Goal: Task Accomplishment & Management: Manage account settings

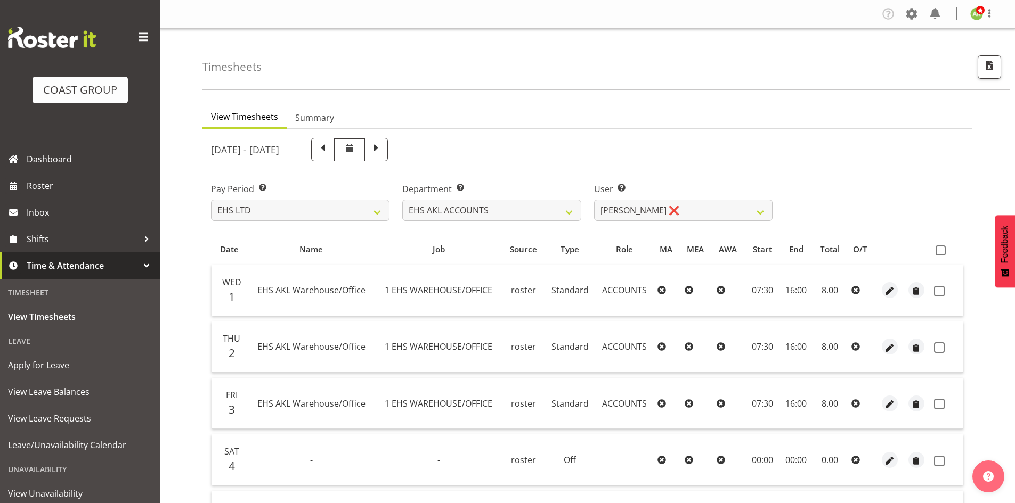
select select "7"
click at [341, 213] on select "SLP LTD EHS LTD DW LTD VEHICLES Carlton Events [PERSON_NAME] 120 Limited Wellin…" at bounding box center [300, 210] width 178 height 21
click at [473, 216] on select "EHS AKL ACCOUNTS EHS AKL CARPET EHS AKL D&B EHS AKL DESIGNER EHS AKL FURNITURE …" at bounding box center [491, 210] width 178 height 21
select select "39"
click at [402, 200] on select "EHS AKL ACCOUNTS EHS AKL CARPET EHS AKL D&B EHS AKL DESIGNER EHS AKL FURNITURE …" at bounding box center [491, 210] width 178 height 21
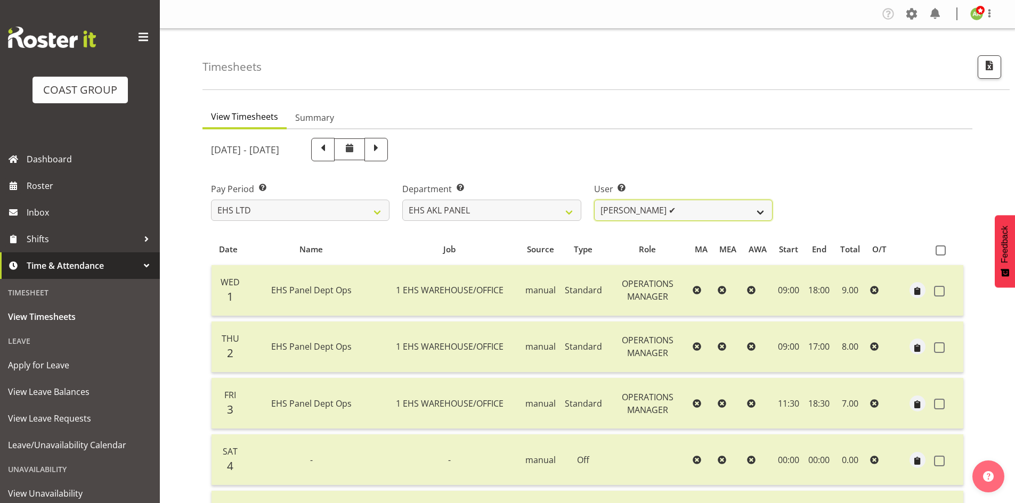
click at [710, 216] on select "Abe Denton ✔ Cameron Phillips ✔ Chad Phillips ✔ Emmett Denton ✔ Fiona Berghoffe…" at bounding box center [683, 210] width 178 height 21
click at [302, 203] on select "SLP LTD EHS LTD DW LTD VEHICLES Carlton Events Hamilton 120 Limited Wellington …" at bounding box center [300, 210] width 178 height 21
select select "6"
click at [211, 200] on select "SLP LTD EHS LTD DW LTD VEHICLES Carlton Events Hamilton 120 Limited Wellington …" at bounding box center [300, 210] width 178 height 21
select select
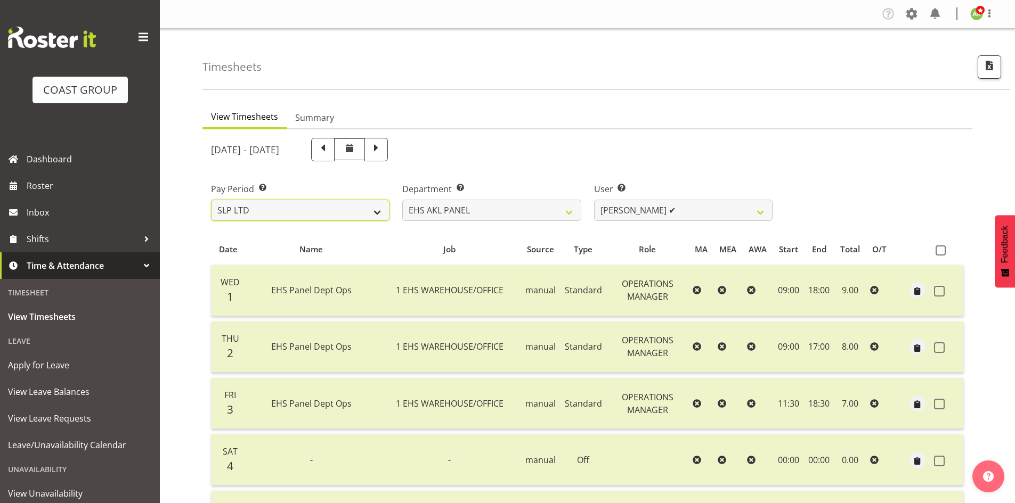
select select
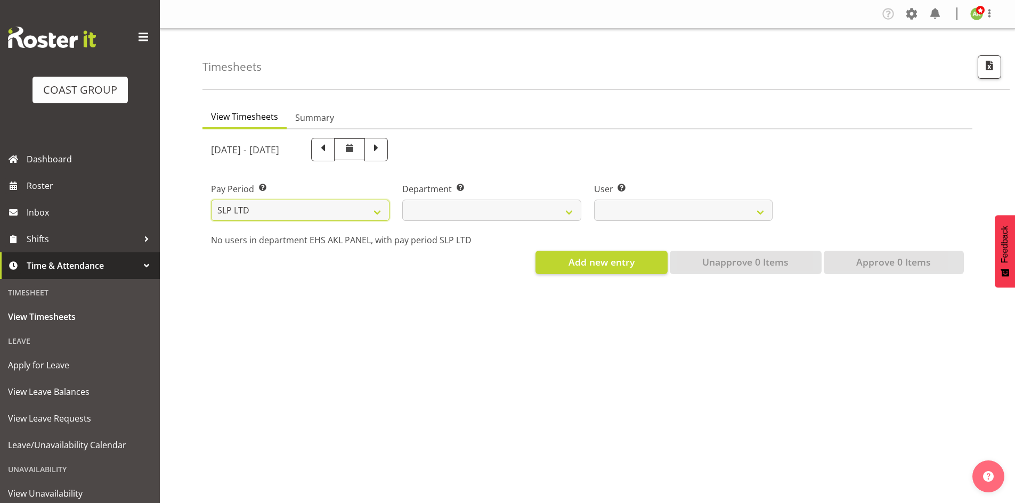
select select
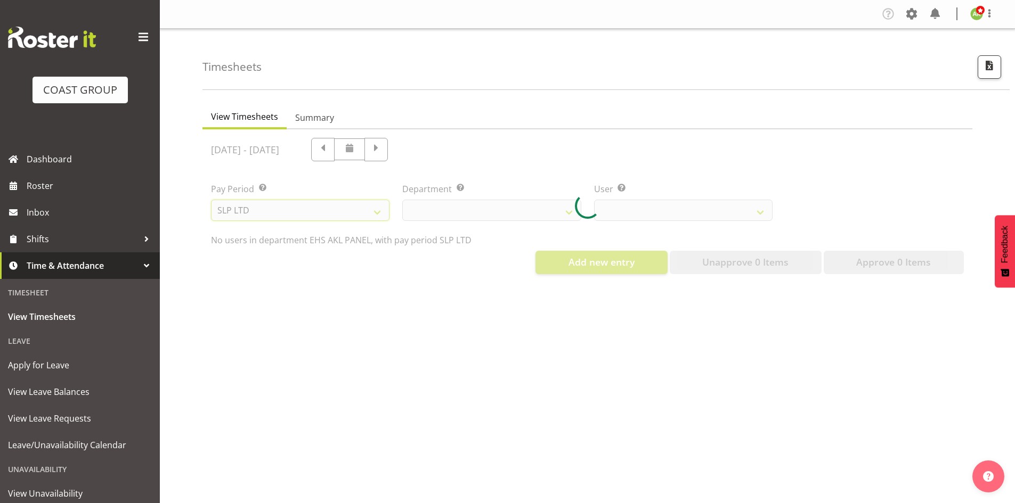
select select
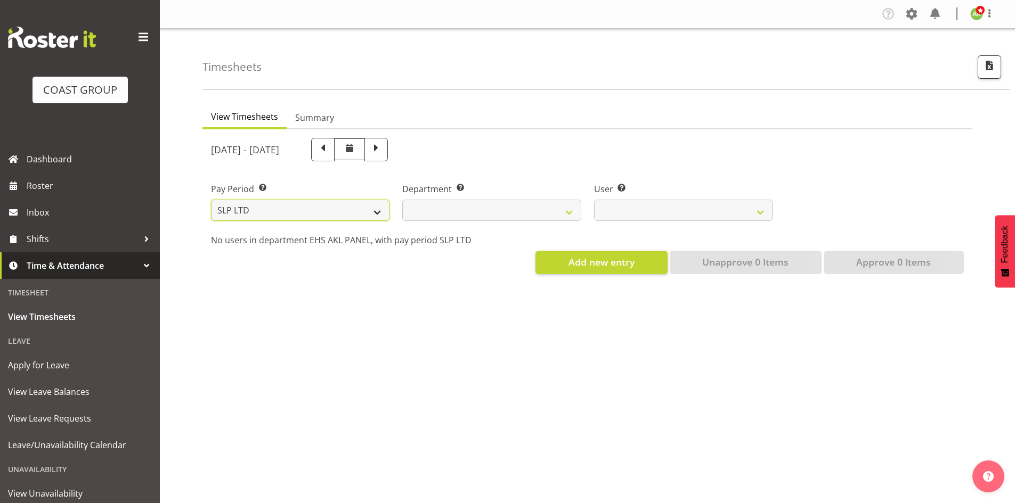
click at [303, 205] on select "SLP LTD EHS LTD DW LTD VEHICLES Carlton Events Hamilton 120 Limited Wellington …" at bounding box center [300, 210] width 178 height 21
select select "7"
click at [211, 200] on select "SLP LTD EHS LTD DW LTD VEHICLES Carlton Events [PERSON_NAME] 120 Limited Wellin…" at bounding box center [300, 210] width 178 height 21
select select "39"
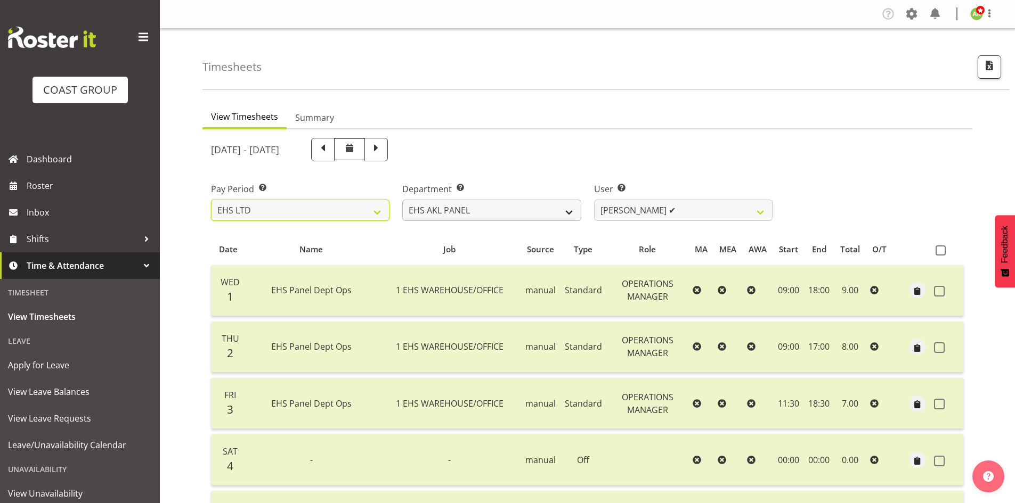
select select
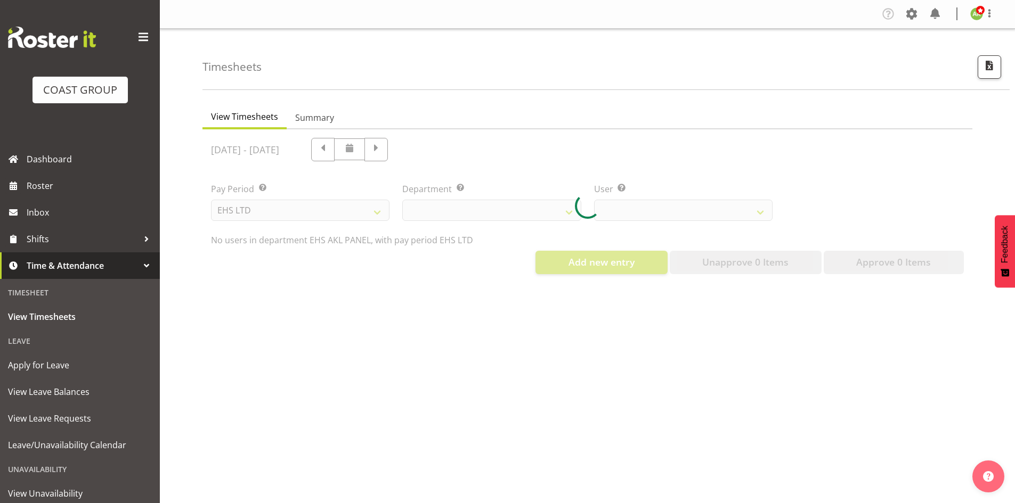
click at [538, 215] on div at bounding box center [587, 205] width 770 height 153
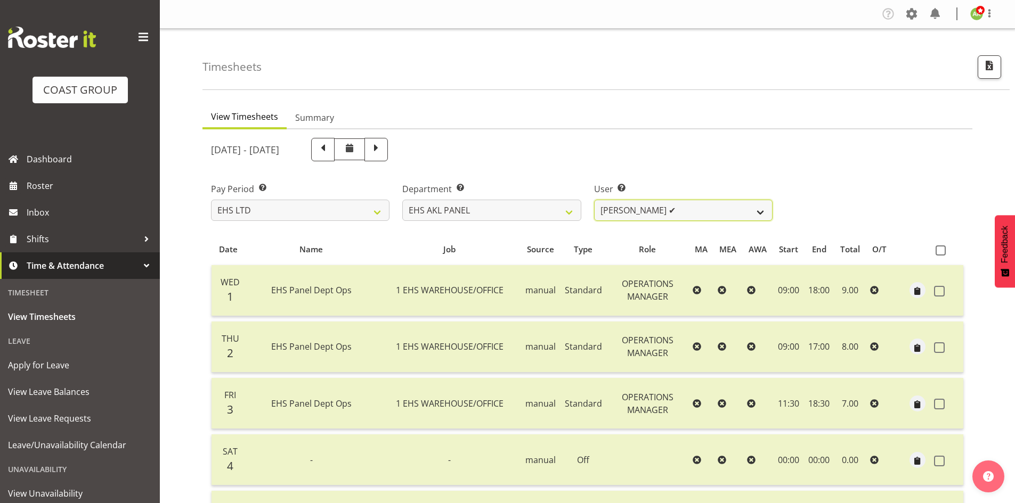
click at [625, 210] on select "[PERSON_NAME] ✔ [PERSON_NAME] ✔ [PERSON_NAME] ✔ [PERSON_NAME] ✔ [PERSON_NAME] ✔…" at bounding box center [683, 210] width 178 height 21
click at [543, 216] on select "EHS AKL ACCOUNTS EHS AKL CARPET EHS AKL D&B EHS AKL DESIGNER EHS AKL FURNITURE …" at bounding box center [491, 210] width 178 height 21
select select "34"
click at [402, 200] on select "EHS AKL ACCOUNTS EHS AKL CARPET EHS AKL D&B EHS AKL DESIGNER EHS AKL FURNITURE …" at bounding box center [491, 210] width 178 height 21
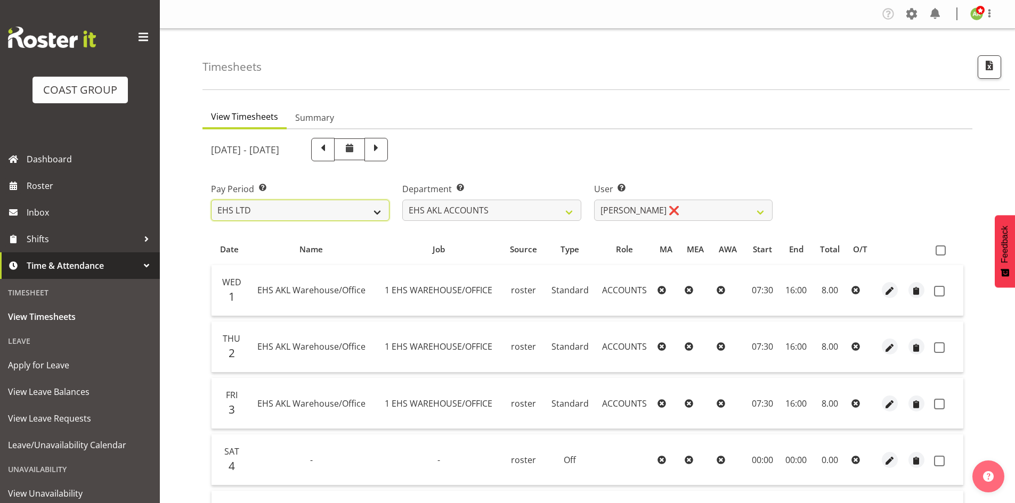
click at [351, 216] on select "SLP LTD EHS LTD DW LTD VEHICLES Carlton Events [PERSON_NAME] 120 Limited Wellin…" at bounding box center [300, 210] width 178 height 21
select select "6"
click at [211, 200] on select "SLP LTD EHS LTD DW LTD VEHICLES Carlton Events [PERSON_NAME] 120 Limited Wellin…" at bounding box center [300, 210] width 178 height 21
select select
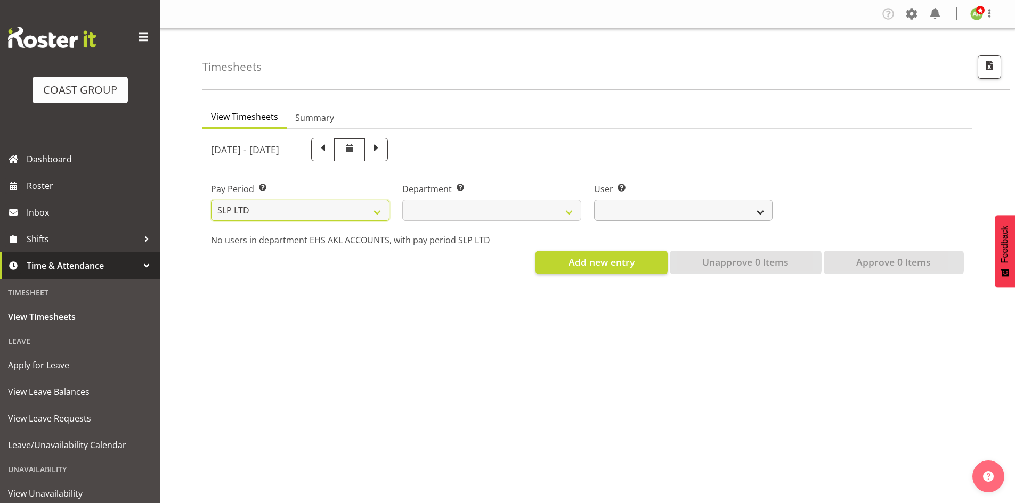
select select
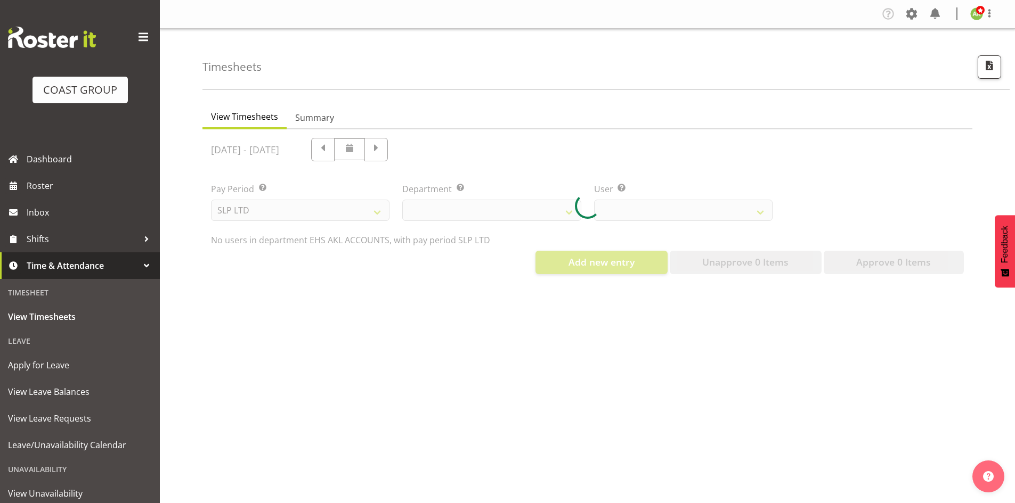
select select
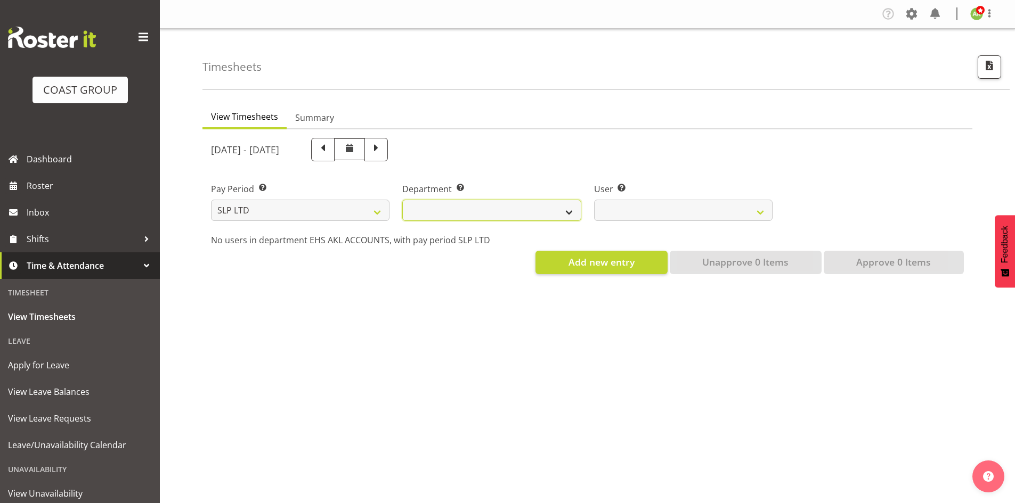
click at [447, 210] on select "SLP CHC SLP OFFICE SLP PRODUCTION SLP TRADE" at bounding box center [491, 210] width 178 height 21
click at [402, 200] on select "SLP CHC SLP OFFICE SLP PRODUCTION SLP TRADE" at bounding box center [491, 210] width 178 height 21
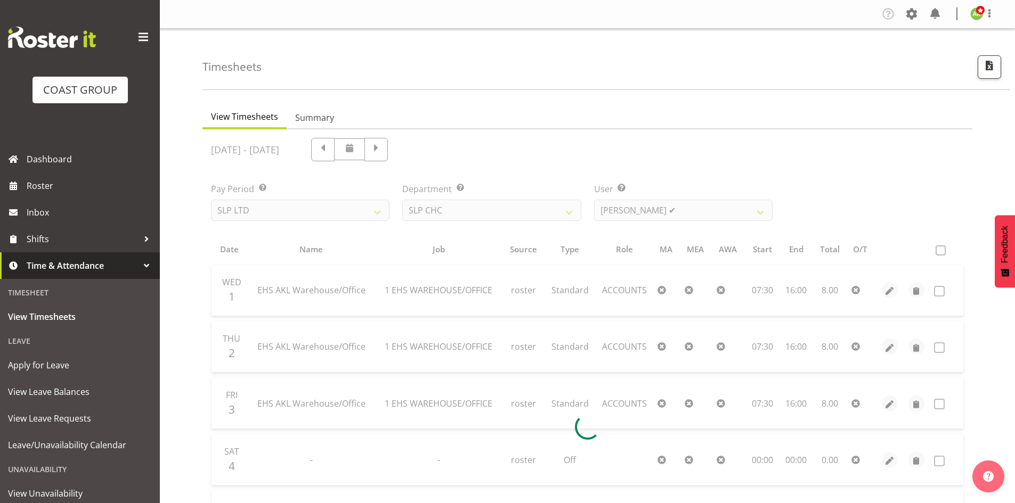
click at [716, 214] on div at bounding box center [587, 427] width 770 height 596
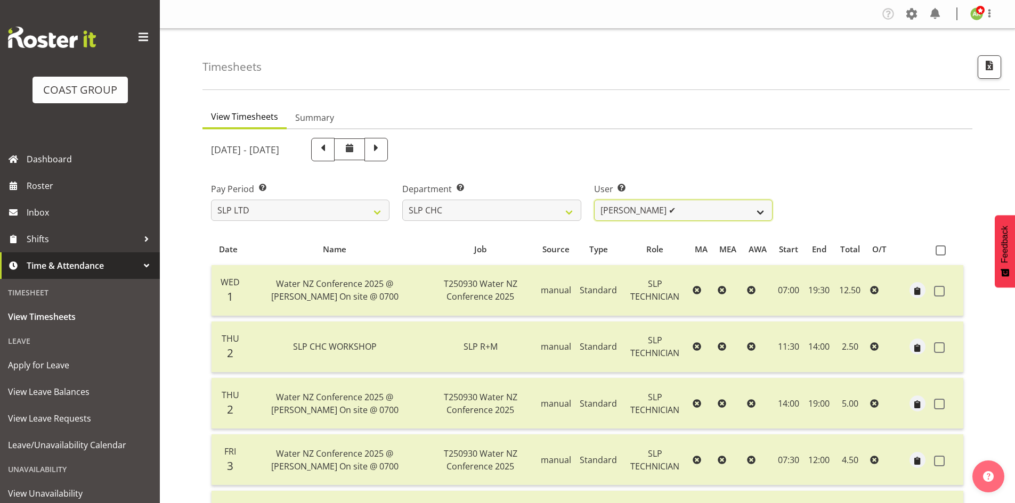
click at [714, 219] on select "Rosey McKimmie ✔ Shaun Dalgetty ✔ Stuart Korunic ✔" at bounding box center [683, 210] width 178 height 21
click at [495, 210] on select "SLP CHC SLP OFFICE SLP PRODUCTION SLP TRADE" at bounding box center [491, 210] width 178 height 21
click at [402, 200] on select "SLP CHC SLP OFFICE SLP PRODUCTION SLP TRADE" at bounding box center [491, 210] width 178 height 21
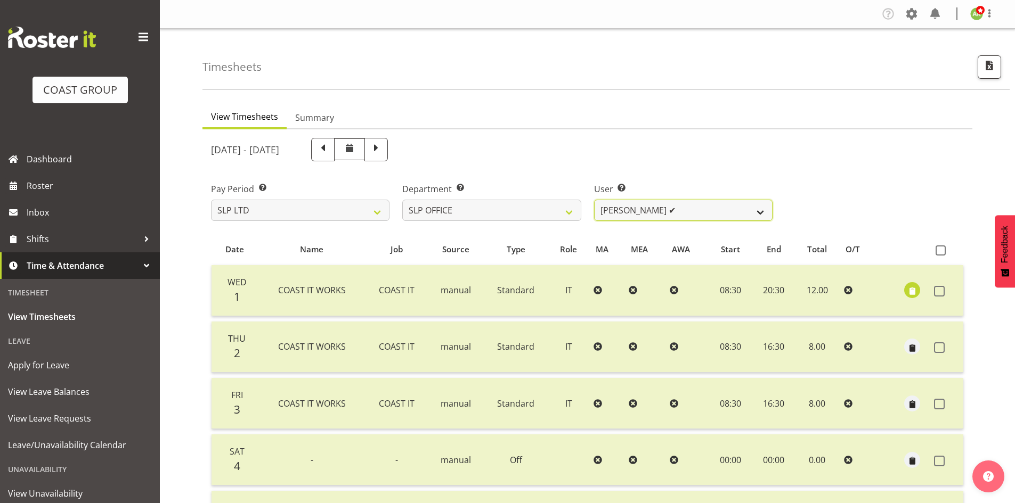
click at [734, 218] on select "Daniel Zhou ✔ Jason Adams ✔ Micah Hetrick ✔" at bounding box center [683, 210] width 178 height 21
click at [520, 210] on select "SLP CHC SLP OFFICE SLP PRODUCTION SLP TRADE" at bounding box center [491, 210] width 178 height 21
click at [402, 200] on select "SLP CHC SLP OFFICE SLP PRODUCTION SLP TRADE" at bounding box center [491, 210] width 178 height 21
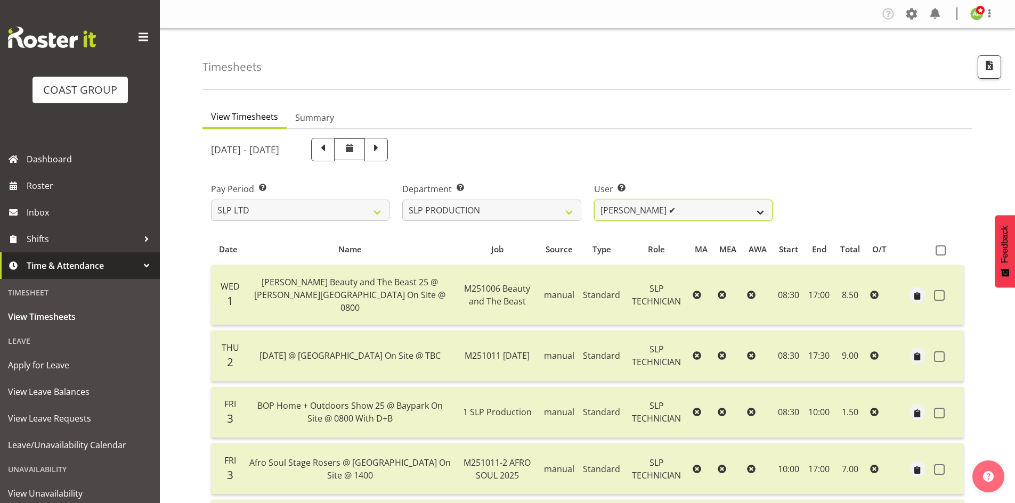
click at [720, 211] on select "Aaron Grant ✔ Alan Burrows ✔ Coel Phillips ✔ Kent Stevens ✔ Kes David ✔ Mark Ph…" at bounding box center [683, 210] width 178 height 21
click at [501, 201] on select "SLP CHC SLP OFFICE SLP PRODUCTION SLP TRADE" at bounding box center [491, 210] width 178 height 21
select select "23"
click at [402, 200] on select "SLP CHC SLP OFFICE SLP PRODUCTION SLP TRADE" at bounding box center [491, 210] width 178 height 21
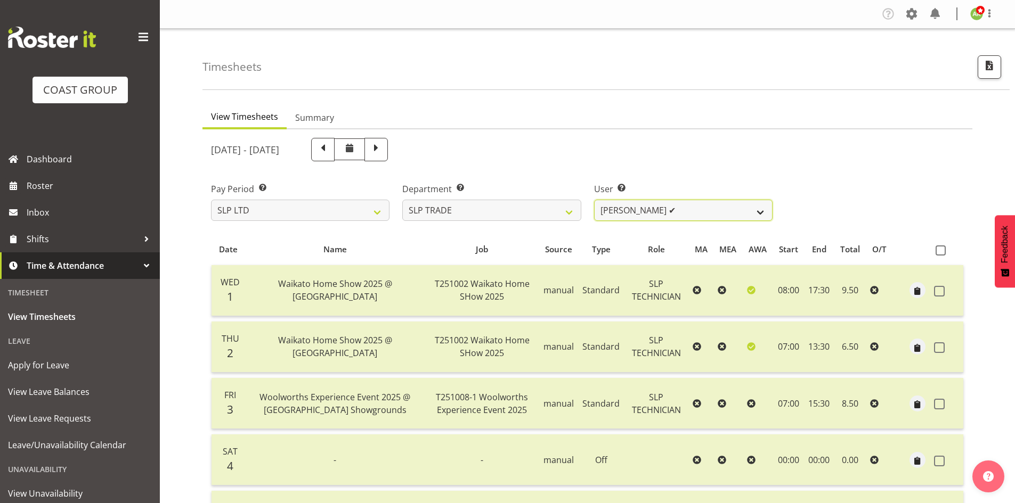
click at [746, 209] on select "Aof Anujarawat ✔ Han Chaleerin ✔ Hayden Watts ✔ Jack Brewer ✔ Jesse Hawira ✔ Jo…" at bounding box center [683, 210] width 178 height 21
click at [989, 61] on span "button" at bounding box center [989, 66] width 14 height 14
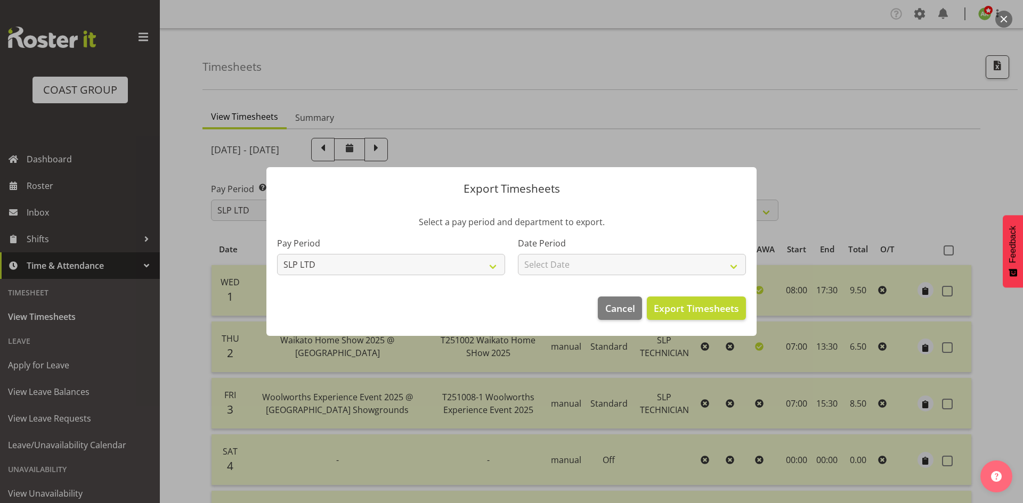
drag, startPoint x: 691, startPoint y: 240, endPoint x: 692, endPoint y: 253, distance: 12.8
click at [691, 240] on label "Date Period" at bounding box center [632, 243] width 228 height 13
drag, startPoint x: 692, startPoint y: 260, endPoint x: 695, endPoint y: 256, distance: 5.5
click at [692, 260] on select "Select Date Week starting [DATE] Week starting [DATE] Week starting [DATE] Week…" at bounding box center [632, 264] width 228 height 21
select select "[DATE]"
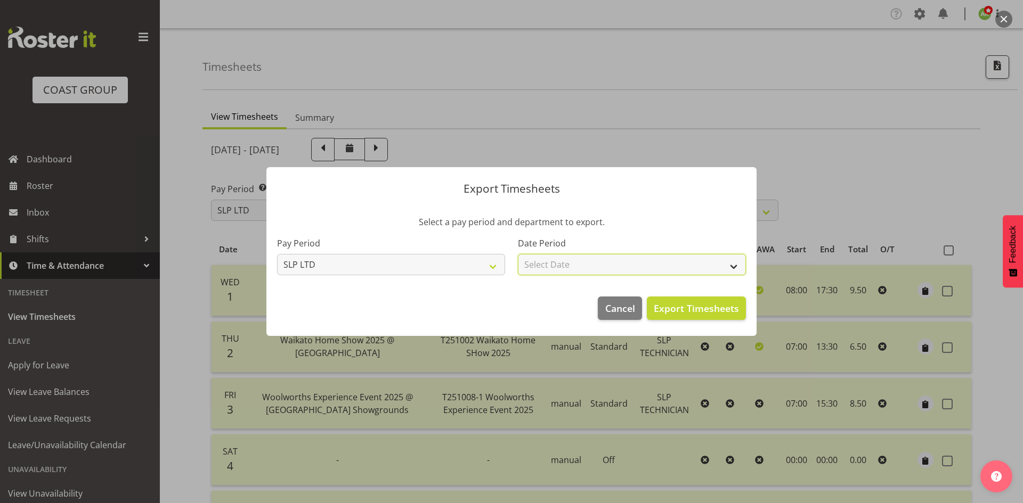
click at [518, 254] on select "Select Date Week starting [DATE] Week starting [DATE] Week starting [DATE] Week…" at bounding box center [632, 264] width 228 height 21
click at [719, 307] on span "Export Timesheets" at bounding box center [696, 309] width 85 height 14
click at [492, 123] on div at bounding box center [511, 251] width 1023 height 503
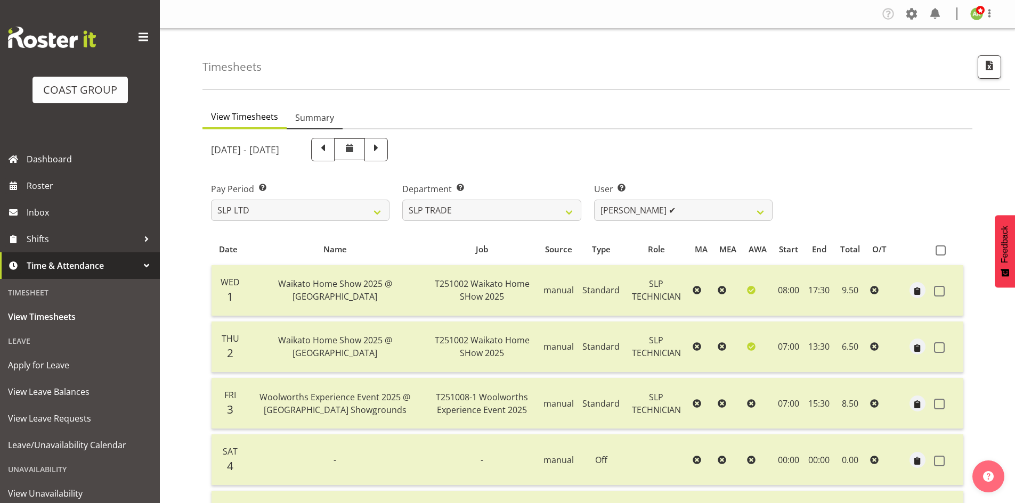
click at [322, 114] on span "Summary" at bounding box center [314, 117] width 39 height 13
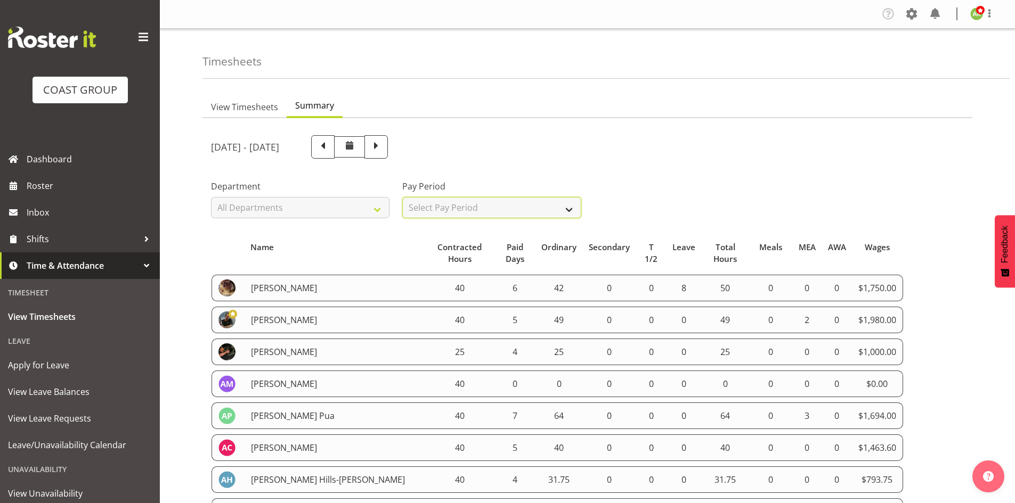
click at [494, 215] on select "Select Pay Period All Pay Periods SLP LTD EHS LTD DW LTD VEHICLES Carlton Event…" at bounding box center [491, 207] width 178 height 21
select select "6"
click at [402, 197] on select "Select Pay Period All Pay Periods SLP LTD EHS LTD DW LTD VEHICLES Carlton Event…" at bounding box center [491, 207] width 178 height 21
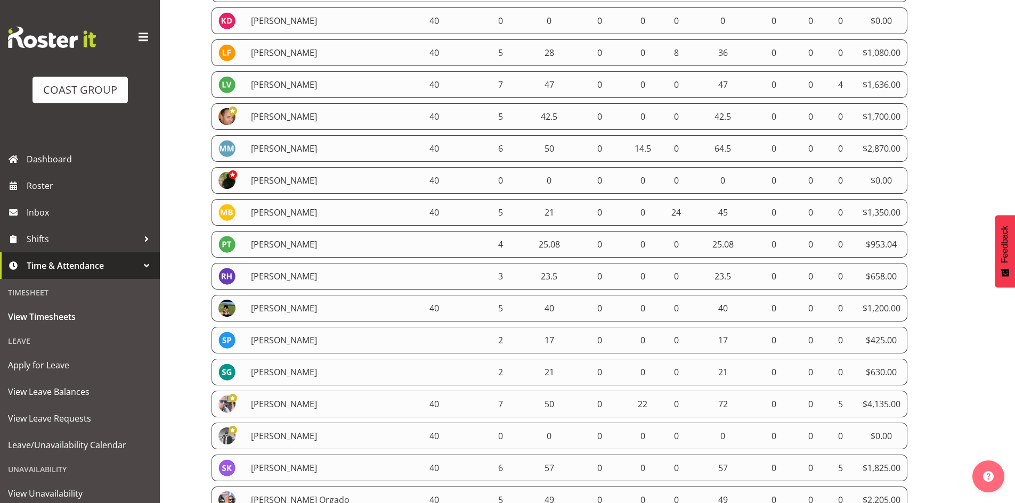
scroll to position [707, 0]
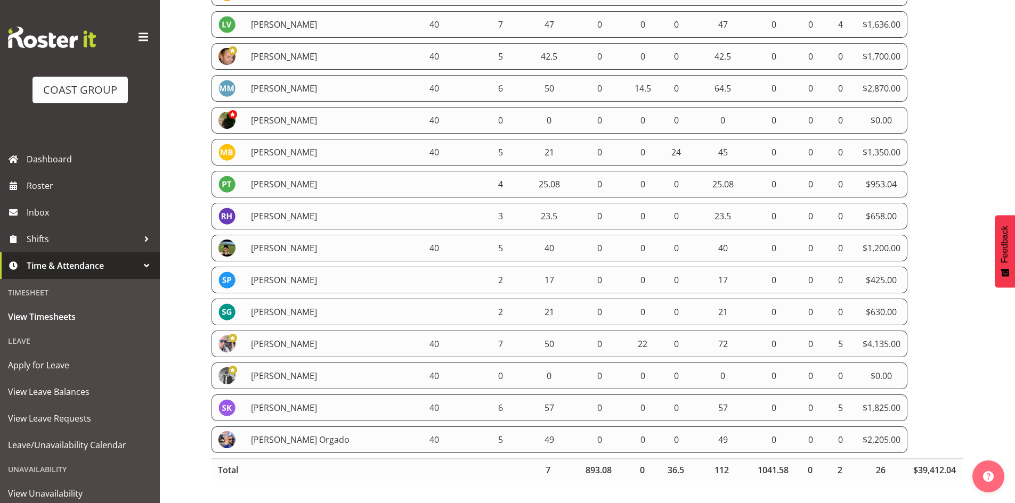
drag, startPoint x: 213, startPoint y: 224, endPoint x: 910, endPoint y: 434, distance: 728.7
click at [910, 434] on table "Name Contracted Hours Paid Days Ordinary Secondary T 1/2 Leave Total Hours Meal…" at bounding box center [587, 9] width 753 height 955
copy tbody "Aaron Grant 40 6 42 0 0 8 50 0 0 0 $1,750.00 Alan Burrows 25 4 25 0 0 0 25 0 0 …"
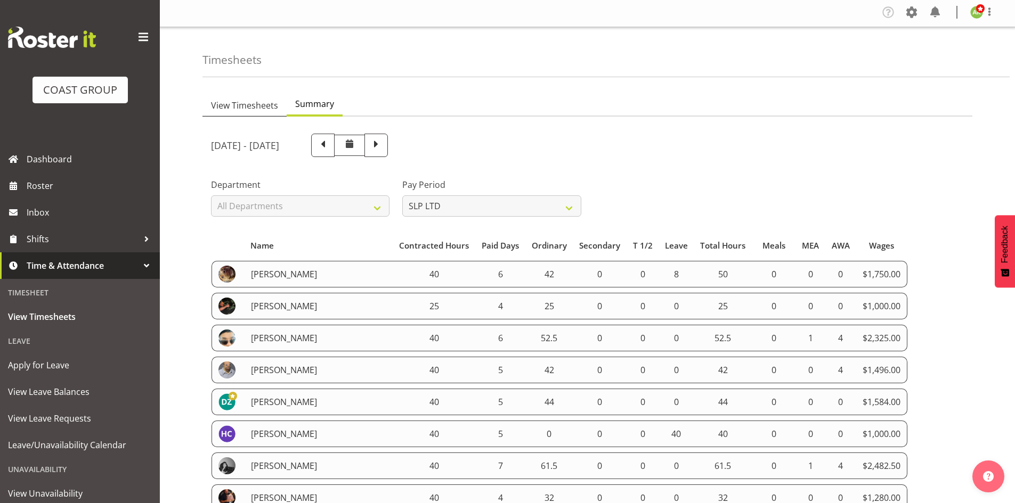
scroll to position [0, 0]
click at [245, 105] on span "View Timesheets" at bounding box center [244, 107] width 67 height 13
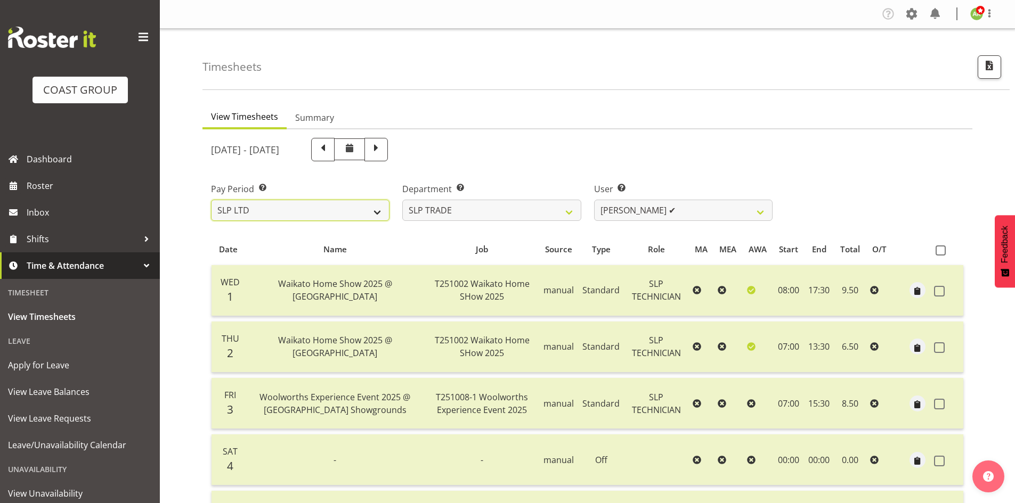
click at [365, 217] on select "SLP LTD EHS LTD DW LTD VEHICLES Carlton Events [PERSON_NAME] 120 Limited Wellin…" at bounding box center [300, 210] width 178 height 21
select select "150"
click at [211, 200] on select "SLP LTD EHS LTD DW LTD VEHICLES Carlton Events [PERSON_NAME] 120 Limited Wellin…" at bounding box center [300, 210] width 178 height 21
select select
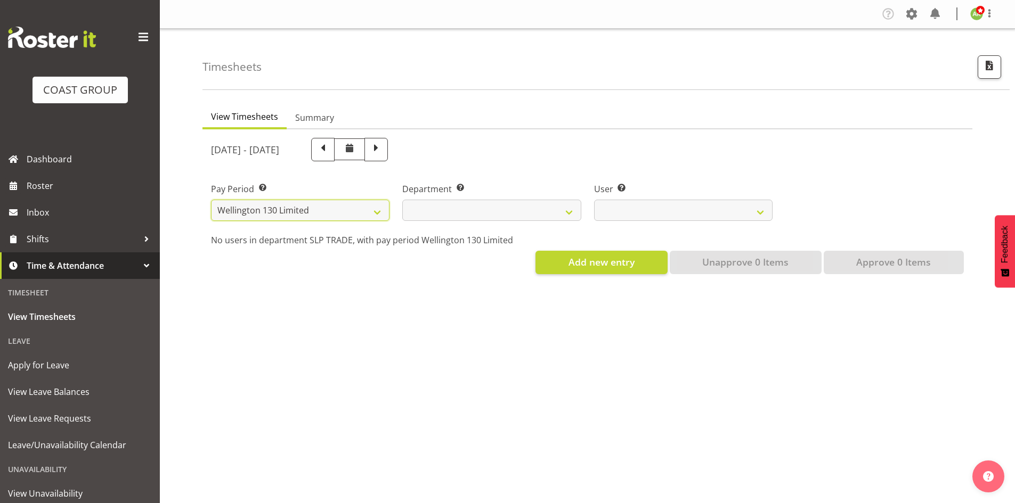
select select
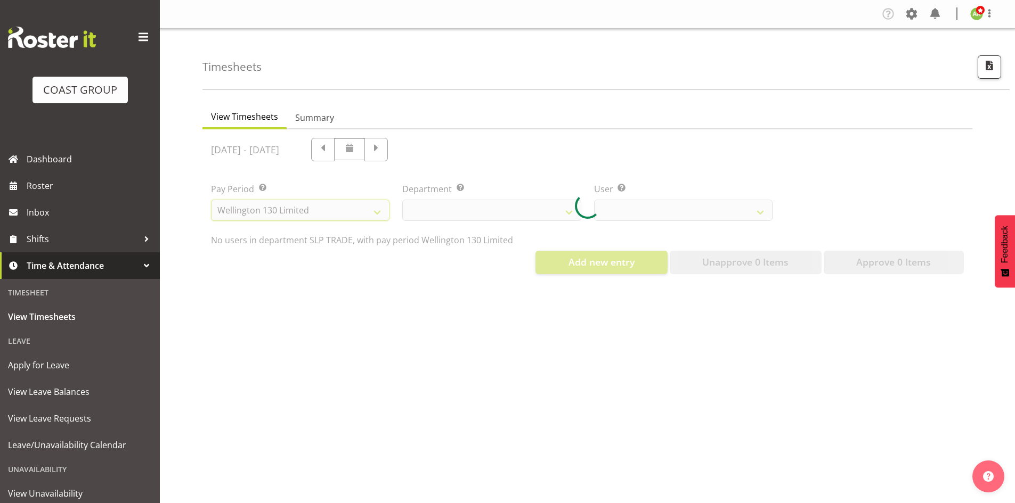
select select
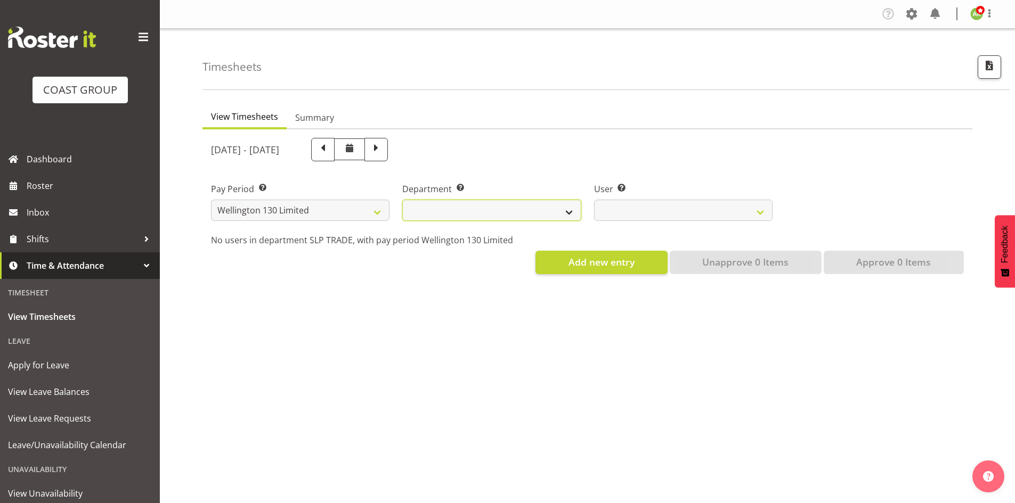
click at [544, 212] on select "[PERSON_NAME][GEOGRAPHIC_DATA]" at bounding box center [491, 210] width 178 height 21
select select "752"
click at [402, 200] on select "[PERSON_NAME][GEOGRAPHIC_DATA]" at bounding box center [491, 210] width 178 height 21
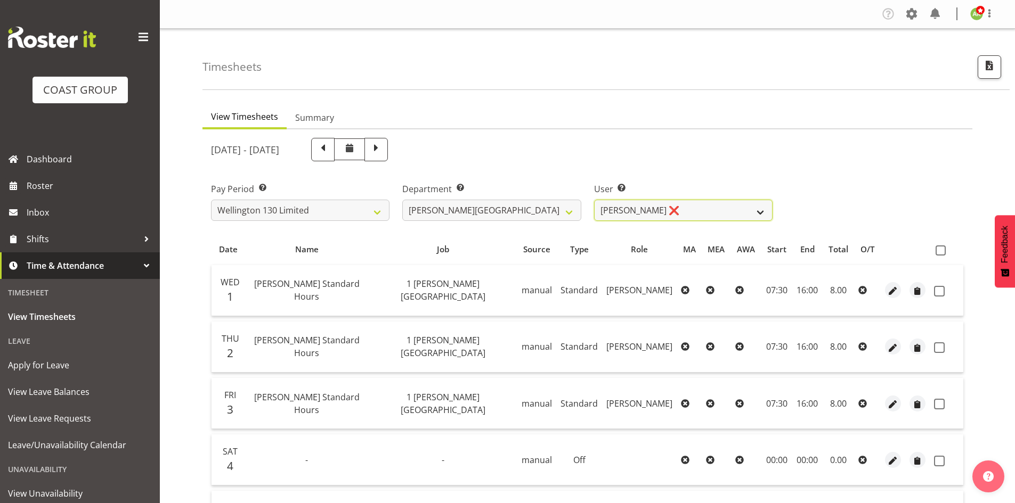
click at [691, 207] on select "Andreana Norris ❌ Antonios Ziogas ❌ Craig Paul Norris ❌ Gaki Ziogas ❌ Gladys Ma…" at bounding box center [683, 210] width 178 height 21
click at [348, 207] on select "SLP LTD EHS LTD DW LTD VEHICLES Carlton Events [PERSON_NAME] 120 Limited Wellin…" at bounding box center [300, 210] width 178 height 21
select select "149"
click at [211, 200] on select "SLP LTD EHS LTD DW LTD VEHICLES Carlton Events [PERSON_NAME] 120 Limited Wellin…" at bounding box center [300, 210] width 178 height 21
select select
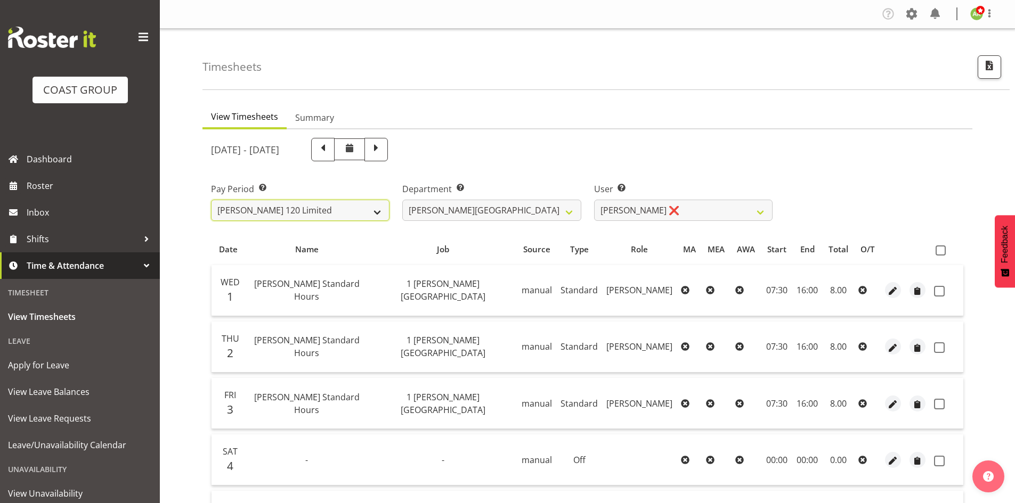
select select
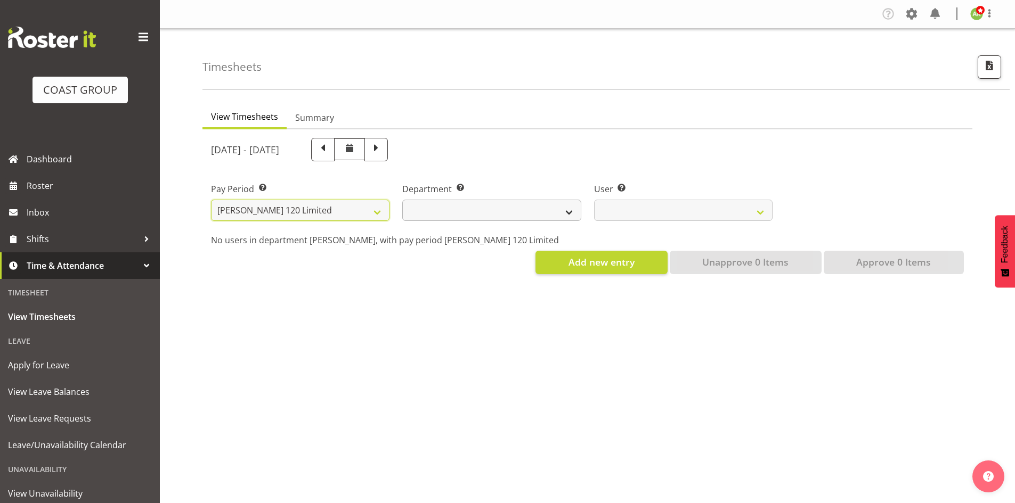
select select
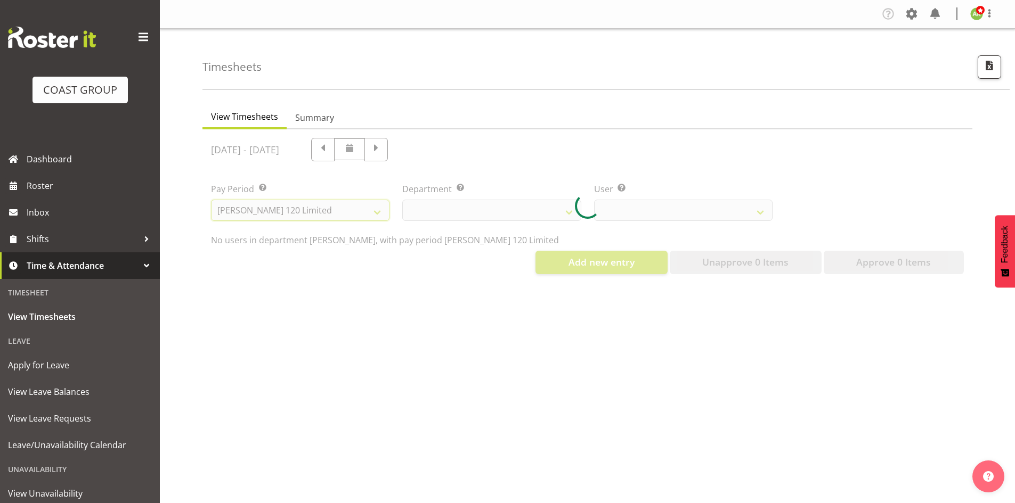
select select
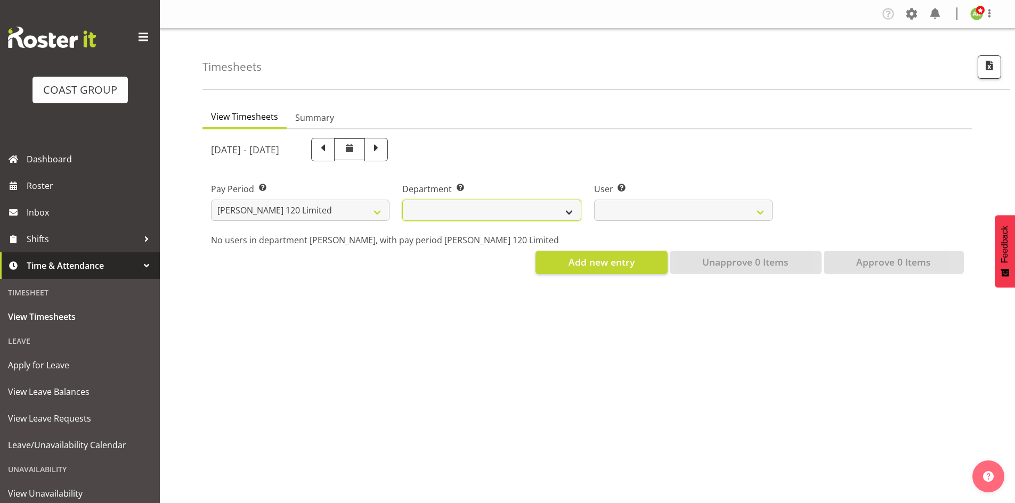
click at [563, 213] on select "[PERSON_NAME]" at bounding box center [491, 210] width 178 height 21
select select "751"
click at [402, 200] on select "[PERSON_NAME]" at bounding box center [491, 210] width 178 height 21
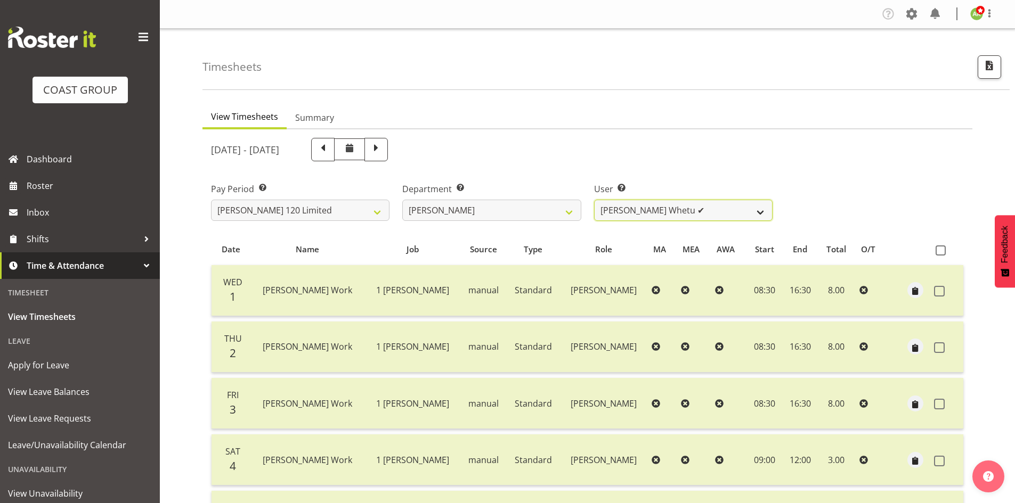
click at [647, 211] on select "Geoffrey Te Whetu ✔ Layton Gardener ✔ Olivia Lindale ✔ Stephanie Hill-Grant ✔ T…" at bounding box center [683, 210] width 178 height 21
click at [988, 74] on button "button" at bounding box center [989, 66] width 23 height 23
select select "149"
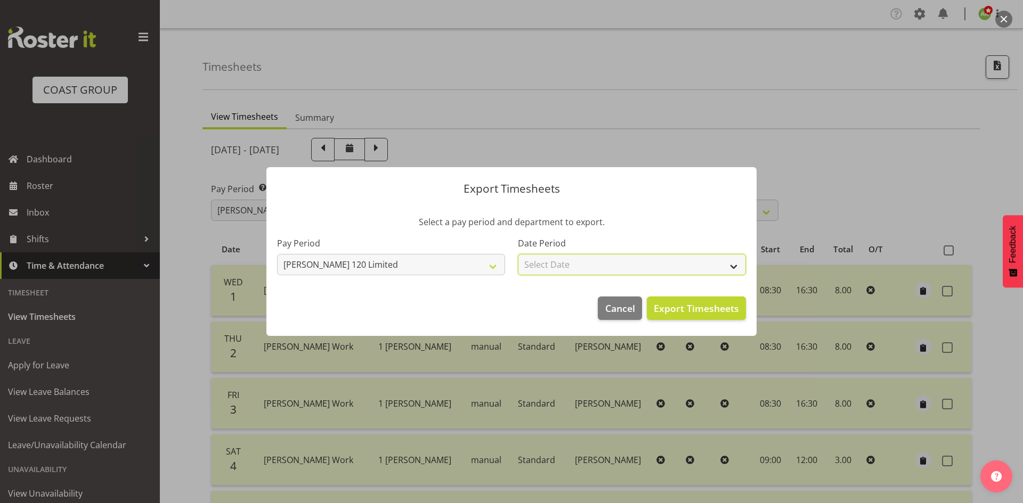
click at [629, 271] on select "Select Date Week starting [DATE] Week starting [DATE] Week starting [DATE] Week…" at bounding box center [632, 264] width 228 height 21
select select "[DATE]"
click at [518, 254] on select "Select Date Week starting [DATE] Week starting [DATE] Week starting [DATE] Week…" at bounding box center [632, 264] width 228 height 21
click at [699, 304] on span "Export Timesheets" at bounding box center [696, 309] width 85 height 14
click at [312, 89] on div at bounding box center [511, 251] width 1023 height 503
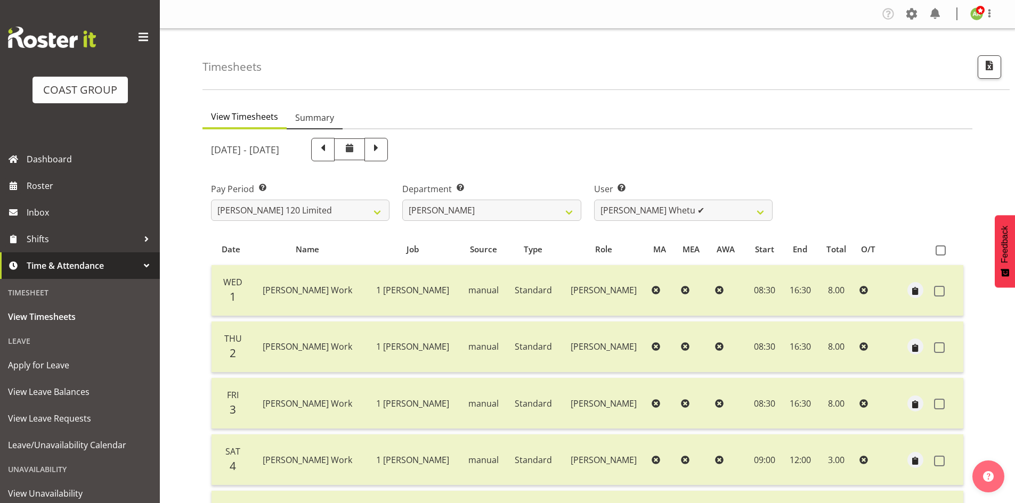
click at [316, 110] on link "Summary" at bounding box center [315, 118] width 56 height 22
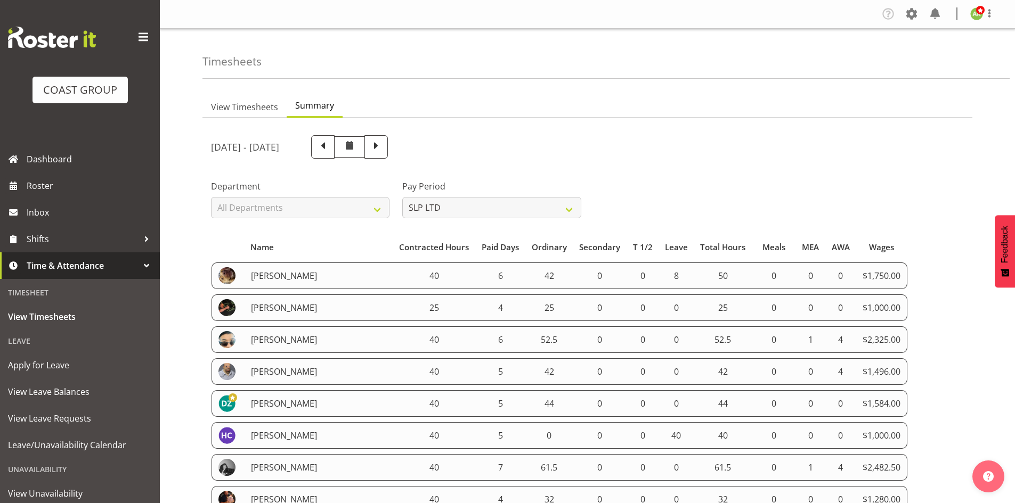
click at [486, 214] on select "All Pay Periods SLP LTD EHS LTD DW LTD VEHICLES Carlton Events [PERSON_NAME] 12…" at bounding box center [491, 207] width 178 height 21
select select "149"
click at [402, 197] on select "All Pay Periods SLP LTD EHS LTD DW LTD VEHICLES Carlton Events [PERSON_NAME] 12…" at bounding box center [491, 207] width 178 height 21
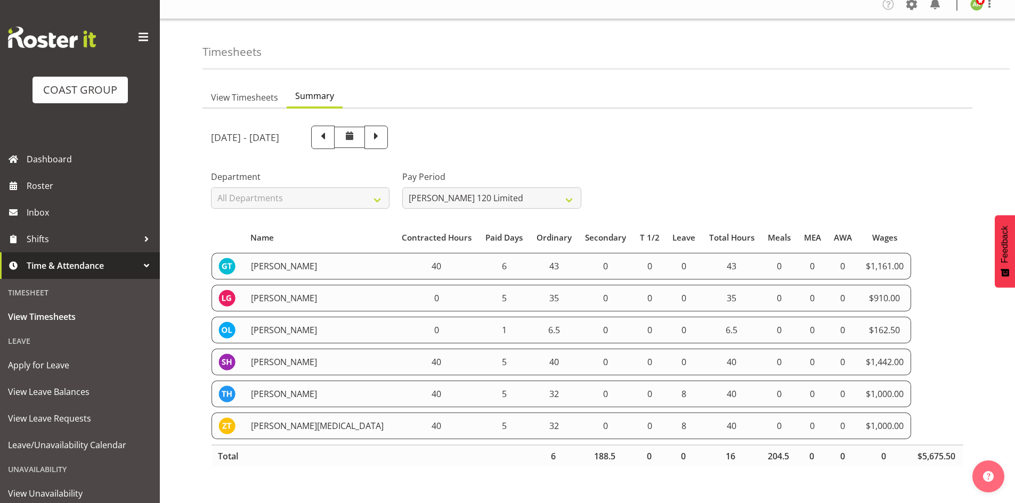
scroll to position [18, 0]
click at [530, 367] on td "40" at bounding box center [554, 362] width 48 height 27
drag, startPoint x: 215, startPoint y: 261, endPoint x: 922, endPoint y: 409, distance: 722.3
click at [922, 409] on table "Name Contracted Hours Paid Days Ordinary Secondary T 1/2 Leave Total Hours Meal…" at bounding box center [587, 347] width 753 height 251
copy tbody "Geoffrey Te Whetu 40 6 43 0 0 0 43 0 0 0 $1,161.00 Layton Gardener 0 5 35 0 0 0…"
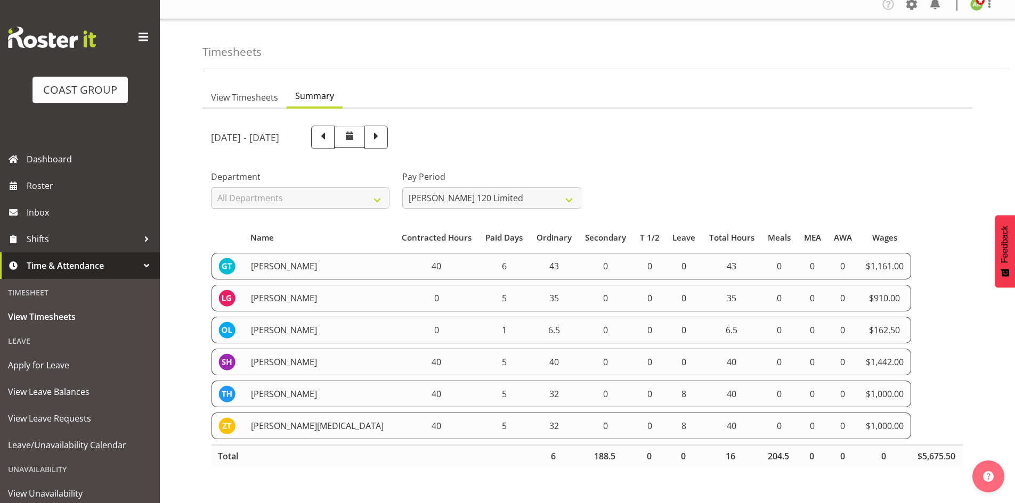
scroll to position [0, 0]
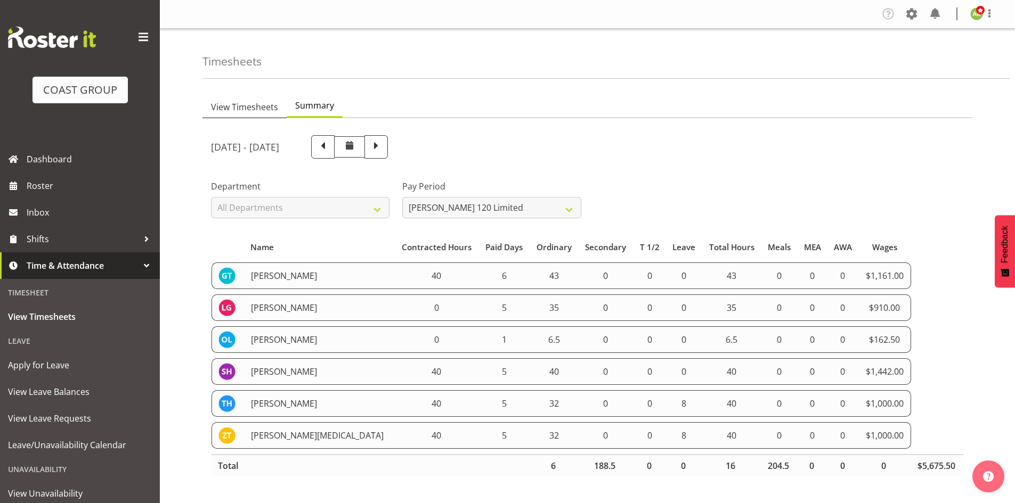
click at [235, 101] on span "View Timesheets" at bounding box center [244, 107] width 67 height 13
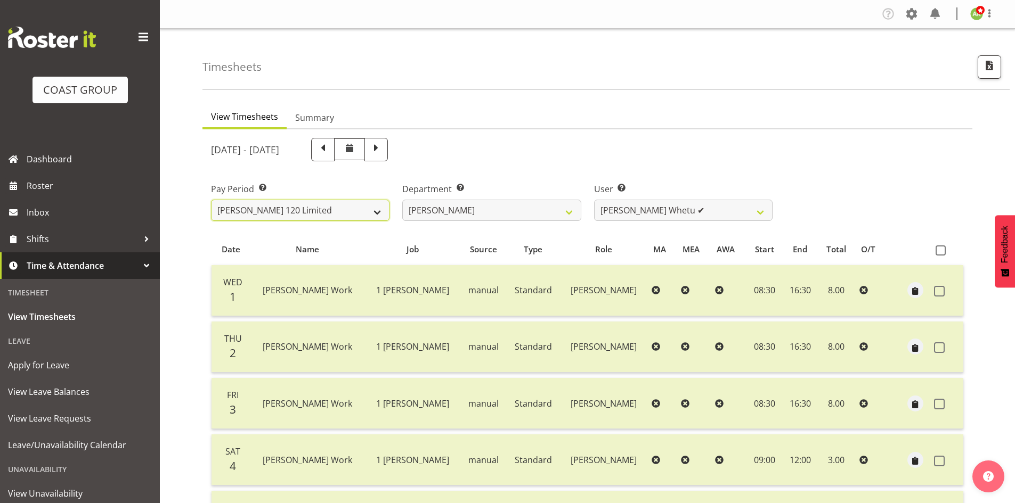
click at [321, 217] on select "SLP LTD EHS LTD DW LTD VEHICLES Carlton Events [PERSON_NAME] 120 Limited Wellin…" at bounding box center [300, 210] width 178 height 21
select select "115"
click at [211, 200] on select "SLP LTD EHS LTD DW LTD VEHICLES Carlton Events [PERSON_NAME] 120 Limited Wellin…" at bounding box center [300, 210] width 178 height 21
select select
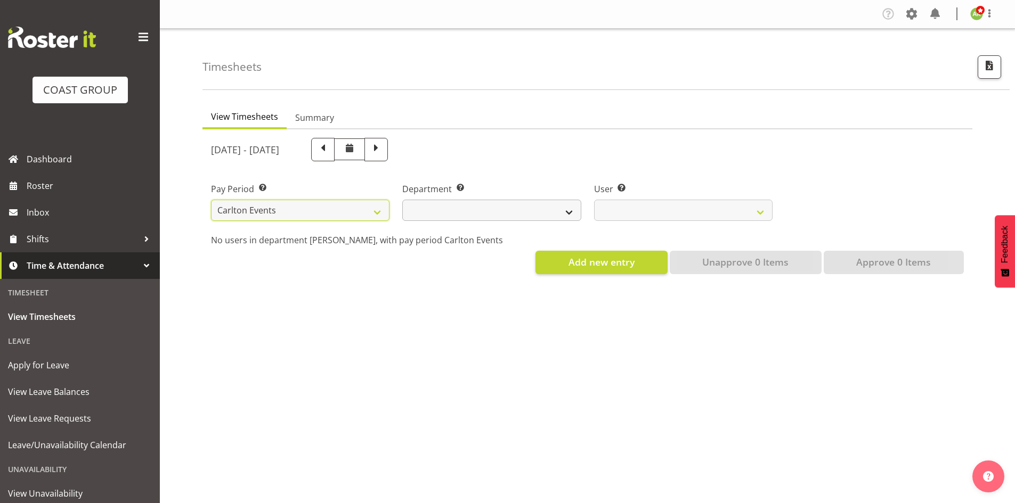
select select
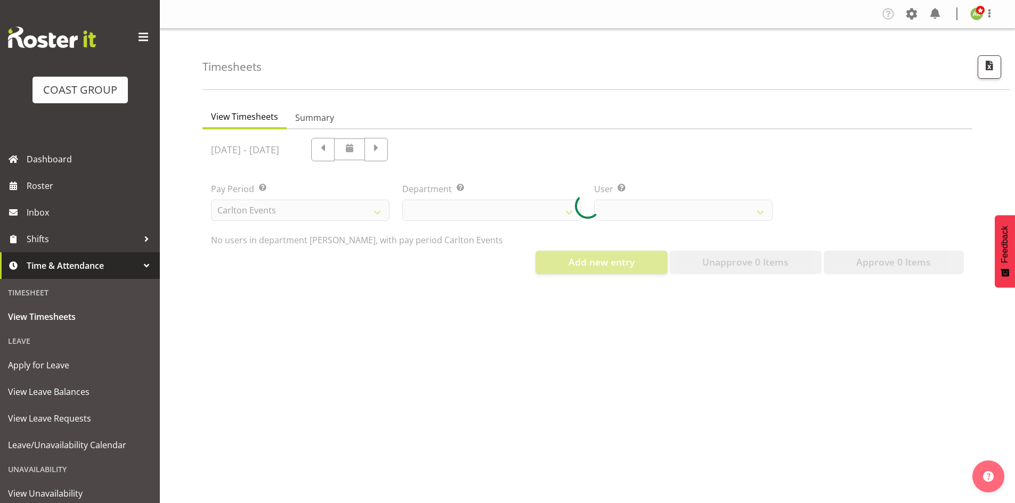
select select
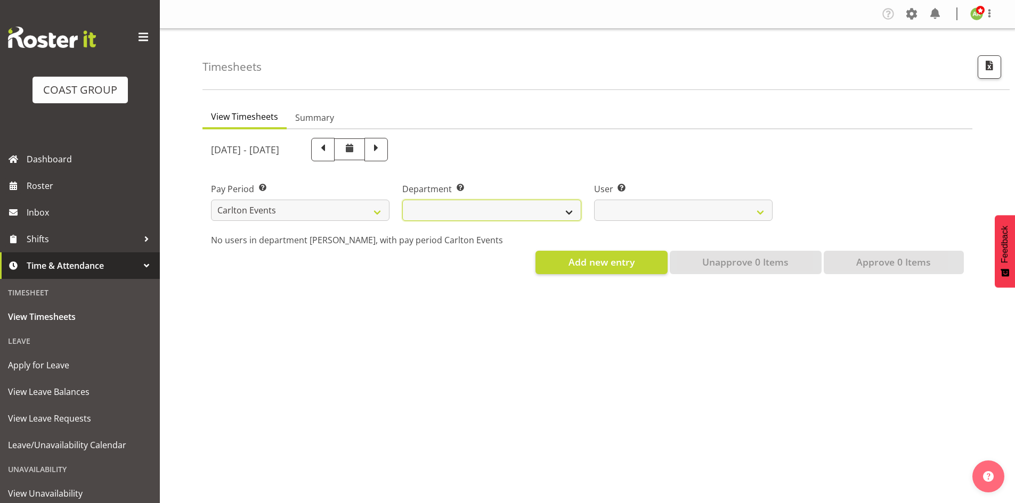
click at [543, 207] on select "CARLTON EVENTS" at bounding box center [491, 210] width 178 height 21
select select "477"
click at [402, 200] on select "CARLTON EVENTS" at bounding box center [491, 210] width 178 height 21
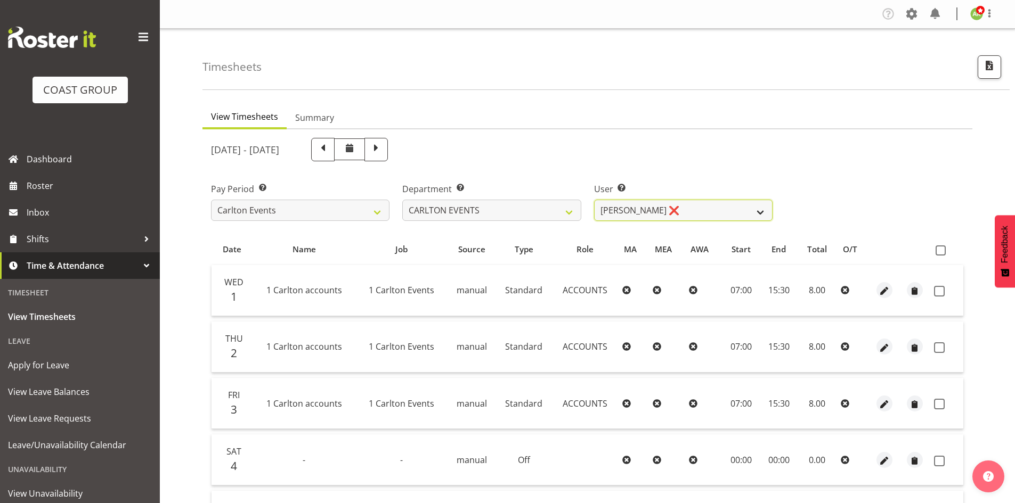
click at [694, 214] on select "Amanda Craig ❌ Antrim Kome ✔ Collin Amani ✔ Dayton Iobu ✔ Eteuati Waddie Carlto…" at bounding box center [683, 210] width 178 height 21
click at [992, 63] on span "button" at bounding box center [989, 66] width 14 height 14
select select "115"
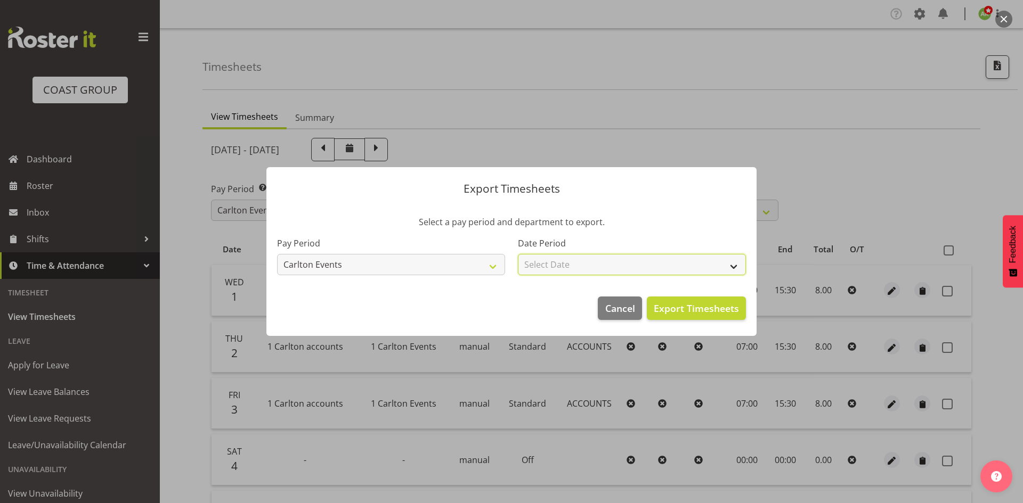
click at [700, 262] on select "Select Date Week starting [DATE] Week starting [DATE] Week starting [DATE] Week…" at bounding box center [632, 264] width 228 height 21
select select "[DATE]"
click at [518, 254] on select "Select Date Week starting [DATE] Week starting [DATE] Week starting [DATE] Week…" at bounding box center [632, 264] width 228 height 21
click at [707, 314] on span "Export Timesheets" at bounding box center [696, 309] width 85 height 14
click at [669, 89] on div at bounding box center [511, 251] width 1023 height 503
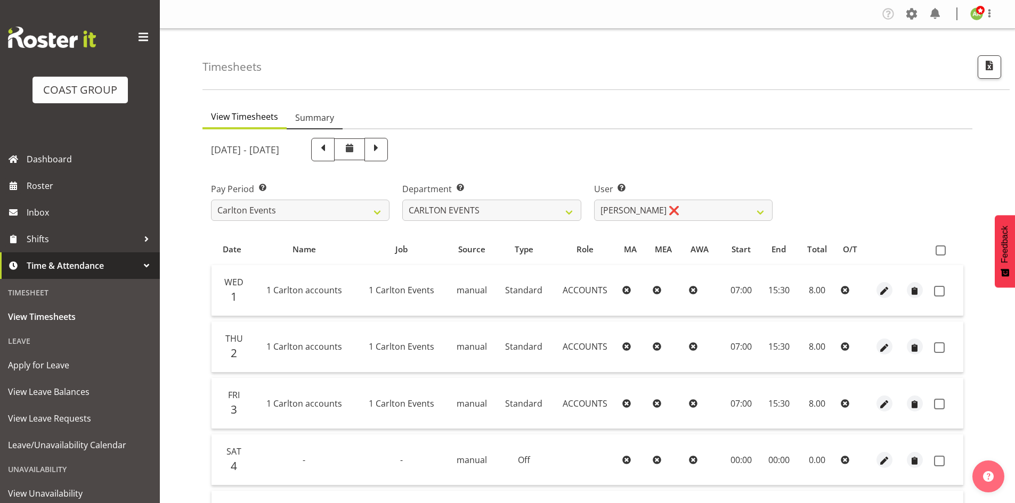
click at [303, 118] on span "Summary" at bounding box center [314, 117] width 39 height 13
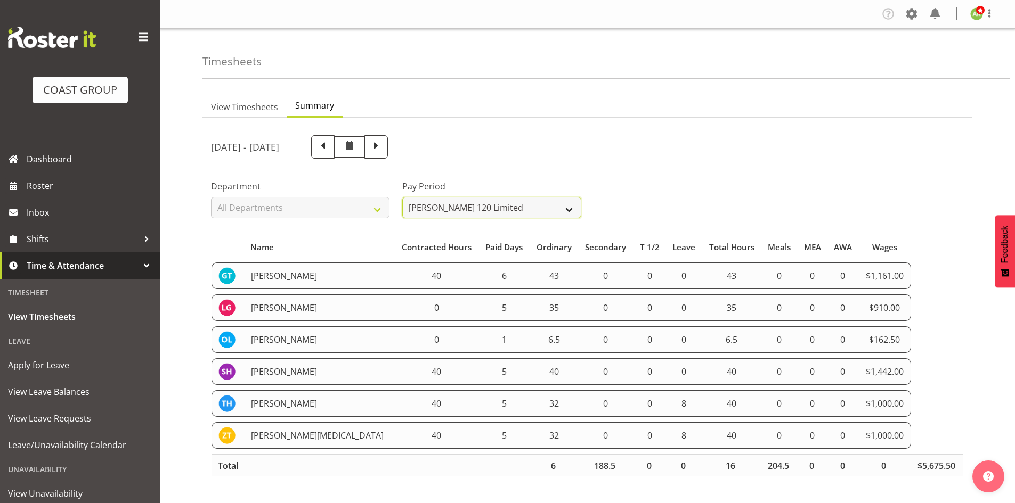
click at [446, 206] on select "All Pay Periods SLP LTD EHS LTD DW LTD VEHICLES Carlton Events [PERSON_NAME] 12…" at bounding box center [491, 207] width 178 height 21
select select "115"
click at [402, 197] on select "All Pay Periods SLP LTD EHS LTD DW LTD VEHICLES Carlton Events [PERSON_NAME] 12…" at bounding box center [491, 207] width 178 height 21
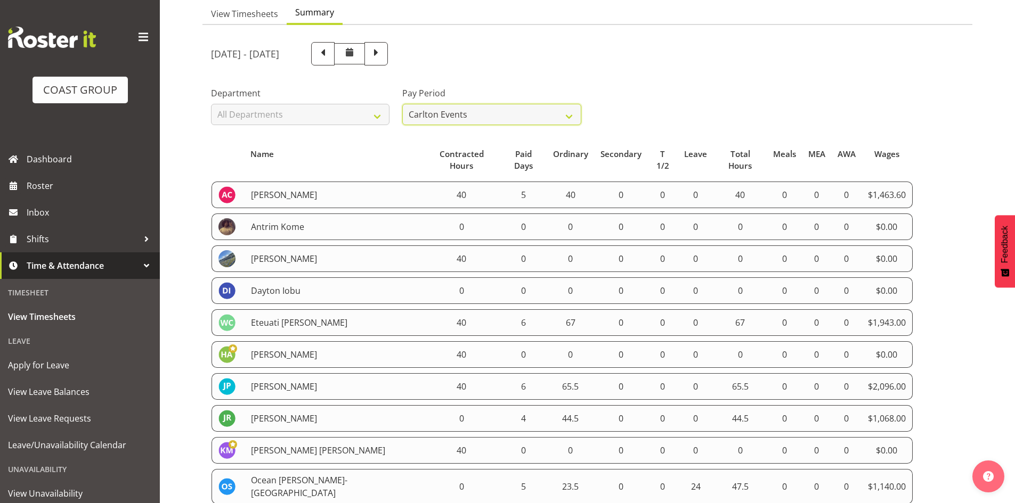
scroll to position [107, 0]
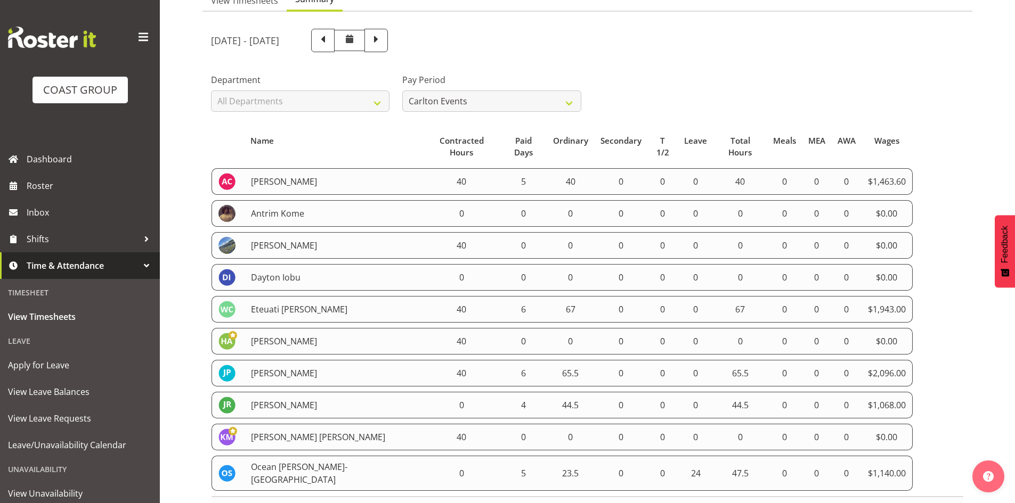
drag, startPoint x: 214, startPoint y: 169, endPoint x: 903, endPoint y: 457, distance: 746.7
click at [903, 457] on tbody "Amanda Craig 40 5 40 0 0 0 40 0 0 0 $1,463.60 Antrim Kome 0 0 0 0 0 0 0 0 0 0 $…" at bounding box center [587, 329] width 752 height 323
copy tbody "Amanda Craig 40 5 40 0 0 0 40 0 0 0 $1,463.60 Antrim Kome 0 0 0 0 0 0 0 0 0 0 $…"
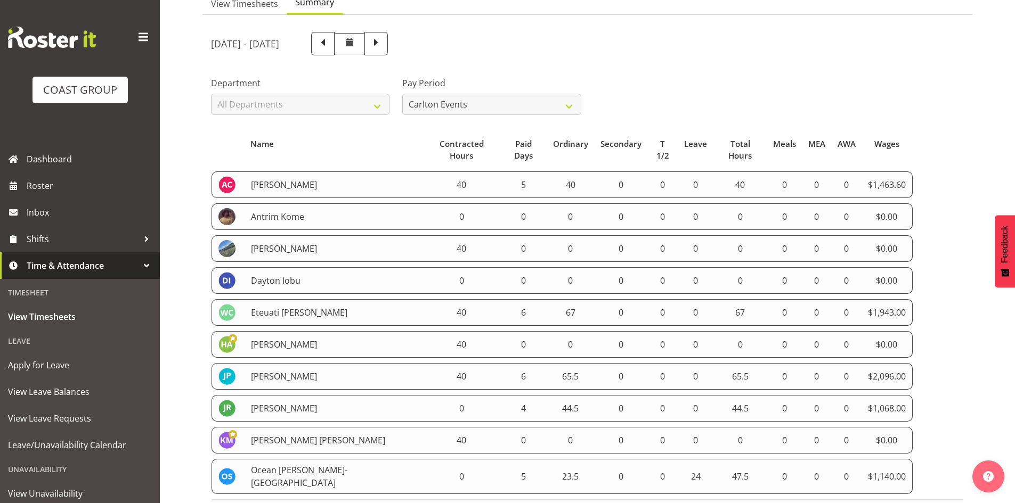
scroll to position [0, 0]
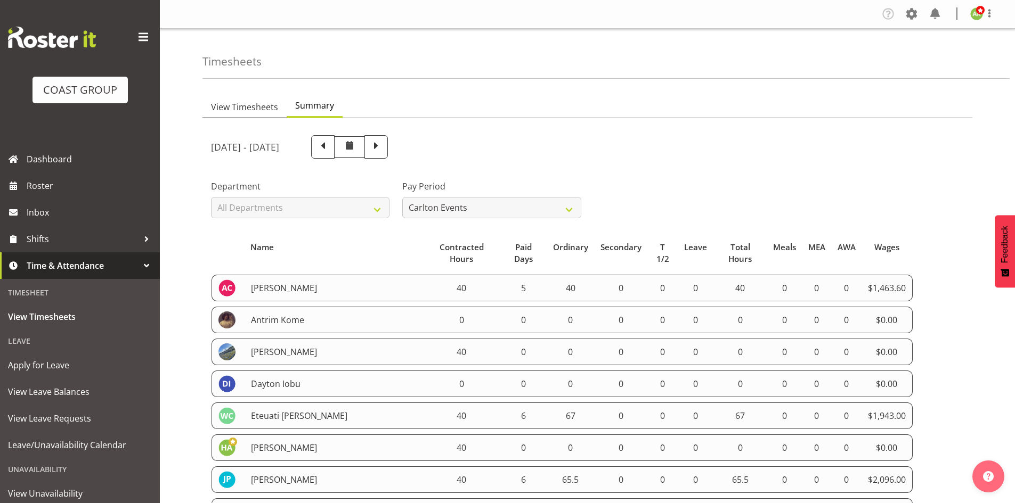
click at [244, 108] on span "View Timesheets" at bounding box center [244, 107] width 67 height 13
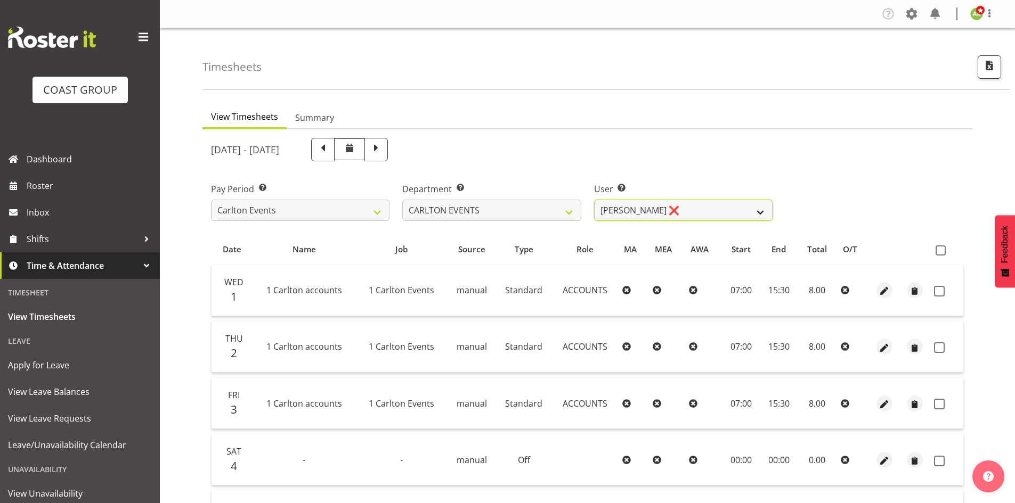
click at [642, 208] on select "Amanda Craig ❌ Antrim Kome ✔ Collin Amani ✔ Dayton Iobu ✔ Eteuati Waddie Carlto…" at bounding box center [683, 210] width 178 height 21
select select "11290"
click at [594, 200] on select "Amanda Craig ❌ Antrim Kome ✔ Collin Amani ✔ Dayton Iobu ✔ Eteuati Waddie Carlto…" at bounding box center [683, 210] width 178 height 21
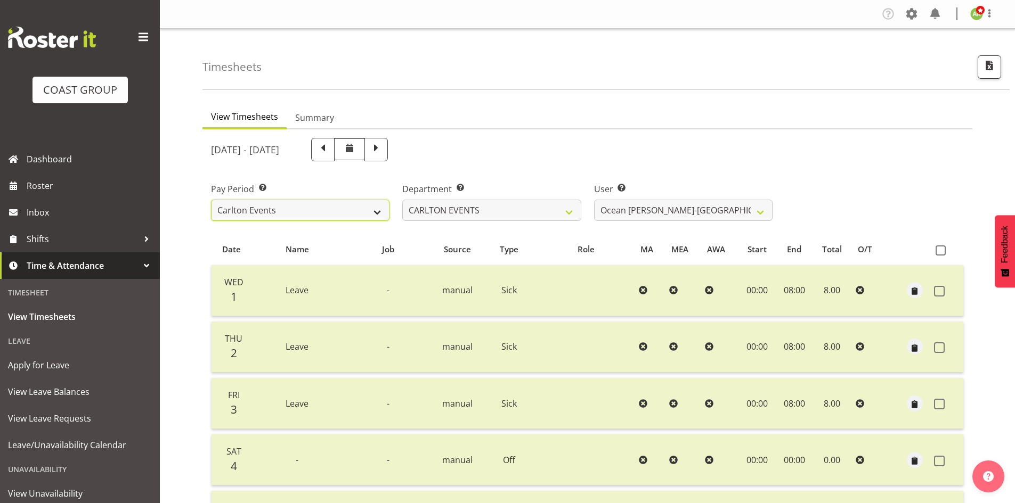
click at [332, 206] on select "SLP LTD EHS LTD DW LTD VEHICLES Carlton Events [PERSON_NAME] 120 Limited Wellin…" at bounding box center [300, 210] width 178 height 21
select select "149"
click at [211, 200] on select "SLP LTD EHS LTD DW LTD VEHICLES Carlton Events [PERSON_NAME] 120 Limited Wellin…" at bounding box center [300, 210] width 178 height 21
select select
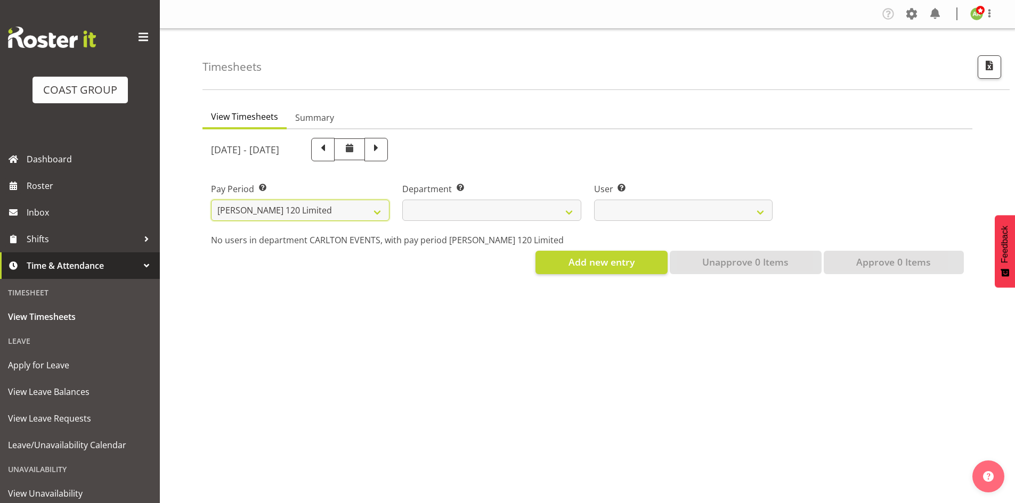
select select
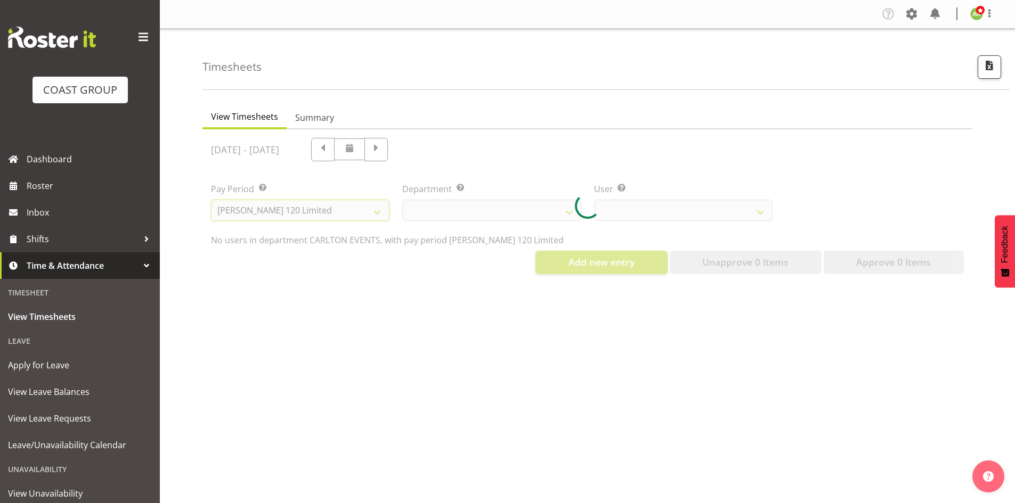
select select
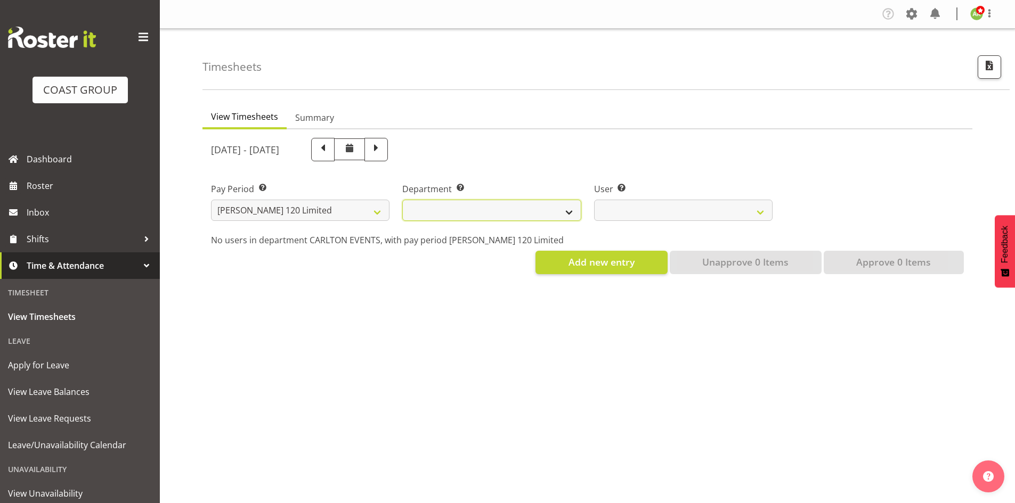
click at [552, 217] on select "[PERSON_NAME]" at bounding box center [491, 210] width 178 height 21
select select "751"
click at [402, 200] on select "[PERSON_NAME]" at bounding box center [491, 210] width 178 height 21
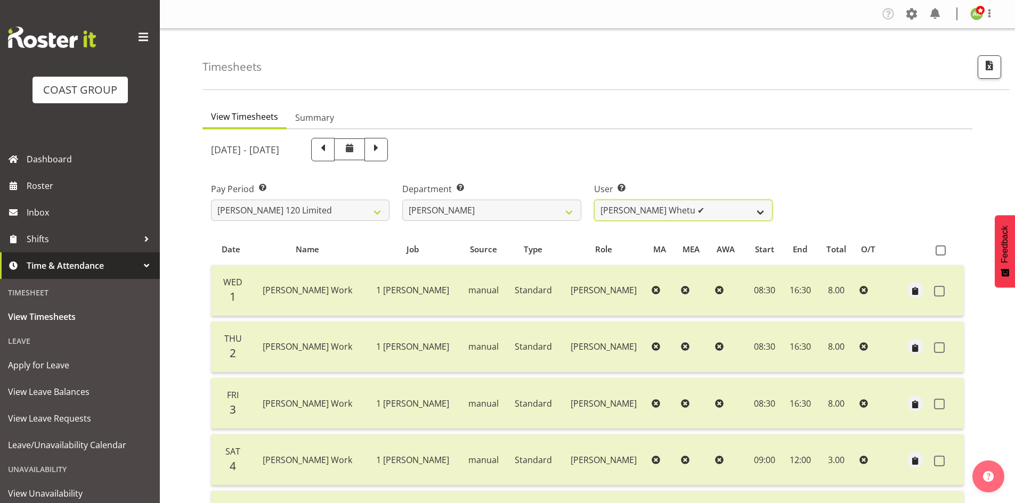
click at [661, 208] on select "Geoffrey Te Whetu ✔ Layton Gardener ✔ Olivia Lindale ✔ Stephanie Hill-Grant ✔ T…" at bounding box center [683, 210] width 178 height 21
click at [359, 230] on div "October 1st - October 7th 2025 Pay Period Select which pay period you would lik…" at bounding box center [587, 424] width 753 height 585
click at [357, 211] on select "SLP LTD EHS LTD DW LTD VEHICLES Carlton Events [PERSON_NAME] 120 Limited Wellin…" at bounding box center [300, 210] width 178 height 21
select select "150"
click at [211, 200] on select "SLP LTD EHS LTD DW LTD VEHICLES Carlton Events [PERSON_NAME] 120 Limited Wellin…" at bounding box center [300, 210] width 178 height 21
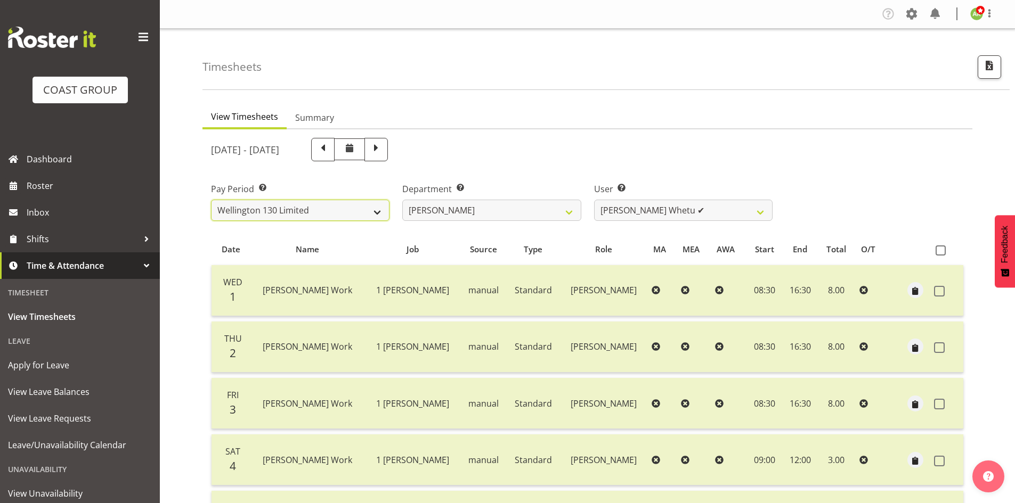
select select
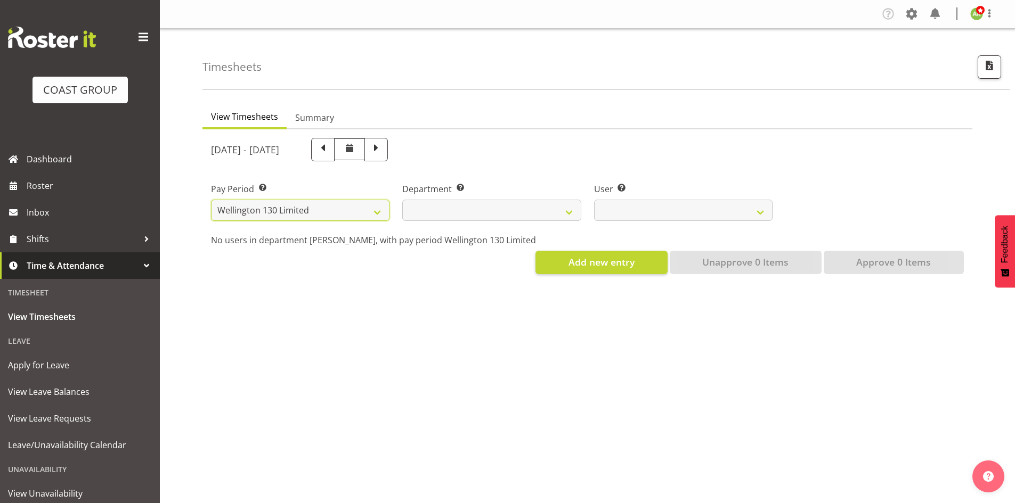
select select
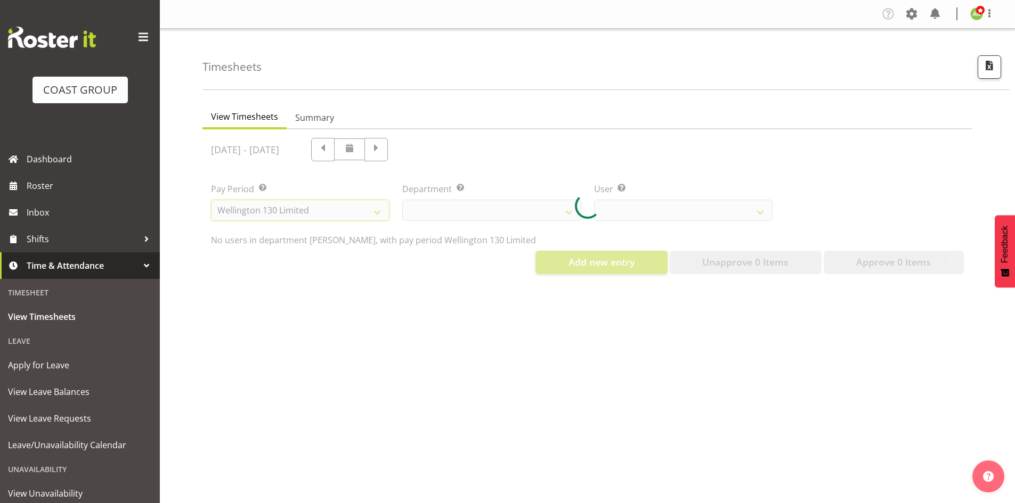
select select
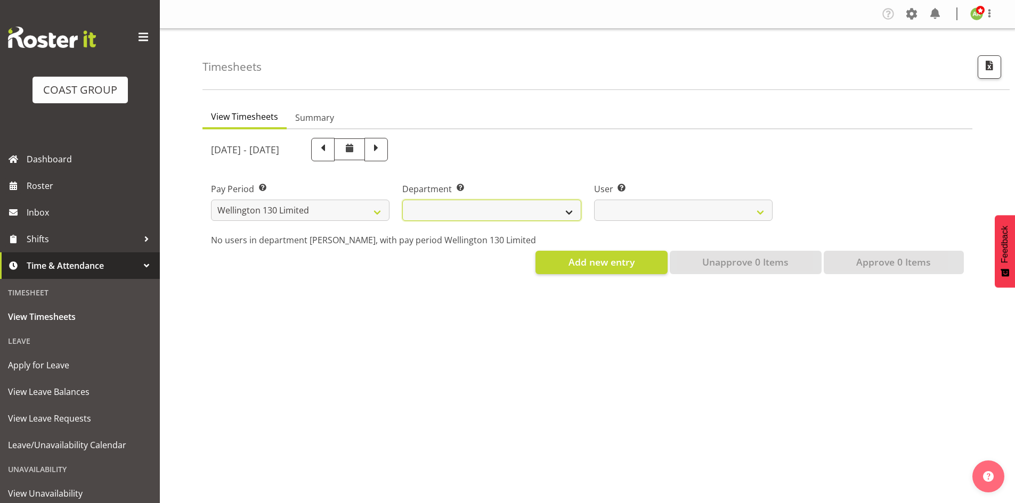
click at [557, 208] on select "[PERSON_NAME][GEOGRAPHIC_DATA]" at bounding box center [491, 210] width 178 height 21
select select "752"
click at [402, 200] on select "[PERSON_NAME][GEOGRAPHIC_DATA]" at bounding box center [491, 210] width 178 height 21
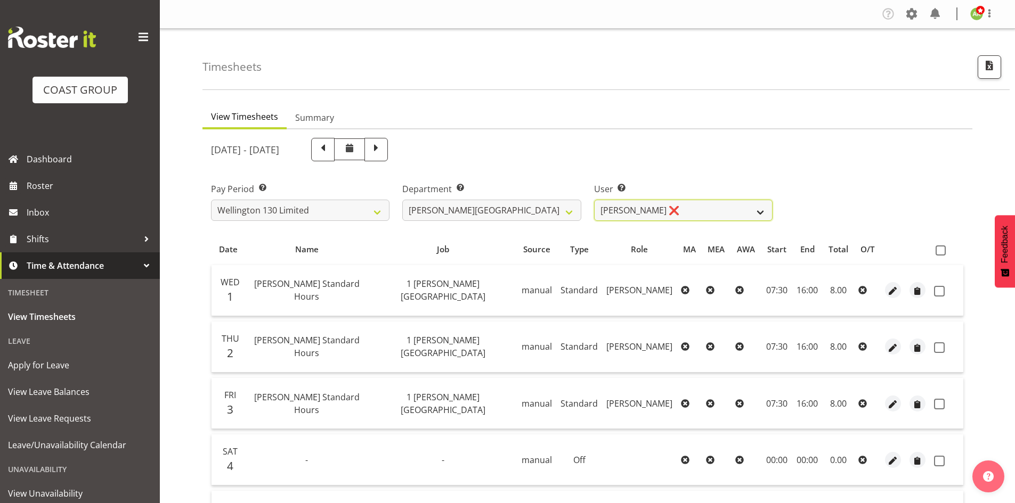
click at [641, 211] on select "Andreana Norris ❌ Antonios Ziogas ❌ Craig Paul Norris ❌ Gaki Ziogas ❌ Gladys Ma…" at bounding box center [683, 210] width 178 height 21
click at [372, 210] on select "SLP LTD EHS LTD DW LTD VEHICLES Carlton Events [PERSON_NAME] 120 Limited Wellin…" at bounding box center [300, 210] width 178 height 21
select select "8"
click at [211, 200] on select "SLP LTD EHS LTD DW LTD VEHICLES Carlton Events [PERSON_NAME] 120 Limited Wellin…" at bounding box center [300, 210] width 178 height 21
select select
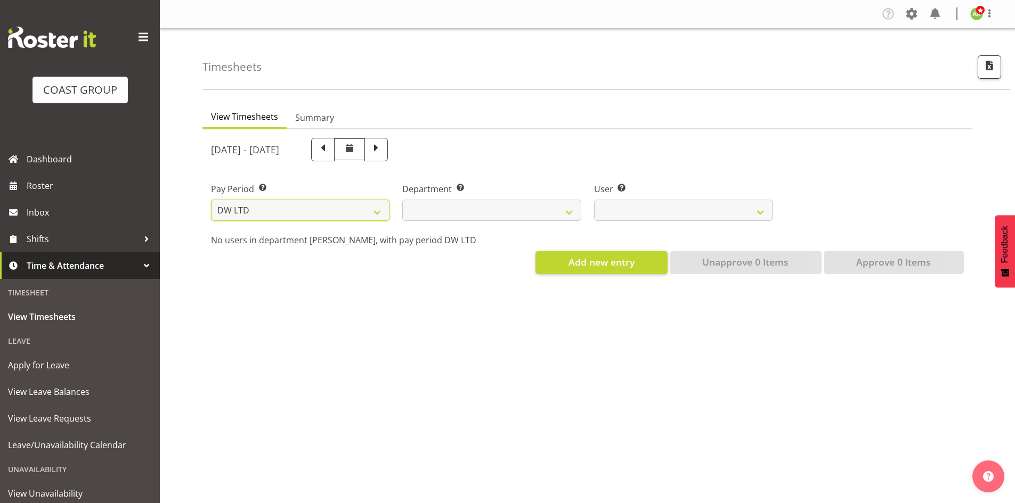
select select
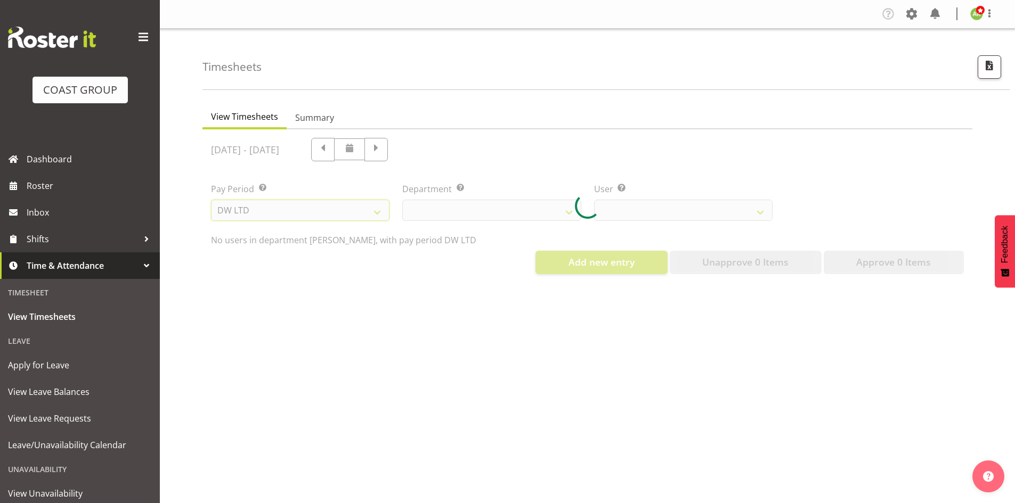
select select
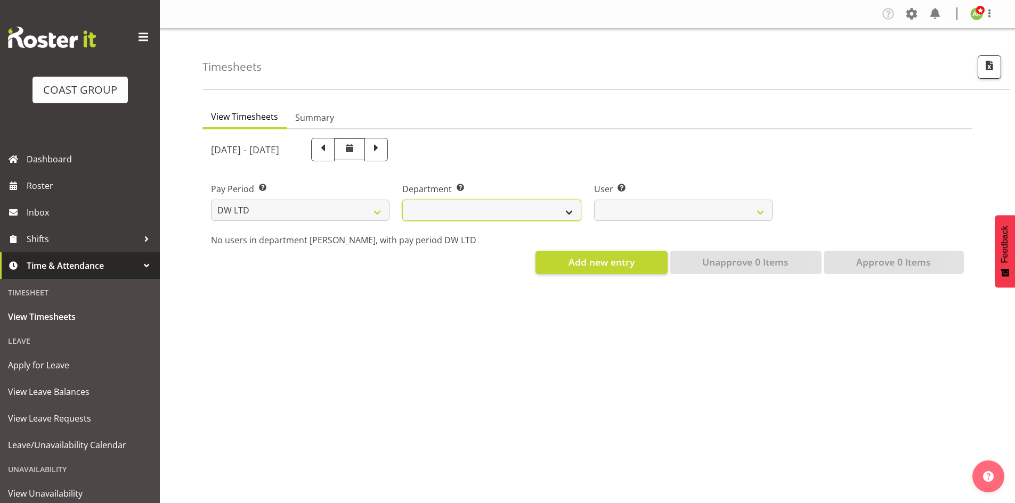
click at [527, 208] on select "DW AKL DW AKL ACCOUNTS/OFFICE DW AKL DESIGN DW AKL PRODUCTION DW CHC DW CHC DES…" at bounding box center [491, 210] width 178 height 21
select select "112"
click at [402, 200] on select "DW AKL DW AKL ACCOUNTS/OFFICE DW AKL DESIGN DW AKL PRODUCTION DW CHC DW CHC DES…" at bounding box center [491, 210] width 178 height 21
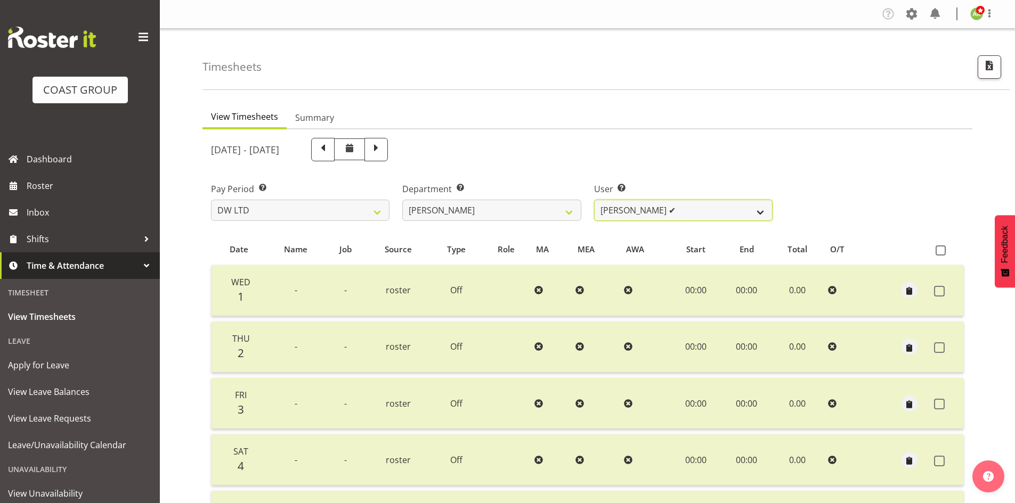
click at [650, 218] on select "Andrew McFadzean ✔ Boston Morgan-Horan ❌ Chanel Toleafoa ✔ Gene Burton ✔ Ian Si…" at bounding box center [683, 210] width 178 height 21
select select "1177"
click at [594, 200] on select "Andrew McFadzean ✔ Boston Morgan-Horan ❌ Chanel Toleafoa ✔ Gene Burton ✔ Ian Si…" at bounding box center [683, 210] width 178 height 21
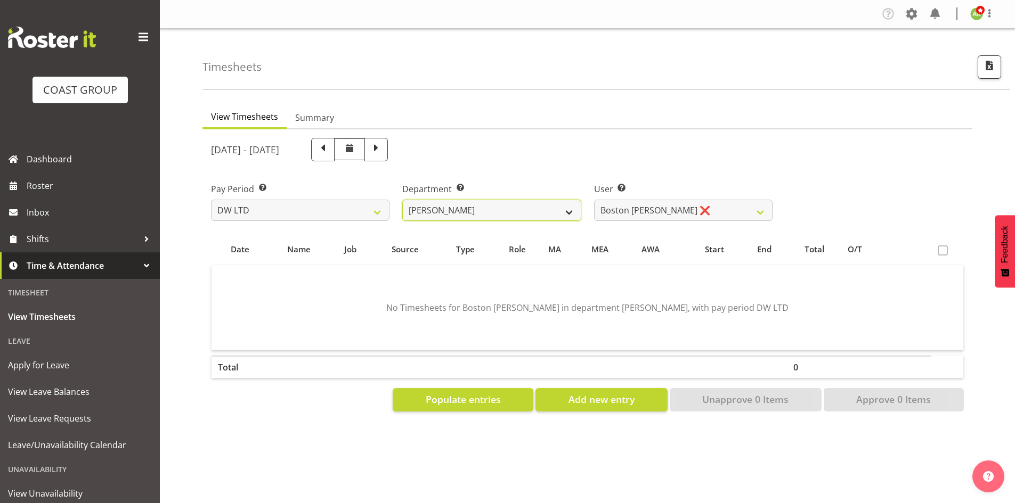
click at [524, 214] on select "DW AKL DW AKL ACCOUNTS/OFFICE DW AKL DESIGN DW AKL PRODUCTION DW CHC DW CHC DES…" at bounding box center [491, 210] width 178 height 21
click at [402, 200] on select "DW AKL DW AKL ACCOUNTS/OFFICE DW AKL DESIGN DW AKL PRODUCTION DW CHC DW CHC DES…" at bounding box center [491, 210] width 178 height 21
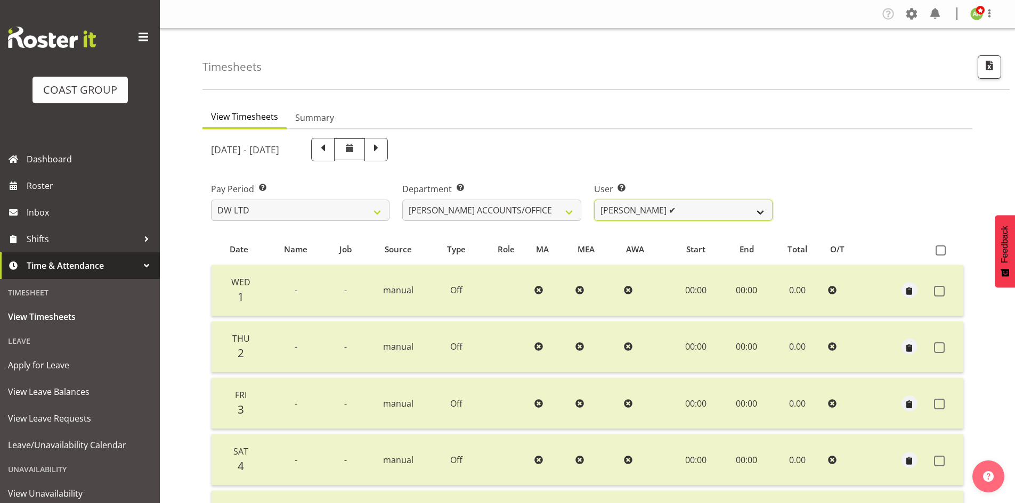
click at [714, 219] on select "Vivian McFadzean ✔" at bounding box center [683, 210] width 178 height 21
click at [568, 214] on select "DW AKL DW AKL ACCOUNTS/OFFICE DW AKL DESIGN DW AKL PRODUCTION DW CHC DW CHC DES…" at bounding box center [491, 210] width 178 height 21
click at [402, 200] on select "DW AKL DW AKL ACCOUNTS/OFFICE DW AKL DESIGN DW AKL PRODUCTION DW CHC DW CHC DES…" at bounding box center [491, 210] width 178 height 21
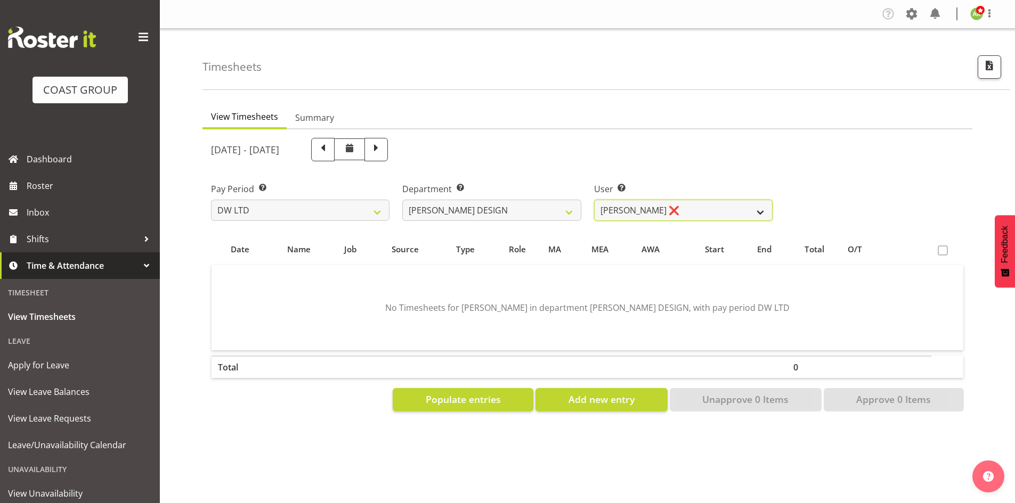
click at [672, 218] on select "Benjamin Thomas Geden ❌ Darren Shiu Lun Lau ✔" at bounding box center [683, 210] width 178 height 21
click at [562, 221] on div "Department Select which department you would like to view. DW AKL DW AKL ACCOUN…" at bounding box center [491, 198] width 191 height 60
click at [526, 208] on select "DW AKL DW AKL ACCOUNTS/OFFICE DW AKL DESIGN DW AKL PRODUCTION DW CHC DW CHC DES…" at bounding box center [491, 210] width 178 height 21
click at [402, 200] on select "DW AKL DW AKL ACCOUNTS/OFFICE DW AKL DESIGN DW AKL PRODUCTION DW CHC DW CHC DES…" at bounding box center [491, 210] width 178 height 21
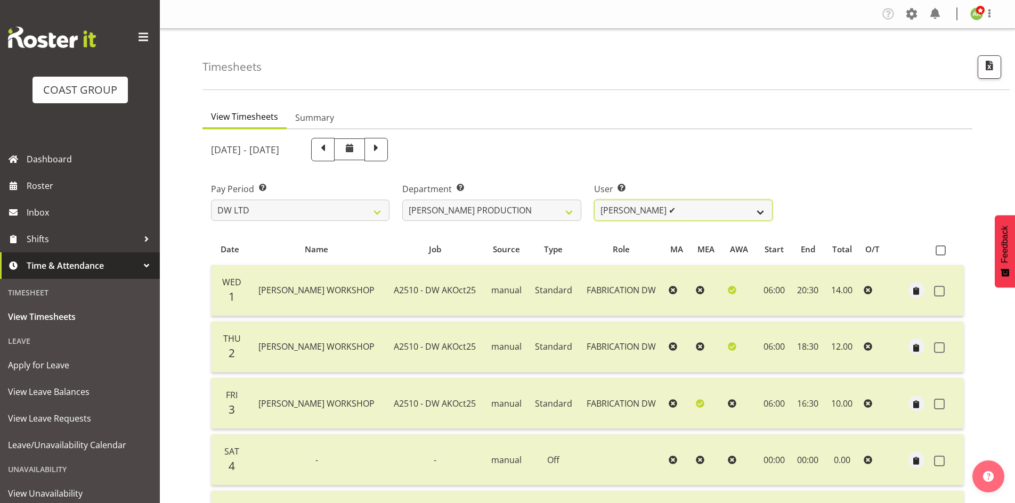
click at [740, 215] on select "Peter Lee ✔" at bounding box center [683, 210] width 178 height 21
click at [565, 207] on select "DW AKL DW AKL ACCOUNTS/OFFICE DW AKL DESIGN DW AKL PRODUCTION DW CHC DW CHC DES…" at bounding box center [491, 210] width 178 height 21
click at [402, 200] on select "DW AKL DW AKL ACCOUNTS/OFFICE DW AKL DESIGN DW AKL PRODUCTION DW CHC DW CHC DES…" at bounding box center [491, 210] width 178 height 21
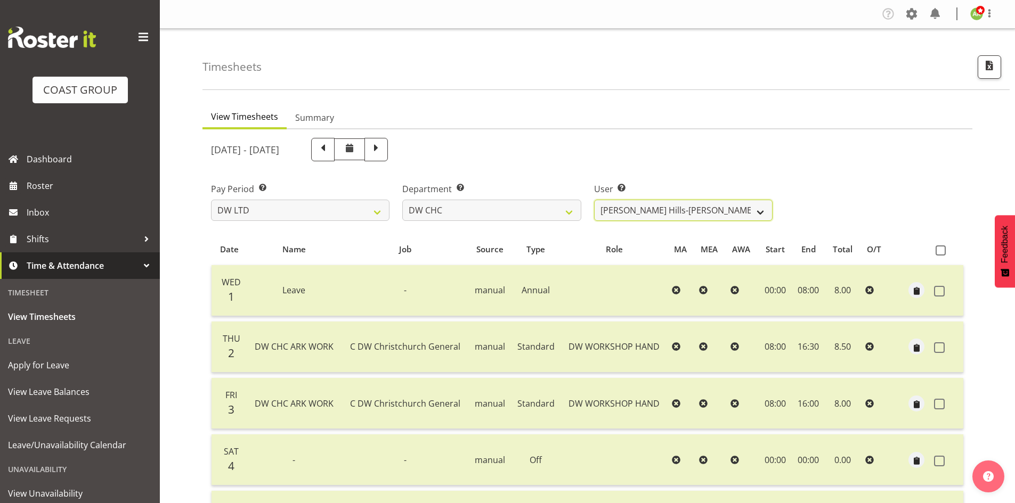
click at [747, 211] on select "Ambrose Hills-Simonsen ✔ Brad Tweedy ✔ Bryan Humprhries ✔ Callum Jack O'Leary S…" at bounding box center [683, 210] width 178 height 21
click at [538, 216] on select "DW AKL DW AKL ACCOUNTS/OFFICE DW AKL DESIGN DW AKL PRODUCTION DW CHC DW CHC DES…" at bounding box center [491, 210] width 178 height 21
click at [402, 200] on select "DW AKL DW AKL ACCOUNTS/OFFICE DW AKL DESIGN DW AKL PRODUCTION DW CHC DW CHC DES…" at bounding box center [491, 210] width 178 height 21
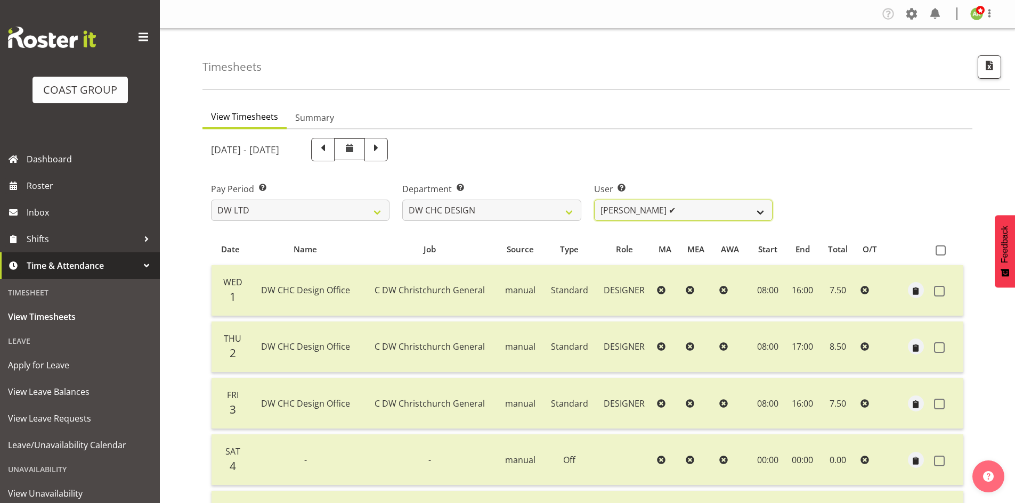
click at [754, 216] on select "Amy Robinson ✔ Jeremy Hogan ✔ Jorgelina Villar ✔" at bounding box center [683, 210] width 178 height 21
click at [523, 212] on select "DW AKL DW AKL ACCOUNTS/OFFICE DW AKL DESIGN DW AKL PRODUCTION DW CHC DW CHC DES…" at bounding box center [491, 210] width 178 height 21
select select "29"
click at [402, 200] on select "DW AKL DW AKL ACCOUNTS/OFFICE DW AKL DESIGN DW AKL PRODUCTION DW CHC DW CHC DES…" at bounding box center [491, 210] width 178 height 21
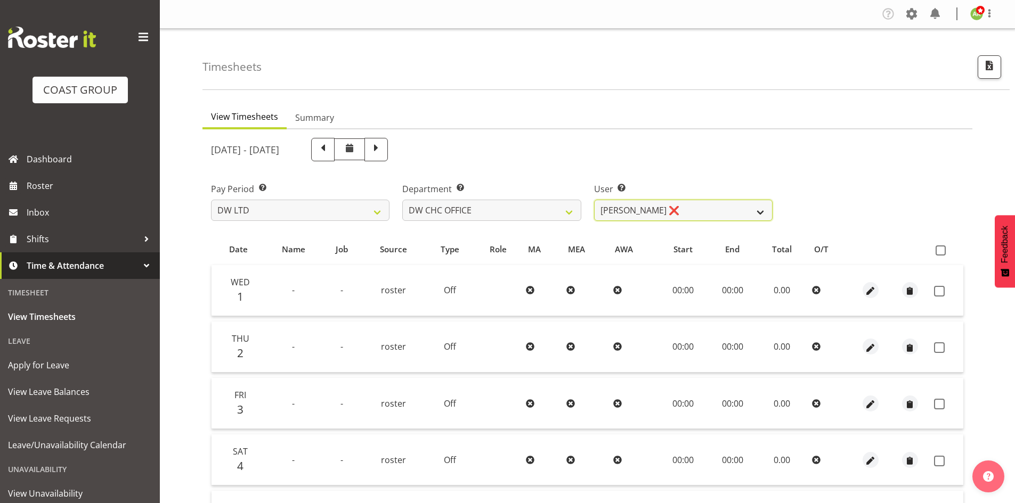
click at [742, 211] on select "Monique Mitchell ❌" at bounding box center [683, 210] width 178 height 21
click at [942, 250] on span at bounding box center [940, 251] width 10 height 10
click at [942, 250] on input "checkbox" at bounding box center [938, 250] width 7 height 7
checkbox input "true"
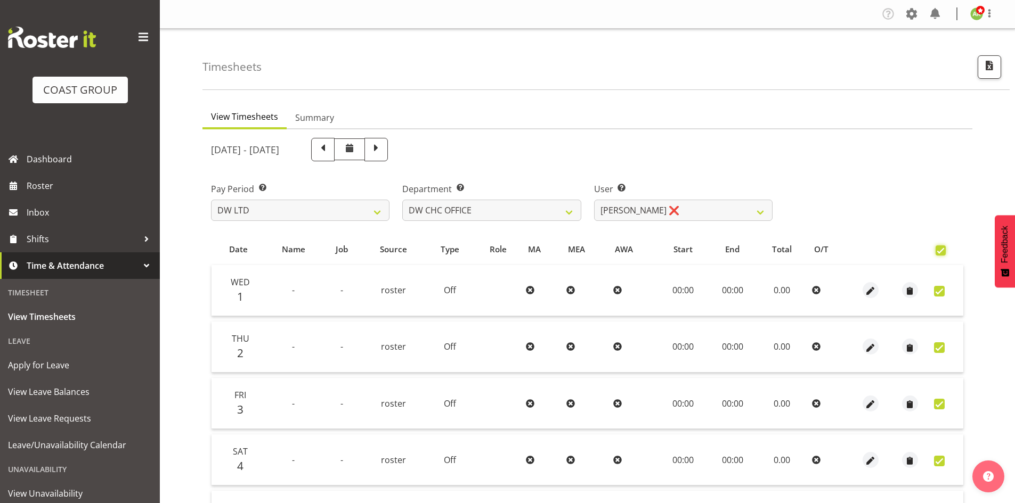
checkbox input "true"
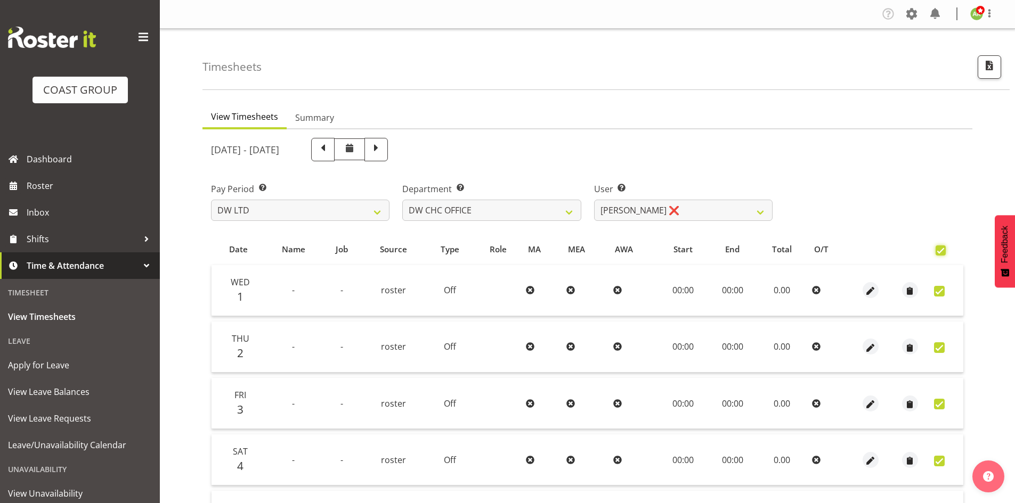
checkbox input "true"
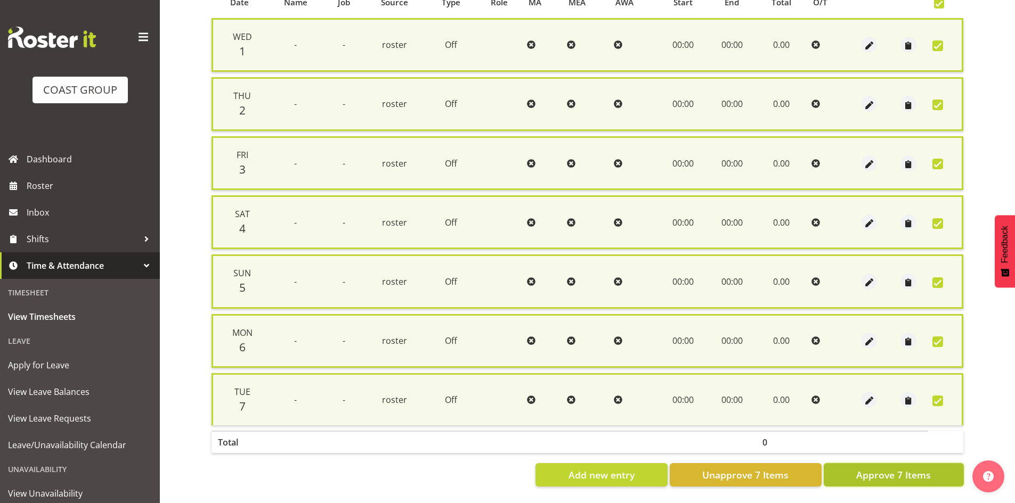
click at [930, 468] on span "Approve 7 Items" at bounding box center [893, 475] width 75 height 14
checkbox input "false"
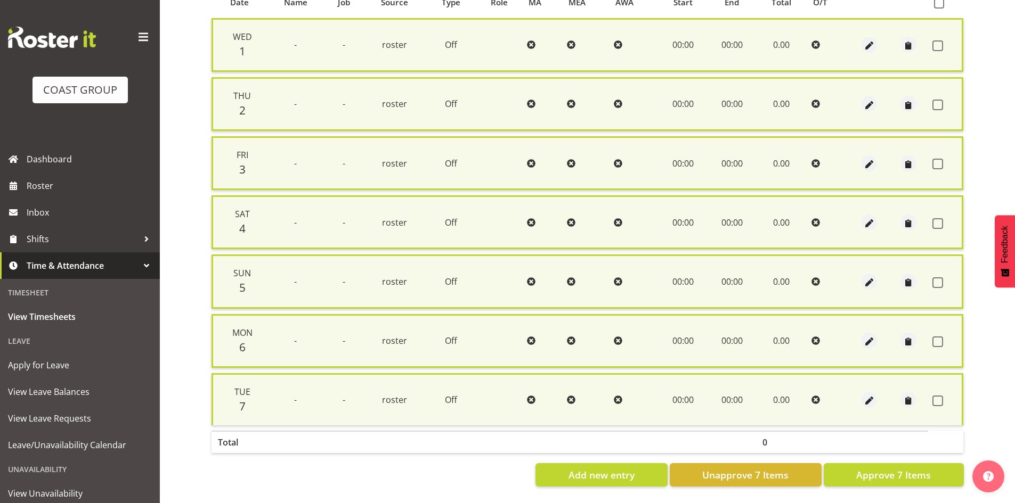
checkbox input "false"
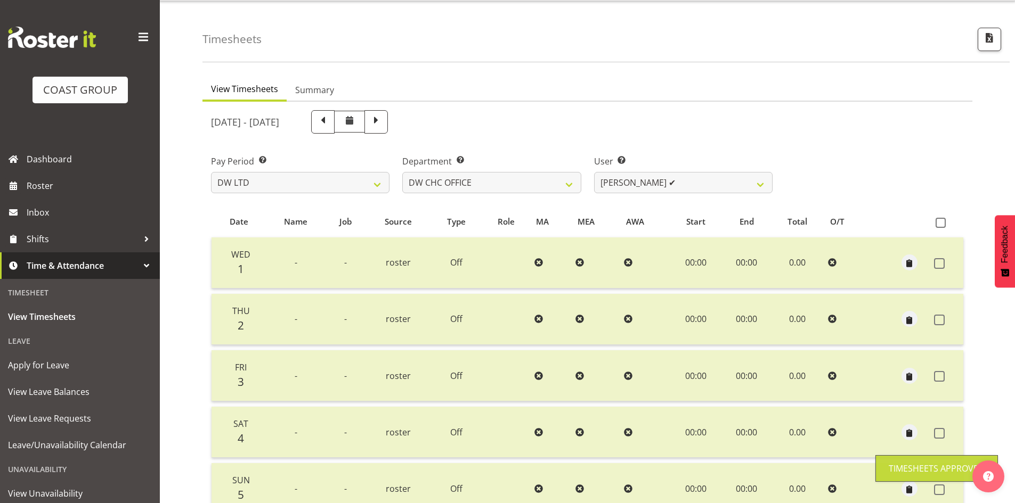
scroll to position [25, 0]
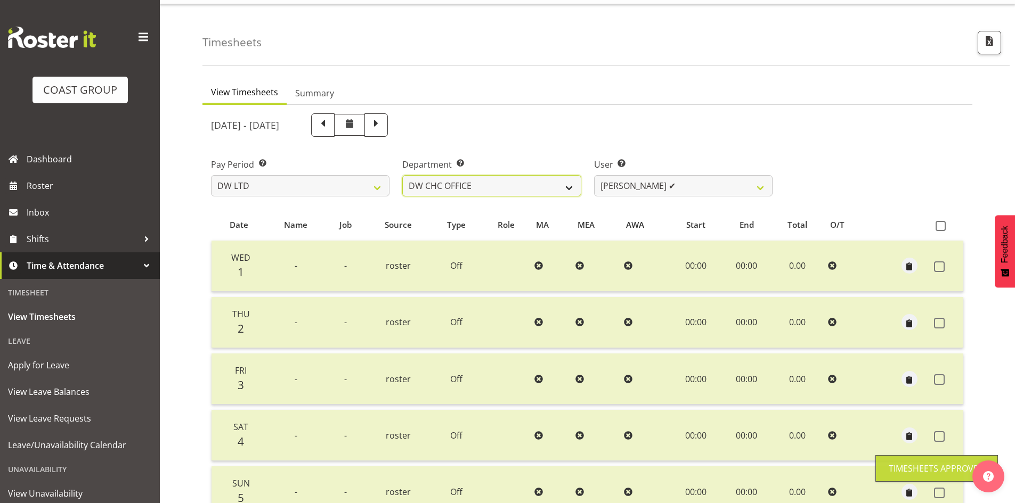
click at [539, 184] on select "DW AKL DW AKL ACCOUNTS/OFFICE DW AKL DESIGN DW AKL PRODUCTION DW CHC DW CHC DES…" at bounding box center [491, 185] width 178 height 21
click at [402, 175] on select "DW AKL DW AKL ACCOUNTS/OFFICE DW AKL DESIGN DW AKL PRODUCTION DW CHC DW CHC DES…" at bounding box center [491, 185] width 178 height 21
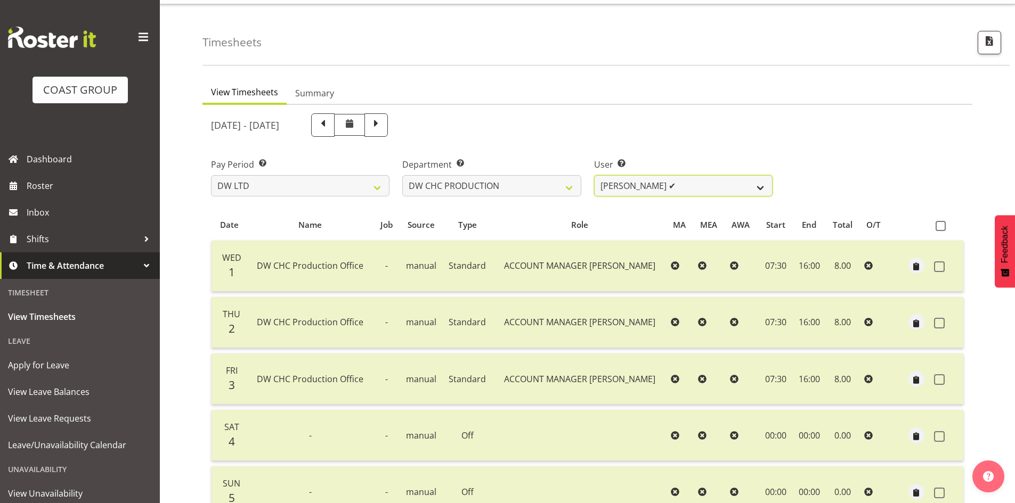
click at [725, 195] on select "Jason Garvey ✔" at bounding box center [683, 185] width 178 height 21
click at [551, 190] on select "DW AKL DW AKL ACCOUNTS/OFFICE DW AKL DESIGN DW AKL PRODUCTION DW CHC DW CHC DES…" at bounding box center [491, 185] width 178 height 21
click at [402, 175] on select "DW AKL DW AKL ACCOUNTS/OFFICE DW AKL DESIGN DW AKL PRODUCTION DW CHC DW CHC DES…" at bounding box center [491, 185] width 178 height 21
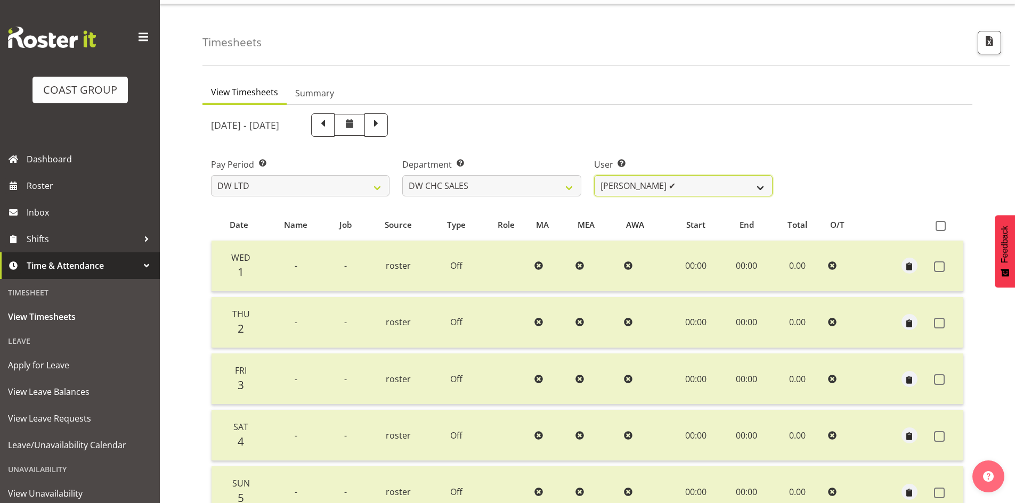
click at [742, 193] on select "Dayle Eathorne ✔" at bounding box center [683, 185] width 178 height 21
click at [535, 188] on select "DW AKL DW AKL ACCOUNTS/OFFICE DW AKL DESIGN DW AKL PRODUCTION DW CHC DW CHC DES…" at bounding box center [491, 185] width 178 height 21
click at [402, 175] on select "DW AKL DW AKL ACCOUNTS/OFFICE DW AKL DESIGN DW AKL PRODUCTION DW CHC DW CHC DES…" at bounding box center [491, 185] width 178 height 21
click at [714, 192] on select "Wayne Eathorne ✔" at bounding box center [683, 185] width 178 height 21
drag, startPoint x: 534, startPoint y: 183, endPoint x: 534, endPoint y: 191, distance: 8.5
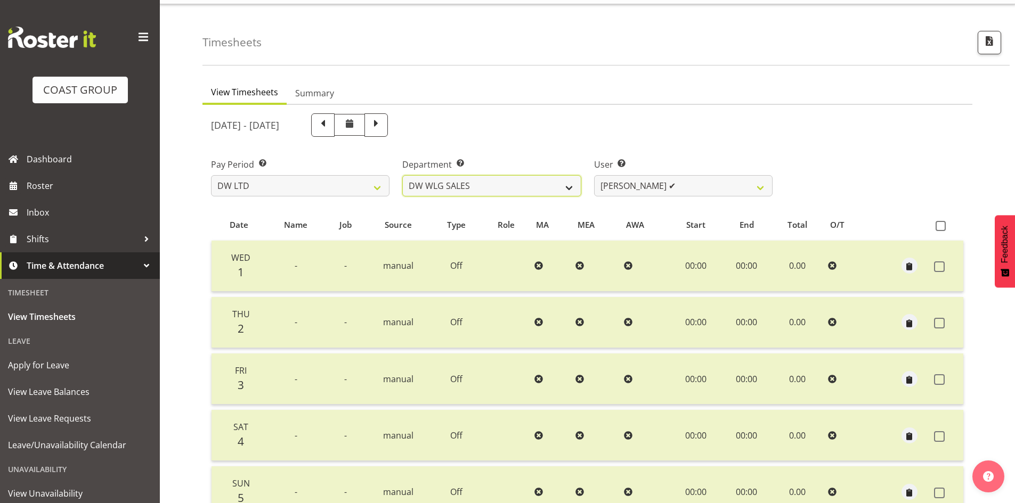
click at [534, 183] on select "DW AKL DW AKL ACCOUNTS/OFFICE DW AKL DESIGN DW AKL PRODUCTION DW CHC DW CHC DES…" at bounding box center [491, 185] width 178 height 21
click at [402, 175] on select "DW AKL DW AKL ACCOUNTS/OFFICE DW AKL DESIGN DW AKL PRODUCTION DW CHC DW CHC DES…" at bounding box center [491, 185] width 178 height 21
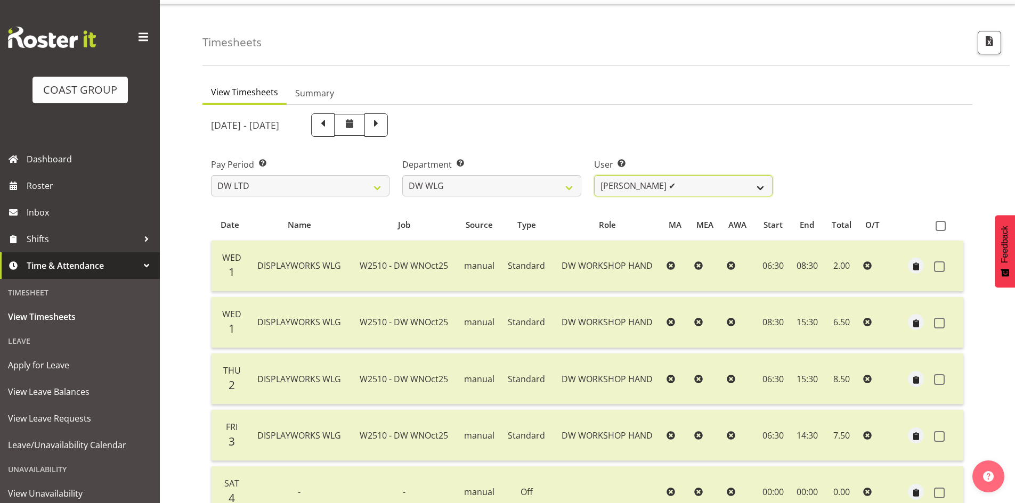
click at [710, 189] on select "Cassie Phillips ✔ Darryl Dickinson ✔ Josh Provoost ✔ Ken Barnden ✔ Stanley Elli…" at bounding box center [683, 185] width 178 height 21
click at [458, 186] on select "DW AKL DW AKL ACCOUNTS/OFFICE DW AKL DESIGN DW AKL PRODUCTION DW CHC DW CHC DES…" at bounding box center [491, 185] width 178 height 21
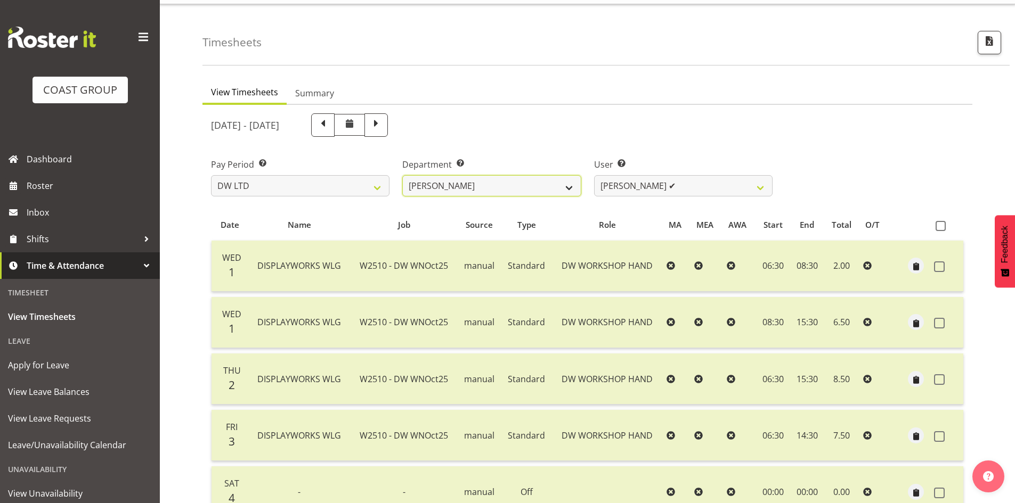
click at [402, 175] on select "DW AKL DW AKL ACCOUNTS/OFFICE DW AKL DESIGN DW AKL PRODUCTION DW CHC DW CHC DES…" at bounding box center [491, 185] width 178 height 21
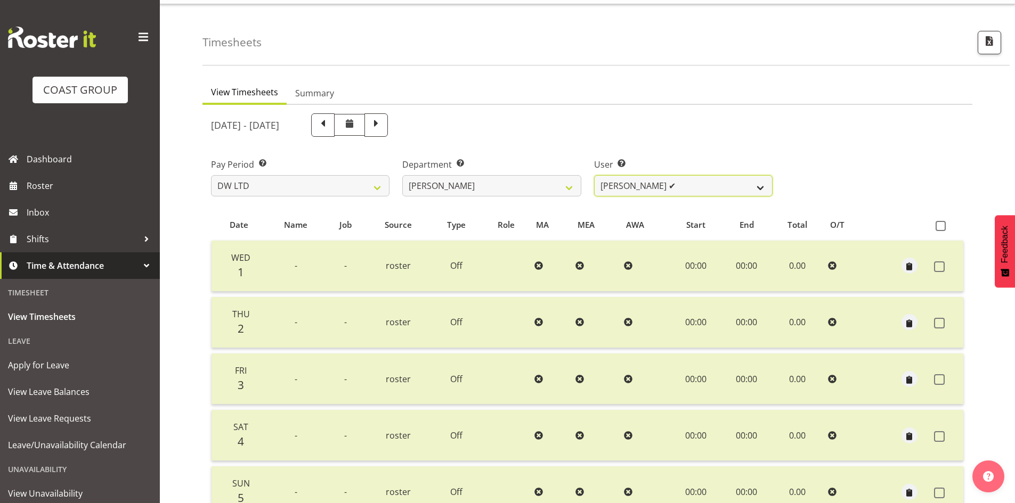
click at [655, 190] on select "Andrew McFadzean ✔ Boston Morgan-Horan ❌ Chanel Toleafoa ✔ Gene Burton ✔ Ian Si…" at bounding box center [683, 185] width 178 height 21
click at [688, 187] on select "Andrew McFadzean ✔ Boston Morgan-Horan ❌ Chanel Toleafoa ✔ Gene Burton ✔ Ian Si…" at bounding box center [683, 185] width 178 height 21
click at [535, 193] on select "DW AKL DW AKL ACCOUNTS/OFFICE DW AKL DESIGN DW AKL PRODUCTION DW CHC DW CHC DES…" at bounding box center [491, 185] width 178 height 21
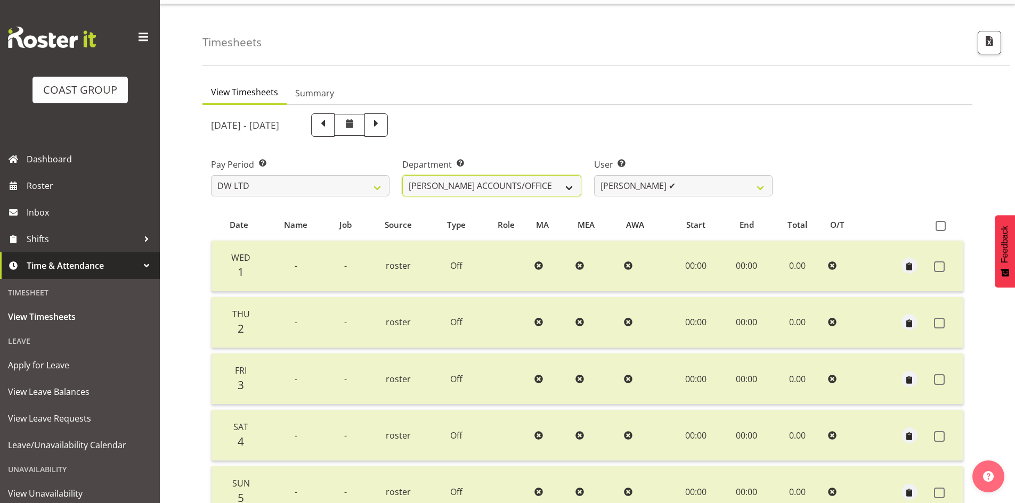
click at [402, 175] on select "DW AKL DW AKL ACCOUNTS/OFFICE DW AKL DESIGN DW AKL PRODUCTION DW CHC DW CHC DES…" at bounding box center [491, 185] width 178 height 21
click at [719, 196] on select "Vivian McFadzean ✔" at bounding box center [683, 185] width 178 height 21
click at [574, 184] on select "DW AKL DW AKL ACCOUNTS/OFFICE DW AKL DESIGN DW AKL PRODUCTION DW CHC DW CHC DES…" at bounding box center [491, 185] width 178 height 21
select select "146"
click at [402, 175] on select "DW AKL DW AKL ACCOUNTS/OFFICE DW AKL DESIGN DW AKL PRODUCTION DW CHC DW CHC DES…" at bounding box center [491, 185] width 178 height 21
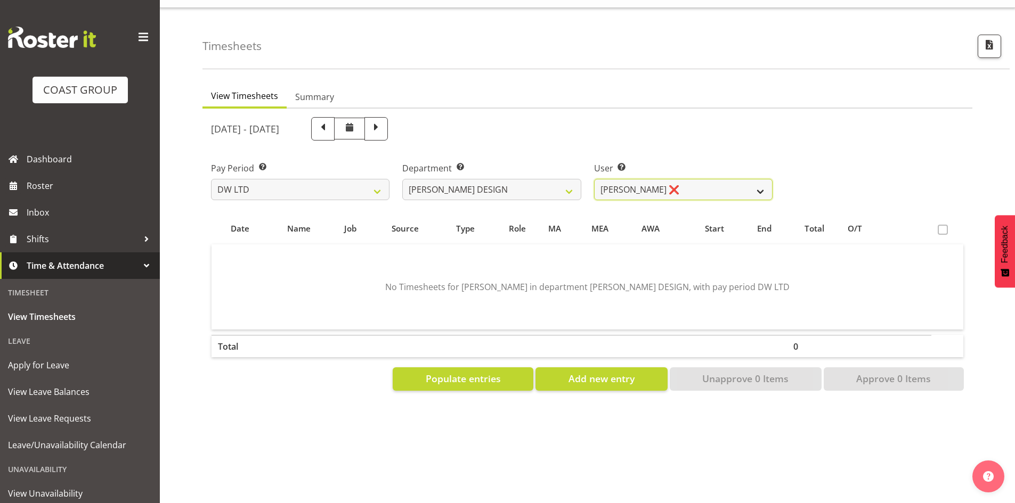
click at [711, 193] on select "Benjamin Thomas Geden ❌ Darren Shiu Lun Lau ✔" at bounding box center [683, 189] width 178 height 21
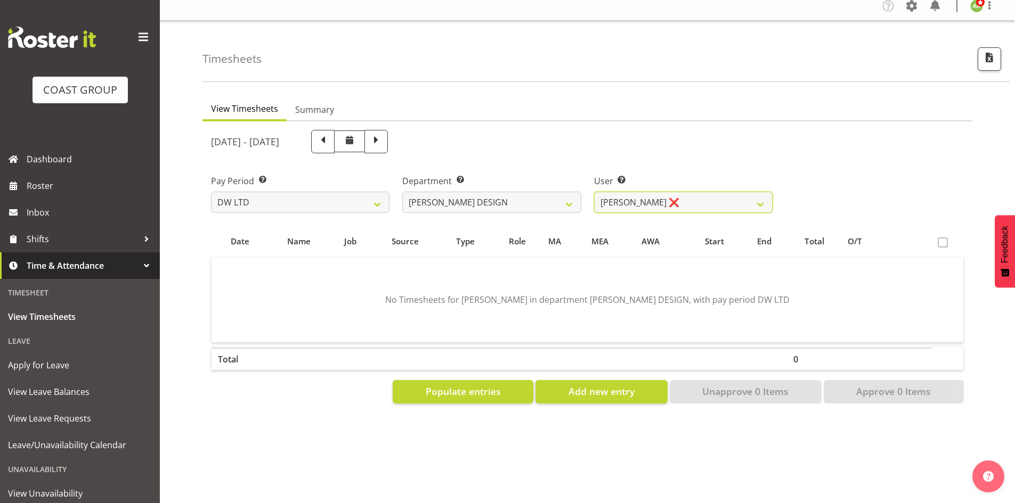
scroll to position [0, 0]
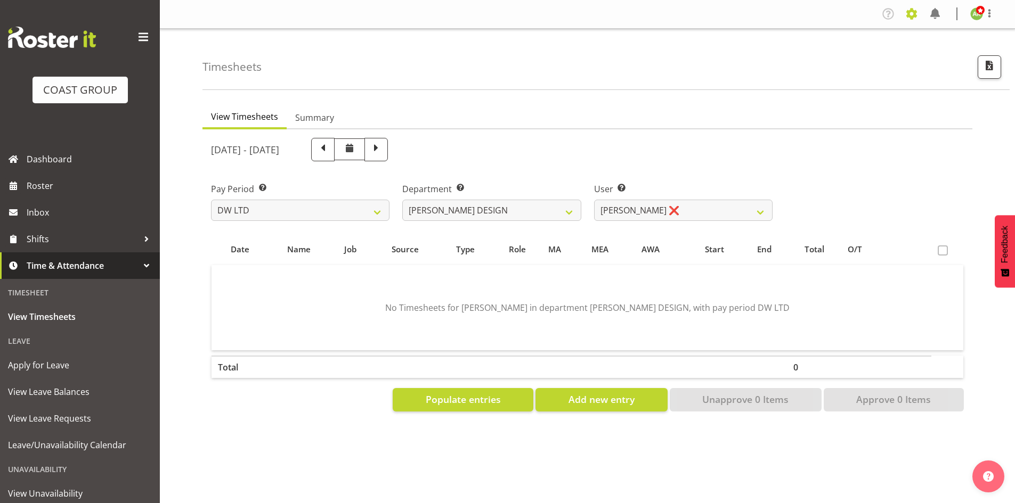
click at [915, 19] on span at bounding box center [911, 13] width 17 height 17
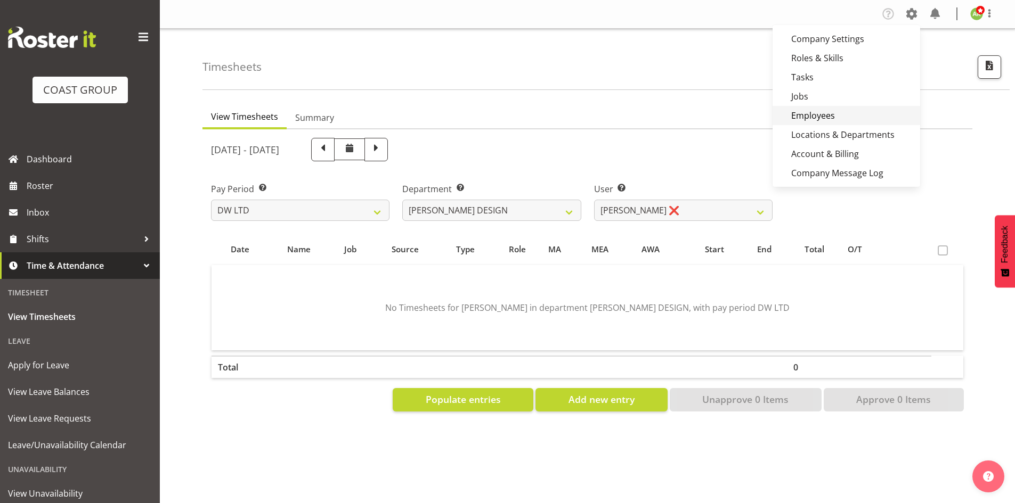
click at [846, 115] on link "Employees" at bounding box center [846, 115] width 148 height 19
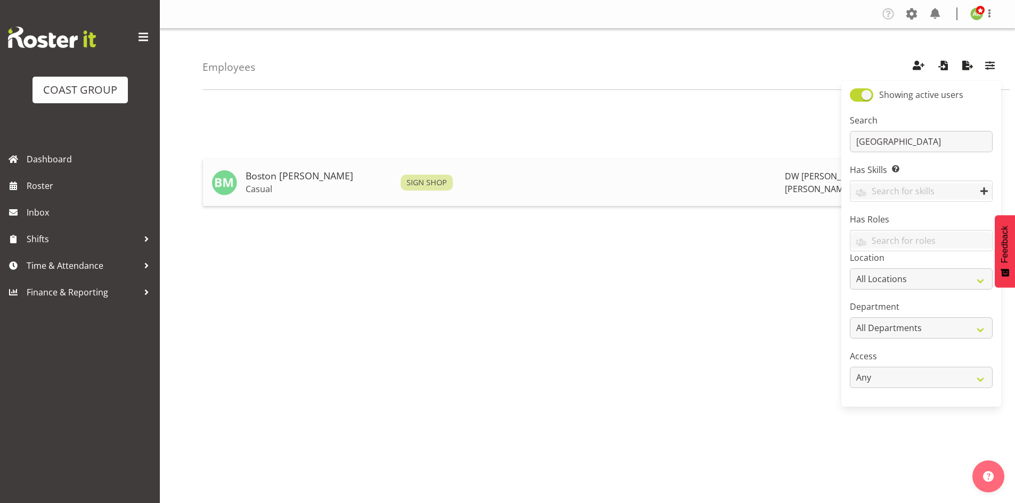
type input "boston"
click at [304, 183] on td "Boston Morgan-Horan Casual" at bounding box center [318, 182] width 155 height 47
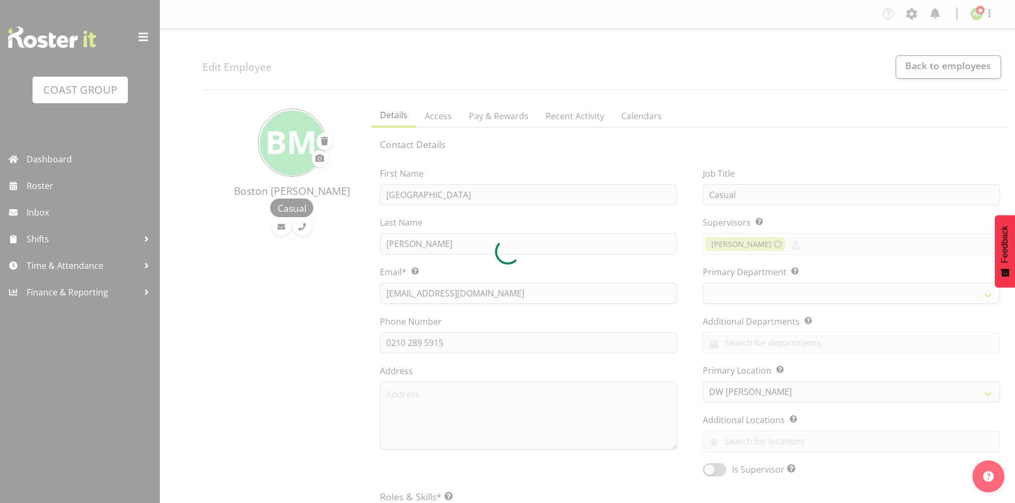
select select "37"
select select "TimelineWeek"
select select "112"
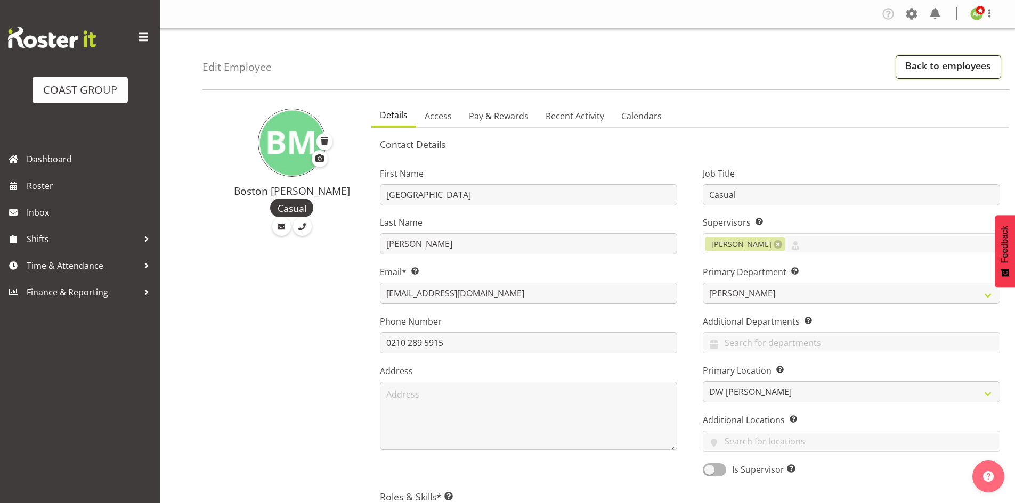
click at [933, 70] on link "Back to employees" at bounding box center [947, 66] width 105 height 23
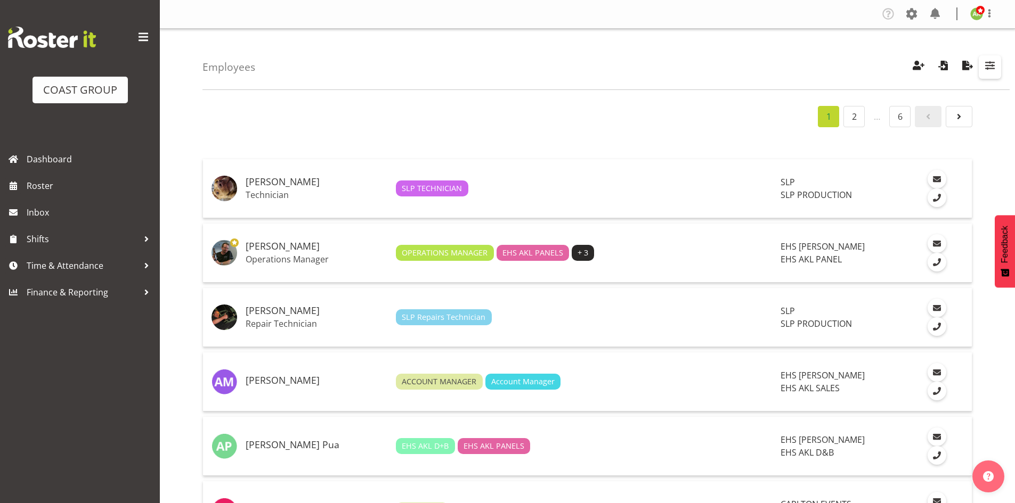
click at [983, 71] on span "button" at bounding box center [990, 66] width 14 height 14
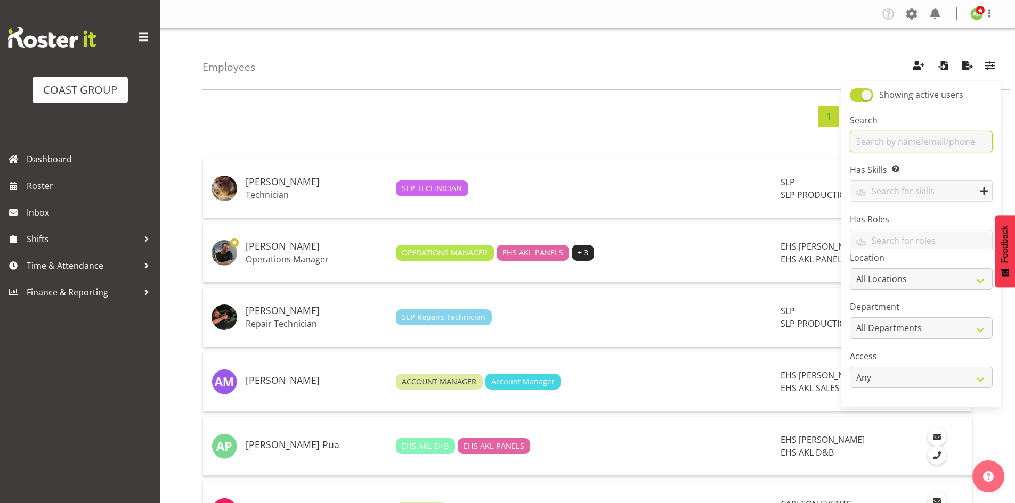
click at [932, 132] on input "text" at bounding box center [921, 141] width 143 height 21
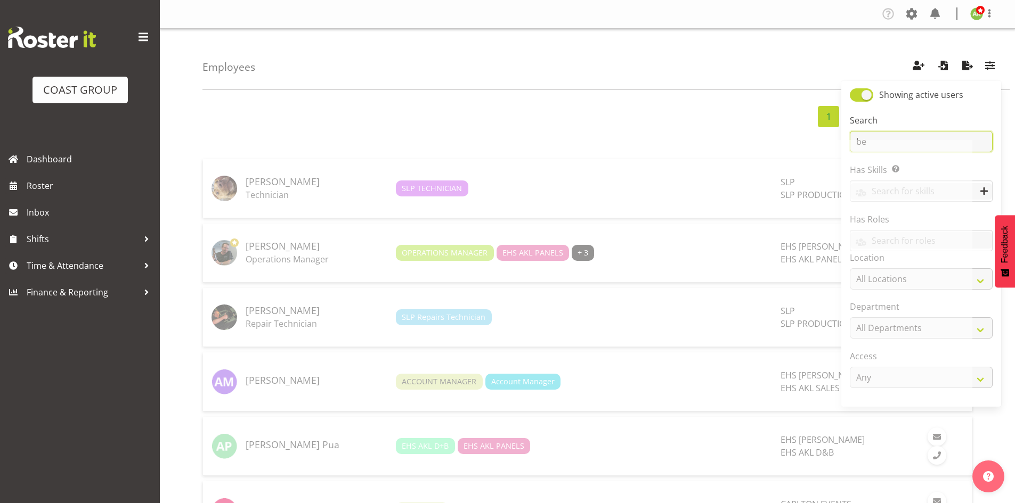
type input "ben"
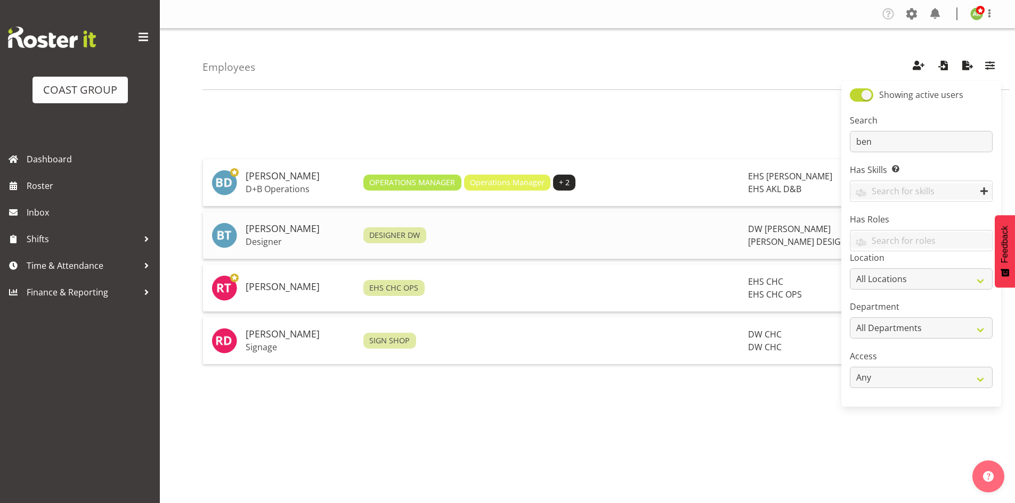
click at [317, 233] on h5 "[PERSON_NAME]" at bounding box center [300, 229] width 109 height 11
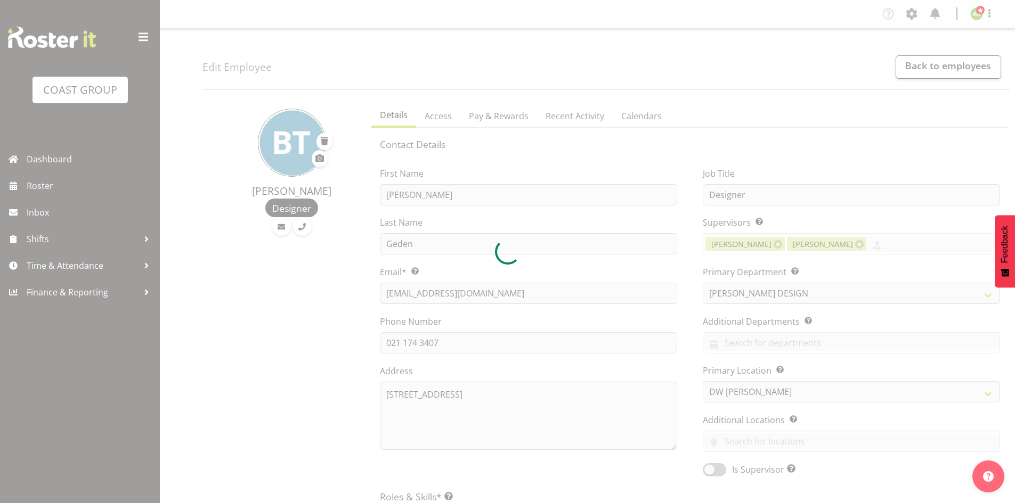
select select "146"
select select "37"
select select "TimelineWeek"
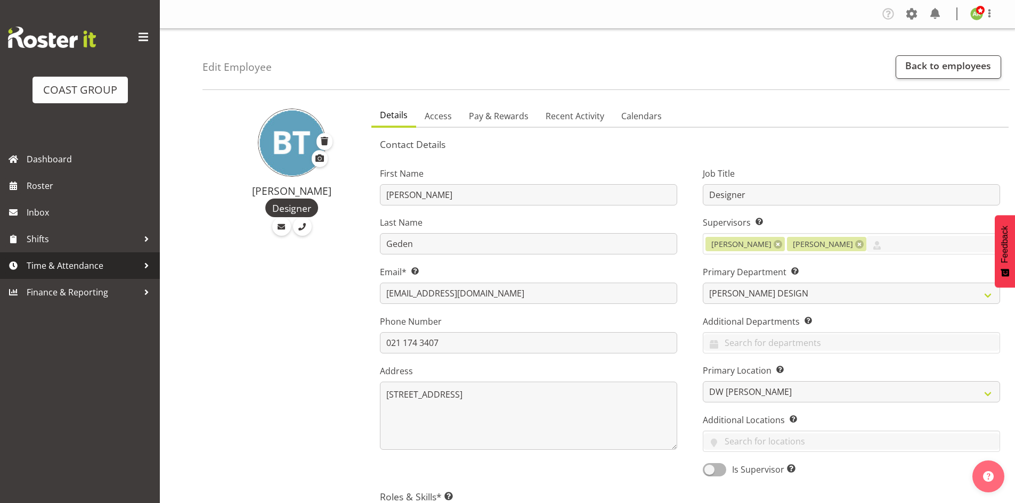
click at [72, 262] on span "Time & Attendance" at bounding box center [83, 266] width 112 height 16
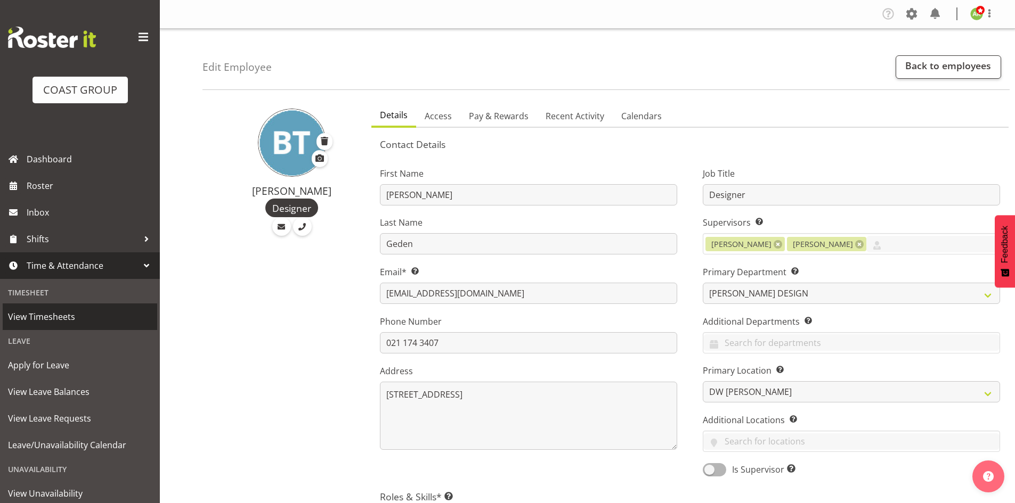
click at [69, 316] on span "View Timesheets" at bounding box center [80, 317] width 144 height 16
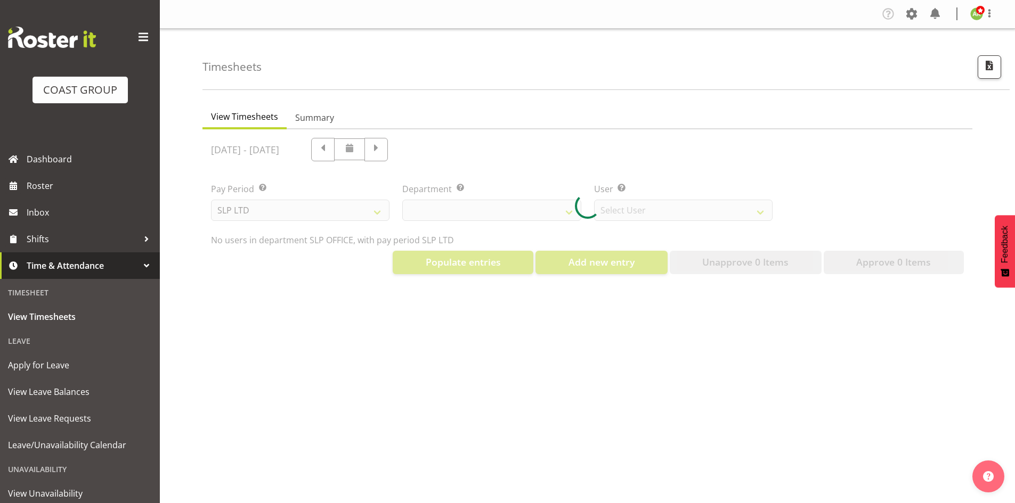
select select "25"
select select "7496"
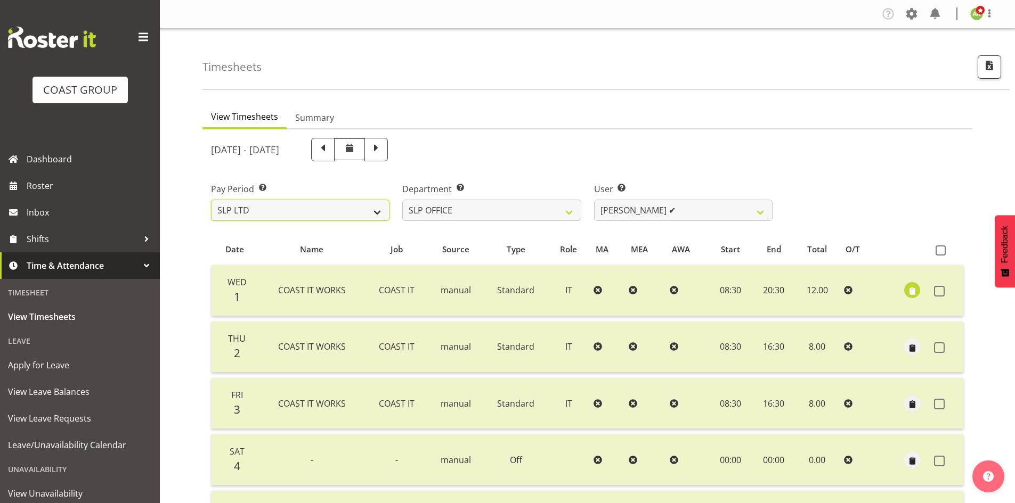
click at [302, 209] on select "SLP LTD EHS LTD DW LTD VEHICLES Carlton Events [PERSON_NAME] 120 Limited Wellin…" at bounding box center [300, 210] width 178 height 21
select select "7"
click at [211, 200] on select "SLP LTD EHS LTD DW LTD VEHICLES Carlton Events [PERSON_NAME] 120 Limited Wellin…" at bounding box center [300, 210] width 178 height 21
select select
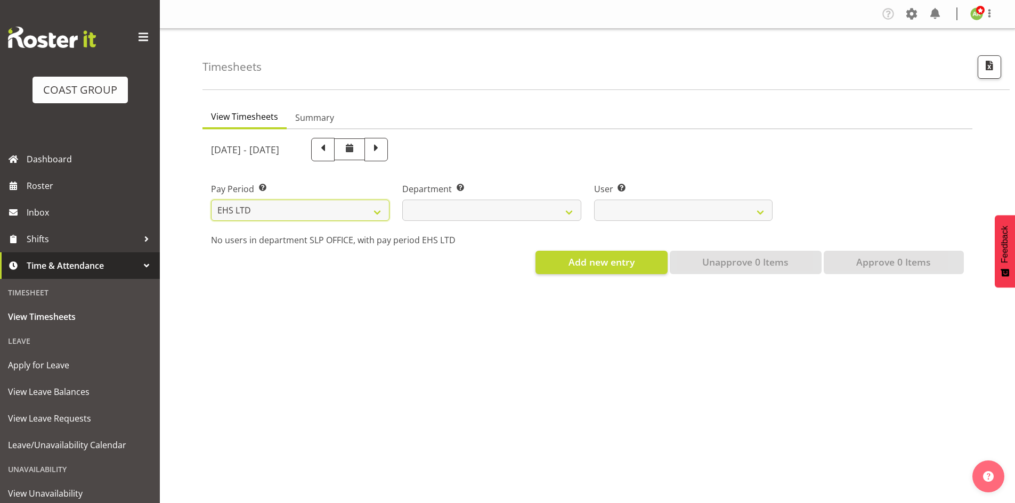
select select
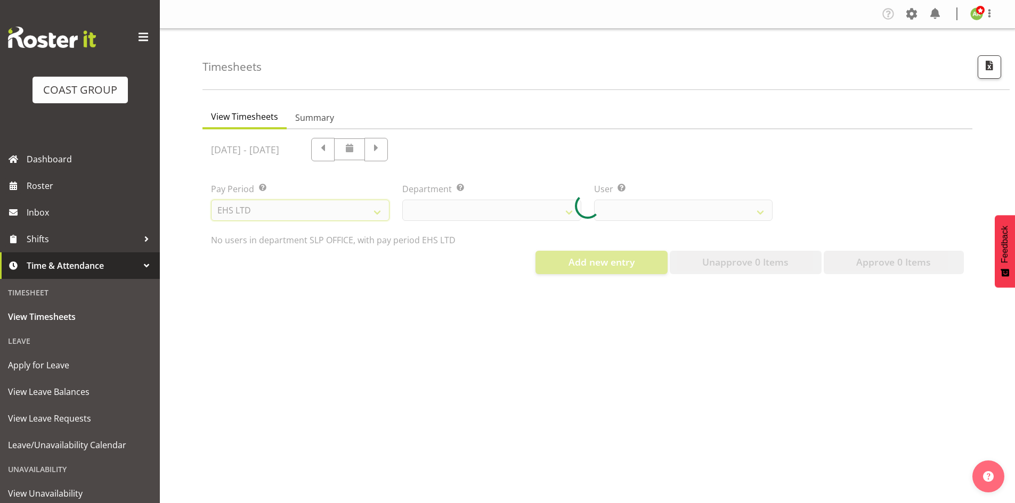
select select
click at [573, 210] on div at bounding box center [587, 205] width 770 height 153
select select
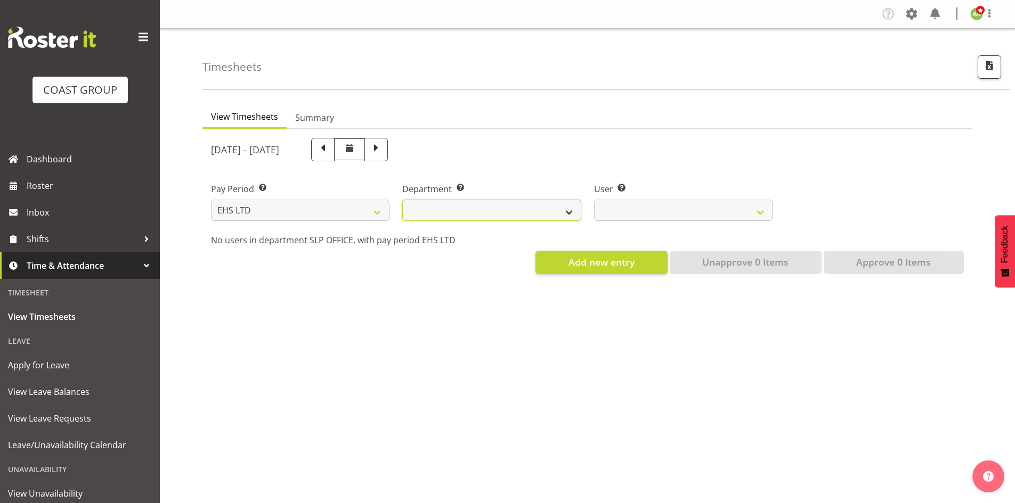
click at [569, 210] on select "EHS AKL ACCOUNTS EHS AKL CARPET EHS AKL D&B EHS AKL DESIGNER EHS AKL FURNITURE …" at bounding box center [491, 210] width 178 height 21
click at [402, 200] on select "EHS AKL ACCOUNTS EHS AKL CARPET EHS AKL D&B EHS AKL DESIGNER EHS AKL FURNITURE …" at bounding box center [491, 210] width 178 height 21
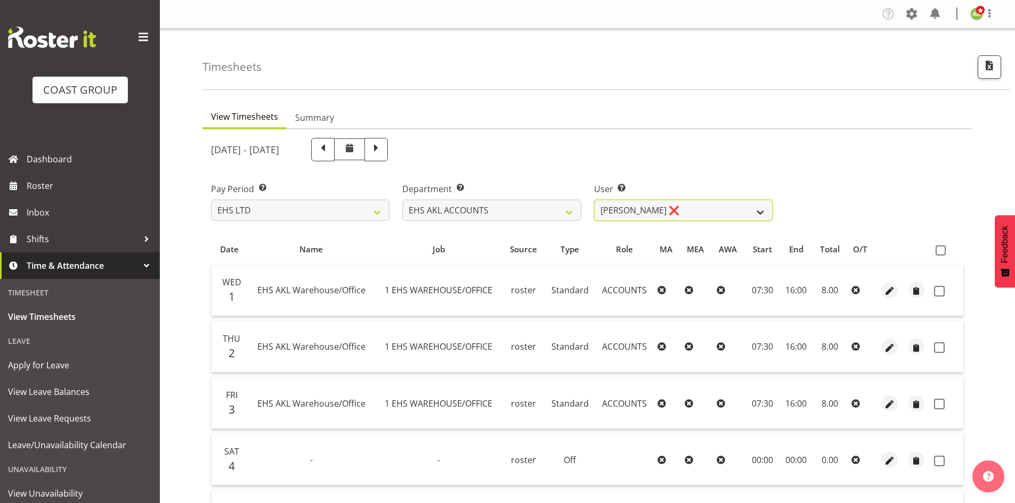
click at [623, 214] on select "Angela Kerrigan ❌ Michelle Xiang ❌ Rissa (Thitiphat) Preecharujiroj ❌ Seon Youn…" at bounding box center [683, 210] width 178 height 21
click at [530, 214] on select "EHS AKL ACCOUNTS EHS AKL CARPET EHS AKL D&B EHS AKL DESIGNER EHS AKL FURNITURE …" at bounding box center [491, 210] width 178 height 21
click at [402, 200] on select "EHS AKL ACCOUNTS EHS AKL CARPET EHS AKL D&B EHS AKL DESIGNER EHS AKL FURNITURE …" at bounding box center [491, 210] width 178 height 21
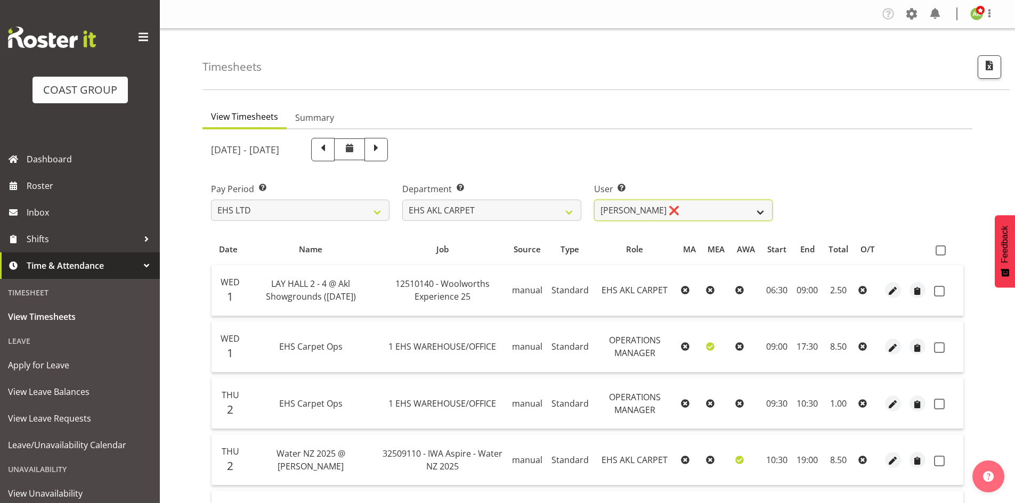
click at [719, 211] on select "[PERSON_NAME] ❌ [PERSON_NAME] ✔ [PERSON_NAME] ✔ [PERSON_NAME] ✔ [PERSON_NAME] […" at bounding box center [683, 210] width 178 height 21
click at [579, 209] on select "EHS AKL ACCOUNTS EHS AKL CARPET EHS AKL D&B EHS AKL DESIGNER EHS AKL FURNITURE …" at bounding box center [491, 210] width 178 height 21
click at [402, 200] on select "EHS AKL ACCOUNTS EHS AKL CARPET EHS AKL D&B EHS AKL DESIGNER EHS AKL FURNITURE …" at bounding box center [491, 210] width 178 height 21
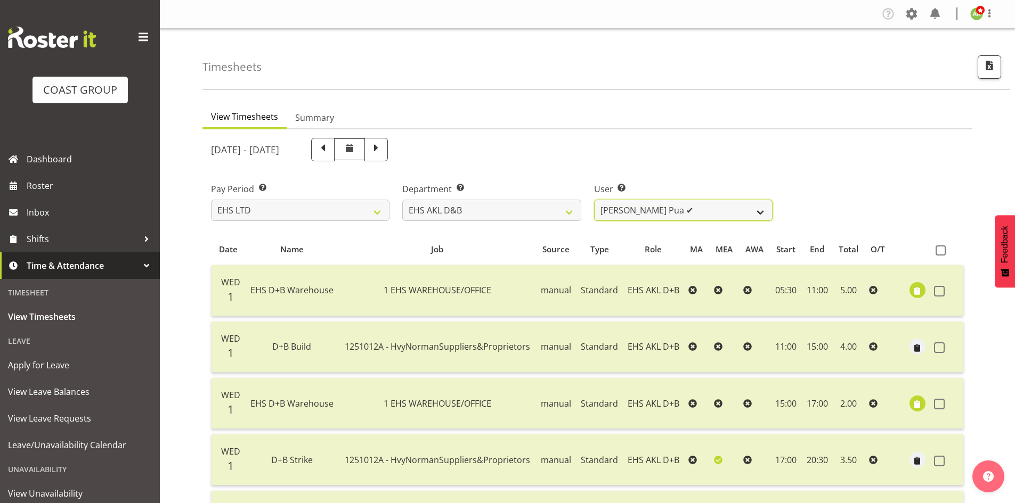
click at [755, 214] on select "Aleki Palu Pua ✔ Ben Dewes ✔ David Forte ✔ Durham Foster ✔ Ihaka Roberts ✔ Joe …" at bounding box center [683, 210] width 178 height 21
click at [525, 221] on div "Department Select which department you would like to view. EHS AKL ACCOUNTS EHS…" at bounding box center [491, 198] width 191 height 60
click at [535, 217] on select "EHS AKL ACCOUNTS EHS AKL CARPET EHS AKL D&B EHS AKL DESIGNER EHS AKL FURNITURE …" at bounding box center [491, 210] width 178 height 21
click at [402, 200] on select "EHS AKL ACCOUNTS EHS AKL CARPET EHS AKL D&B EHS AKL DESIGNER EHS AKL FURNITURE …" at bounding box center [491, 210] width 178 height 21
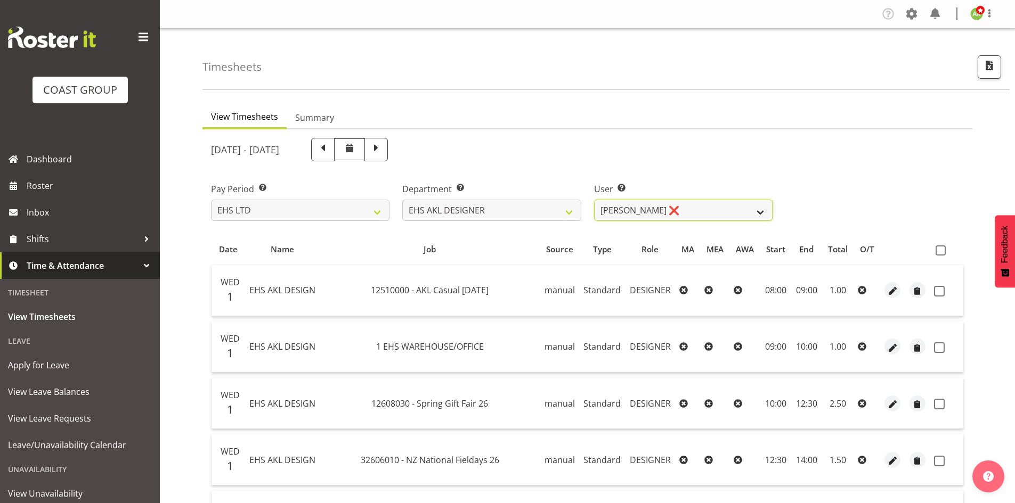
click at [746, 206] on select "Daniel An ❌ Maria Scarabino ✔ Mathew Rolle ❌ Sebastian Ibanez ❌ Yunlin Xie ✔" at bounding box center [683, 210] width 178 height 21
click at [536, 212] on select "EHS AKL ACCOUNTS EHS AKL CARPET EHS AKL D&B EHS AKL DESIGNER EHS AKL FURNITURE …" at bounding box center [491, 210] width 178 height 21
click at [402, 200] on select "EHS AKL ACCOUNTS EHS AKL CARPET EHS AKL D&B EHS AKL DESIGNER EHS AKL FURNITURE …" at bounding box center [491, 210] width 178 height 21
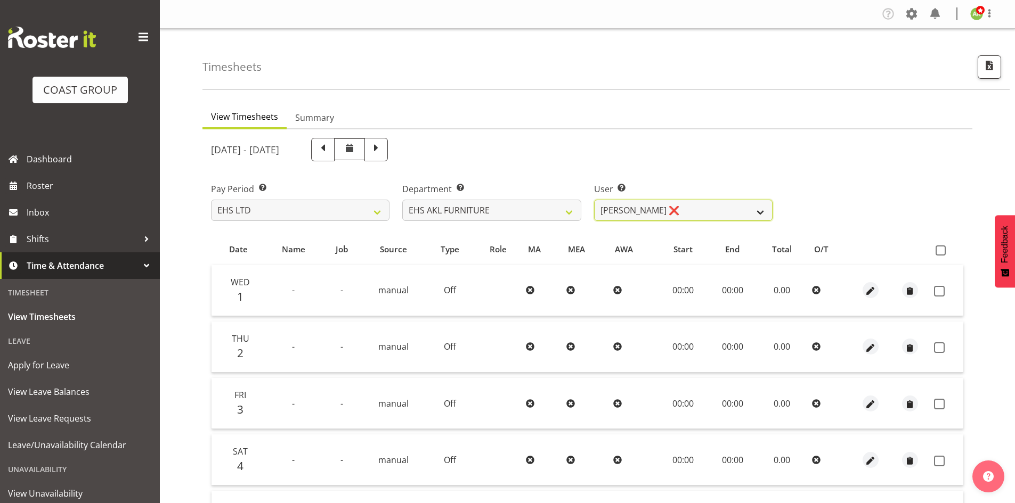
click at [730, 216] on select "Daniel Tini ❌ Filipo Iupeli ❌ Harley Wongpayuk ❌ Malae Toleafoa ❌ Manase Ward ❌…" at bounding box center [683, 210] width 178 height 21
click at [544, 211] on select "EHS AKL ACCOUNTS EHS AKL CARPET EHS AKL D&B EHS AKL DESIGNER EHS AKL FURNITURE …" at bounding box center [491, 210] width 178 height 21
click at [519, 215] on select "EHS AKL ACCOUNTS EHS AKL CARPET EHS AKL D&B EHS AKL DESIGNER EHS AKL FURNITURE …" at bounding box center [491, 210] width 178 height 21
click at [402, 200] on select "EHS AKL ACCOUNTS EHS AKL CARPET EHS AKL D&B EHS AKL DESIGNER EHS AKL FURNITURE …" at bounding box center [491, 210] width 178 height 21
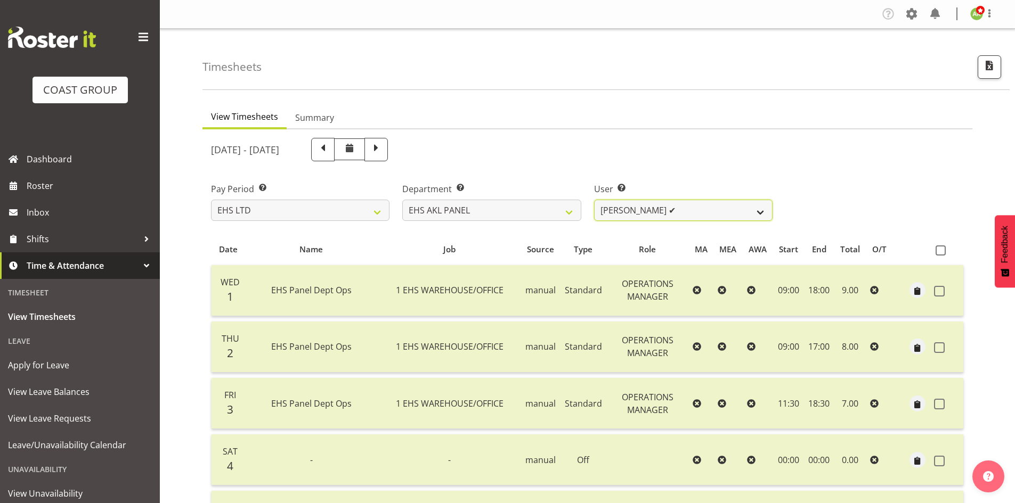
click at [676, 212] on select "[PERSON_NAME] ✔ [PERSON_NAME] ✔ [PERSON_NAME] ✔ [PERSON_NAME] ✔ [PERSON_NAME] ✔…" at bounding box center [683, 210] width 178 height 21
click at [527, 221] on div "Department Select which department you would like to view. EHS AKL ACCOUNTS EHS…" at bounding box center [491, 198] width 191 height 60
click at [484, 210] on select "EHS AKL ACCOUNTS EHS AKL CARPET EHS AKL D&B EHS AKL DESIGNER EHS AKL FURNITURE …" at bounding box center [491, 210] width 178 height 21
click at [402, 200] on select "EHS AKL ACCOUNTS EHS AKL CARPET EHS AKL D&B EHS AKL DESIGNER EHS AKL FURNITURE …" at bounding box center [491, 210] width 178 height 21
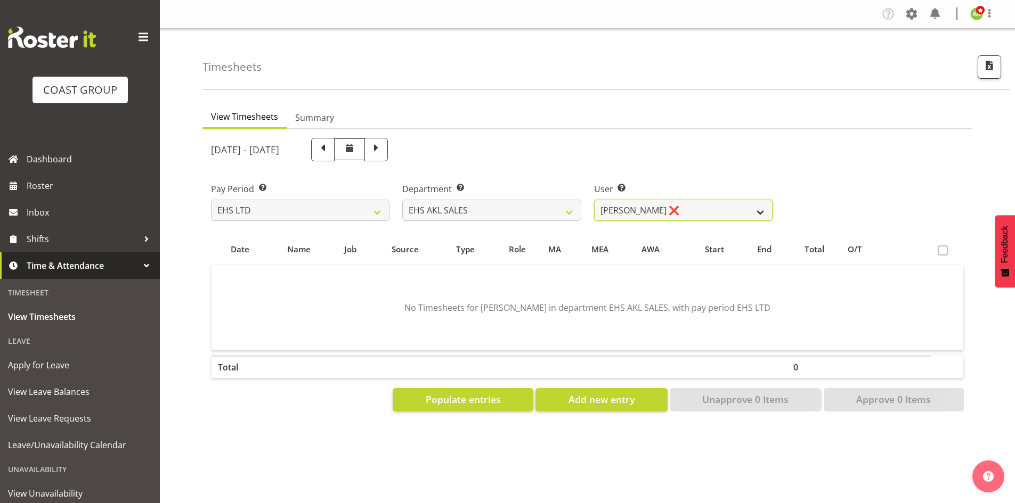
click at [717, 211] on select "[PERSON_NAME] ❌ [PERSON_NAME] ❌ [PERSON_NAME] ❌ [PERSON_NAME] ❌ [PERSON_NAME] ❌…" at bounding box center [683, 210] width 178 height 21
click at [538, 205] on select "EHS AKL ACCOUNTS EHS AKL CARPET EHS AKL D&B EHS AKL DESIGNER EHS AKL FURNITURE …" at bounding box center [491, 210] width 178 height 21
click at [402, 200] on select "EHS AKL ACCOUNTS EHS AKL CARPET EHS AKL D&B EHS AKL DESIGNER EHS AKL FURNITURE …" at bounding box center [491, 210] width 178 height 21
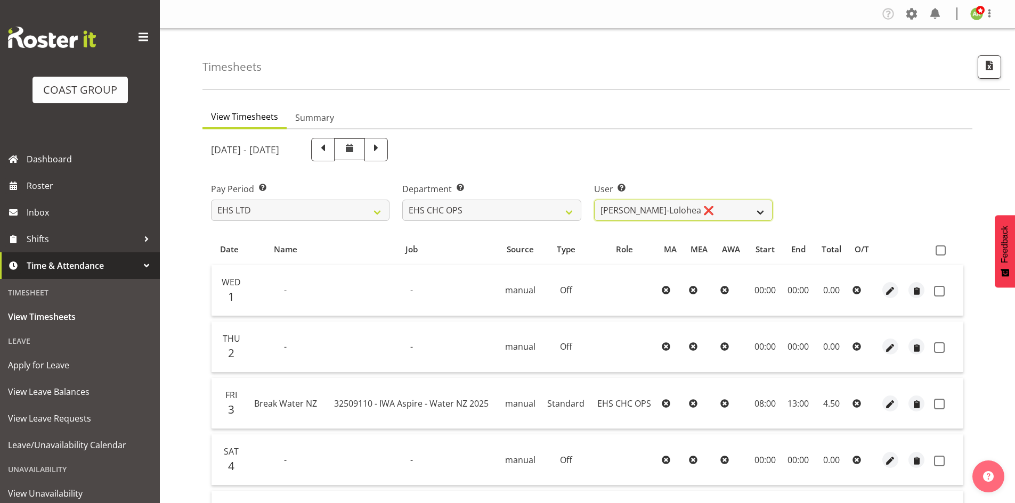
click at [742, 214] on select "Aminio Fonongaloa-Lolohea ❌ David Wiseman ❌ George Unsworth ❌ Keegan Thomas ❌ M…" at bounding box center [683, 210] width 178 height 21
click at [509, 211] on select "EHS AKL ACCOUNTS EHS AKL CARPET EHS AKL D&B EHS AKL DESIGNER EHS AKL FURNITURE …" at bounding box center [491, 210] width 178 height 21
click at [402, 200] on select "EHS AKL ACCOUNTS EHS AKL CARPET EHS AKL D&B EHS AKL DESIGNER EHS AKL FURNITURE …" at bounding box center [491, 210] width 178 height 21
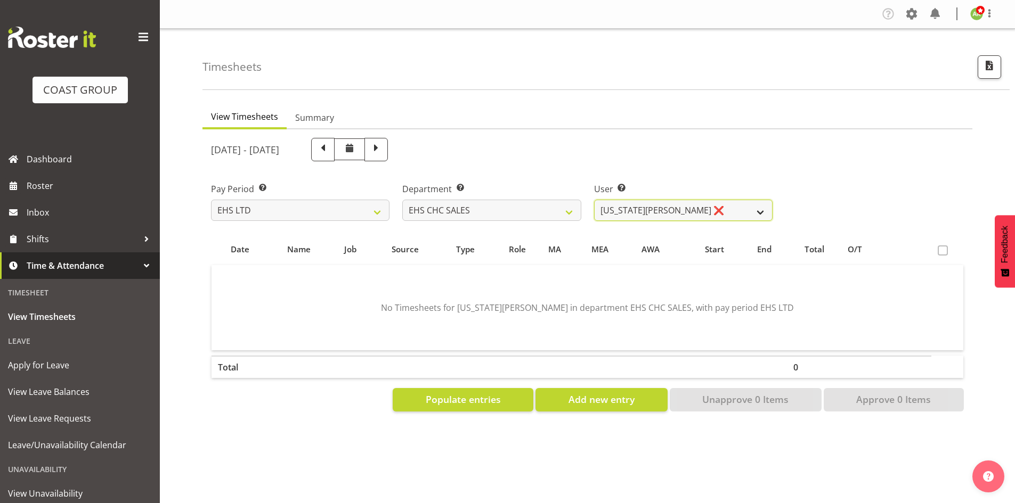
click at [713, 210] on select "Georgia Costain ❌ Kelly Butterill ❌ Nicola Ransome ❌" at bounding box center [683, 210] width 178 height 21
click at [508, 209] on select "EHS AKL ACCOUNTS EHS AKL CARPET EHS AKL D&B EHS AKL DESIGNER EHS AKL FURNITURE …" at bounding box center [491, 210] width 178 height 21
select select "46"
click at [402, 200] on select "EHS AKL ACCOUNTS EHS AKL CARPET EHS AKL D&B EHS AKL DESIGNER EHS AKL FURNITURE …" at bounding box center [491, 210] width 178 height 21
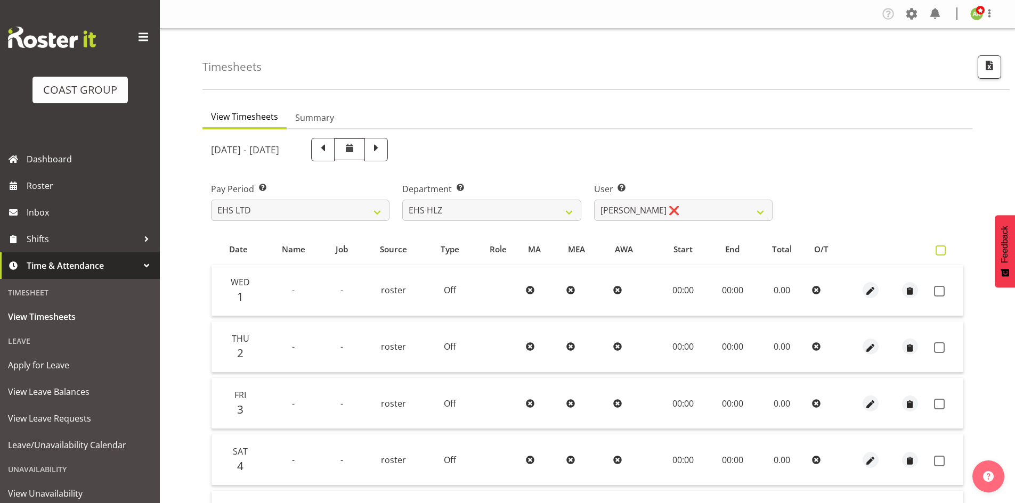
click at [948, 251] on label at bounding box center [942, 251] width 15 height 10
click at [942, 251] on input "checkbox" at bounding box center [938, 250] width 7 height 7
checkbox input "true"
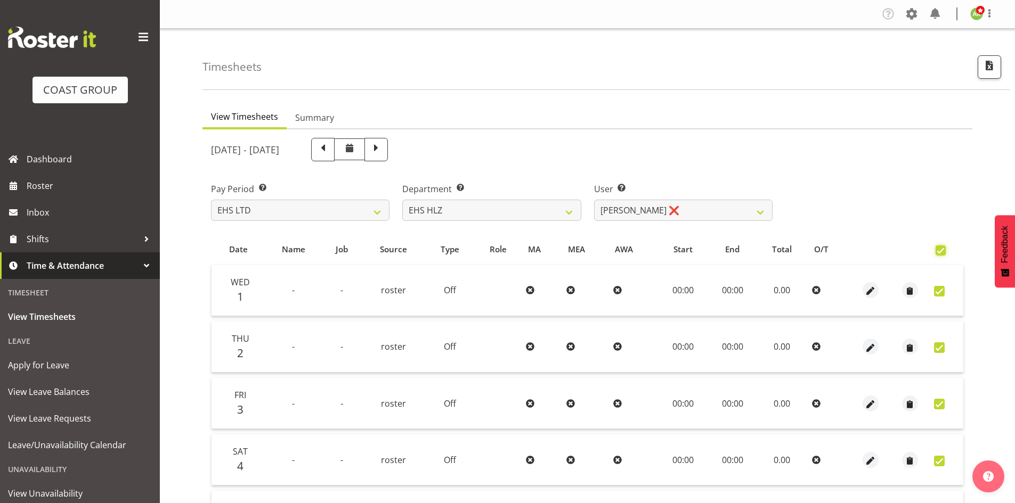
checkbox input "true"
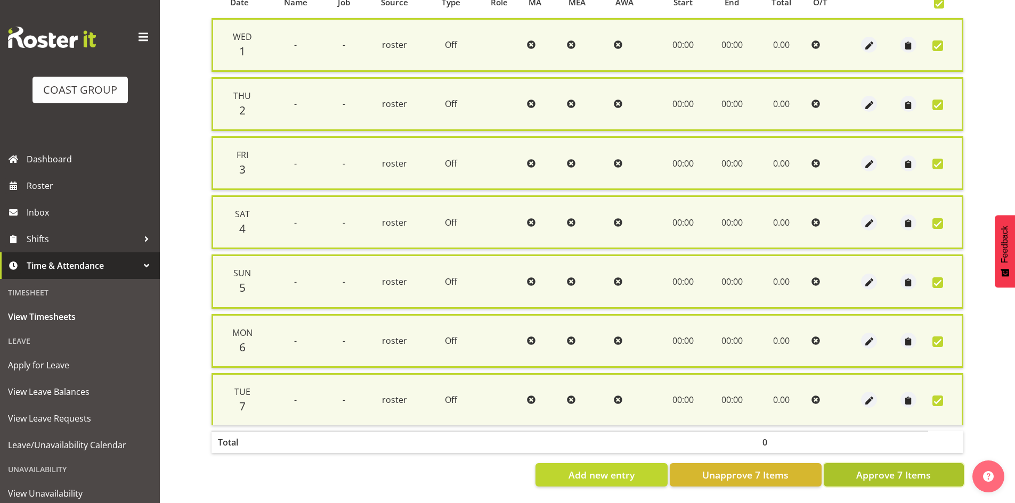
click at [931, 468] on span "Approve 7 Items" at bounding box center [893, 475] width 75 height 14
checkbox input "false"
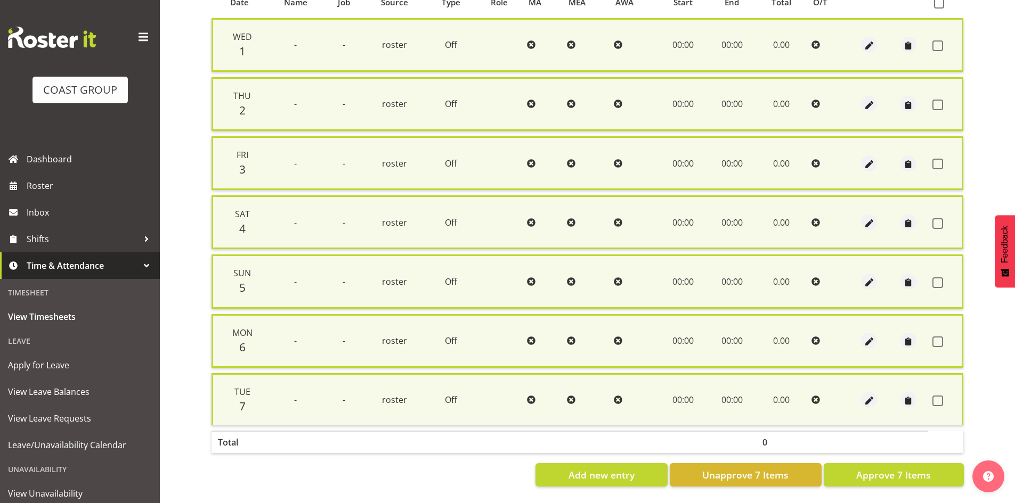
checkbox input "false"
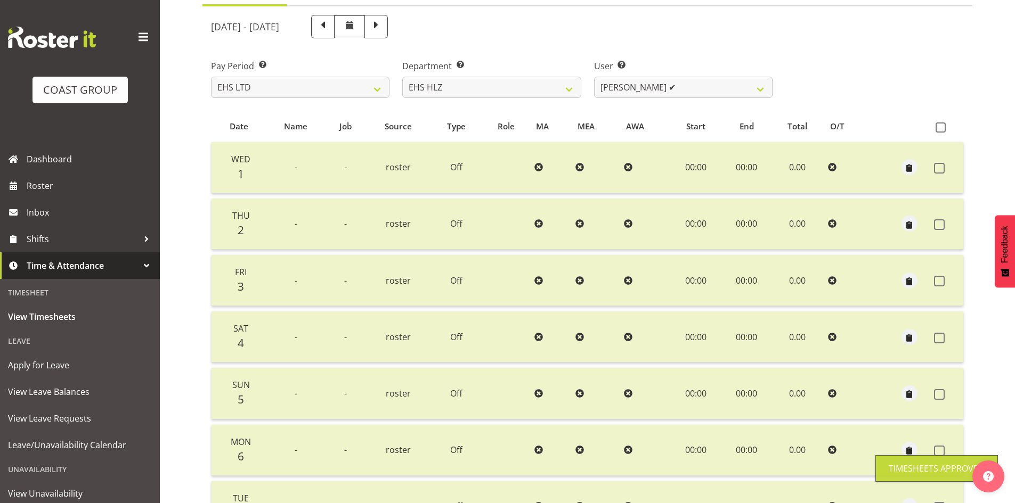
scroll to position [25, 0]
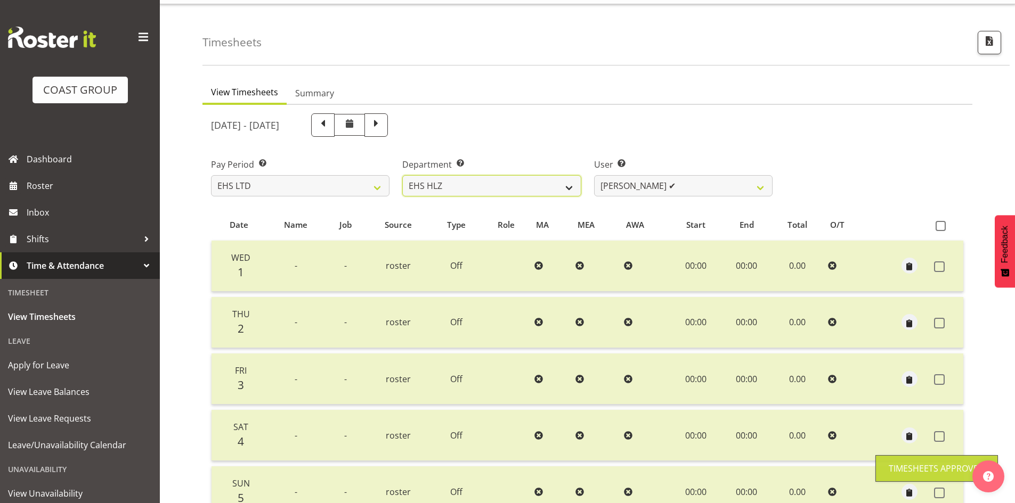
click at [555, 186] on select "EHS AKL ACCOUNTS EHS AKL CARPET EHS AKL D&B EHS AKL DESIGNER EHS AKL FURNITURE …" at bounding box center [491, 185] width 178 height 21
click at [402, 175] on select "EHS AKL ACCOUNTS EHS AKL CARPET EHS AKL D&B EHS AKL DESIGNER EHS AKL FURNITURE …" at bounding box center [491, 185] width 178 height 21
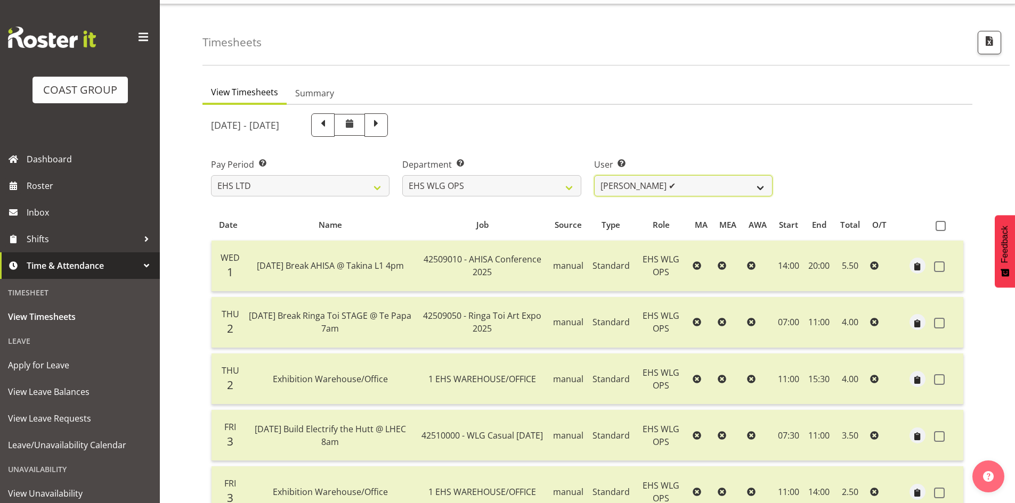
click at [715, 191] on select "Ashton Staats ✔ Darryl Burns ✔ Geoffrey Robertson ✔ Jackson Howsan ✔ Kade Tiati…" at bounding box center [683, 185] width 178 height 21
click at [534, 180] on select "EHS AKL ACCOUNTS EHS AKL CARPET EHS AKL D&B EHS AKL DESIGNER EHS AKL FURNITURE …" at bounding box center [491, 185] width 178 height 21
select select "44"
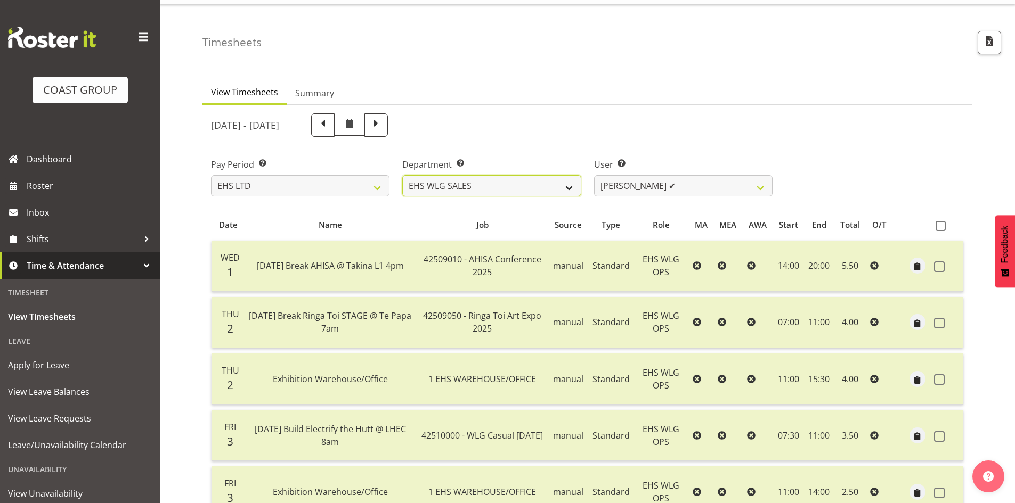
click at [402, 175] on select "EHS AKL ACCOUNTS EHS AKL CARPET EHS AKL D&B EHS AKL DESIGNER EHS AKL FURNITURE …" at bounding box center [491, 185] width 178 height 21
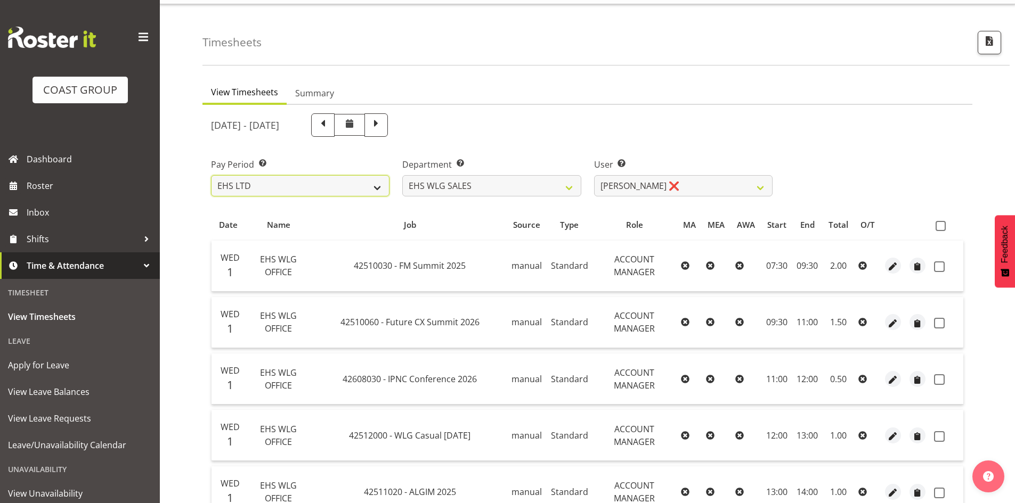
click at [312, 180] on select "SLP LTD EHS LTD DW LTD VEHICLES Carlton Events [PERSON_NAME] 120 Limited Wellin…" at bounding box center [300, 185] width 178 height 21
select select "149"
click at [211, 175] on select "SLP LTD EHS LTD DW LTD VEHICLES Carlton Events [PERSON_NAME] 120 Limited Wellin…" at bounding box center [300, 185] width 178 height 21
select select
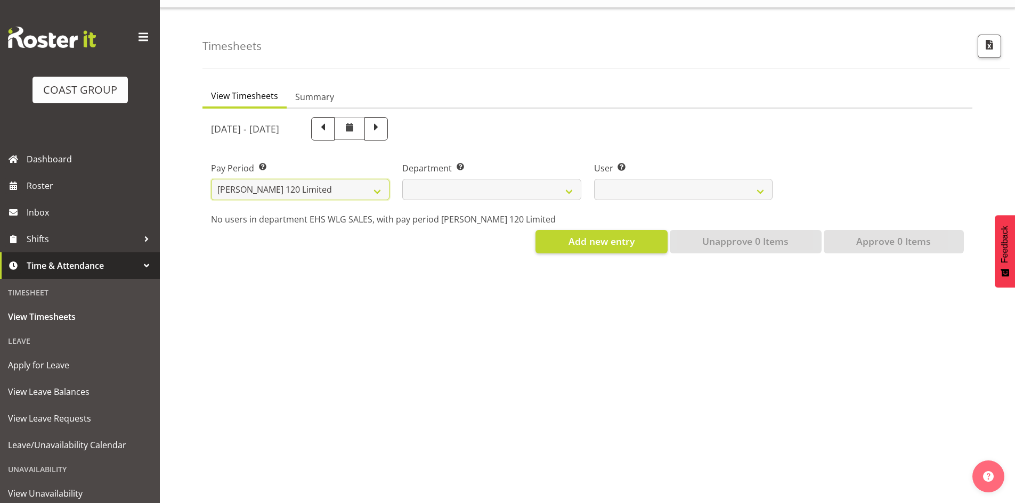
select select
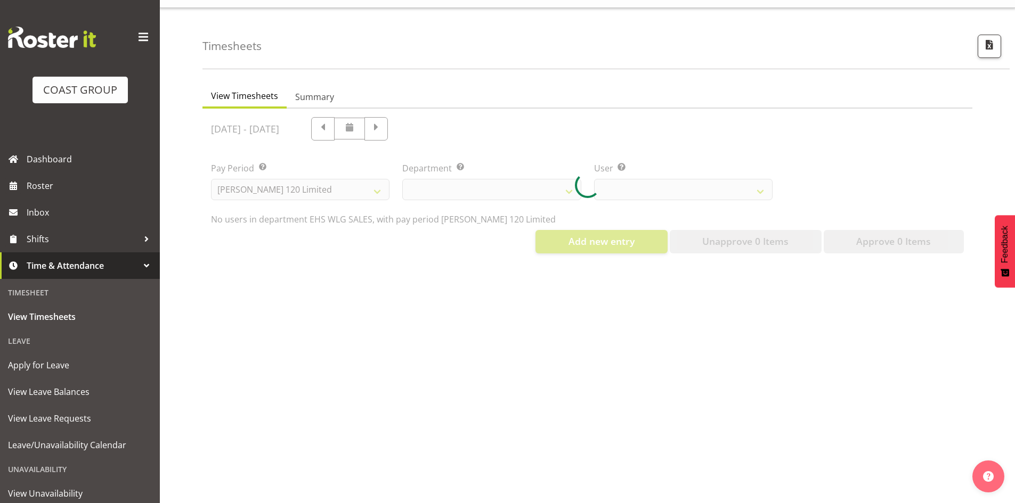
click at [338, 183] on div at bounding box center [587, 185] width 770 height 153
select select
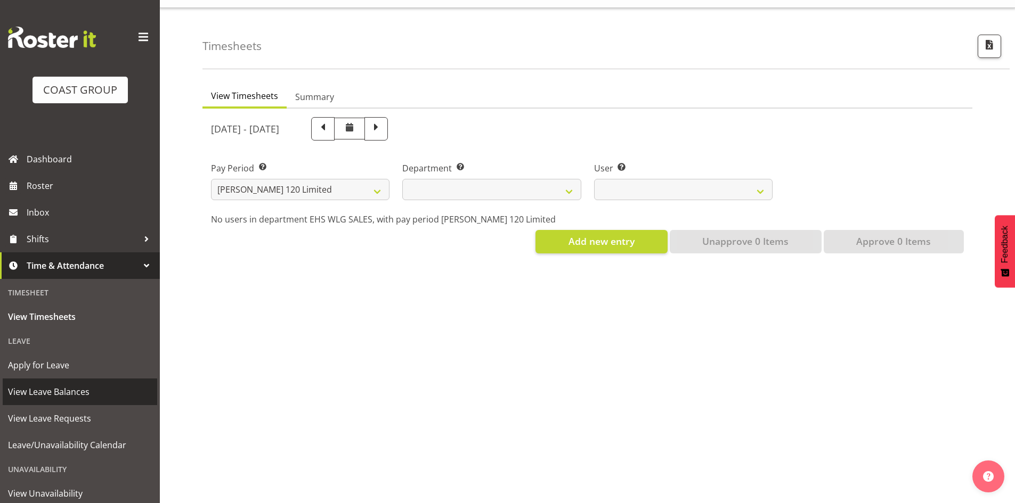
click at [69, 393] on span "View Leave Balances" at bounding box center [80, 392] width 144 height 16
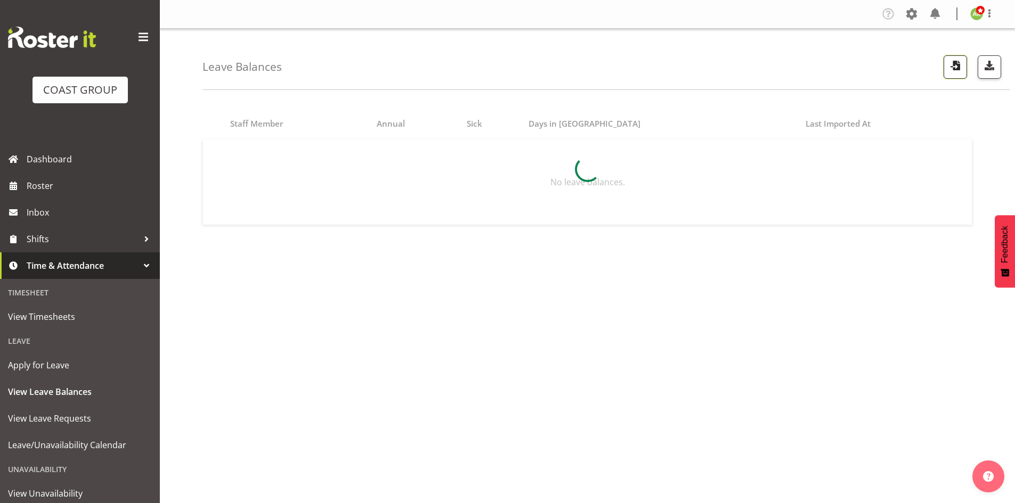
click at [955, 59] on span "button" at bounding box center [955, 66] width 14 height 14
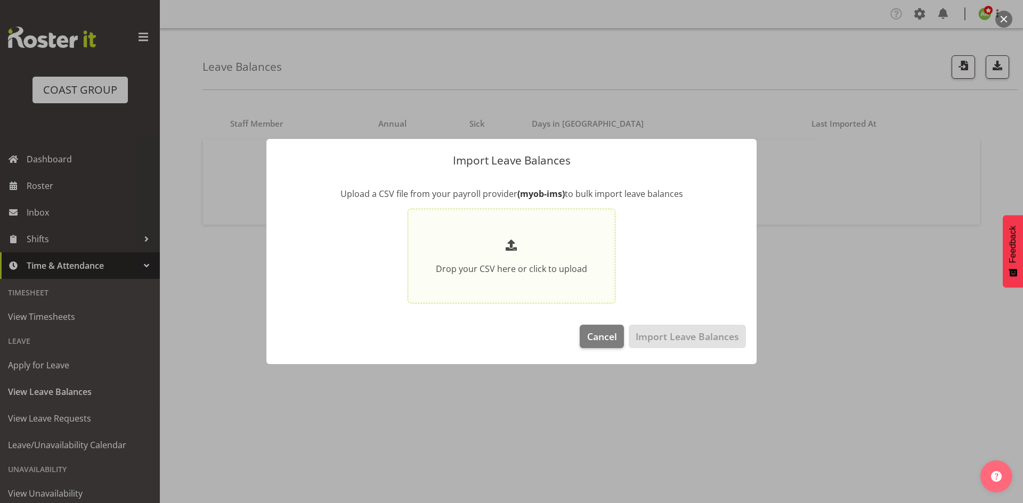
click at [532, 238] on p at bounding box center [511, 246] width 151 height 18
click at [532, 238] on input "Drop your CSV here or click to upload" at bounding box center [512, 256] width 208 height 95
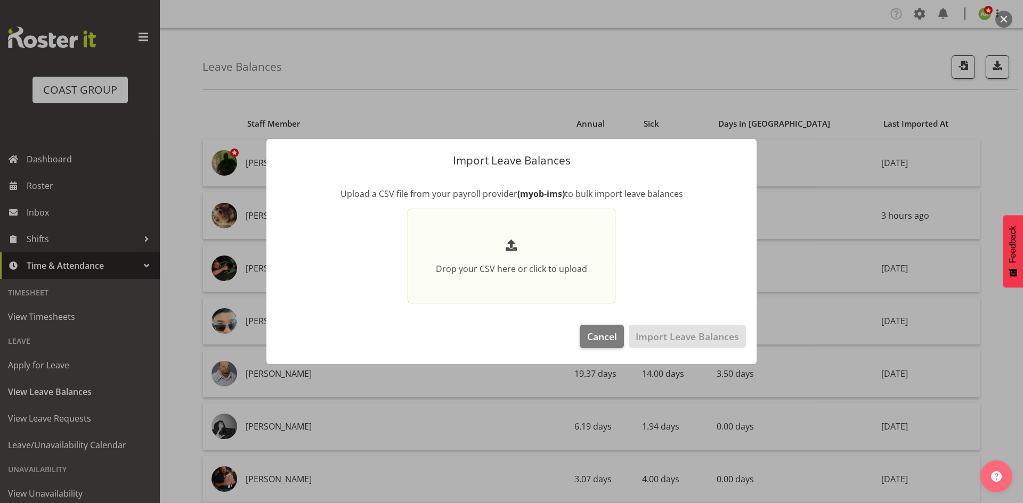
type input "C:\fakepath\Historical_Leave_2025_10_08.csv"
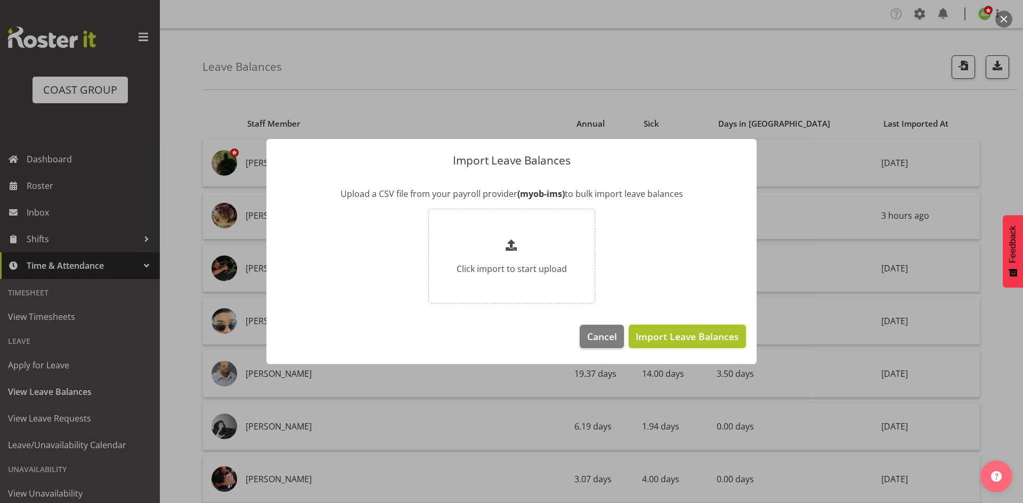
click at [727, 330] on span "Import Leave Balances" at bounding box center [687, 337] width 103 height 14
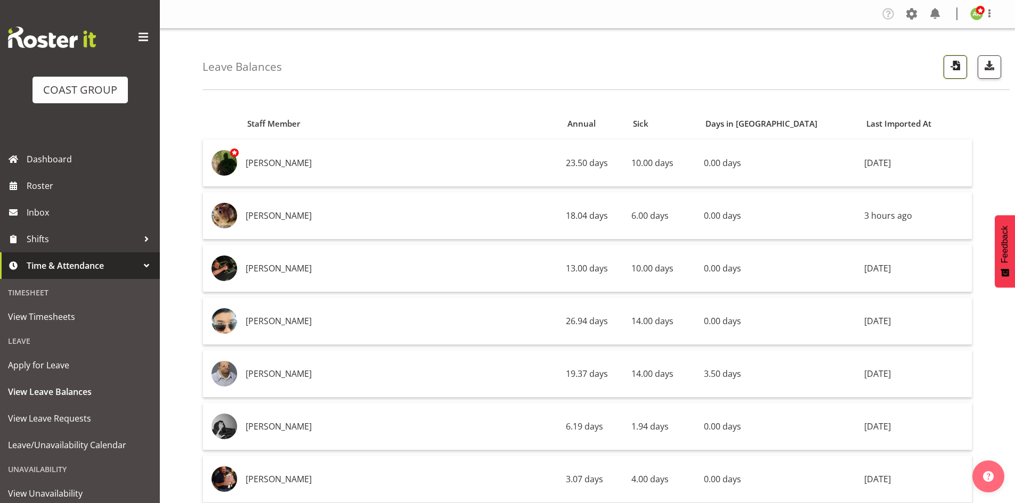
click at [957, 68] on span "button" at bounding box center [955, 66] width 14 height 14
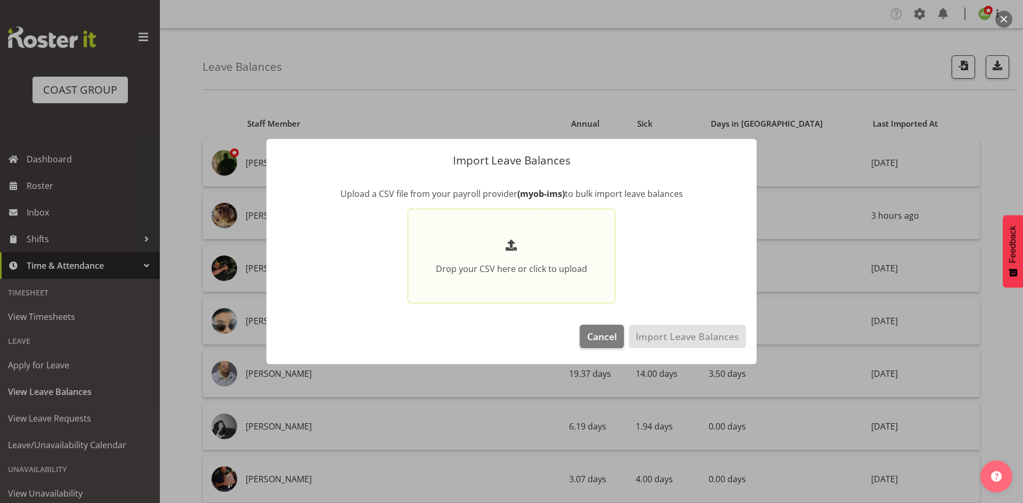
click at [571, 247] on p at bounding box center [511, 246] width 151 height 18
click at [571, 247] on input "Drop your CSV here or click to upload" at bounding box center [512, 256] width 208 height 95
type input "C:\fakepath\Historical_Leave_2025_10_08.csv"
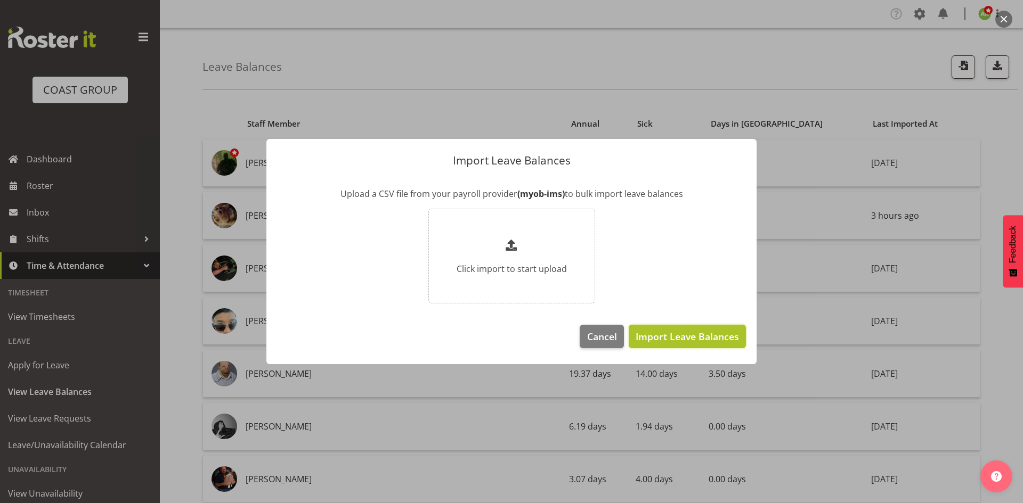
click at [702, 340] on span "Import Leave Balances" at bounding box center [687, 337] width 103 height 14
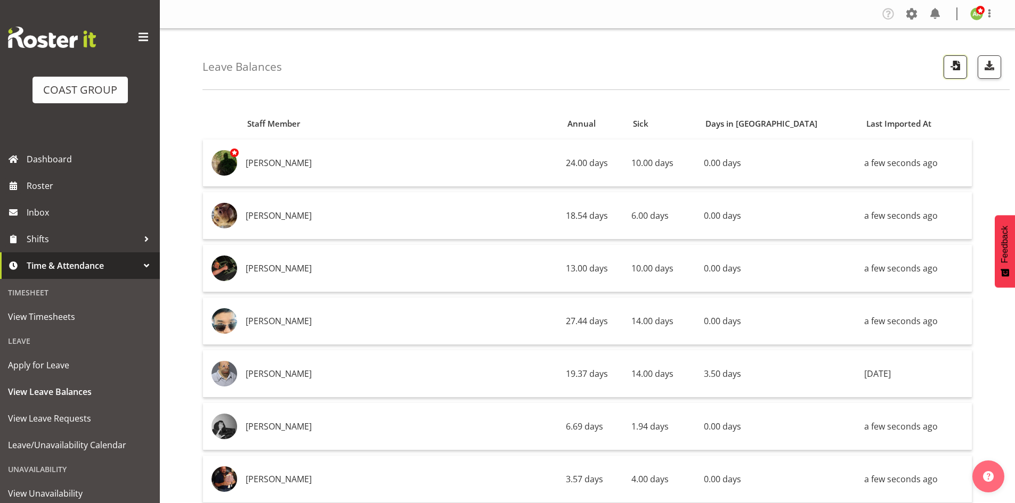
click at [965, 70] on button "button" at bounding box center [954, 66] width 23 height 23
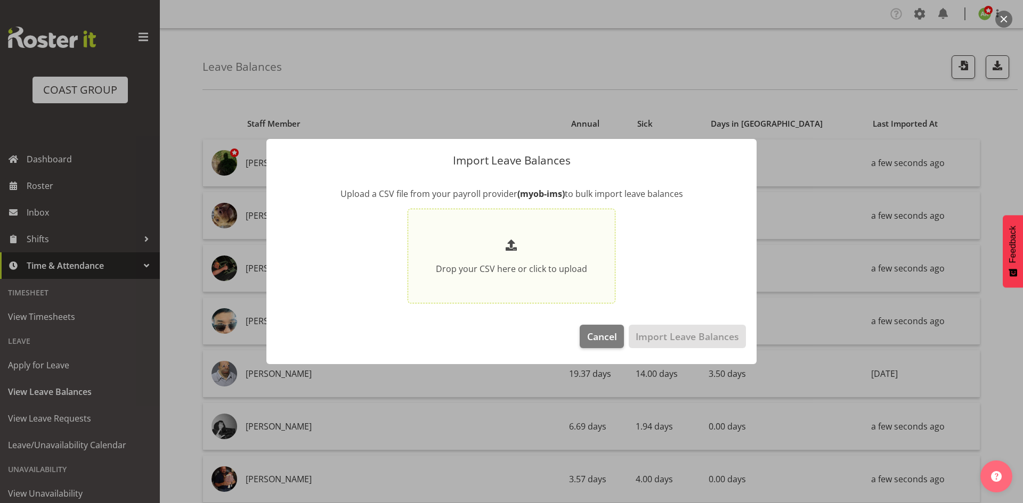
click at [548, 256] on div "Drop your CSV here or click to upload" at bounding box center [511, 256] width 151 height 39
click at [548, 256] on input "Drop your CSV here or click to upload" at bounding box center [512, 256] width 208 height 95
type input "C:\fakepath\Historical_Leave_2025_10_08(1).csv"
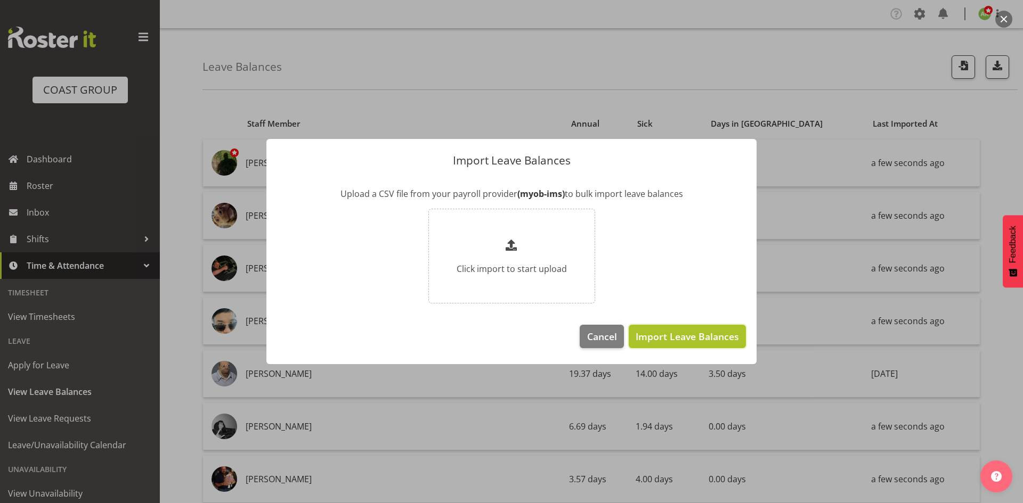
click at [687, 336] on span "Import Leave Balances" at bounding box center [687, 337] width 103 height 14
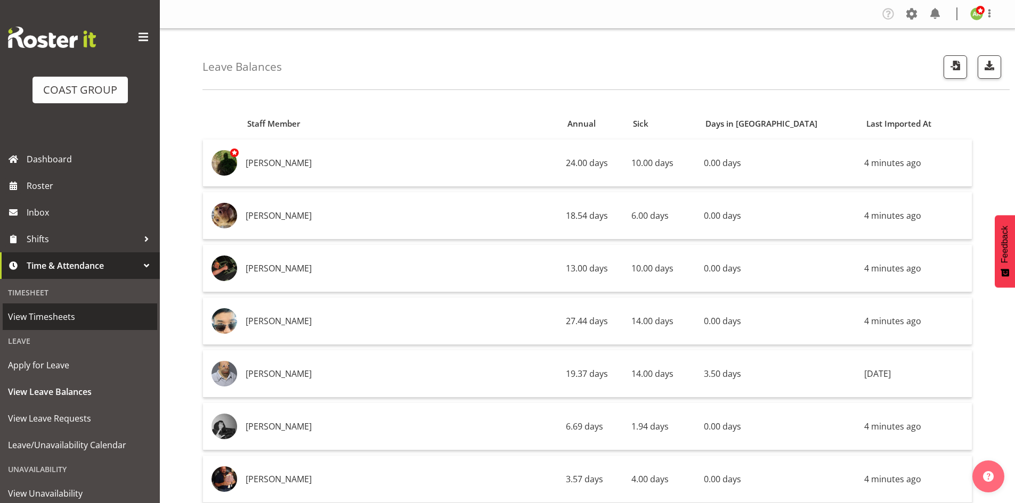
click at [55, 320] on span "View Timesheets" at bounding box center [80, 317] width 144 height 16
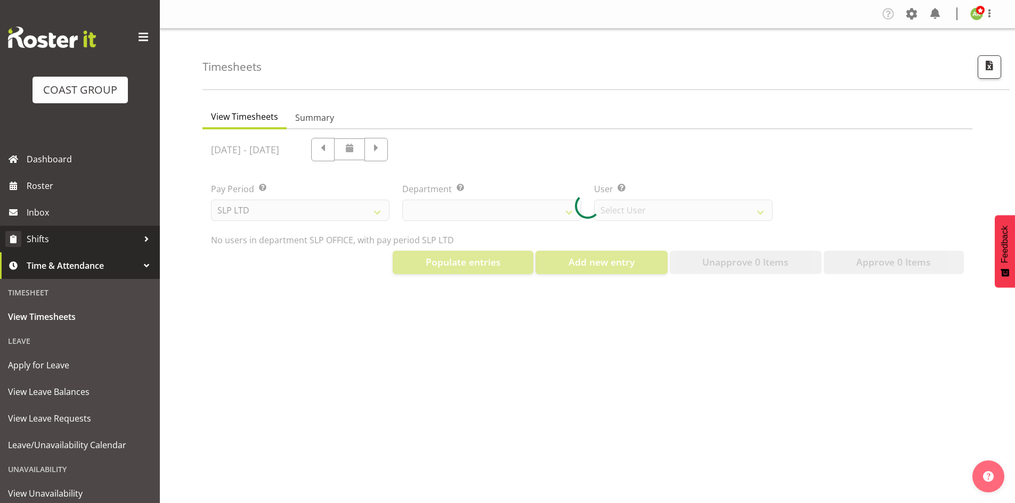
select select "25"
select select "7496"
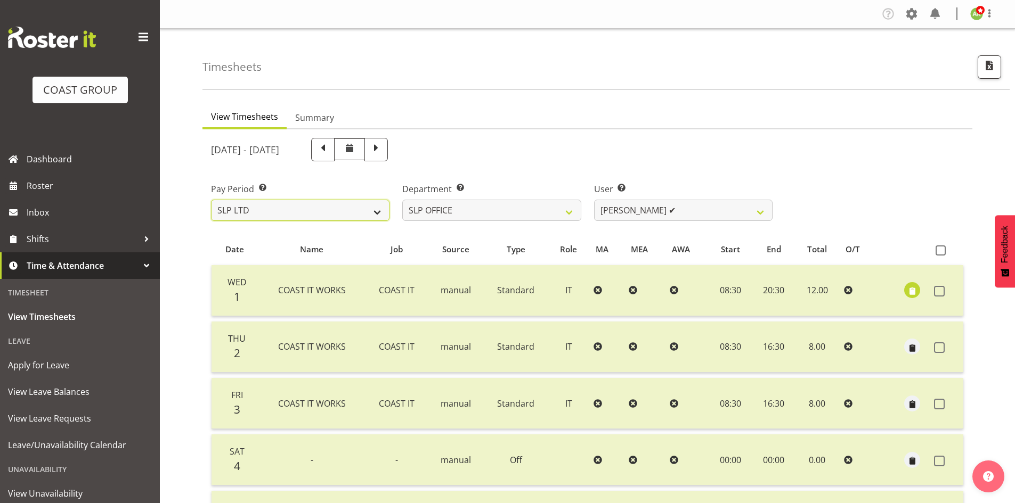
click at [341, 207] on select "SLP LTD EHS LTD DW LTD VEHICLES Carlton Events [PERSON_NAME] 120 Limited Wellin…" at bounding box center [300, 210] width 178 height 21
select select "150"
click at [211, 200] on select "SLP LTD EHS LTD DW LTD VEHICLES Carlton Events [PERSON_NAME] 120 Limited Wellin…" at bounding box center [300, 210] width 178 height 21
select select
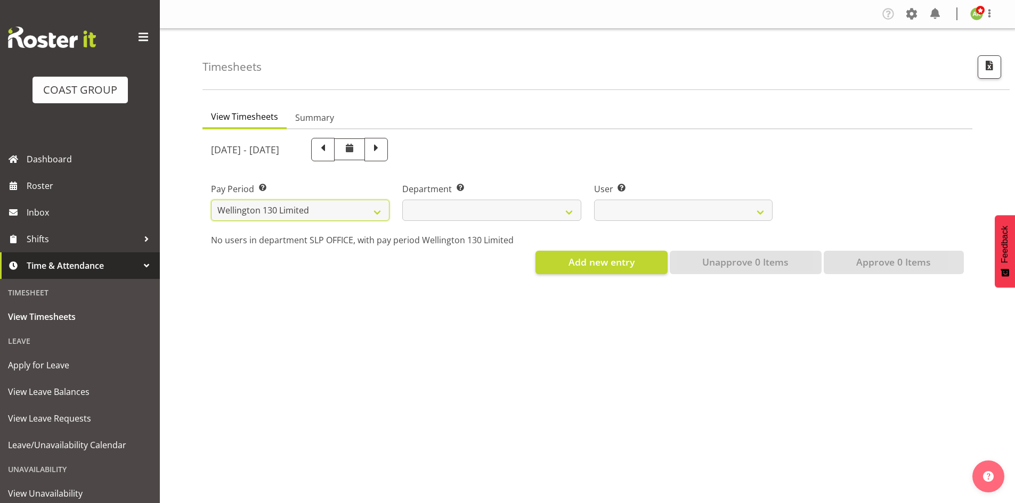
select select
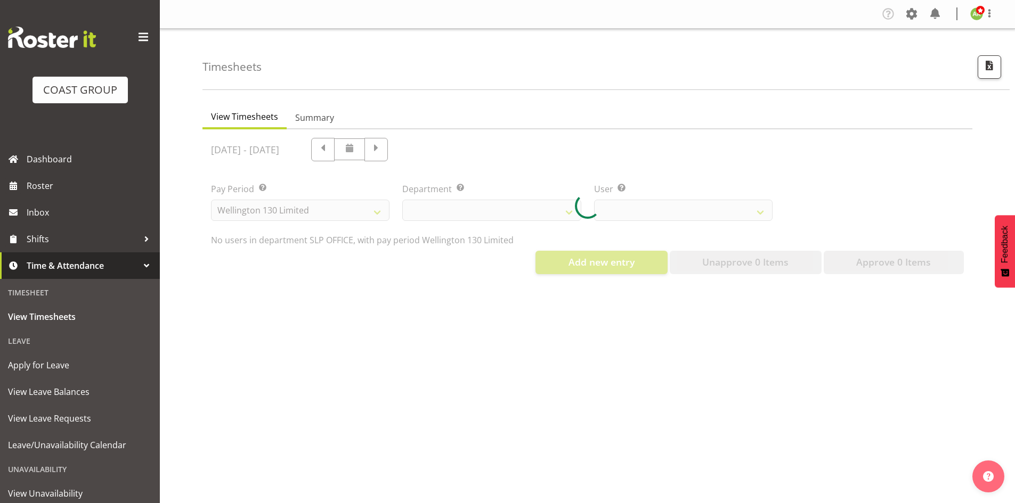
click at [516, 212] on div at bounding box center [587, 205] width 770 height 153
select select
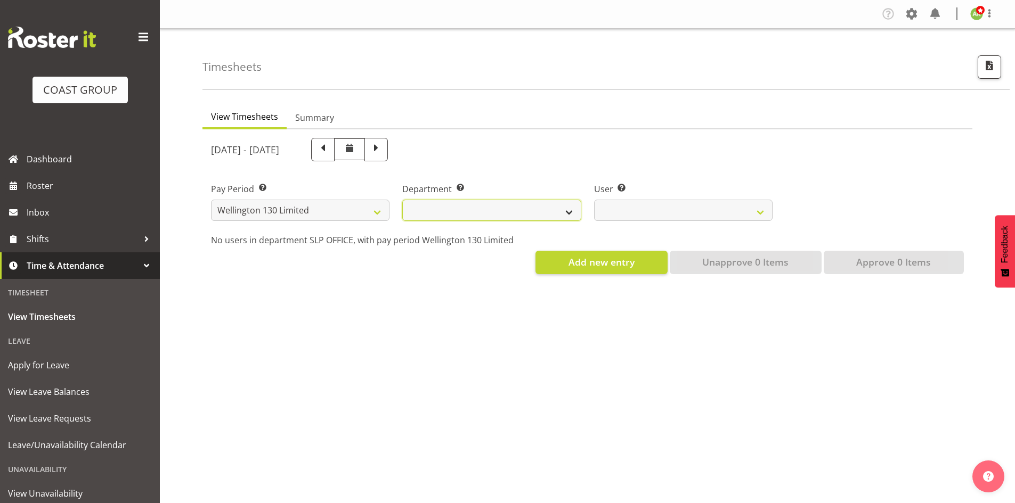
click at [498, 213] on select "[PERSON_NAME][GEOGRAPHIC_DATA]" at bounding box center [491, 210] width 178 height 21
select select "752"
click at [402, 200] on select "[PERSON_NAME][GEOGRAPHIC_DATA]" at bounding box center [491, 210] width 178 height 21
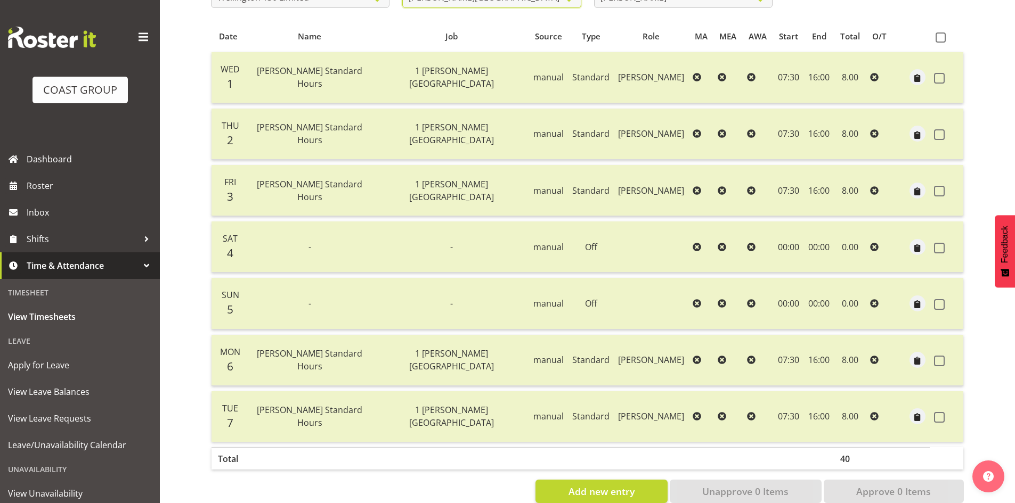
scroll to position [53, 0]
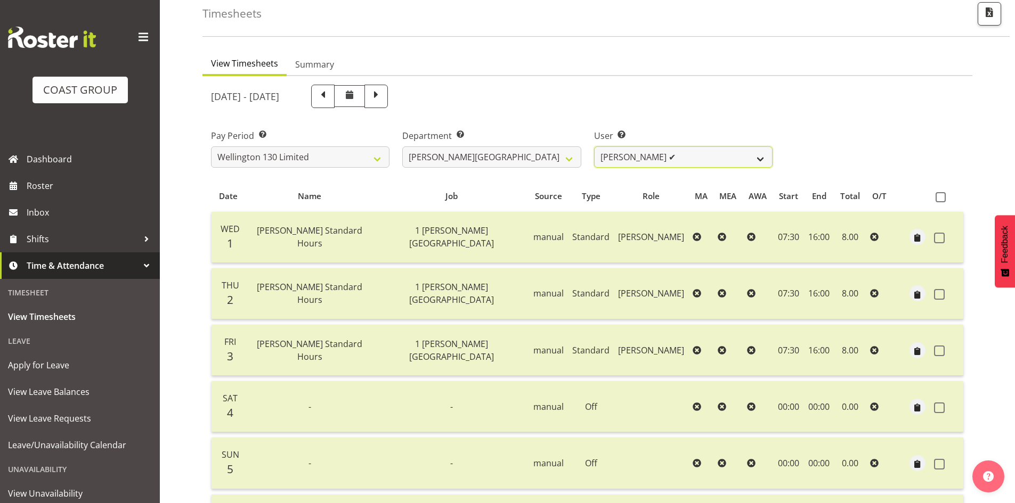
click at [751, 156] on select "Andreana Norris ✔ Antonios Ziogas ✔ Craig Paul Norris ❌ Gaki Ziogas ✔ Gladys Ma…" at bounding box center [683, 156] width 178 height 21
click at [987, 19] on span "button" at bounding box center [989, 12] width 14 height 14
select select "150"
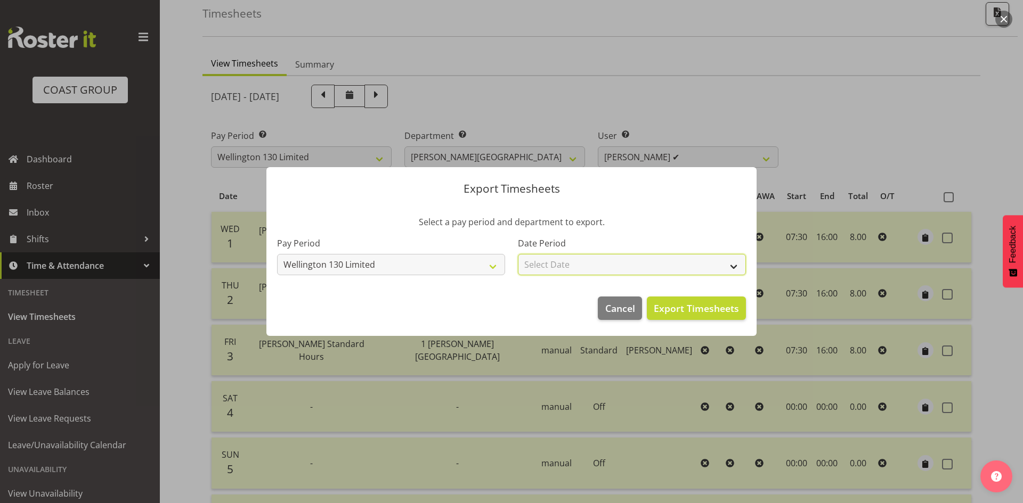
drag, startPoint x: 589, startPoint y: 260, endPoint x: 589, endPoint y: 254, distance: 6.4
click at [589, 260] on select "Select Date Week starting 08/10/2025 Week starting 01/10/2025 Week starting 24/…" at bounding box center [632, 264] width 228 height 21
select select "2025-10-01"
click at [518, 254] on select "Select Date Week starting 08/10/2025 Week starting 01/10/2025 Week starting 24/…" at bounding box center [632, 264] width 228 height 21
click at [720, 308] on span "Export Timesheets" at bounding box center [696, 309] width 85 height 14
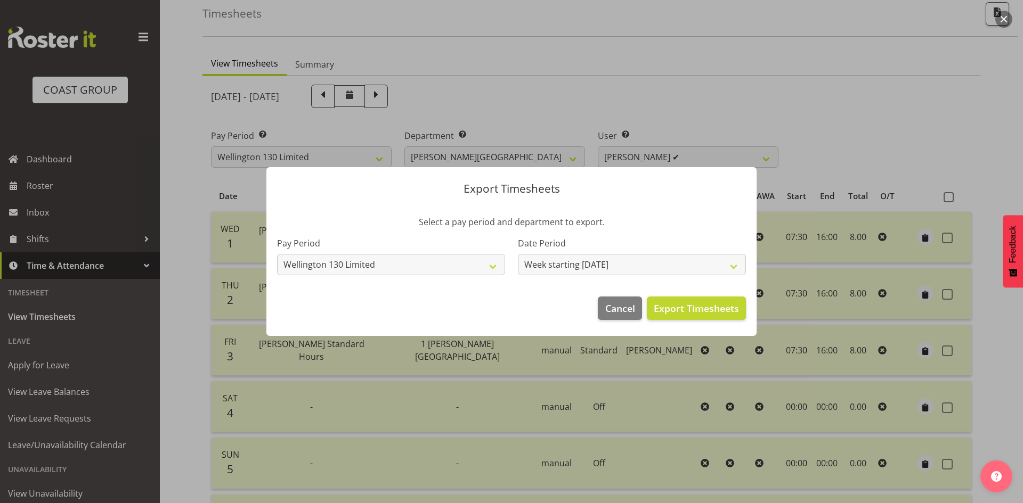
click at [326, 67] on div at bounding box center [511, 251] width 1023 height 503
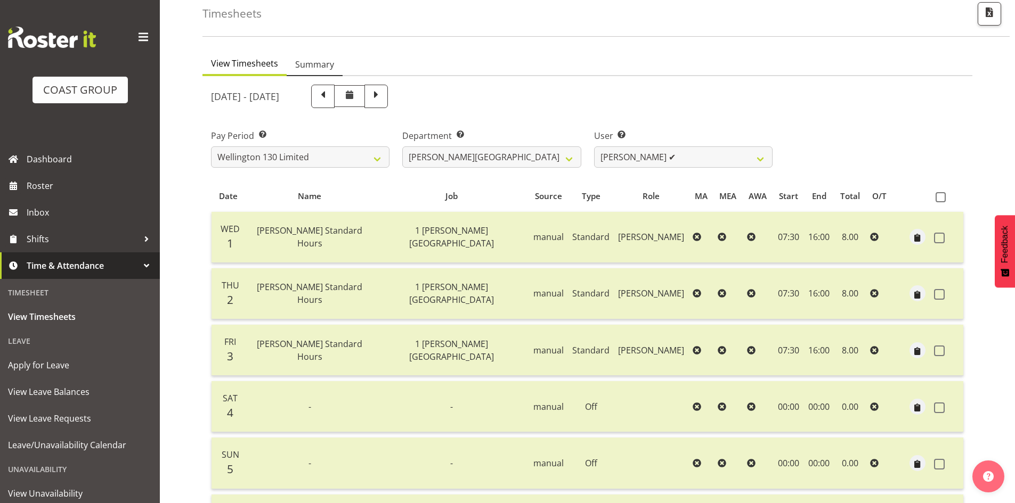
click at [333, 67] on link "Summary" at bounding box center [315, 65] width 56 height 22
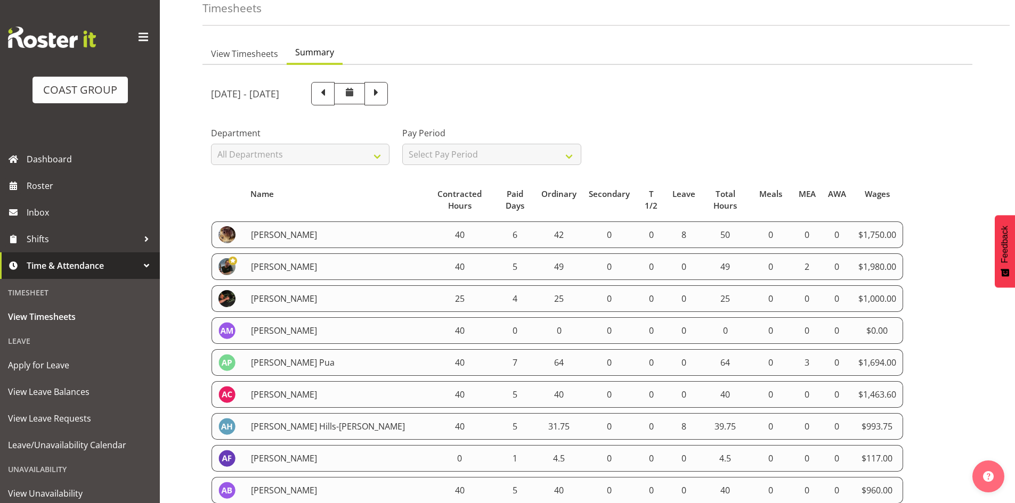
scroll to position [48, 0]
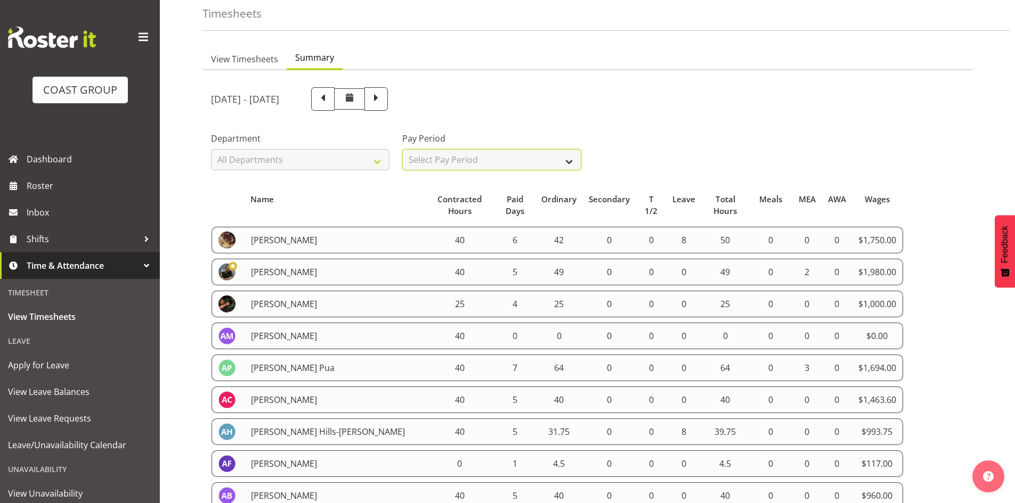
click at [503, 167] on select "Select Pay Period All Pay Periods SLP LTD EHS LTD DW LTD VEHICLES Carlton Event…" at bounding box center [491, 159] width 178 height 21
select select "150"
click at [402, 149] on select "Select Pay Period All Pay Periods SLP LTD EHS LTD DW LTD VEHICLES Carlton Event…" at bounding box center [491, 159] width 178 height 21
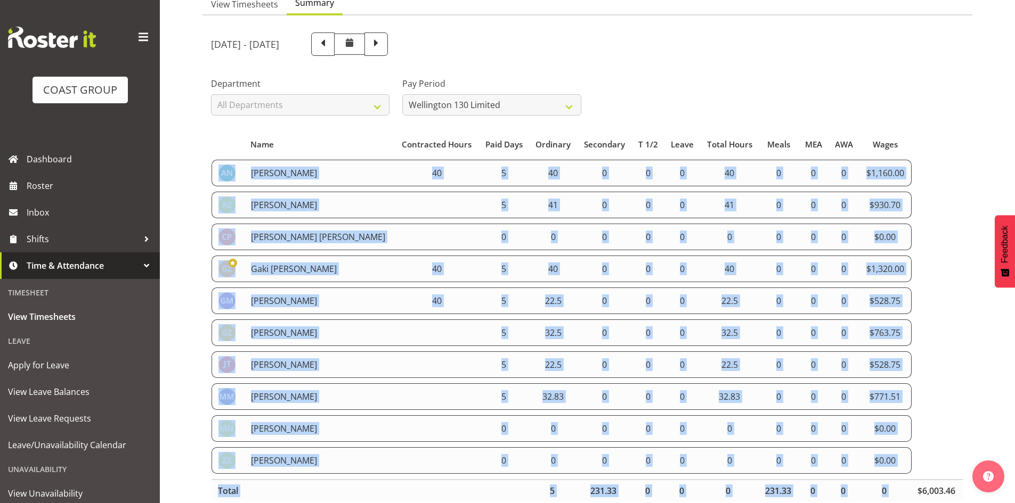
scroll to position [132, 0]
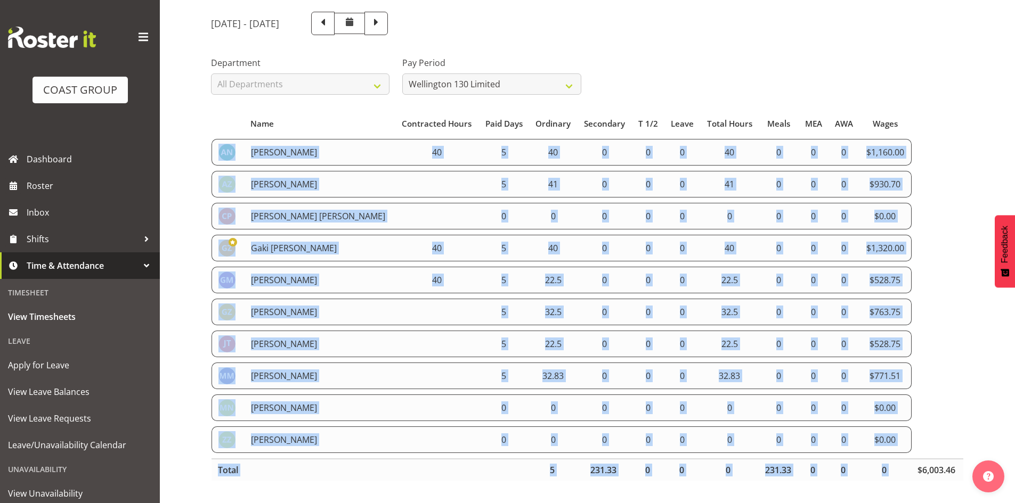
drag, startPoint x: 214, startPoint y: 230, endPoint x: 911, endPoint y: 435, distance: 727.4
click at [911, 435] on table "Name Contracted Hours Paid Days Ordinary Secondary T 1/2 Leave Total Hours Meal…" at bounding box center [587, 297] width 753 height 379
copy tbody "Andreana Norris 40 5 40 0 0 0 40 0 0 0 $1,160.00 Antonios Ziogas 5 41 0 0 0 41 …"
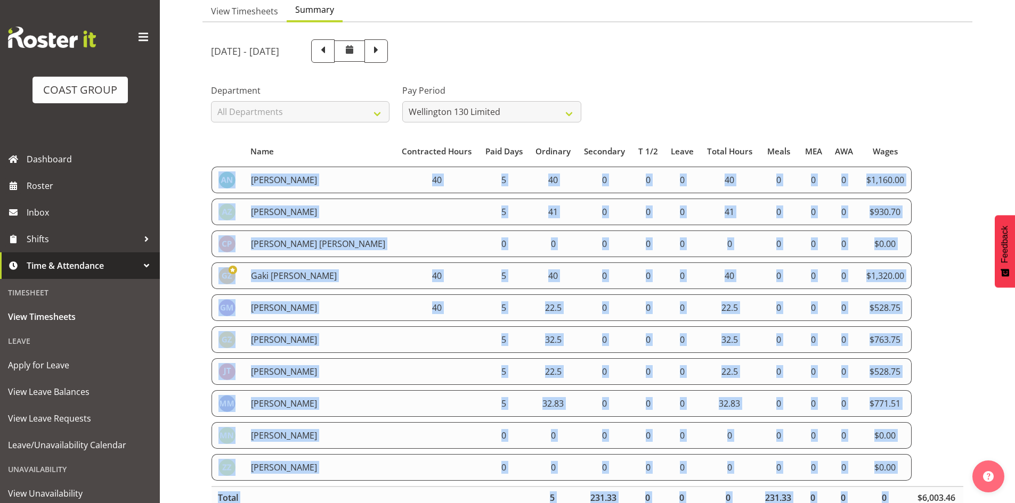
scroll to position [25, 0]
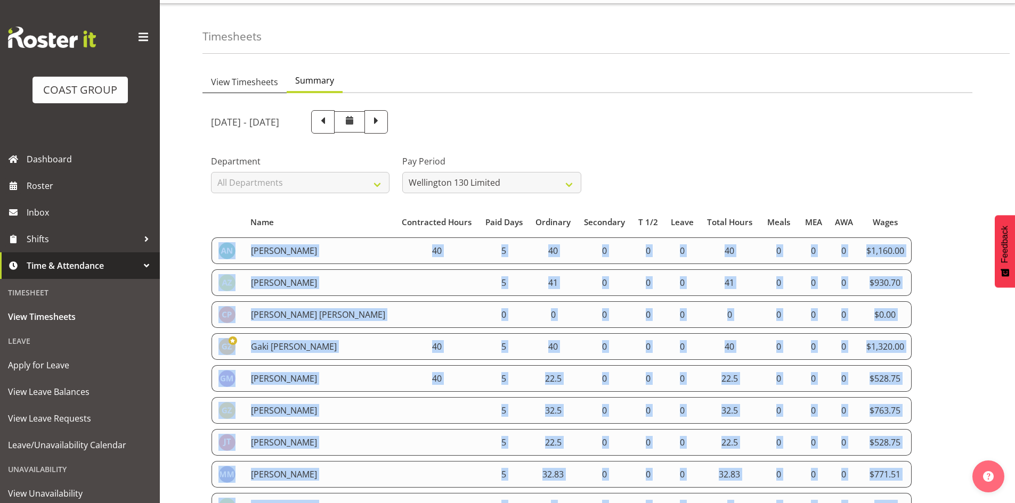
click at [237, 84] on span "View Timesheets" at bounding box center [244, 82] width 67 height 13
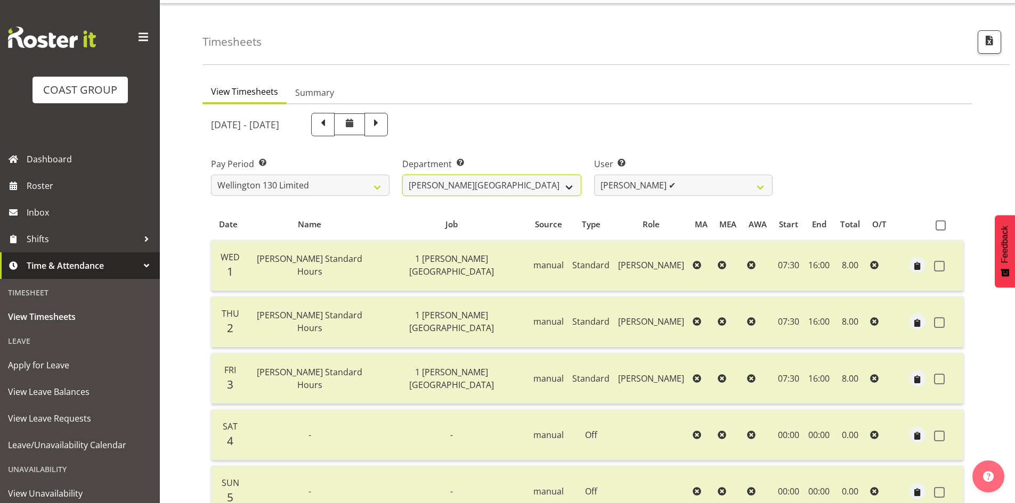
click at [456, 191] on select "[PERSON_NAME][GEOGRAPHIC_DATA]" at bounding box center [491, 185] width 178 height 21
click at [361, 186] on select "SLP LTD EHS LTD DW LTD VEHICLES Carlton Events [PERSON_NAME] 120 Limited Wellin…" at bounding box center [300, 185] width 178 height 21
select select "8"
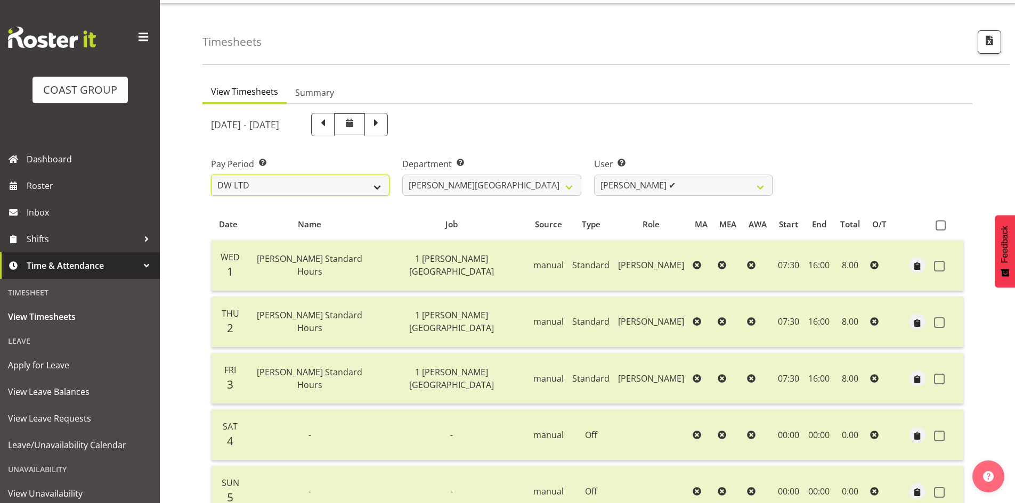
click at [211, 175] on select "SLP LTD EHS LTD DW LTD VEHICLES Carlton Events [PERSON_NAME] 120 Limited Wellin…" at bounding box center [300, 185] width 178 height 21
select select
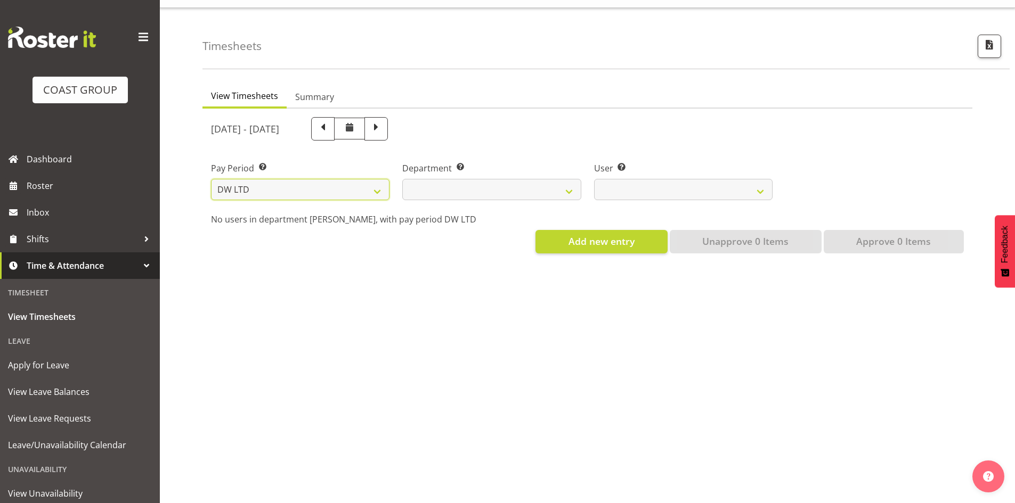
select select
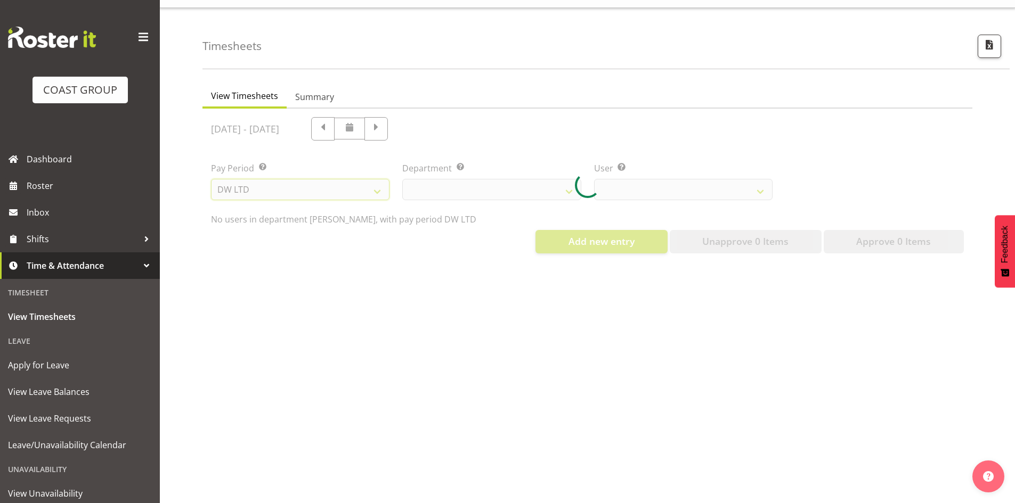
select select
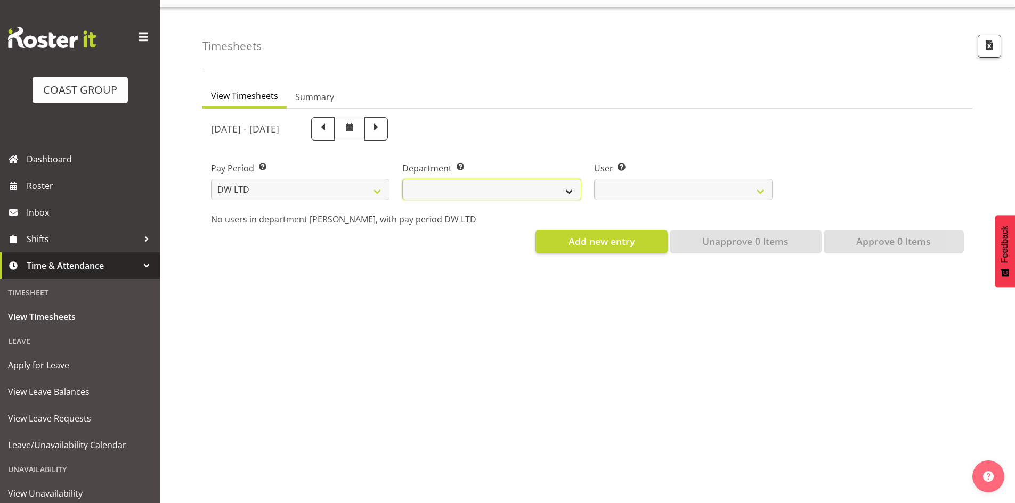
click at [541, 186] on select "DW AKL DW AKL ACCOUNTS/OFFICE DW AKL DESIGN DW AKL PRODUCTION DW CHC DW CHC DES…" at bounding box center [491, 189] width 178 height 21
click at [402, 179] on select "DW AKL DW AKL ACCOUNTS/OFFICE DW AKL DESIGN DW AKL PRODUCTION DW CHC DW CHC DES…" at bounding box center [491, 189] width 178 height 21
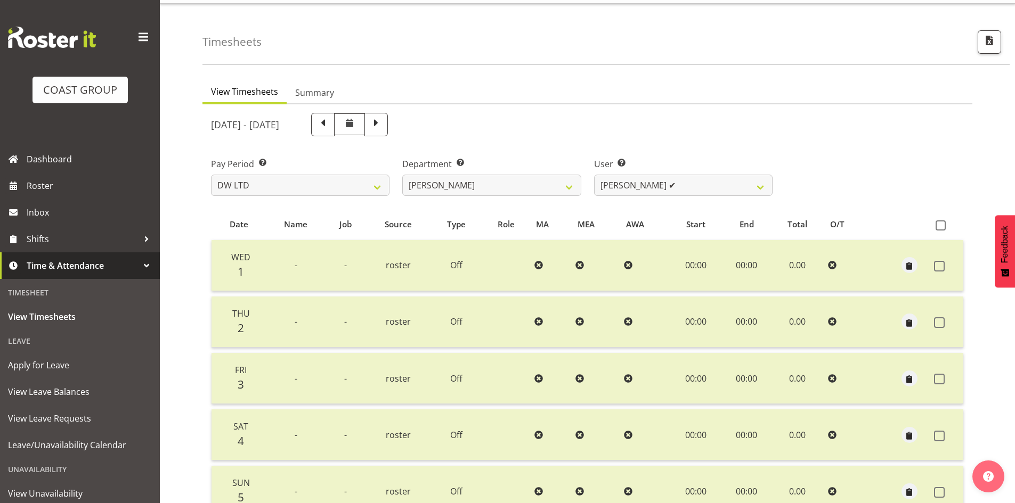
click at [669, 200] on div "User Select user. Note: This is filtered down by the previous two drop-down ite…" at bounding box center [683, 173] width 191 height 60
click at [679, 194] on select "Andrew McFadzean ✔ Boston Morgan-Horan ✔ Chanel Toleafoa ✔ Gene Burton ✔ Ian Si…" at bounding box center [683, 185] width 178 height 21
click at [512, 194] on select "DW AKL DW AKL ACCOUNTS/OFFICE DW AKL DESIGN DW AKL PRODUCTION DW CHC DW CHC DES…" at bounding box center [491, 185] width 178 height 21
click at [402, 175] on select "DW AKL DW AKL ACCOUNTS/OFFICE DW AKL DESIGN DW AKL PRODUCTION DW CHC DW CHC DES…" at bounding box center [491, 185] width 178 height 21
click at [673, 189] on select "Vivian McFadzean ✔" at bounding box center [683, 185] width 178 height 21
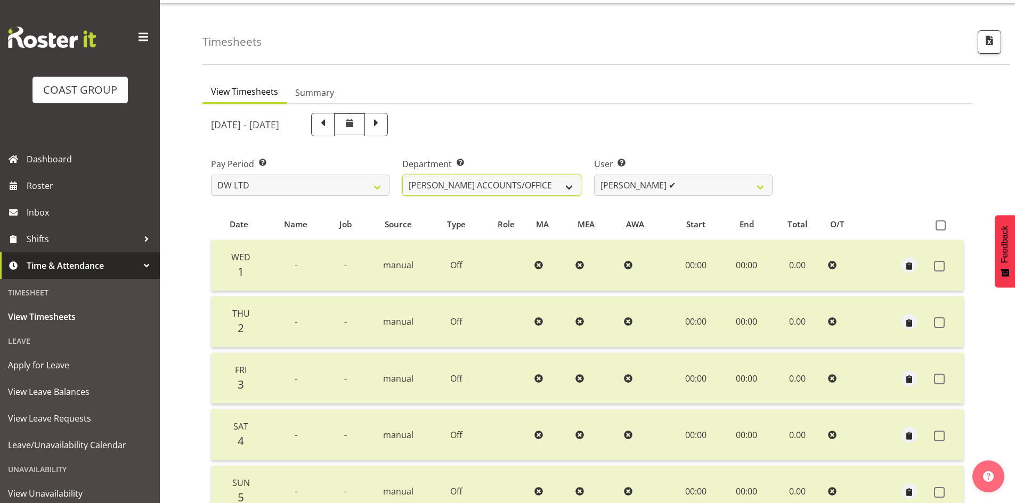
click at [558, 185] on select "DW AKL DW AKL ACCOUNTS/OFFICE DW AKL DESIGN DW AKL PRODUCTION DW CHC DW CHC DES…" at bounding box center [491, 185] width 178 height 21
click at [402, 175] on select "DW AKL DW AKL ACCOUNTS/OFFICE DW AKL DESIGN DW AKL PRODUCTION DW CHC DW CHC DES…" at bounding box center [491, 185] width 178 height 21
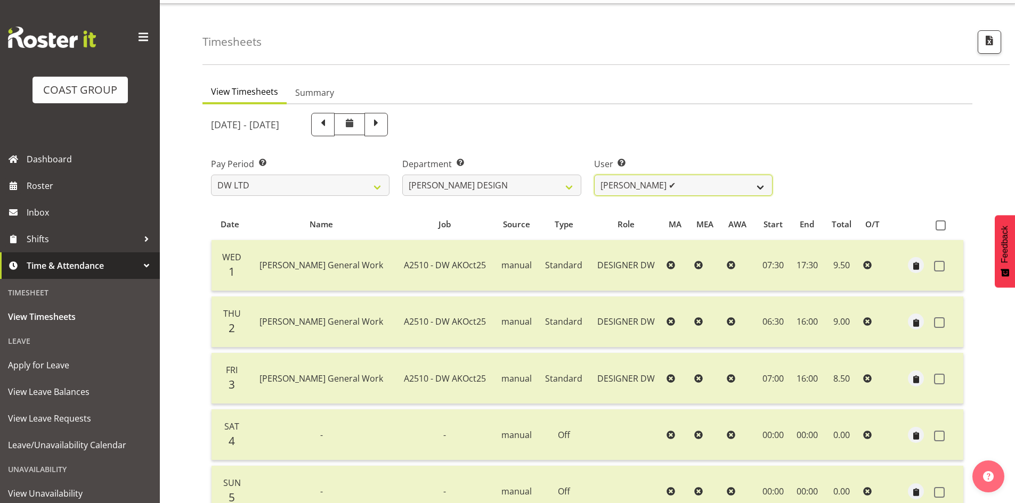
click at [736, 189] on select "Benjamin Thomas Geden ✔ Darren Shiu Lun Lau ✔" at bounding box center [683, 185] width 178 height 21
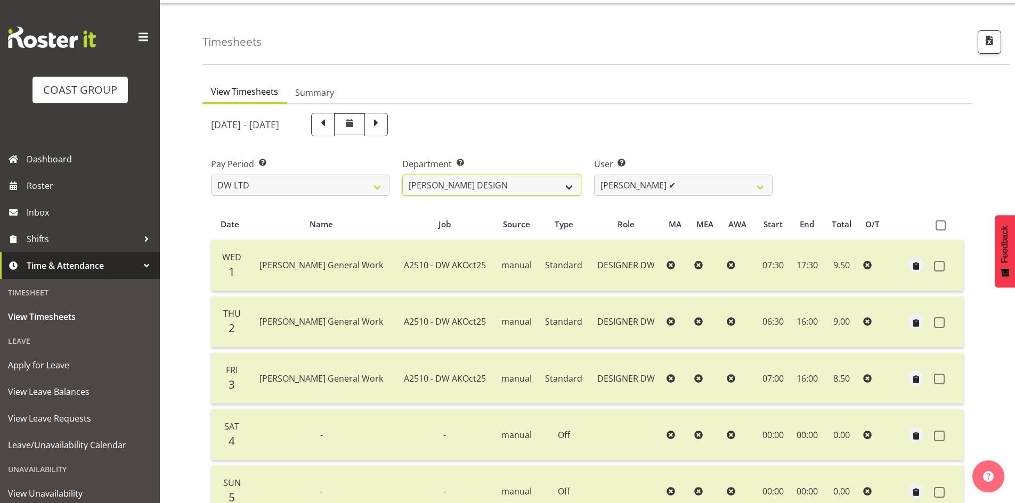
click at [558, 183] on select "DW AKL DW AKL ACCOUNTS/OFFICE DW AKL DESIGN DW AKL PRODUCTION DW CHC DW CHC DES…" at bounding box center [491, 185] width 178 height 21
click at [402, 175] on select "DW AKL DW AKL ACCOUNTS/OFFICE DW AKL DESIGN DW AKL PRODUCTION DW CHC DW CHC DES…" at bounding box center [491, 185] width 178 height 21
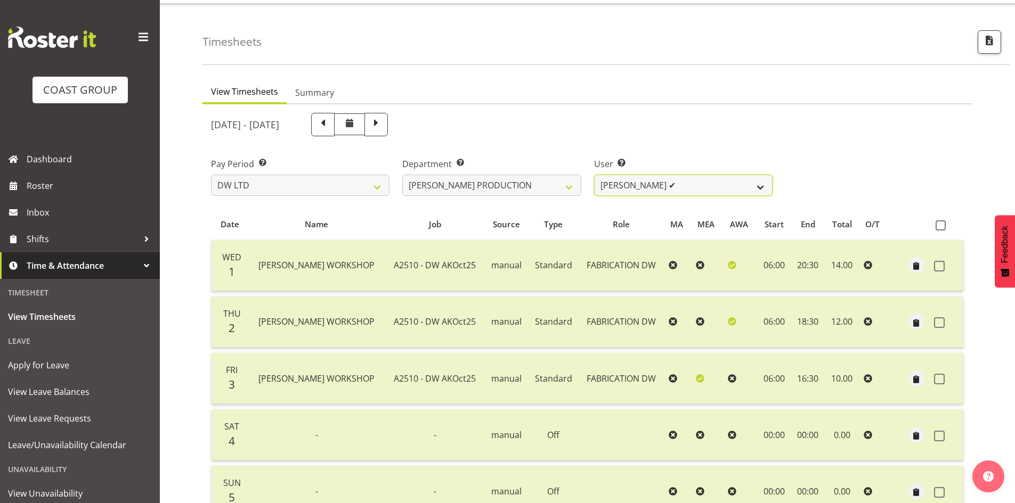
click at [703, 191] on select "Peter Lee ✔" at bounding box center [683, 185] width 178 height 21
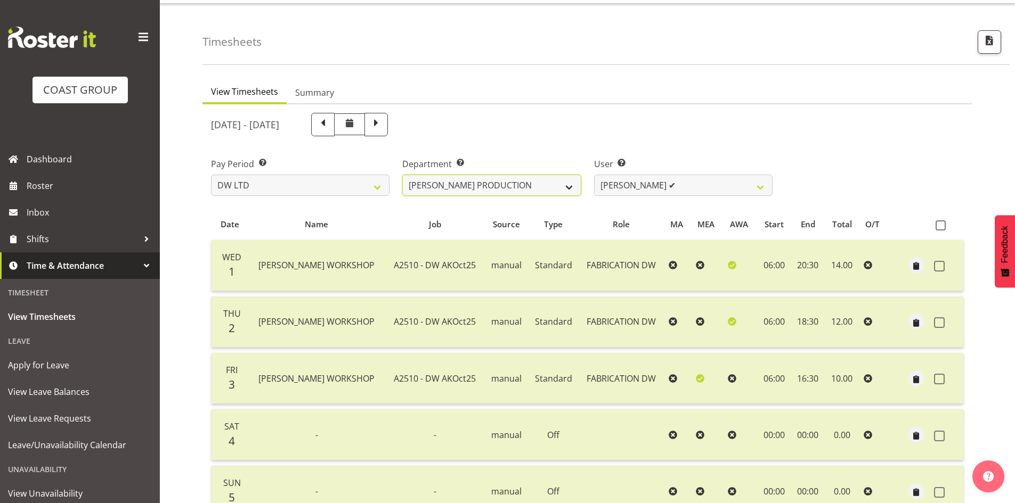
click at [519, 189] on select "DW AKL DW AKL ACCOUNTS/OFFICE DW AKL DESIGN DW AKL PRODUCTION DW CHC DW CHC DES…" at bounding box center [491, 185] width 178 height 21
click at [402, 175] on select "DW AKL DW AKL ACCOUNTS/OFFICE DW AKL DESIGN DW AKL PRODUCTION DW CHC DW CHC DES…" at bounding box center [491, 185] width 178 height 21
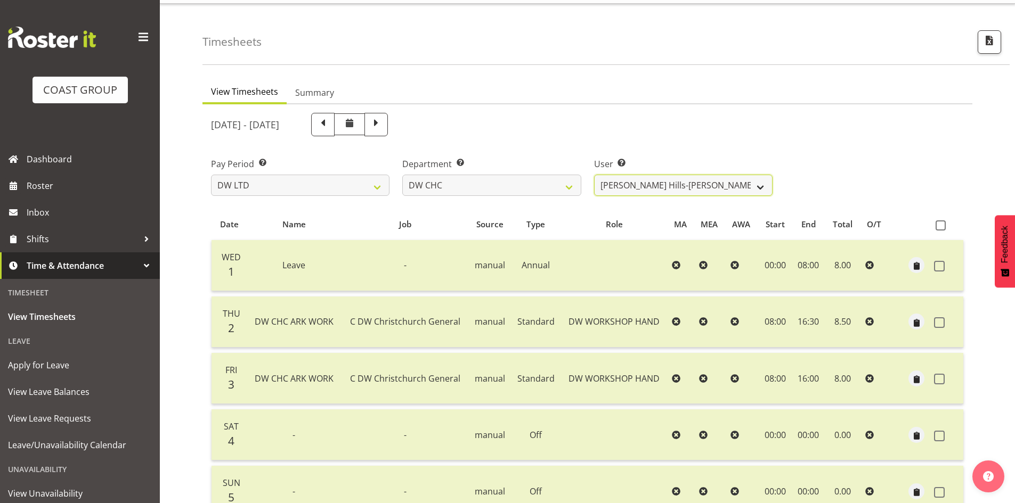
click at [718, 185] on select "Ambrose Hills-Simonsen ✔ Brad Tweedy ✔ Bryan Humprhries ✔ Callum Jack O'Leary S…" at bounding box center [683, 185] width 178 height 21
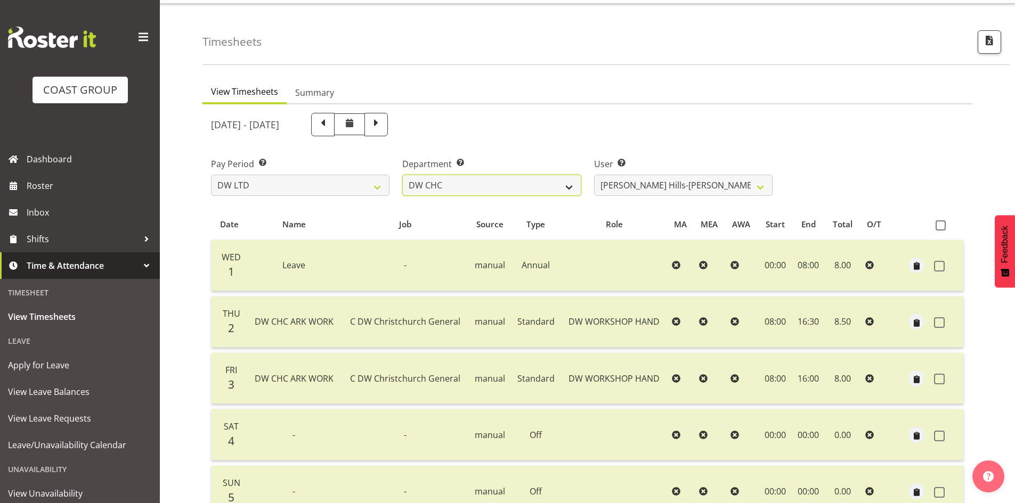
click at [521, 191] on select "DW AKL DW AKL ACCOUNTS/OFFICE DW AKL DESIGN DW AKL PRODUCTION DW CHC DW CHC DES…" at bounding box center [491, 185] width 178 height 21
select select "27"
click at [402, 175] on select "DW AKL DW AKL ACCOUNTS/OFFICE DW AKL DESIGN DW AKL PRODUCTION DW CHC DW CHC DES…" at bounding box center [491, 185] width 178 height 21
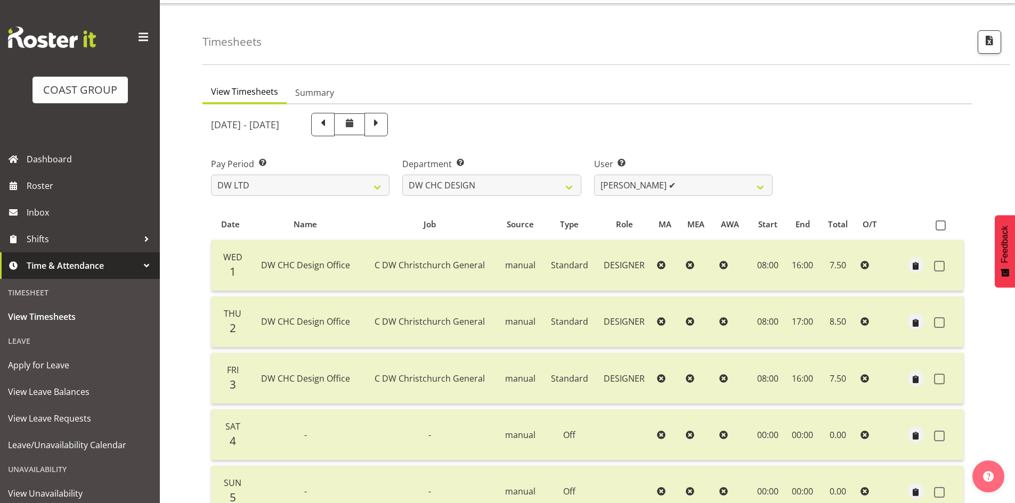
click at [750, 189] on div at bounding box center [587, 430] width 770 height 652
click at [750, 189] on select "Amy Robinson ✔ Jeremy Hogan ✔ Jorgelina Villar ✔" at bounding box center [683, 185] width 178 height 21
click at [552, 192] on select "DW AKL DW AKL ACCOUNTS/OFFICE DW AKL DESIGN DW AKL PRODUCTION DW CHC DW CHC DES…" at bounding box center [491, 185] width 178 height 21
click at [987, 41] on span "button" at bounding box center [989, 41] width 14 height 14
select select "8"
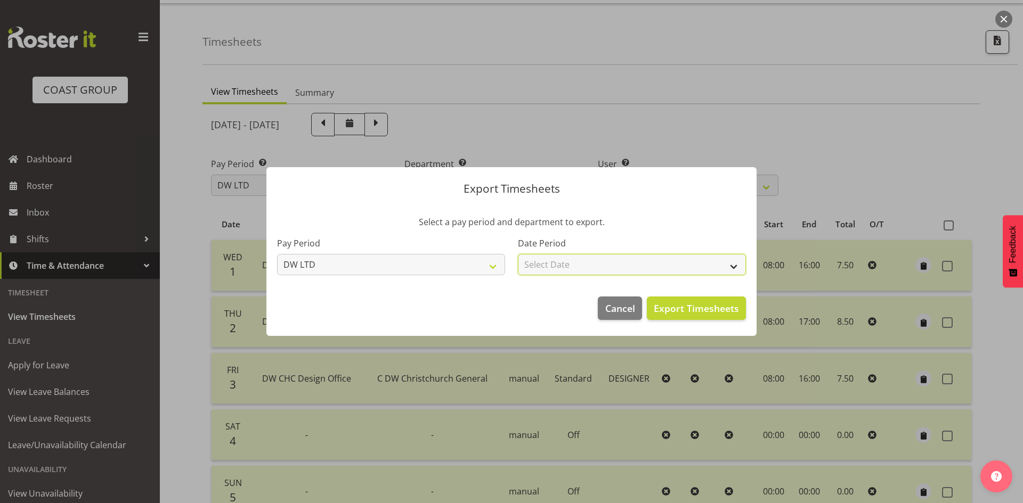
click at [626, 272] on select "Select Date Week starting 08/10/2025 Week starting 01/10/2025 Week starting 24/…" at bounding box center [632, 264] width 228 height 21
select select "2025-10-01"
click at [518, 254] on select "Select Date Week starting 08/10/2025 Week starting 01/10/2025 Week starting 24/…" at bounding box center [632, 264] width 228 height 21
click at [729, 304] on span "Export Timesheets" at bounding box center [696, 309] width 85 height 14
click at [304, 94] on div at bounding box center [511, 251] width 1023 height 503
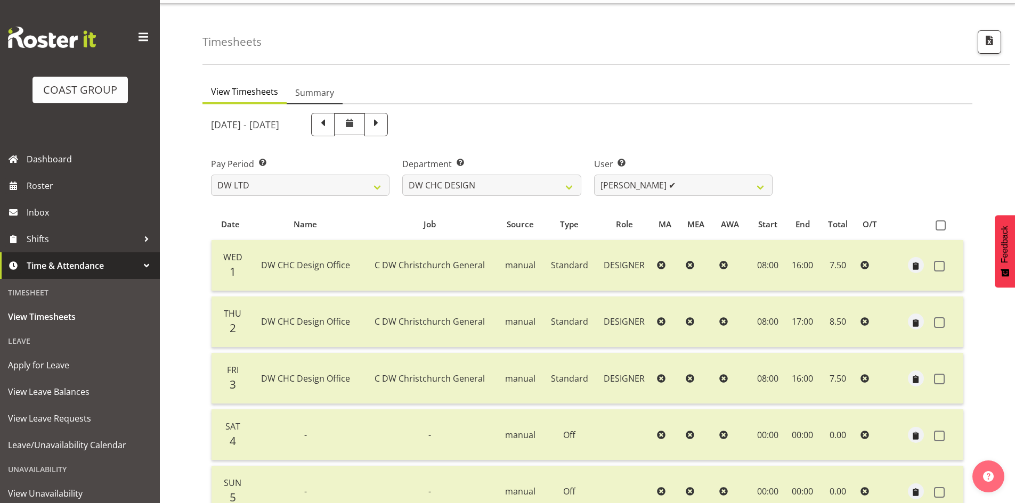
click at [304, 94] on span "Summary" at bounding box center [314, 92] width 39 height 13
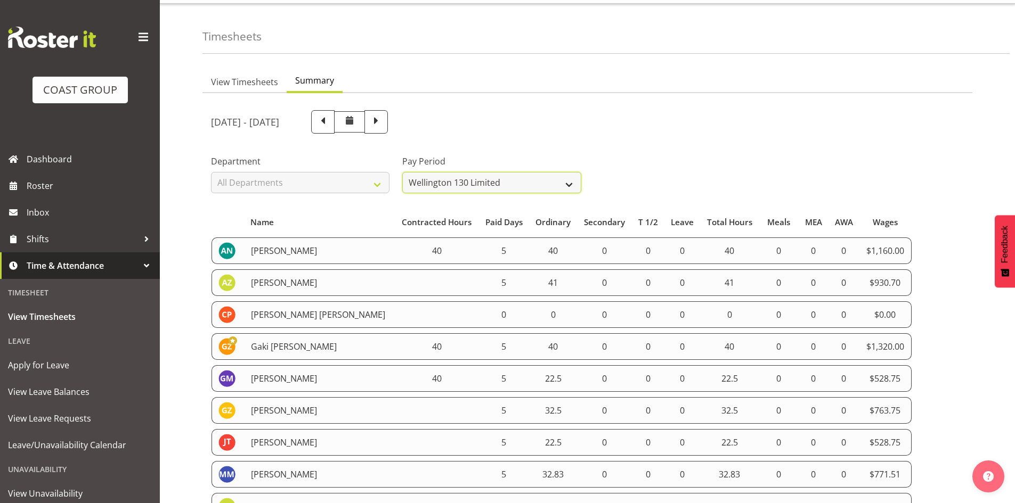
click at [552, 192] on select "All Pay Periods SLP LTD EHS LTD DW LTD VEHICLES Carlton Events Hamilton 120 Lim…" at bounding box center [491, 182] width 178 height 21
select select "8"
click at [402, 172] on select "All Pay Periods SLP LTD EHS LTD DW LTD VEHICLES Carlton Events Hamilton 120 Lim…" at bounding box center [491, 182] width 178 height 21
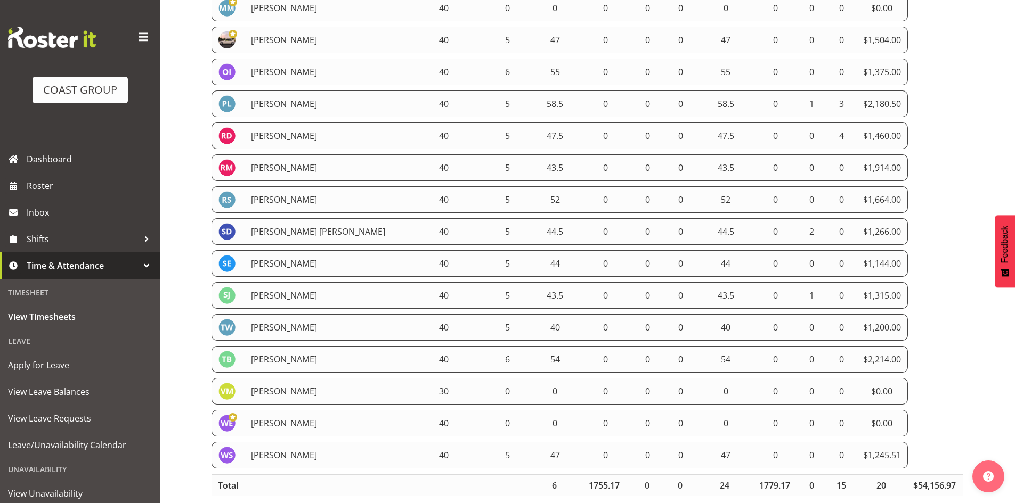
scroll to position [1378, 0]
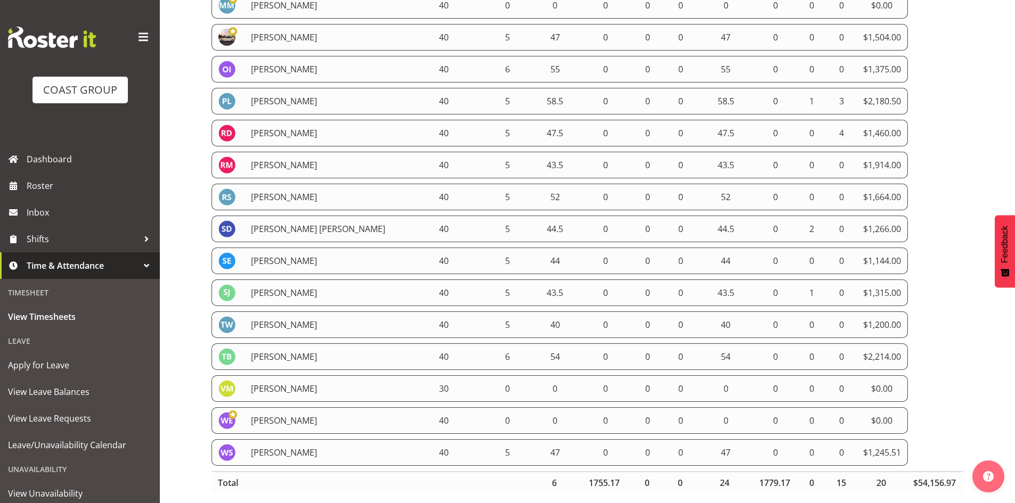
drag, startPoint x: 215, startPoint y: 114, endPoint x: 910, endPoint y: 436, distance: 766.0
copy tbody "Ambrose Hills-Simonsen 40 5 31.75 0 0 8 39.75 0 0 0 $993.75 Amy Robinson 40 5 4…"
click at [64, 390] on span "View Leave Balances" at bounding box center [80, 392] width 144 height 16
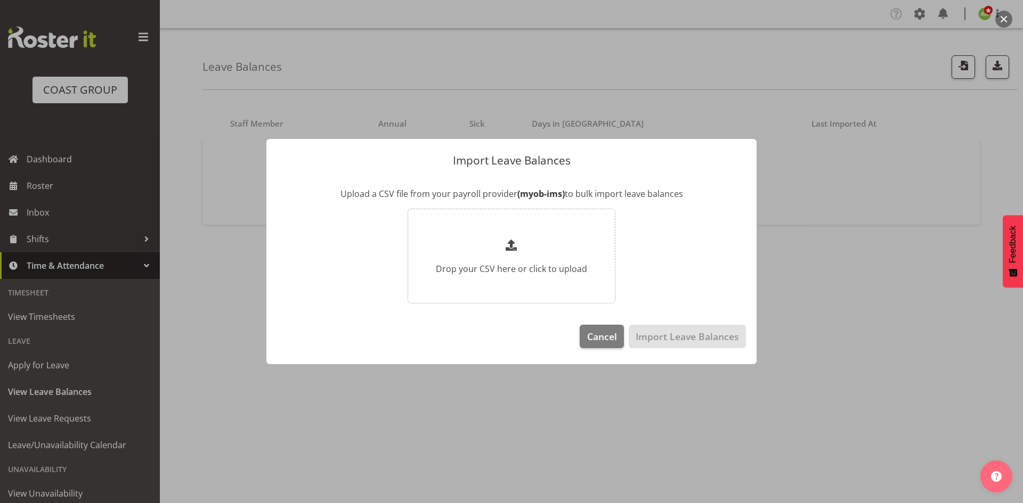
type input "C:\fakepath\Historical_Leave_2025_10_08(2).csv"
click at [676, 335] on span "Import Leave Balances" at bounding box center [687, 337] width 103 height 14
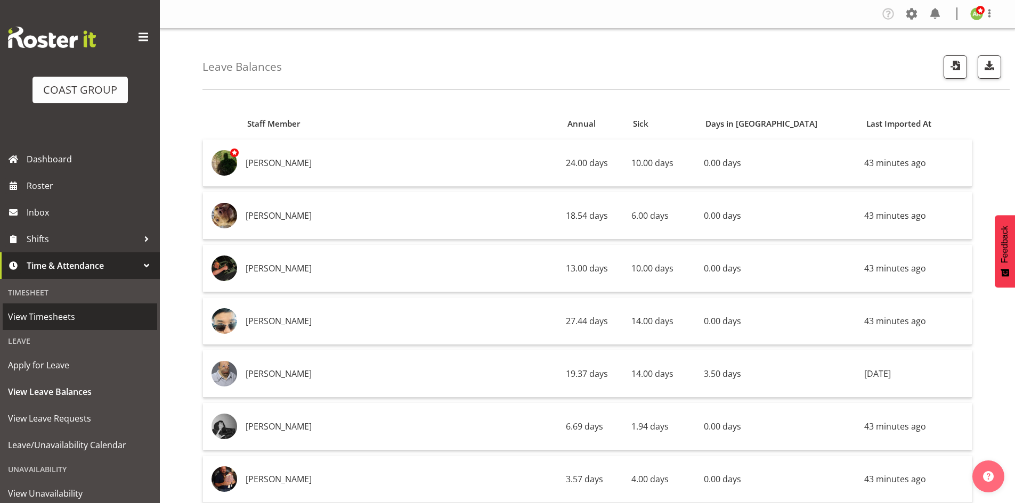
click at [57, 320] on span "View Timesheets" at bounding box center [80, 317] width 144 height 16
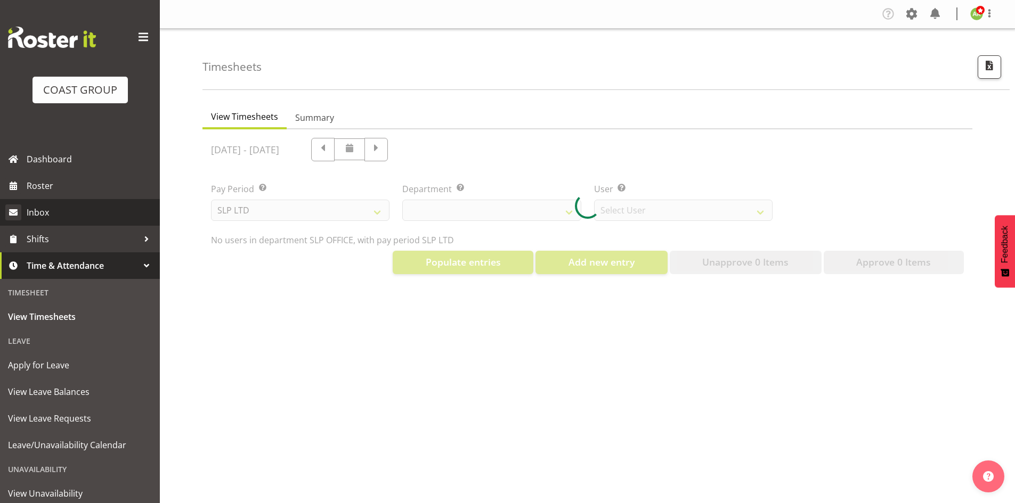
select select "25"
select select "7496"
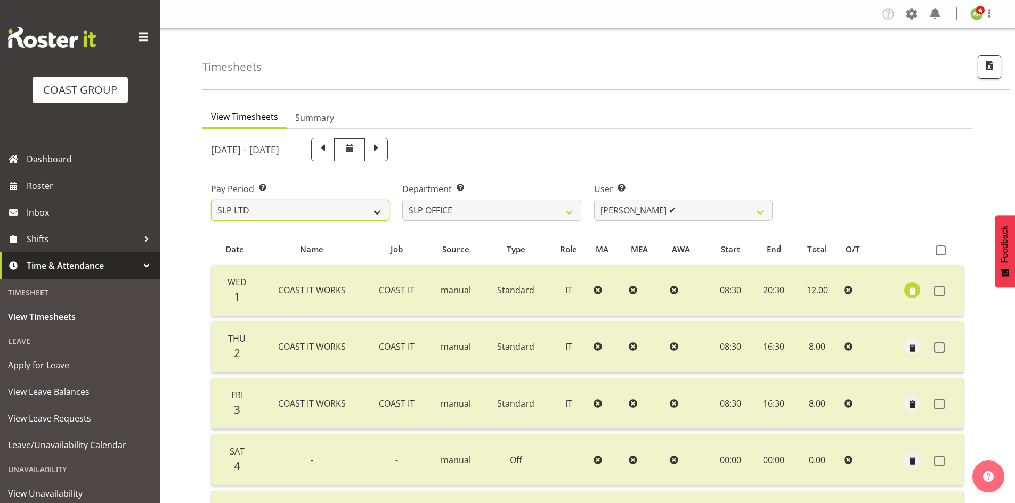
click at [378, 217] on select "SLP LTD EHS LTD DW LTD VEHICLES Carlton Events [PERSON_NAME] 120 Limited Wellin…" at bounding box center [300, 210] width 178 height 21
select select "7"
click at [211, 200] on select "SLP LTD EHS LTD DW LTD VEHICLES Carlton Events [PERSON_NAME] 120 Limited Wellin…" at bounding box center [300, 210] width 178 height 21
select select
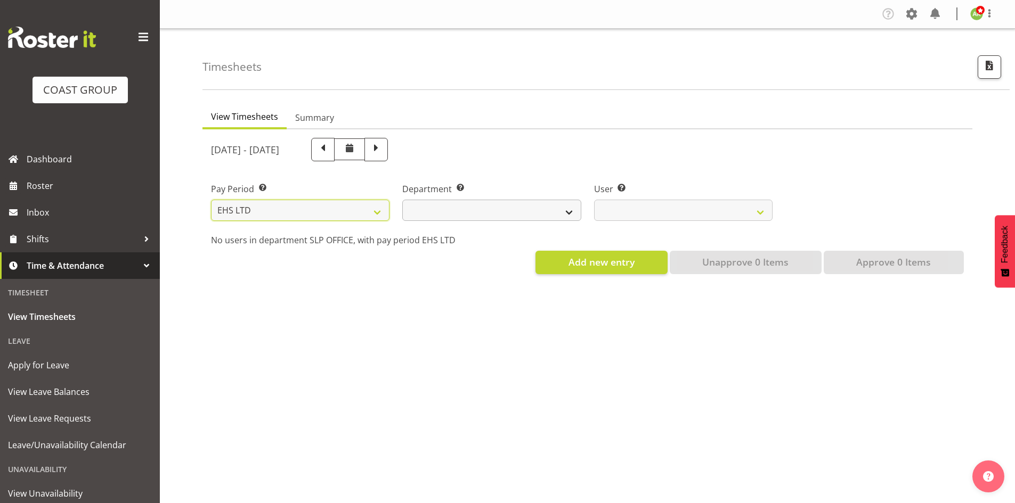
select select
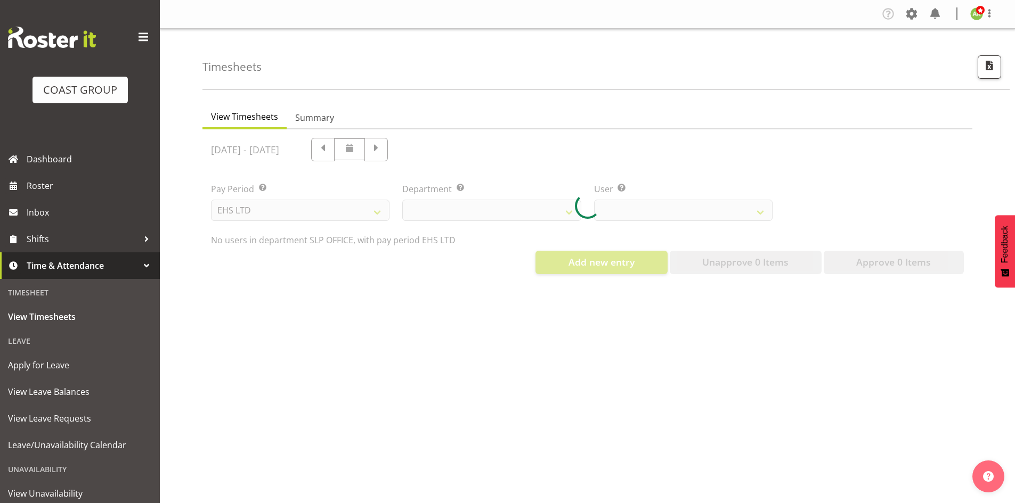
select select
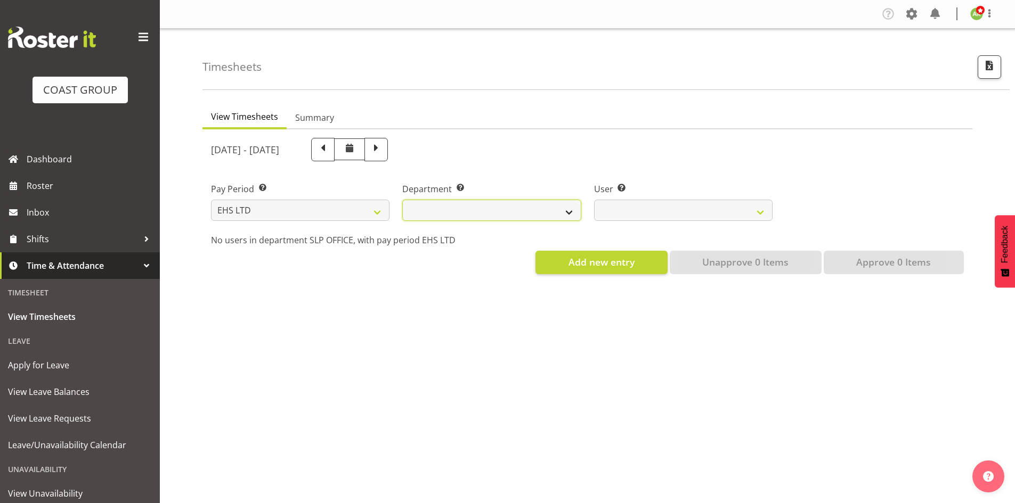
click at [466, 213] on select "EHS AKL ACCOUNTS EHS AKL CARPET EHS AKL D&B EHS AKL DESIGNER EHS AKL FURNITURE …" at bounding box center [491, 210] width 178 height 21
click at [402, 200] on select "EHS AKL ACCOUNTS EHS AKL CARPET EHS AKL D&B EHS AKL DESIGNER EHS AKL FURNITURE …" at bounding box center [491, 210] width 178 height 21
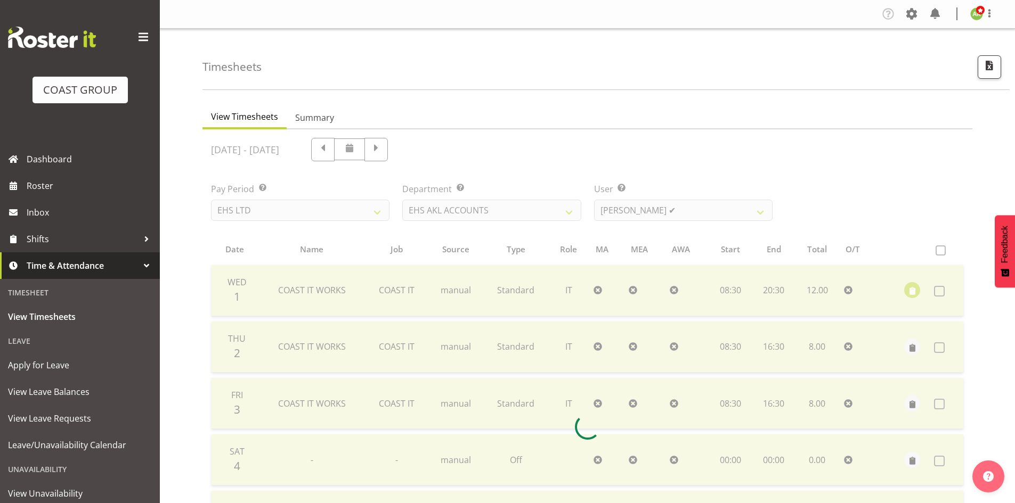
click at [744, 209] on div at bounding box center [587, 427] width 770 height 596
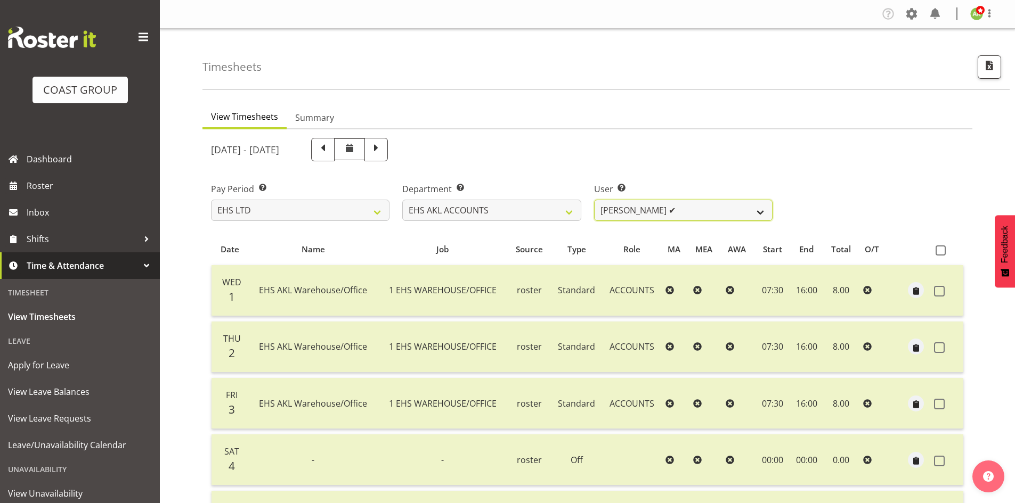
click at [742, 211] on select "[PERSON_NAME] ✔ [PERSON_NAME] ✔ [PERSON_NAME] (Thitiphat) Preecharujiroj ✔ [PER…" at bounding box center [683, 210] width 178 height 21
drag, startPoint x: 567, startPoint y: 210, endPoint x: 559, endPoint y: 209, distance: 8.5
click at [567, 210] on select "EHS AKL ACCOUNTS EHS AKL CARPET EHS AKL D&B EHS AKL DESIGNER EHS AKL FURNITURE …" at bounding box center [491, 210] width 178 height 21
click at [402, 200] on select "EHS AKL ACCOUNTS EHS AKL CARPET EHS AKL D&B EHS AKL DESIGNER EHS AKL FURNITURE …" at bounding box center [491, 210] width 178 height 21
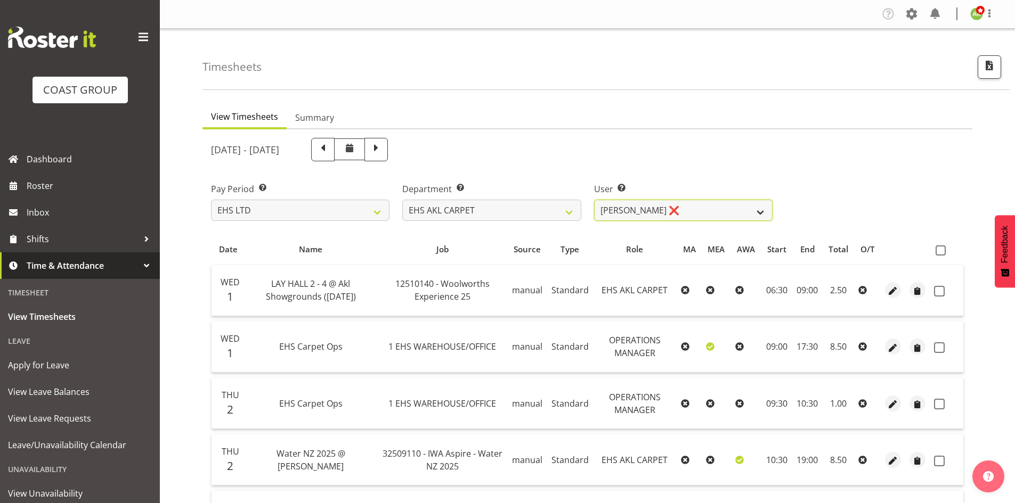
click at [721, 215] on select "[PERSON_NAME] ❌ [PERSON_NAME] ✔ [PERSON_NAME] ✔ [PERSON_NAME] ✔ [PERSON_NAME] […" at bounding box center [683, 210] width 178 height 21
click at [518, 214] on select "EHS AKL ACCOUNTS EHS AKL CARPET EHS AKL D&B EHS AKL DESIGNER EHS AKL FURNITURE …" at bounding box center [491, 210] width 178 height 21
click at [402, 200] on select "EHS AKL ACCOUNTS EHS AKL CARPET EHS AKL D&B EHS AKL DESIGNER EHS AKL FURNITURE …" at bounding box center [491, 210] width 178 height 21
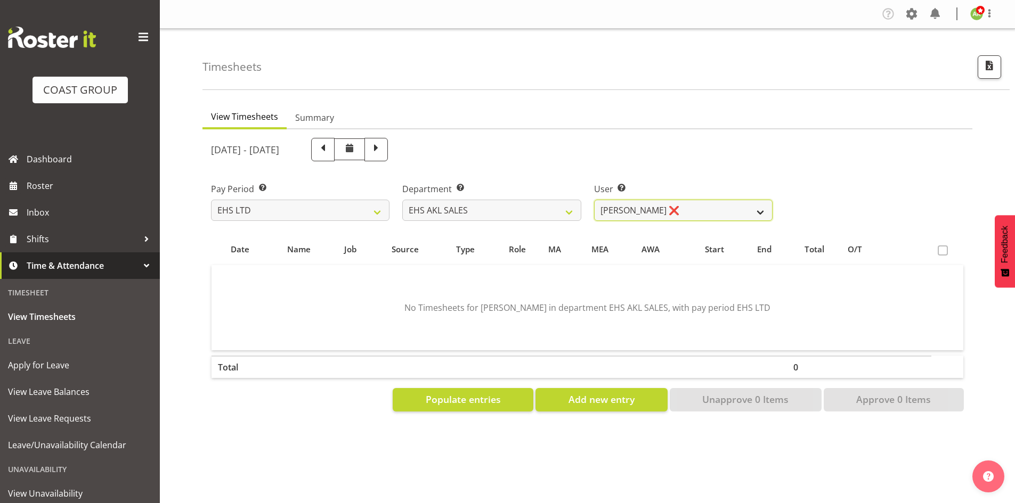
click at [726, 213] on select "[PERSON_NAME] ❌ [PERSON_NAME] ❌ [PERSON_NAME] ❌ [PERSON_NAME] ❌ [PERSON_NAME] ❌…" at bounding box center [683, 210] width 178 height 21
click at [703, 210] on select "[PERSON_NAME] ❌ [PERSON_NAME] ❌ [PERSON_NAME] ❌ [PERSON_NAME] ❌ [PERSON_NAME] ❌…" at bounding box center [683, 210] width 178 height 21
click at [540, 215] on select "EHS AKL ACCOUNTS EHS AKL CARPET EHS AKL D&B EHS AKL DESIGNER EHS AKL FURNITURE …" at bounding box center [491, 210] width 178 height 21
click at [402, 200] on select "EHS AKL ACCOUNTS EHS AKL CARPET EHS AKL D&B EHS AKL DESIGNER EHS AKL FURNITURE …" at bounding box center [491, 210] width 178 height 21
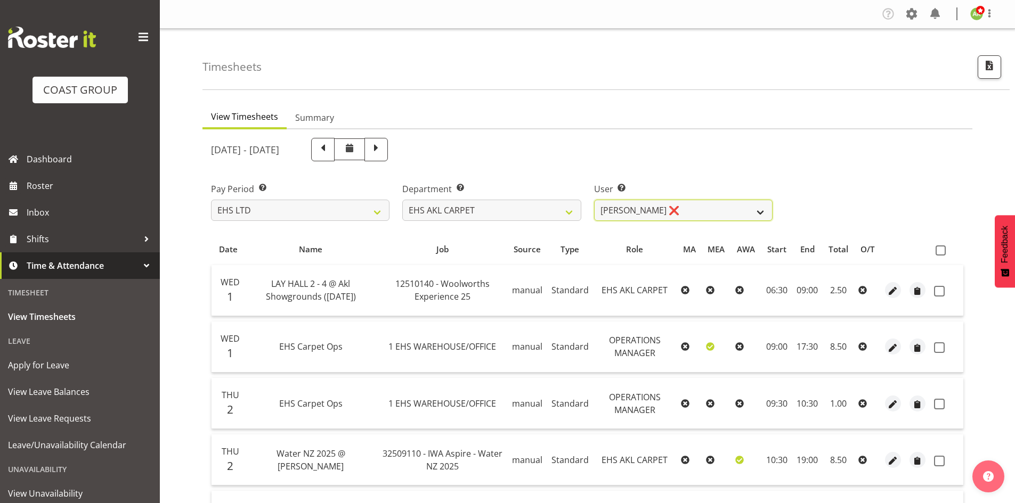
click at [716, 217] on select "[PERSON_NAME] ❌ [PERSON_NAME] ✔ [PERSON_NAME] ✔ [PERSON_NAME] ✔ [PERSON_NAME] […" at bounding box center [683, 210] width 178 height 21
click at [544, 216] on select "EHS AKL ACCOUNTS EHS AKL CARPET EHS AKL D&B EHS AKL DESIGNER EHS AKL FURNITURE …" at bounding box center [491, 210] width 178 height 21
click at [402, 200] on select "EHS AKL ACCOUNTS EHS AKL CARPET EHS AKL D&B EHS AKL DESIGNER EHS AKL FURNITURE …" at bounding box center [491, 210] width 178 height 21
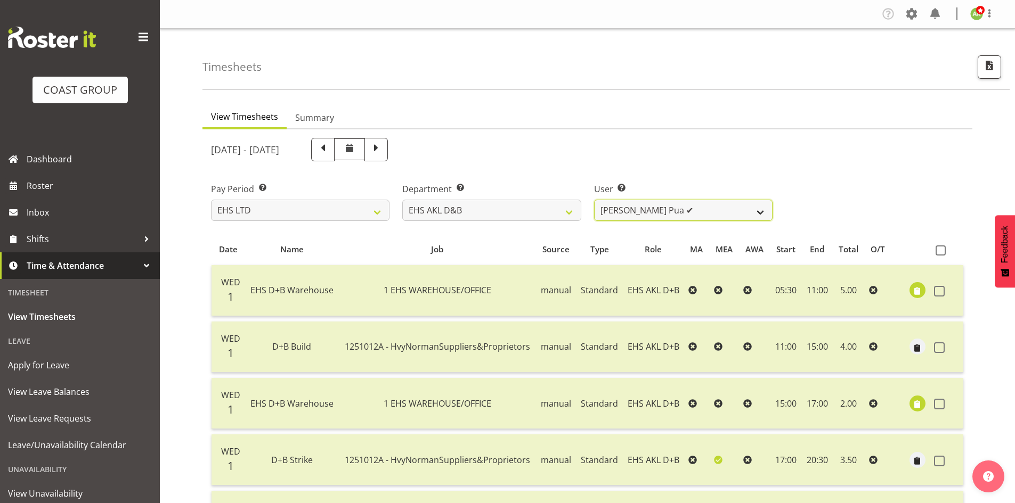
click at [727, 215] on select "[PERSON_NAME] Pua ✔ [PERSON_NAME] ✔ [PERSON_NAME] ✔ [PERSON_NAME] ✔ [PERSON_NAM…" at bounding box center [683, 210] width 178 height 21
click at [503, 216] on select "EHS AKL ACCOUNTS EHS AKL CARPET EHS AKL D&B EHS AKL DESIGNER EHS AKL FURNITURE …" at bounding box center [491, 210] width 178 height 21
click at [402, 200] on select "EHS AKL ACCOUNTS EHS AKL CARPET EHS AKL D&B EHS AKL DESIGNER EHS AKL FURNITURE …" at bounding box center [491, 210] width 178 height 21
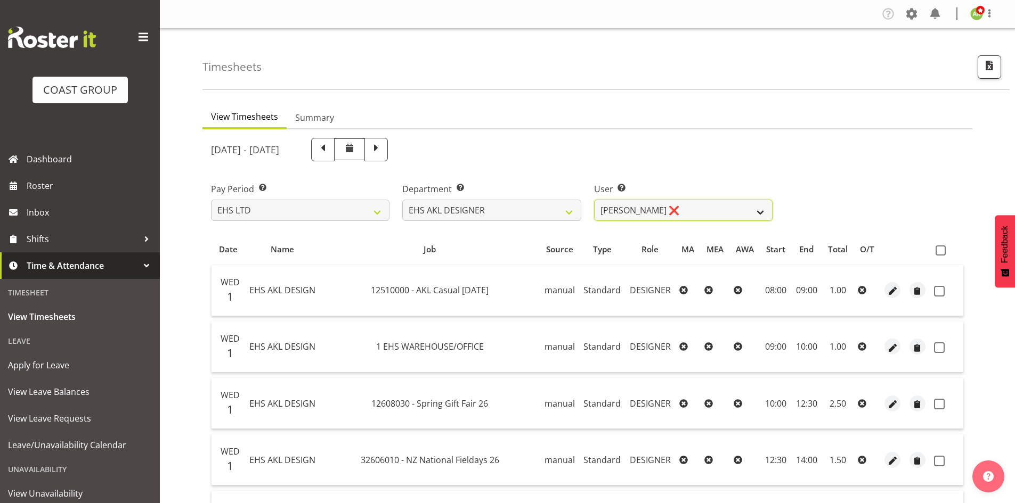
click at [673, 205] on select "[PERSON_NAME] ❌ [PERSON_NAME] ✔ [PERSON_NAME] ❌ [PERSON_NAME] ❌ [PERSON_NAME] ✔" at bounding box center [683, 210] width 178 height 21
click at [543, 204] on select "EHS AKL ACCOUNTS EHS AKL CARPET EHS AKL D&B EHS AKL DESIGNER EHS AKL FURNITURE …" at bounding box center [491, 210] width 178 height 21
click at [402, 200] on select "EHS AKL ACCOUNTS EHS AKL CARPET EHS AKL D&B EHS AKL DESIGNER EHS AKL FURNITURE …" at bounding box center [491, 210] width 178 height 21
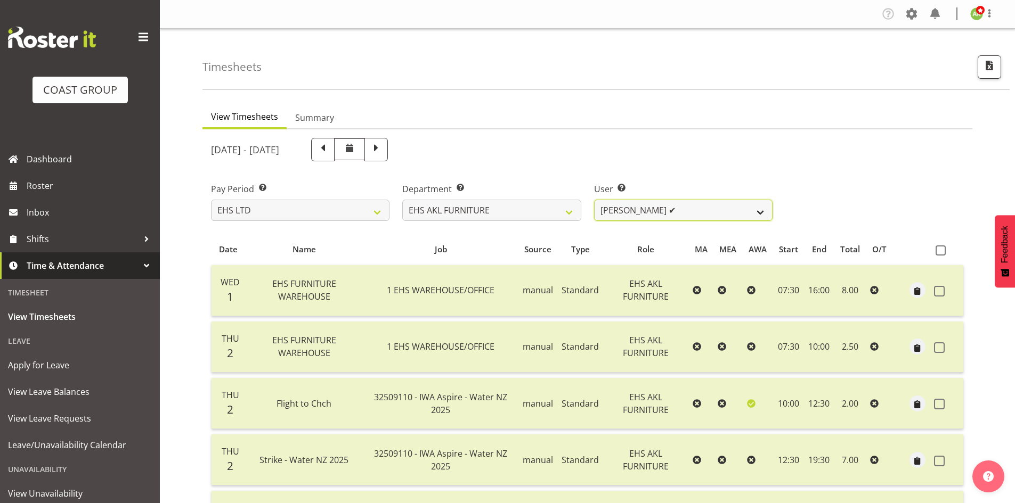
click at [693, 215] on select "[PERSON_NAME] ✔ [PERSON_NAME] ✔ [PERSON_NAME] ✔ [PERSON_NAME] ✔ [PERSON_NAME] ✔…" at bounding box center [683, 210] width 178 height 21
click at [530, 221] on select "EHS AKL ACCOUNTS EHS AKL CARPET EHS AKL D&B EHS AKL DESIGNER EHS AKL FURNITURE …" at bounding box center [491, 210] width 178 height 21
click at [402, 200] on select "EHS AKL ACCOUNTS EHS AKL CARPET EHS AKL D&B EHS AKL DESIGNER EHS AKL FURNITURE …" at bounding box center [491, 210] width 178 height 21
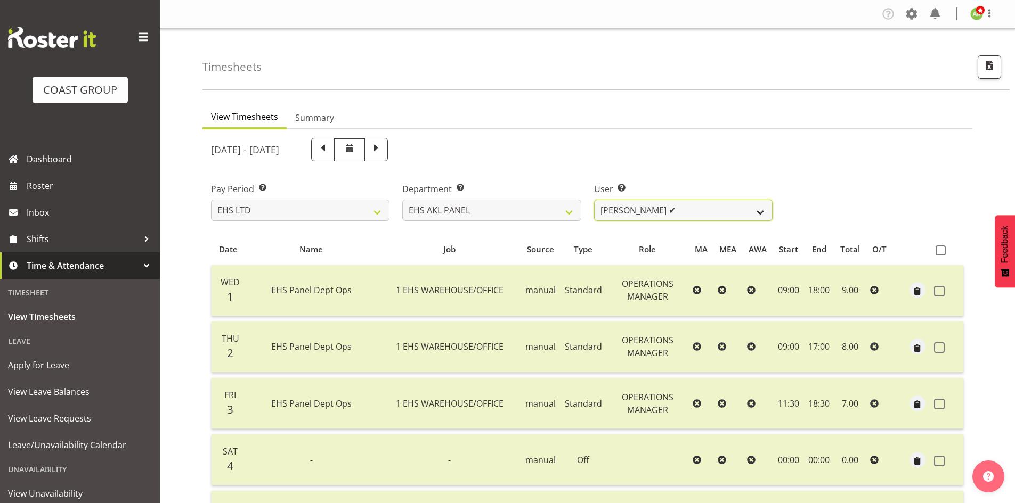
click at [713, 208] on select "[PERSON_NAME] ✔ [PERSON_NAME] ✔ [PERSON_NAME] ✔ [PERSON_NAME] ✔ [PERSON_NAME] ✔…" at bounding box center [683, 210] width 178 height 21
click at [508, 209] on select "EHS AKL ACCOUNTS EHS AKL CARPET EHS AKL D&B EHS AKL DESIGNER EHS AKL FURNITURE …" at bounding box center [491, 210] width 178 height 21
click at [402, 200] on select "EHS AKL ACCOUNTS EHS AKL CARPET EHS AKL D&B EHS AKL DESIGNER EHS AKL FURNITURE …" at bounding box center [491, 210] width 178 height 21
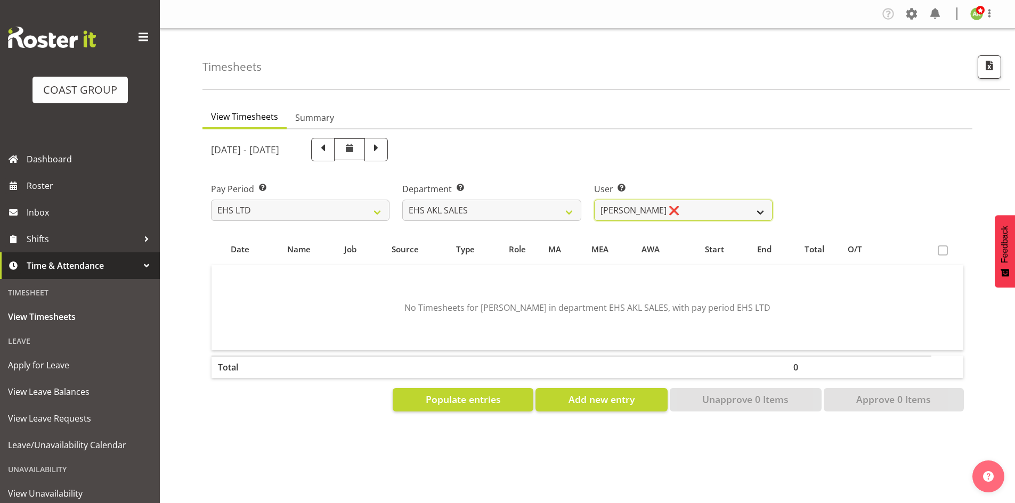
click at [731, 214] on select "[PERSON_NAME] ❌ [PERSON_NAME] ❌ [PERSON_NAME] ❌ [PERSON_NAME] ❌ [PERSON_NAME] ❌…" at bounding box center [683, 210] width 178 height 21
drag, startPoint x: 492, startPoint y: 208, endPoint x: 492, endPoint y: 217, distance: 9.1
click at [492, 210] on select "EHS AKL ACCOUNTS EHS AKL CARPET EHS AKL D&B EHS AKL DESIGNER EHS AKL FURNITURE …" at bounding box center [491, 210] width 178 height 21
click at [402, 200] on select "EHS AKL ACCOUNTS EHS AKL CARPET EHS AKL D&B EHS AKL DESIGNER EHS AKL FURNITURE …" at bounding box center [491, 210] width 178 height 21
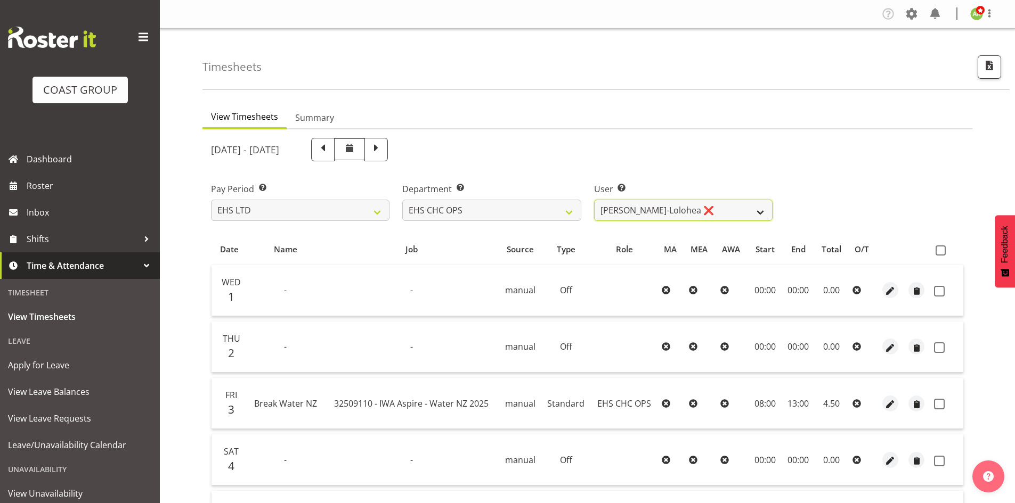
click at [724, 210] on select "[PERSON_NAME] ❌ [PERSON_NAME] ❌ [PERSON_NAME] ❌ [PERSON_NAME] ❌ [PERSON_NAME] ❌…" at bounding box center [683, 210] width 178 height 21
click at [542, 212] on select "EHS AKL ACCOUNTS EHS AKL CARPET EHS AKL D&B EHS AKL DESIGNER EHS AKL FURNITURE …" at bounding box center [491, 210] width 178 height 21
click at [402, 200] on select "EHS AKL ACCOUNTS EHS AKL CARPET EHS AKL D&B EHS AKL DESIGNER EHS AKL FURNITURE …" at bounding box center [491, 210] width 178 height 21
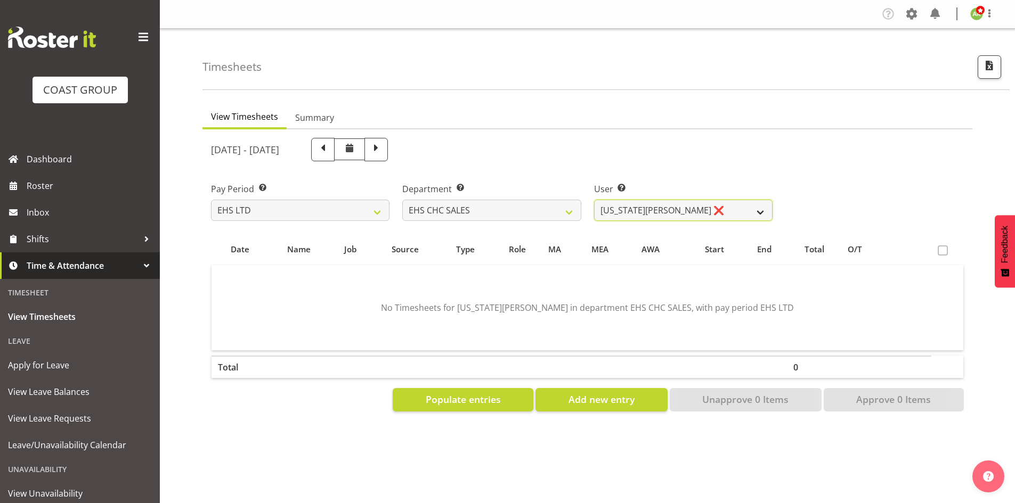
click at [756, 215] on select "[US_STATE][PERSON_NAME] ❌ [PERSON_NAME] ❌ [PERSON_NAME] ❌" at bounding box center [683, 210] width 178 height 21
click at [558, 211] on select "EHS AKL ACCOUNTS EHS AKL CARPET EHS AKL D&B EHS AKL DESIGNER EHS AKL FURNITURE …" at bounding box center [491, 210] width 178 height 21
click at [402, 200] on select "EHS AKL ACCOUNTS EHS AKL CARPET EHS AKL D&B EHS AKL DESIGNER EHS AKL FURNITURE …" at bounding box center [491, 210] width 178 height 21
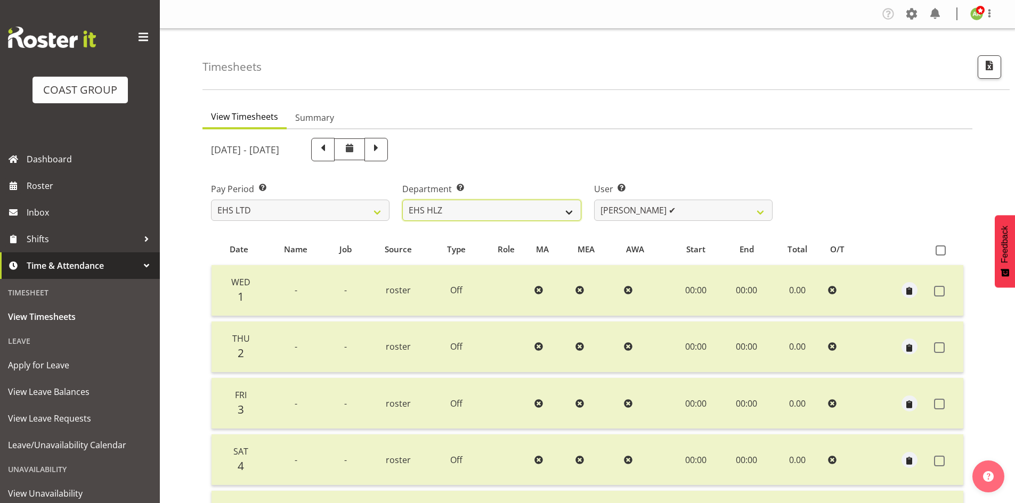
click at [528, 211] on select "EHS AKL ACCOUNTS EHS AKL CARPET EHS AKL D&B EHS AKL DESIGNER EHS AKL FURNITURE …" at bounding box center [491, 210] width 178 height 21
click at [402, 200] on select "EHS AKL ACCOUNTS EHS AKL CARPET EHS AKL D&B EHS AKL DESIGNER EHS AKL FURNITURE …" at bounding box center [491, 210] width 178 height 21
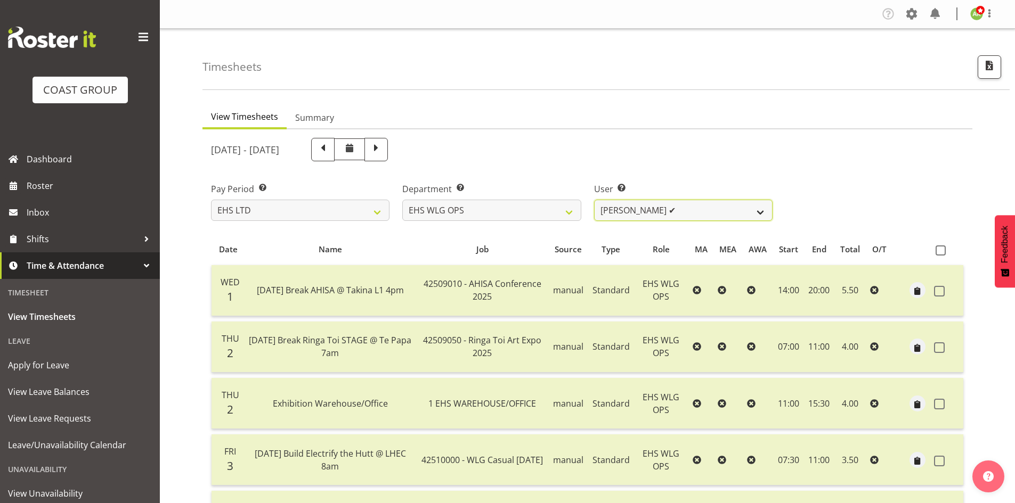
click at [721, 214] on select "[PERSON_NAME] ✔ [PERSON_NAME] ✔ [PERSON_NAME] ✔ [PERSON_NAME] ✔ [PERSON_NAME] ❌…" at bounding box center [683, 210] width 178 height 21
click at [510, 211] on select "EHS AKL ACCOUNTS EHS AKL CARPET EHS AKL D&B EHS AKL DESIGNER EHS AKL FURNITURE …" at bounding box center [491, 210] width 178 height 21
select select "44"
click at [402, 200] on select "EHS AKL ACCOUNTS EHS AKL CARPET EHS AKL D&B EHS AKL DESIGNER EHS AKL FURNITURE …" at bounding box center [491, 210] width 178 height 21
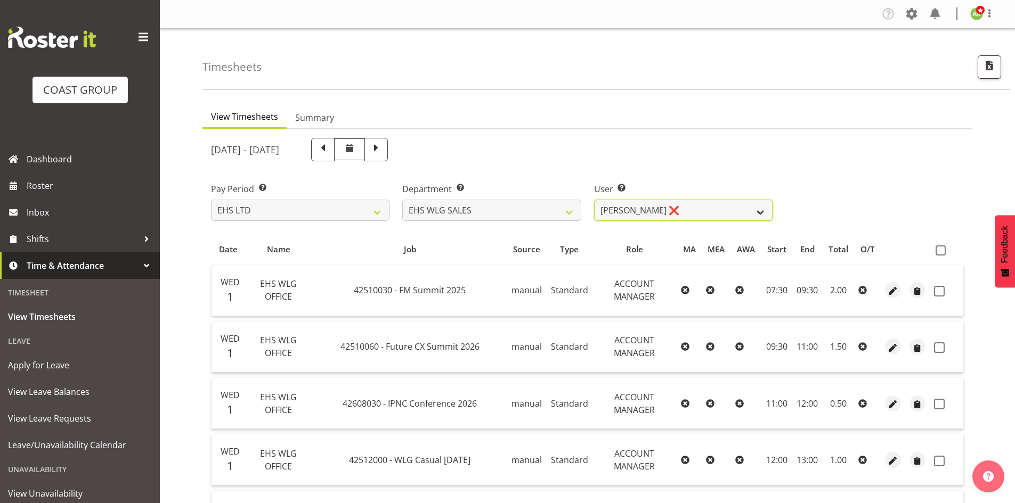
click at [740, 216] on select "[PERSON_NAME] ❌ [PERSON_NAME] ❌" at bounding box center [683, 210] width 178 height 21
click at [305, 214] on select "SLP LTD EHS LTD DW LTD VEHICLES Carlton Events [PERSON_NAME] 120 Limited Wellin…" at bounding box center [300, 210] width 178 height 21
select select "6"
click at [211, 200] on select "SLP LTD EHS LTD DW LTD VEHICLES Carlton Events [PERSON_NAME] 120 Limited Wellin…" at bounding box center [300, 210] width 178 height 21
select select
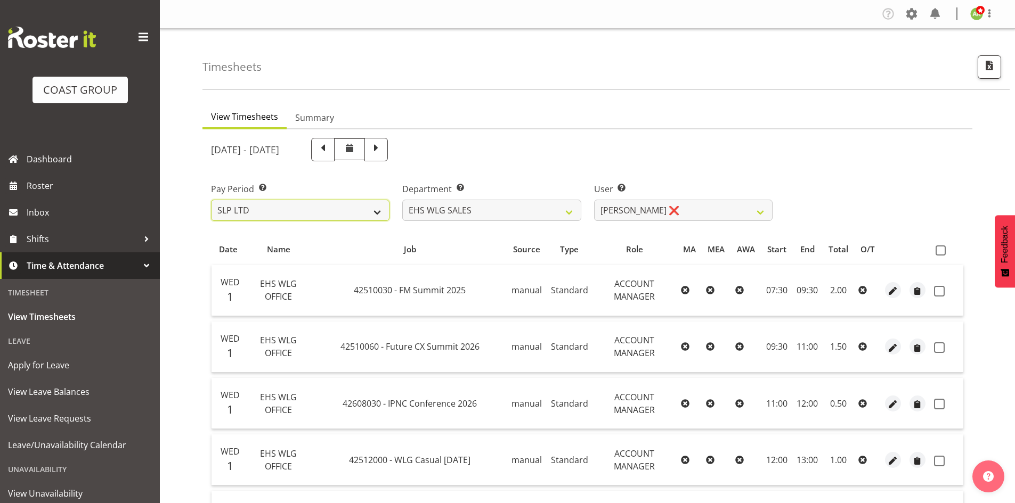
select select
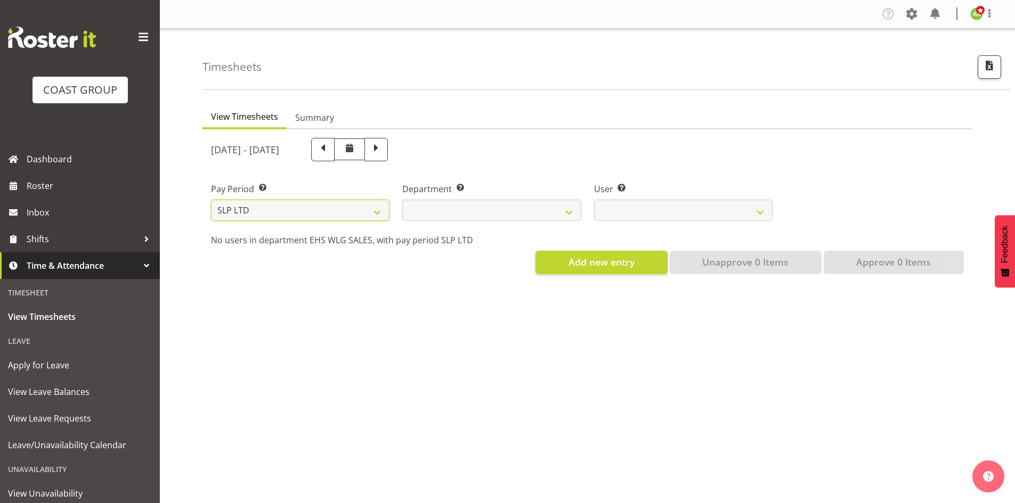
select select
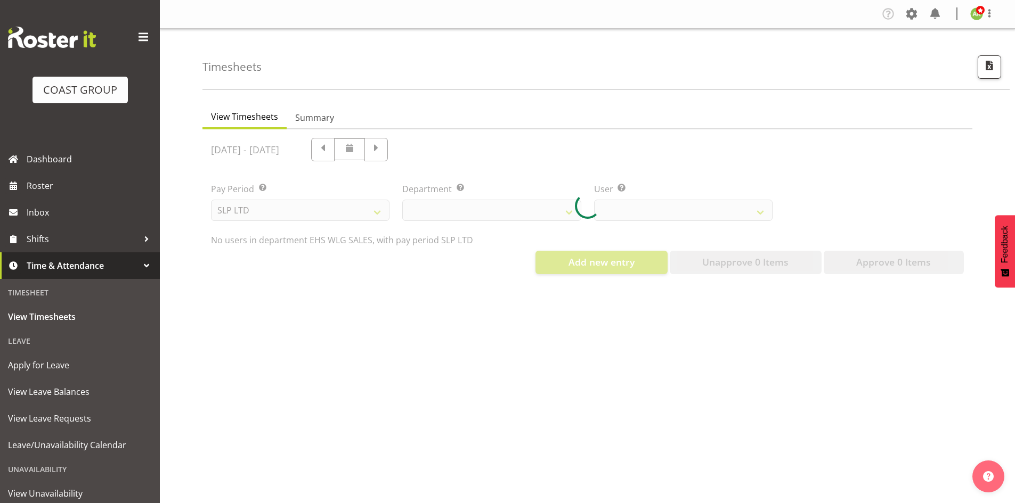
select select
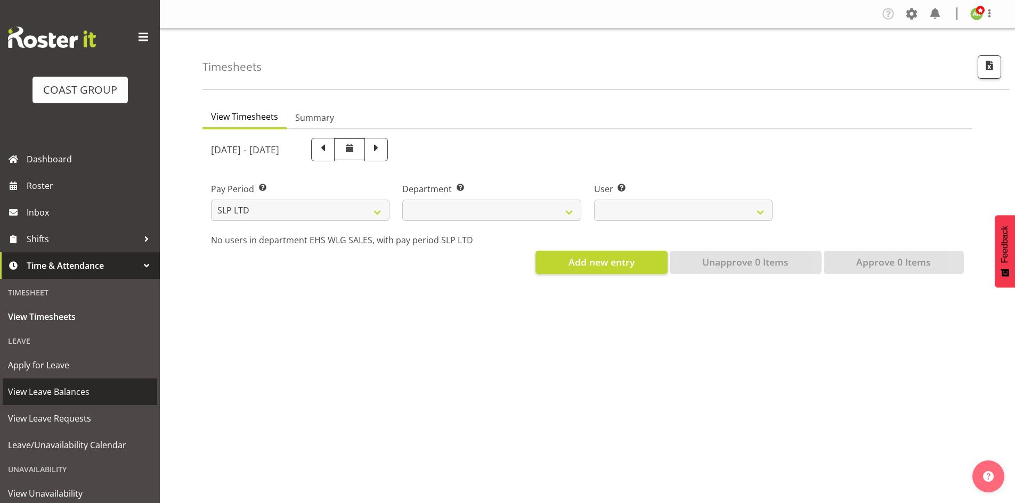
click at [94, 387] on span "View Leave Balances" at bounding box center [80, 392] width 144 height 16
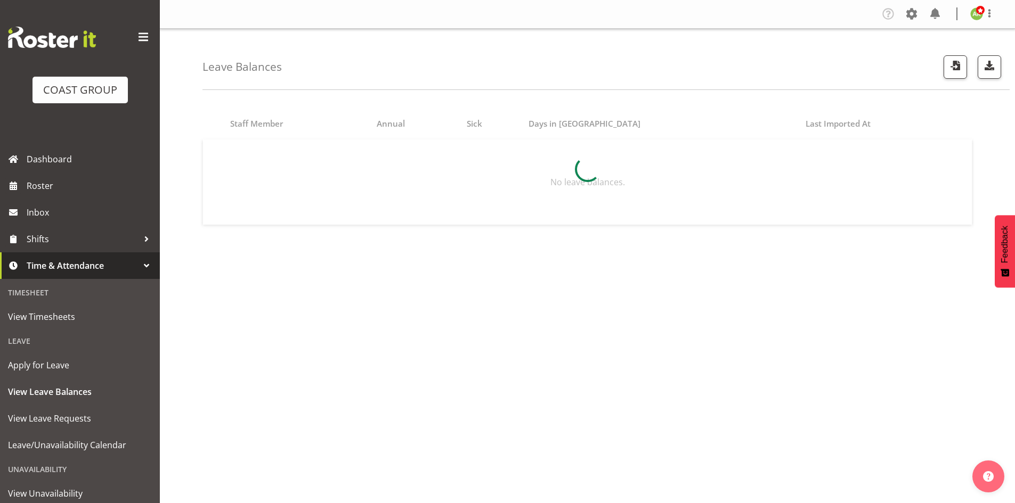
click at [956, 74] on button "button" at bounding box center [954, 66] width 23 height 23
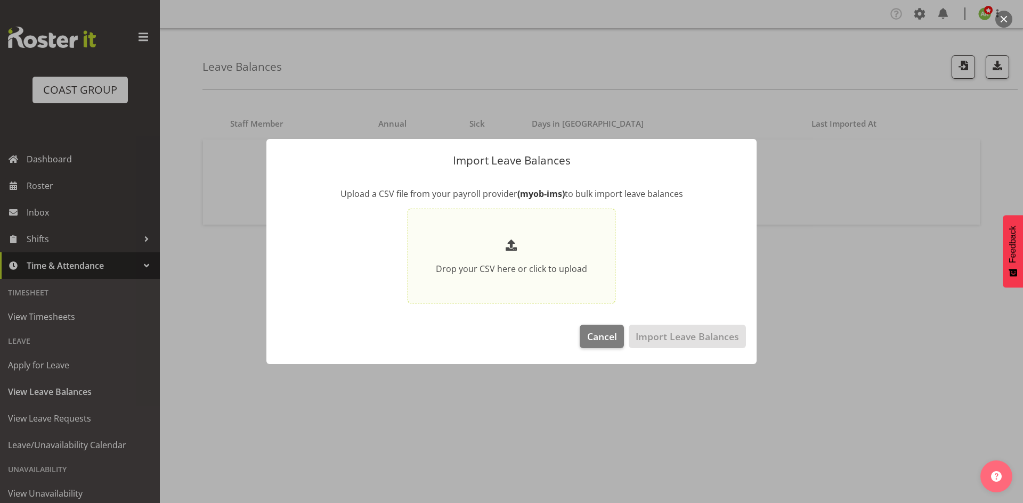
click at [595, 234] on section "Drop your CSV here or click to upload" at bounding box center [511, 256] width 202 height 90
click at [595, 234] on input "Drop your CSV here or click to upload" at bounding box center [512, 256] width 208 height 95
type input "C:\fakepath\Historical_Leave_2025_10_08.csv"
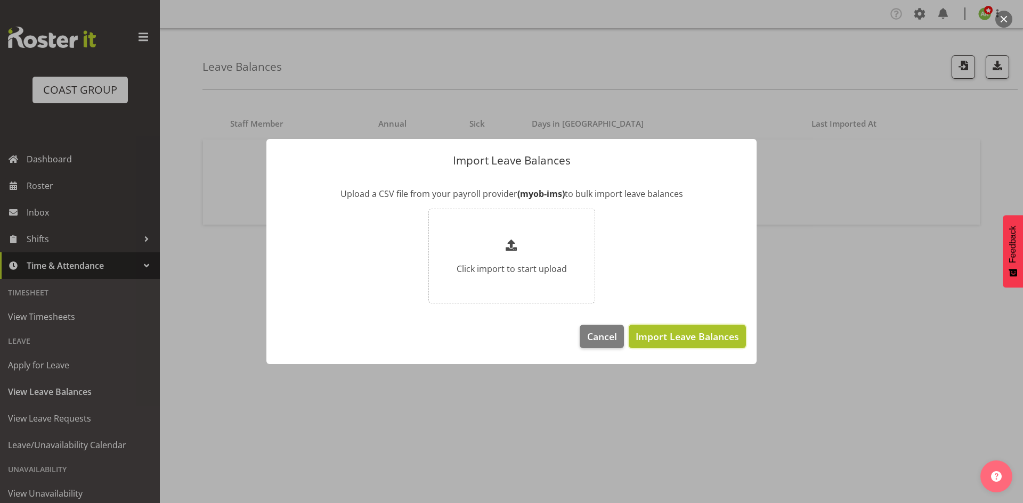
click at [672, 329] on button "Import Leave Balances" at bounding box center [687, 336] width 117 height 23
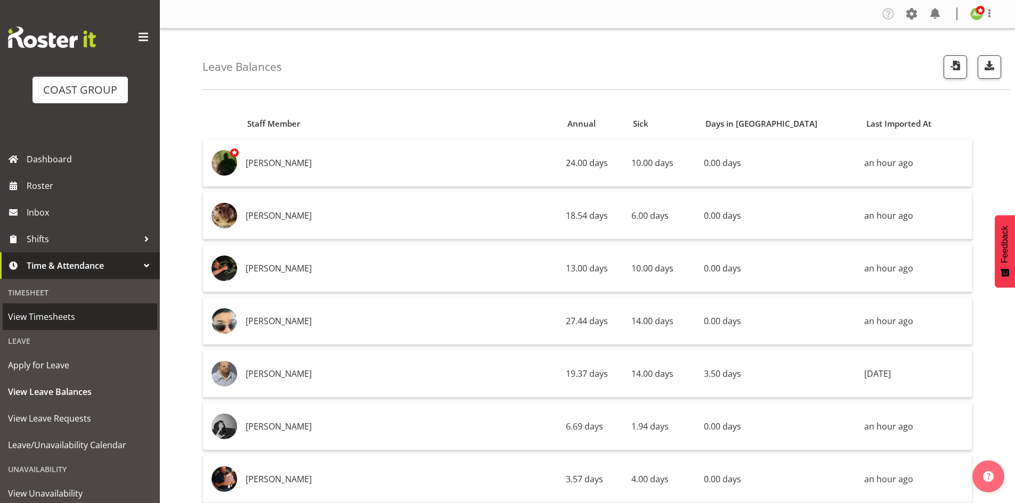
click at [62, 319] on span "View Timesheets" at bounding box center [80, 317] width 144 height 16
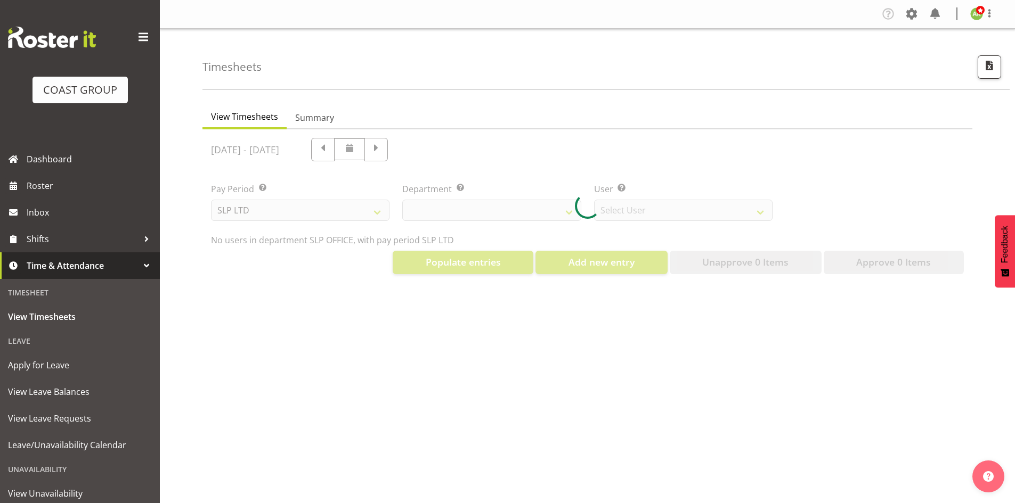
select select "25"
select select "7496"
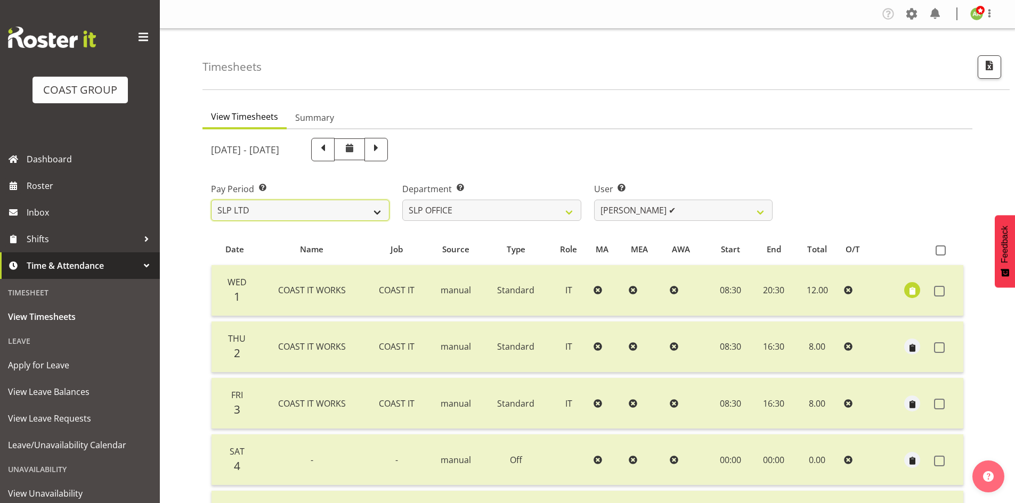
click at [334, 218] on select "SLP LTD EHS LTD DW LTD VEHICLES Carlton Events [PERSON_NAME] 120 Limited Wellin…" at bounding box center [300, 210] width 178 height 21
select select "7"
click at [211, 200] on select "SLP LTD EHS LTD DW LTD VEHICLES Carlton Events [PERSON_NAME] 120 Limited Wellin…" at bounding box center [300, 210] width 178 height 21
select select
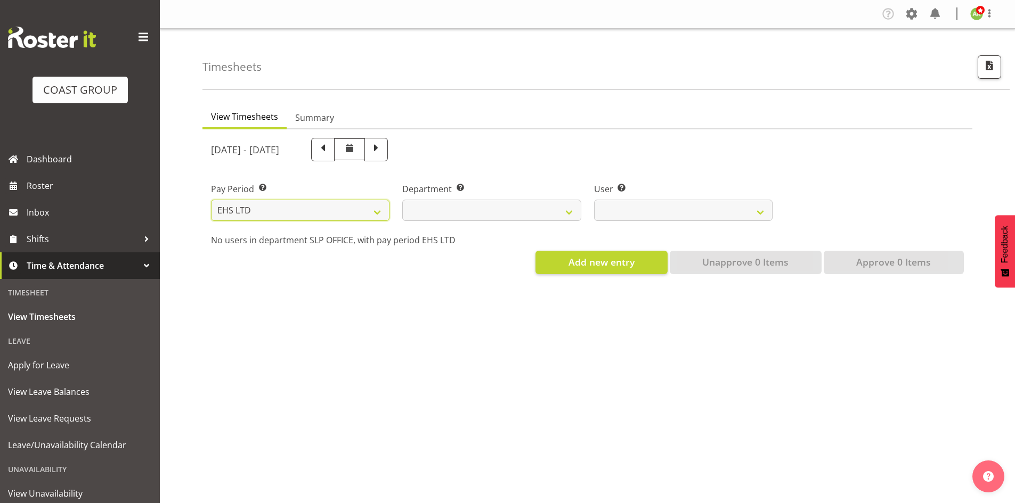
select select
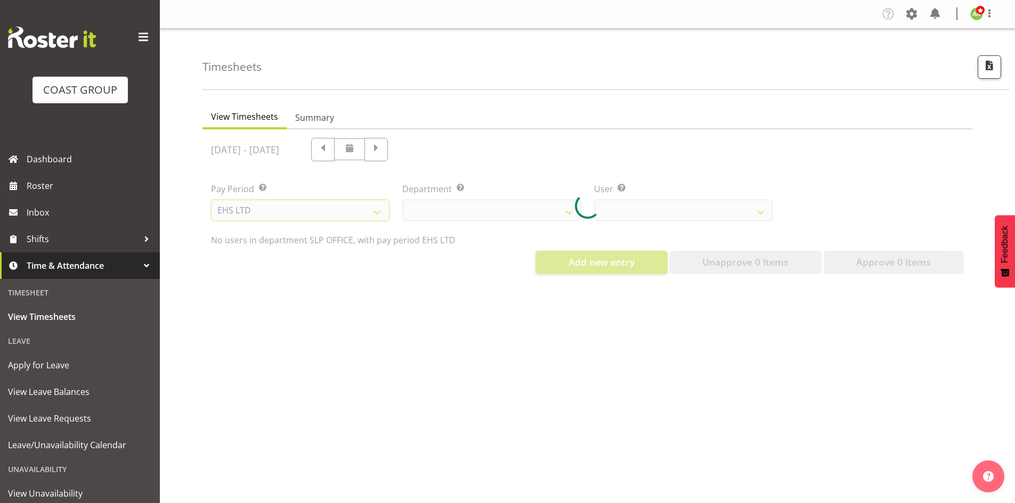
select select
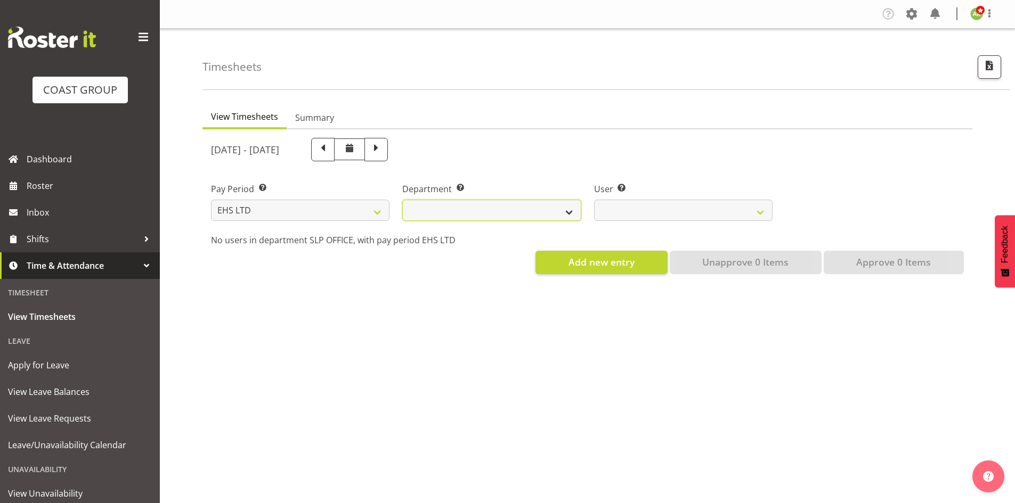
click at [459, 209] on select "EHS AKL ACCOUNTS EHS AKL CARPET EHS AKL D&B EHS AKL DESIGNER EHS AKL FURNITURE …" at bounding box center [491, 210] width 178 height 21
click at [402, 200] on select "EHS AKL ACCOUNTS EHS AKL CARPET EHS AKL D&B EHS AKL DESIGNER EHS AKL FURNITURE …" at bounding box center [491, 210] width 178 height 21
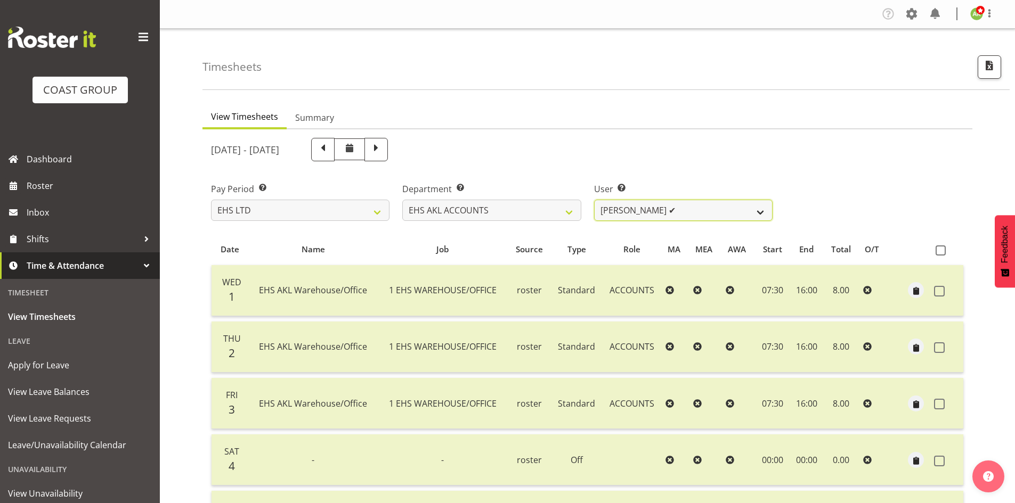
click at [649, 209] on select "[PERSON_NAME] ✔ [PERSON_NAME] ✔ [PERSON_NAME] (Thitiphat) Preecharujiroj ✔ [PER…" at bounding box center [683, 210] width 178 height 21
click at [506, 216] on select "EHS AKL ACCOUNTS EHS AKL CARPET EHS AKL D&B EHS AKL DESIGNER EHS AKL FURNITURE …" at bounding box center [491, 210] width 178 height 21
click at [402, 200] on select "EHS AKL ACCOUNTS EHS AKL CARPET EHS AKL D&B EHS AKL DESIGNER EHS AKL FURNITURE …" at bounding box center [491, 210] width 178 height 21
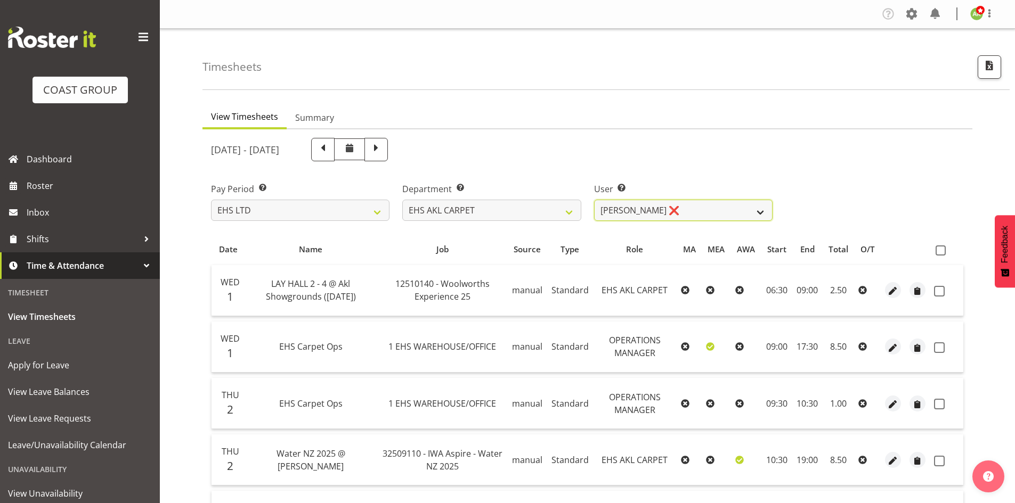
click at [713, 219] on select "[PERSON_NAME] ❌ [PERSON_NAME] ✔ [PERSON_NAME] ✔ [PERSON_NAME] ✔ [PERSON_NAME] […" at bounding box center [683, 210] width 178 height 21
click at [525, 207] on select "EHS AKL ACCOUNTS EHS AKL CARPET EHS AKL D&B EHS AKL DESIGNER EHS AKL FURNITURE …" at bounding box center [491, 210] width 178 height 21
click at [402, 200] on select "EHS AKL ACCOUNTS EHS AKL CARPET EHS AKL D&B EHS AKL DESIGNER EHS AKL FURNITURE …" at bounding box center [491, 210] width 178 height 21
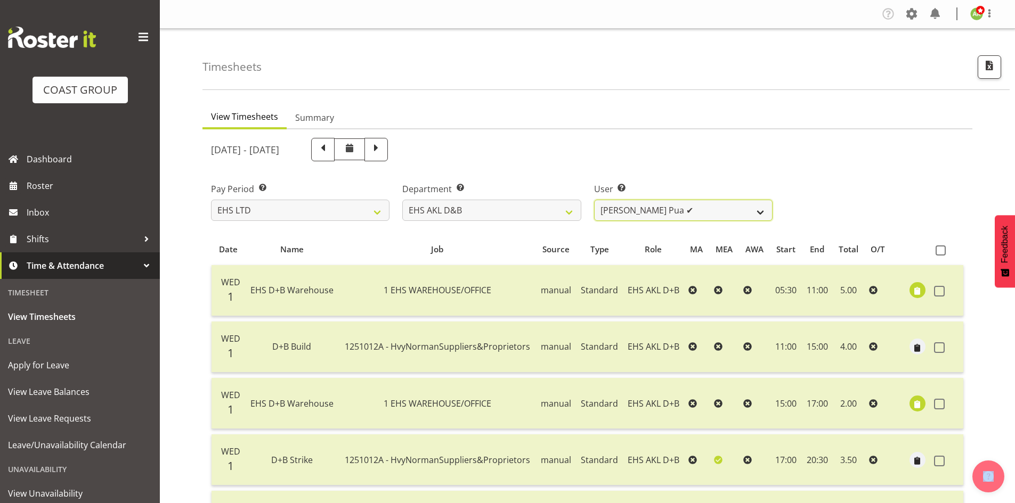
click at [721, 215] on select "[PERSON_NAME] Pua ✔ [PERSON_NAME] ✔ [PERSON_NAME] ✔ [PERSON_NAME] ✔ [PERSON_NAM…" at bounding box center [683, 210] width 178 height 21
click at [531, 213] on select "EHS AKL ACCOUNTS EHS AKL CARPET EHS AKL D&B EHS AKL DESIGNER EHS AKL FURNITURE …" at bounding box center [491, 210] width 178 height 21
click at [402, 200] on select "EHS AKL ACCOUNTS EHS AKL CARPET EHS AKL D&B EHS AKL DESIGNER EHS AKL FURNITURE …" at bounding box center [491, 210] width 178 height 21
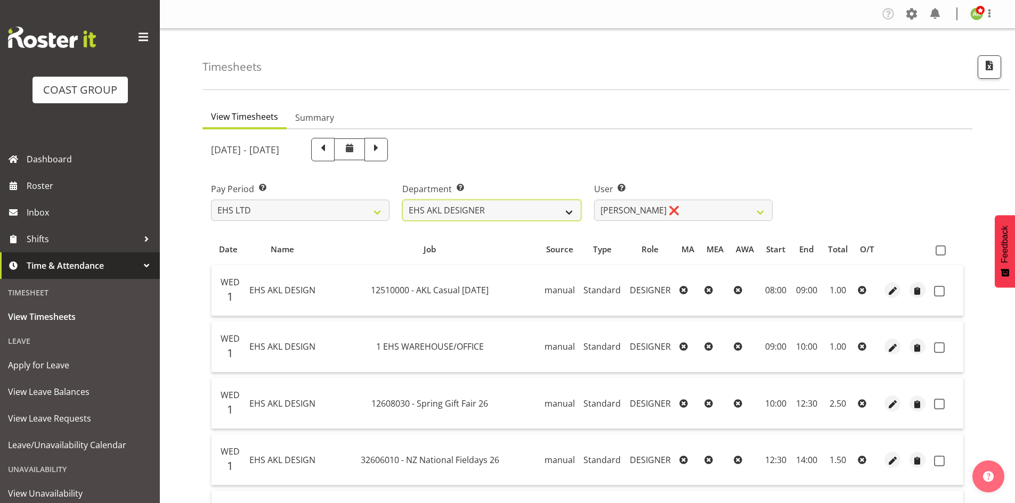
click at [534, 206] on select "EHS AKL ACCOUNTS EHS AKL CARPET EHS AKL D&B EHS AKL DESIGNER EHS AKL FURNITURE …" at bounding box center [491, 210] width 178 height 21
select select "38"
click at [402, 200] on select "EHS AKL ACCOUNTS EHS AKL CARPET EHS AKL D&B EHS AKL DESIGNER EHS AKL FURNITURE …" at bounding box center [491, 210] width 178 height 21
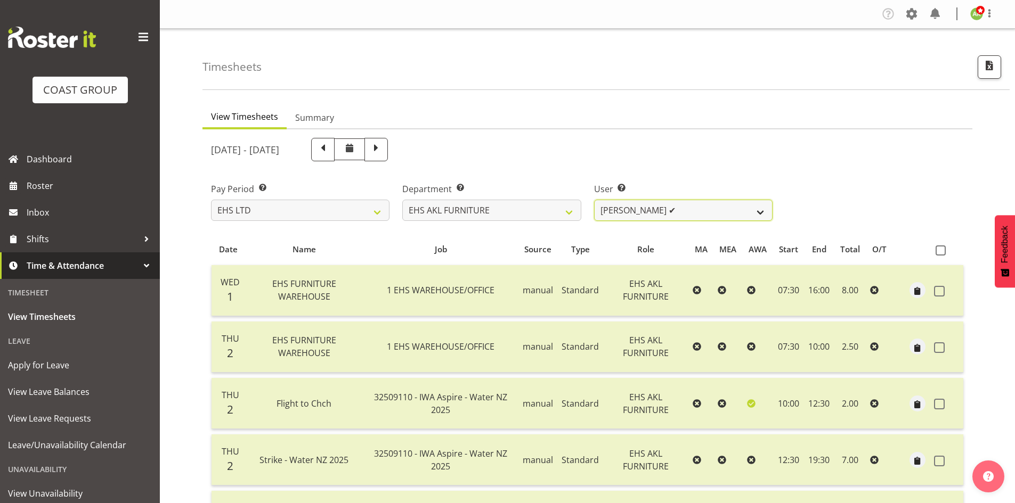
click at [669, 216] on select "[PERSON_NAME] ✔ [PERSON_NAME] ✔ [PERSON_NAME] ✔ [PERSON_NAME] ✔ [PERSON_NAME] ✔…" at bounding box center [683, 210] width 178 height 21
select select "8639"
click at [594, 200] on select "[PERSON_NAME] ✔ [PERSON_NAME] ✔ [PERSON_NAME] ✔ [PERSON_NAME] ✔ [PERSON_NAME] ✔…" at bounding box center [683, 210] width 178 height 21
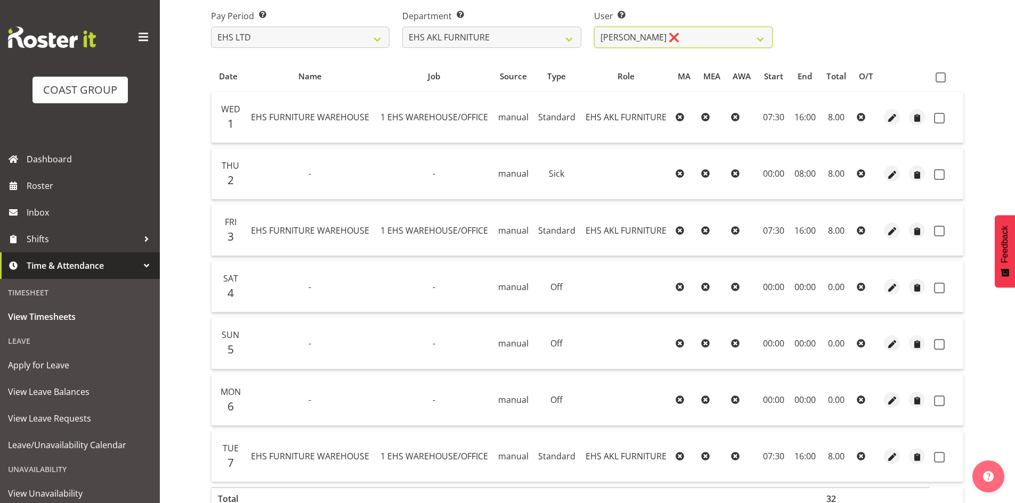
scroll to position [78, 0]
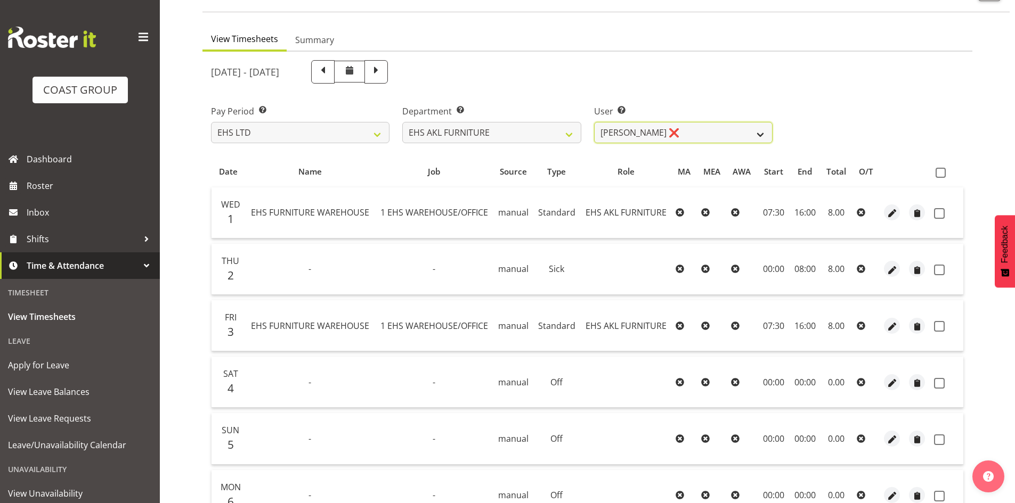
drag, startPoint x: 658, startPoint y: 134, endPoint x: 631, endPoint y: 134, distance: 26.6
click at [631, 134] on select "[PERSON_NAME] ✔ [PERSON_NAME] ✔ [PERSON_NAME] ✔ [PERSON_NAME] ✔ [PERSON_NAME] ✔…" at bounding box center [683, 132] width 178 height 21
click at [644, 139] on select "[PERSON_NAME] ✔ [PERSON_NAME] ✔ [PERSON_NAME] ✔ [PERSON_NAME] ✔ [PERSON_NAME] ✔…" at bounding box center [683, 132] width 178 height 21
click at [504, 134] on select "EHS AKL ACCOUNTS EHS AKL CARPET EHS AKL D&B EHS AKL DESIGNER EHS AKL FURNITURE …" at bounding box center [491, 132] width 178 height 21
select select "39"
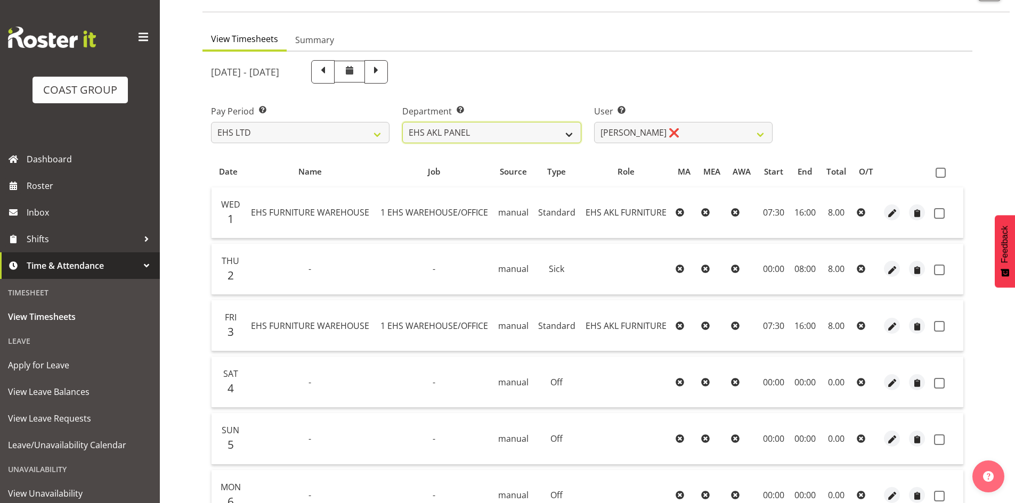
click at [402, 122] on select "EHS AKL ACCOUNTS EHS AKL CARPET EHS AKL D&B EHS AKL DESIGNER EHS AKL FURNITURE …" at bounding box center [491, 132] width 178 height 21
select select "890"
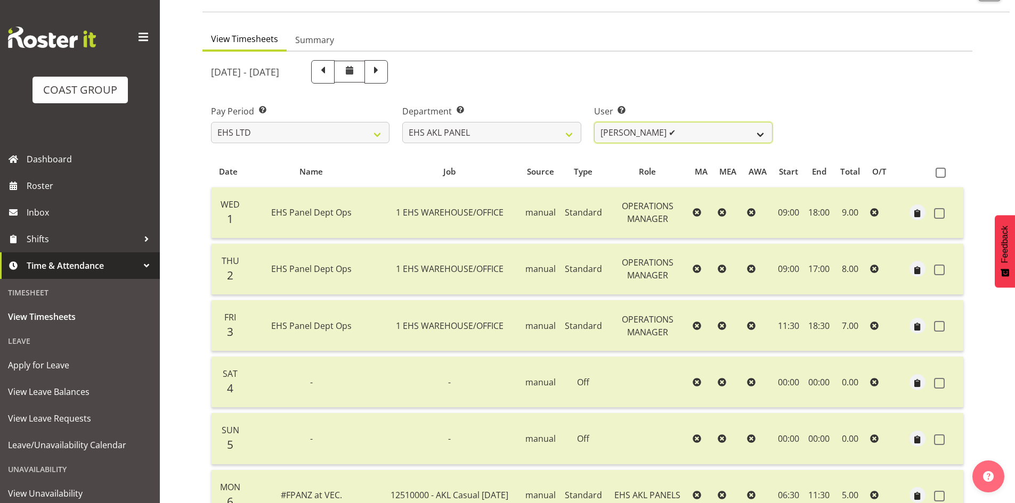
click at [690, 136] on select "[PERSON_NAME] ✔ [PERSON_NAME] ✔ [PERSON_NAME] ✔ [PERSON_NAME] ✔ [PERSON_NAME] ✔…" at bounding box center [683, 132] width 178 height 21
click at [496, 143] on select "EHS AKL ACCOUNTS EHS AKL CARPET EHS AKL D&B EHS AKL DESIGNER EHS AKL FURNITURE …" at bounding box center [491, 132] width 178 height 21
click at [402, 122] on select "EHS AKL ACCOUNTS EHS AKL CARPET EHS AKL D&B EHS AKL DESIGNER EHS AKL FURNITURE …" at bounding box center [491, 132] width 178 height 21
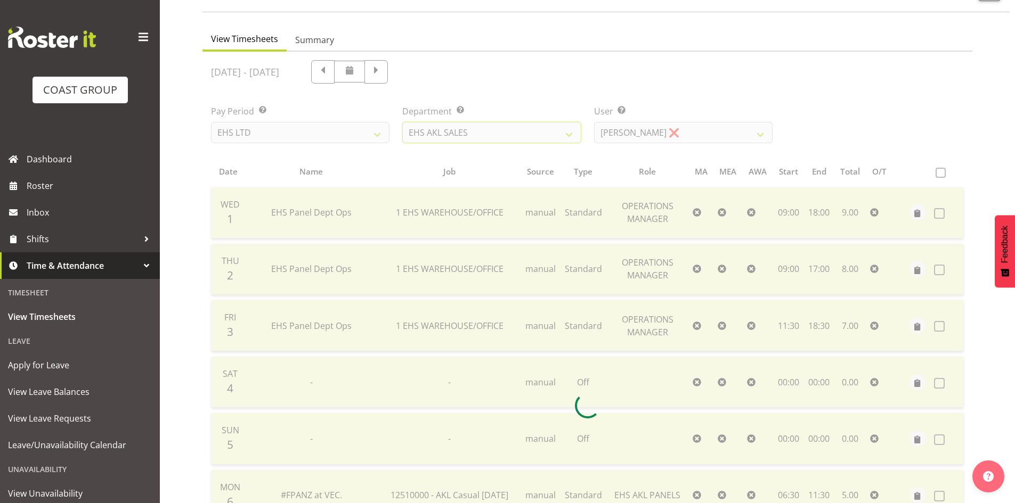
scroll to position [29, 0]
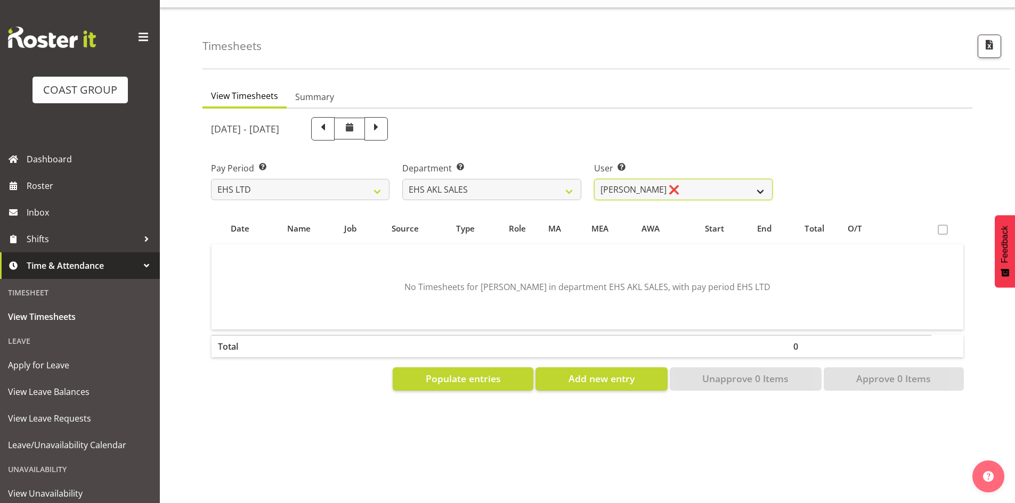
click at [702, 182] on select "[PERSON_NAME] ❌ [PERSON_NAME] ❌ [PERSON_NAME] ❌ [PERSON_NAME] ❌ [PERSON_NAME] ❌…" at bounding box center [683, 189] width 178 height 21
click at [550, 179] on select "EHS AKL ACCOUNTS EHS AKL CARPET EHS AKL D&B EHS AKL DESIGNER EHS AKL FURNITURE …" at bounding box center [491, 189] width 178 height 21
select select "41"
click at [402, 179] on select "EHS AKL ACCOUNTS EHS AKL CARPET EHS AKL D&B EHS AKL DESIGNER EHS AKL FURNITURE …" at bounding box center [491, 189] width 178 height 21
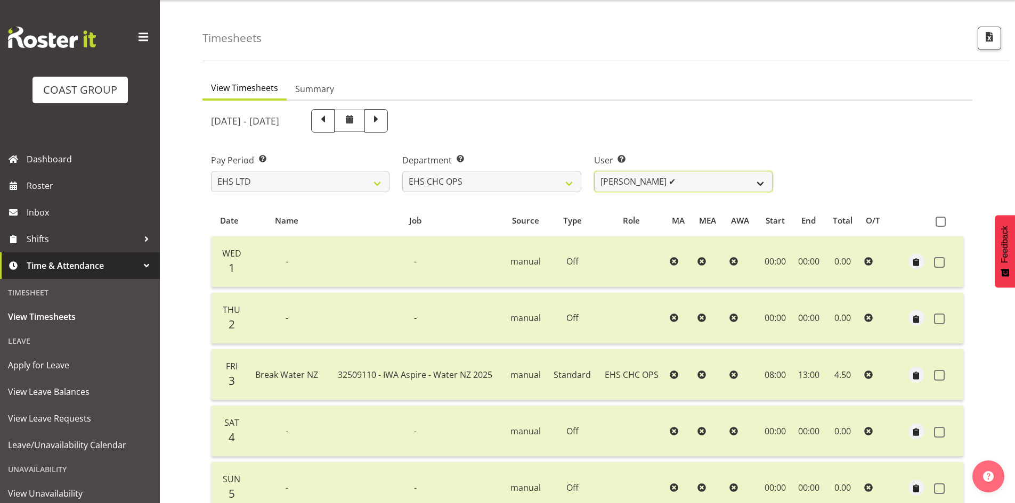
click at [747, 183] on select "[PERSON_NAME] ✔ [PERSON_NAME] ✔ [PERSON_NAME] ✔ [PERSON_NAME] ✔ [PERSON_NAME] ✔…" at bounding box center [683, 181] width 178 height 21
click at [503, 114] on div "[DATE] - [DATE]" at bounding box center [491, 120] width 561 height 23
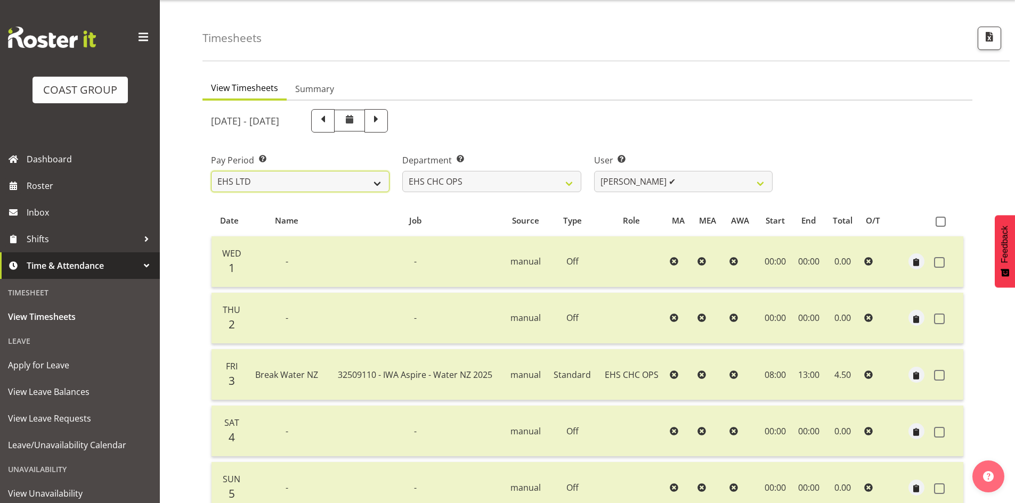
click at [313, 186] on select "SLP LTD EHS LTD DW LTD VEHICLES Carlton Events [PERSON_NAME] 120 Limited Wellin…" at bounding box center [300, 181] width 178 height 21
select select "6"
click at [211, 171] on select "SLP LTD EHS LTD DW LTD VEHICLES Carlton Events [PERSON_NAME] 120 Limited Wellin…" at bounding box center [300, 181] width 178 height 21
select select
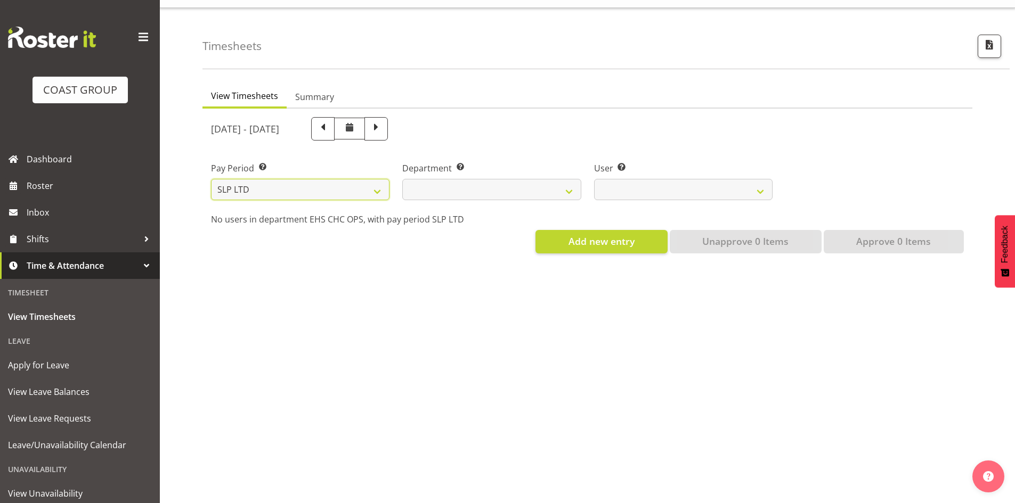
select select
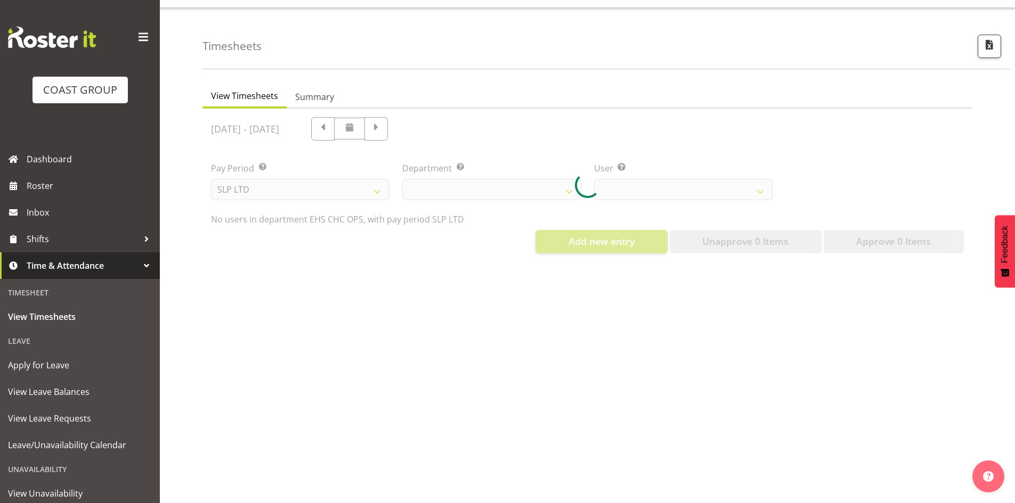
select select
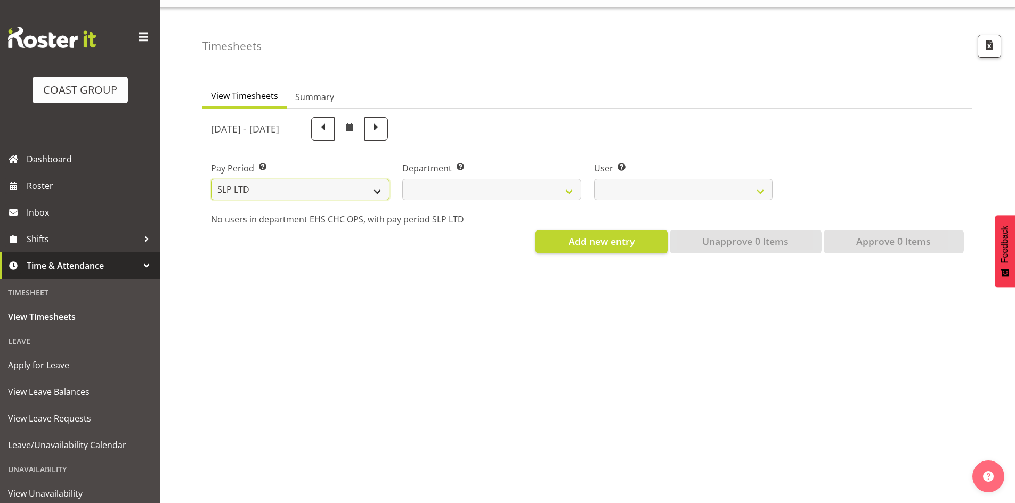
click at [374, 179] on select "SLP LTD EHS LTD DW LTD VEHICLES Carlton Events [PERSON_NAME] 120 Limited Wellin…" at bounding box center [300, 189] width 178 height 21
click at [211, 179] on select "SLP LTD EHS LTD DW LTD VEHICLES Carlton Events [PERSON_NAME] 120 Limited Wellin…" at bounding box center [300, 189] width 178 height 21
click at [324, 191] on select "SLP LTD EHS LTD DW LTD VEHICLES Carlton Events [PERSON_NAME] 120 Limited Wellin…" at bounding box center [300, 189] width 178 height 21
select select "7"
click at [211, 179] on select "SLP LTD EHS LTD DW LTD VEHICLES Carlton Events [PERSON_NAME] 120 Limited Wellin…" at bounding box center [300, 189] width 178 height 21
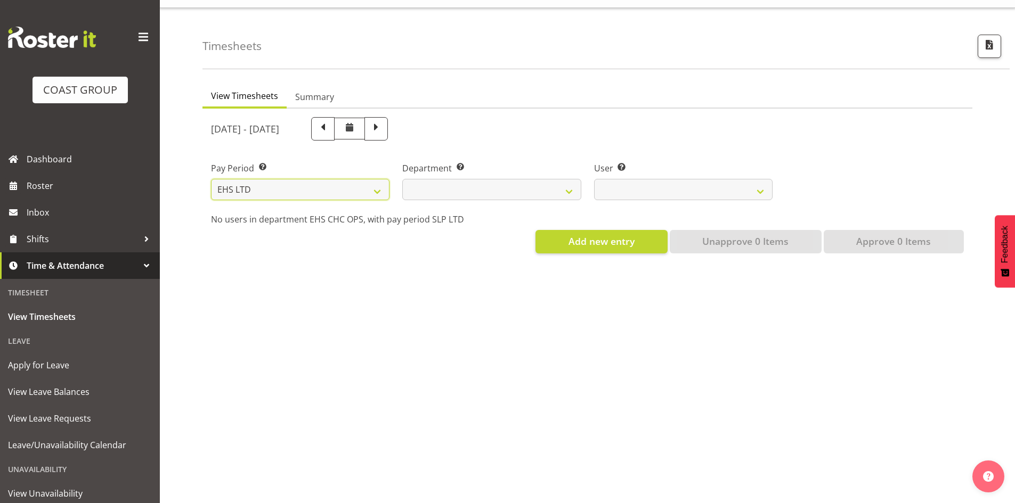
select select "41"
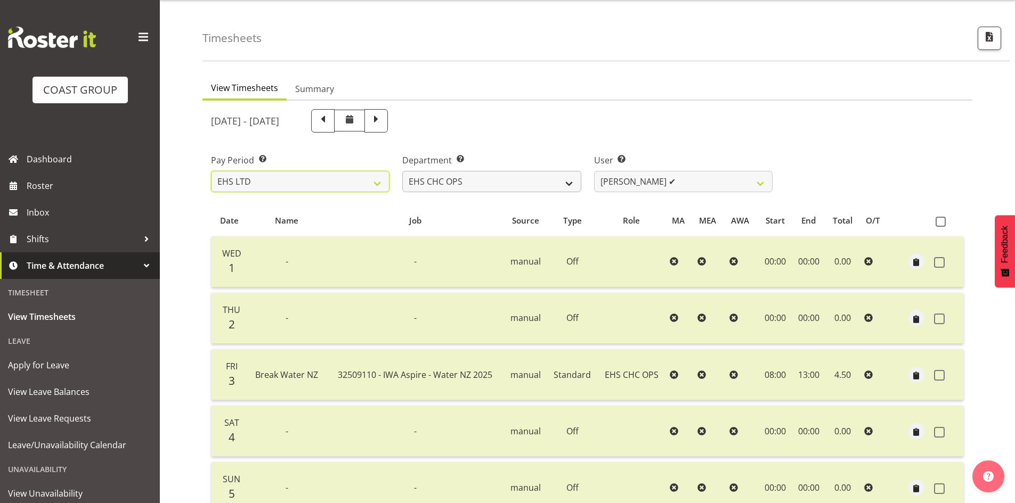
select select
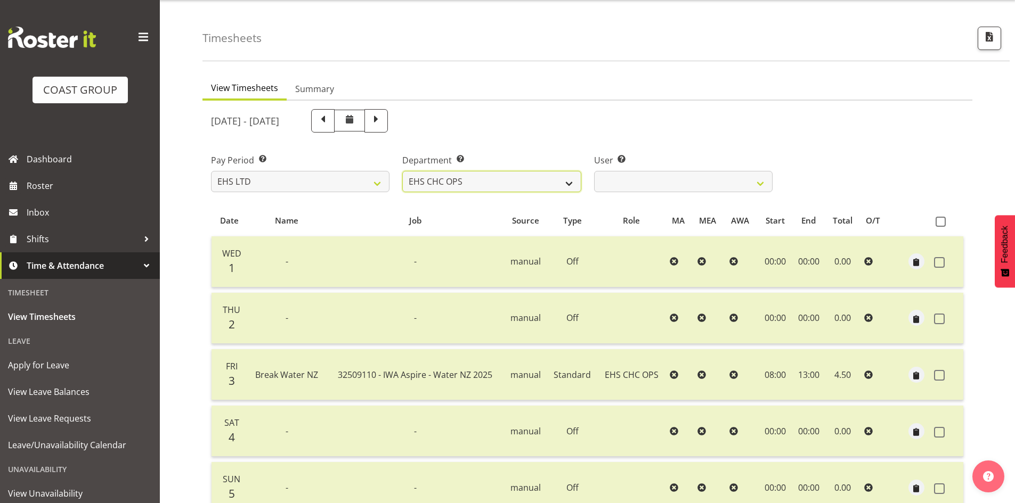
click at [523, 186] on select "EHS AKL ACCOUNTS EHS AKL CARPET EHS AKL D&B EHS AKL DESIGNER EHS AKL FURNITURE …" at bounding box center [491, 181] width 178 height 21
click at [402, 171] on select "EHS AKL ACCOUNTS EHS AKL CARPET EHS AKL D&B EHS AKL DESIGNER EHS AKL FURNITURE …" at bounding box center [491, 181] width 178 height 21
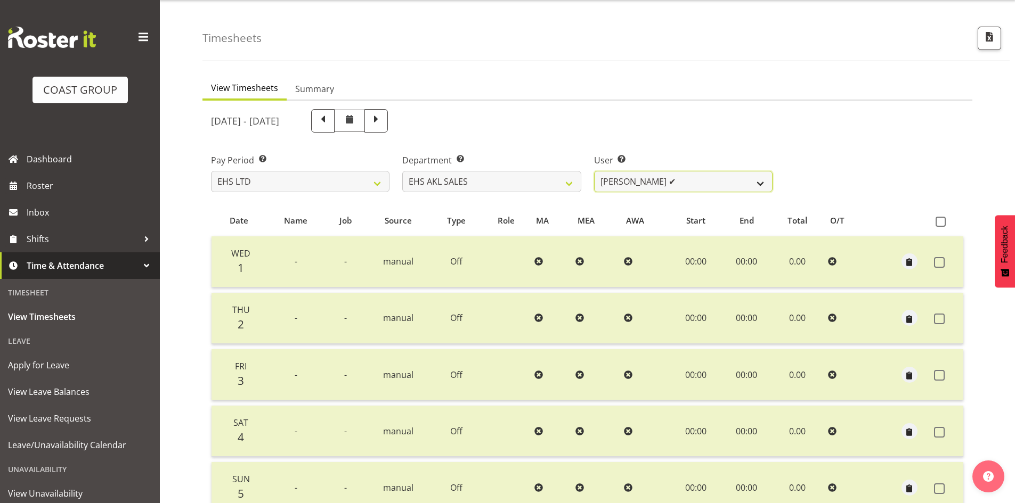
click at [683, 182] on select "[PERSON_NAME] ✔ [PERSON_NAME] ✔ [PERSON_NAME] ✔ [PERSON_NAME] ✔ [PERSON_NAME] ✔…" at bounding box center [683, 181] width 178 height 21
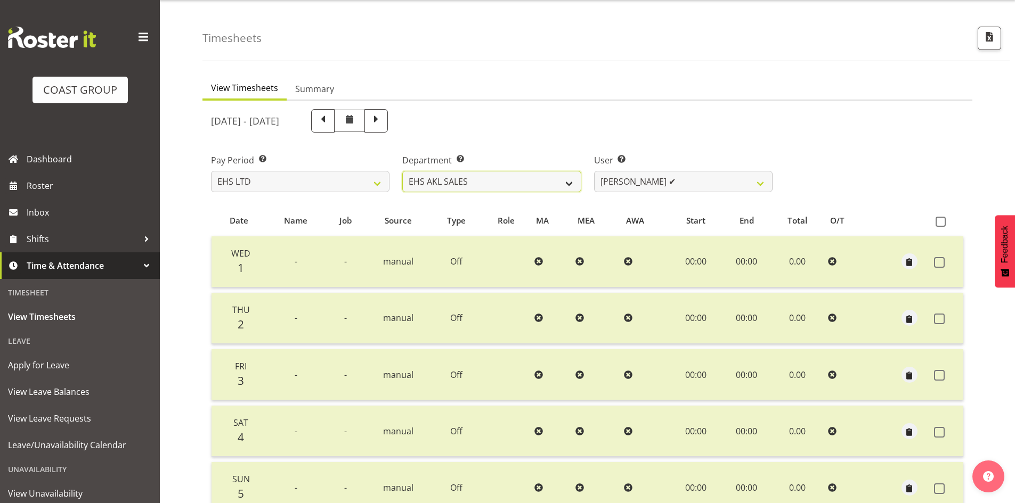
click at [562, 185] on select "EHS AKL ACCOUNTS EHS AKL CARPET EHS AKL D&B EHS AKL DESIGNER EHS AKL FURNITURE …" at bounding box center [491, 181] width 178 height 21
click at [402, 171] on select "EHS AKL ACCOUNTS EHS AKL CARPET EHS AKL D&B EHS AKL DESIGNER EHS AKL FURNITURE …" at bounding box center [491, 181] width 178 height 21
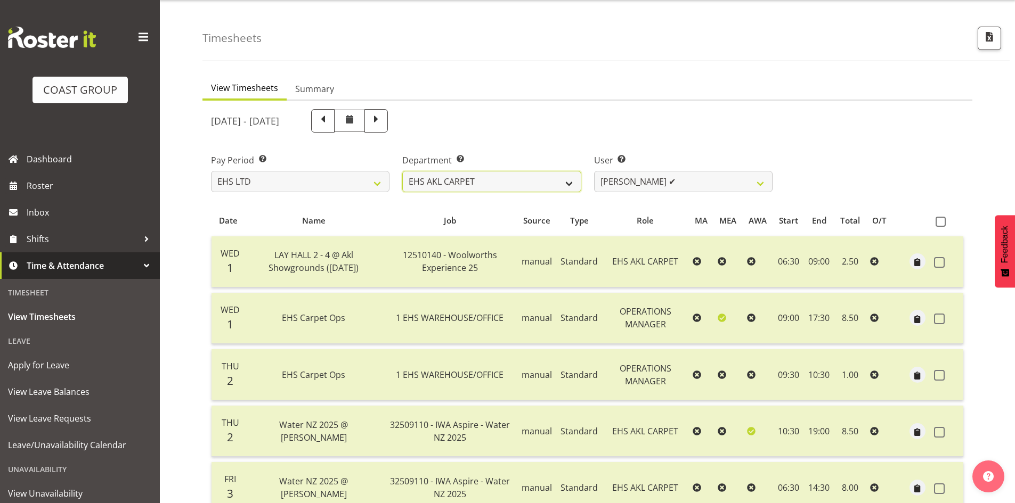
click at [550, 184] on select "EHS AKL ACCOUNTS EHS AKL CARPET EHS AKL D&B EHS AKL DESIGNER EHS AKL FURNITURE …" at bounding box center [491, 181] width 178 height 21
click at [402, 171] on select "EHS AKL ACCOUNTS EHS AKL CARPET EHS AKL D&B EHS AKL DESIGNER EHS AKL FURNITURE …" at bounding box center [491, 181] width 178 height 21
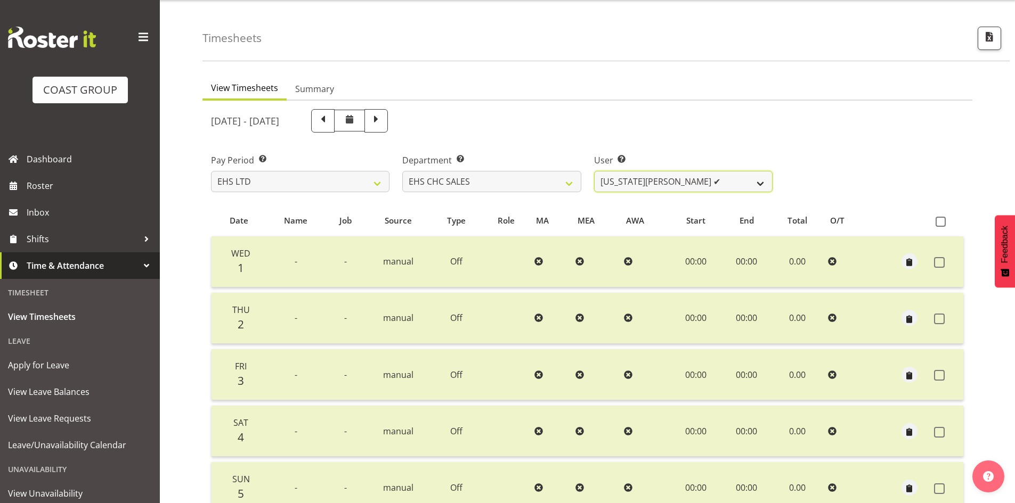
click at [713, 185] on select "[US_STATE][PERSON_NAME] ✔ [PERSON_NAME] ✔ [PERSON_NAME] ✔" at bounding box center [683, 181] width 178 height 21
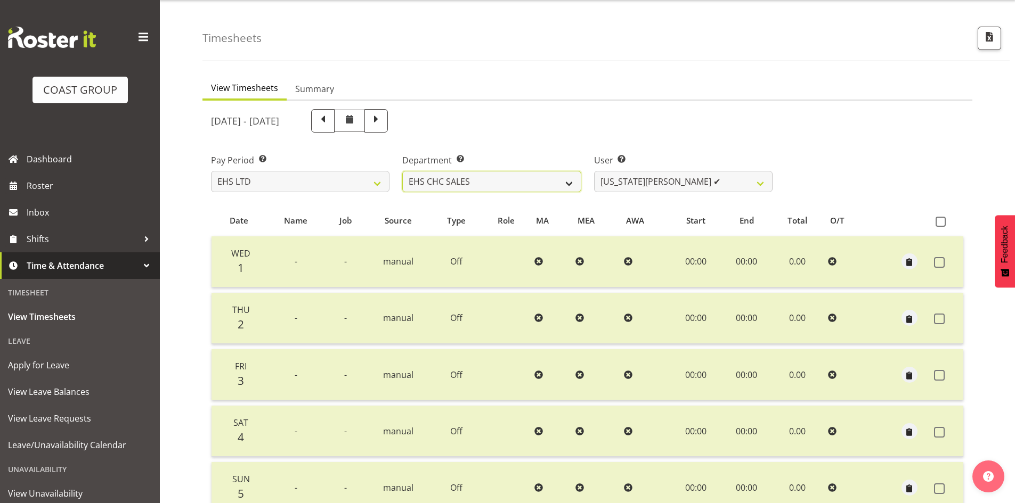
click at [574, 182] on select "EHS AKL ACCOUNTS EHS AKL CARPET EHS AKL D&B EHS AKL DESIGNER EHS AKL FURNITURE …" at bounding box center [491, 181] width 178 height 21
select select "44"
click at [402, 171] on select "EHS AKL ACCOUNTS EHS AKL CARPET EHS AKL D&B EHS AKL DESIGNER EHS AKL FURNITURE …" at bounding box center [491, 181] width 178 height 21
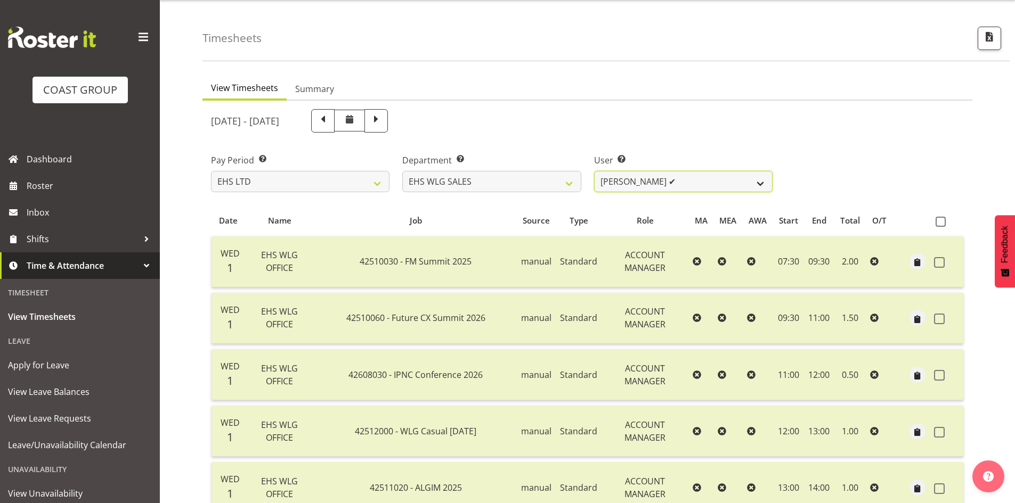
click at [708, 183] on select "[PERSON_NAME] ✔ [PERSON_NAME] ✔" at bounding box center [683, 181] width 178 height 21
click at [982, 41] on span "button" at bounding box center [989, 37] width 14 height 14
select select "7"
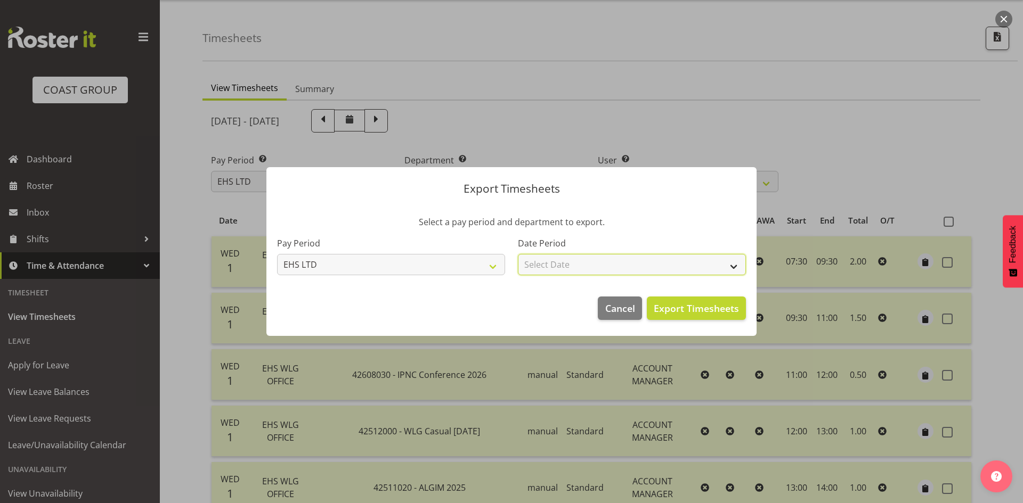
click at [663, 256] on select "Select Date Week starting [DATE] Week starting [DATE] Week starting [DATE] Week…" at bounding box center [632, 264] width 228 height 21
select select "[DATE]"
click at [518, 254] on select "Select Date Week starting [DATE] Week starting [DATE] Week starting [DATE] Week…" at bounding box center [632, 264] width 228 height 21
click at [685, 310] on span "Export Timesheets" at bounding box center [696, 309] width 85 height 14
click at [316, 89] on div at bounding box center [511, 251] width 1023 height 503
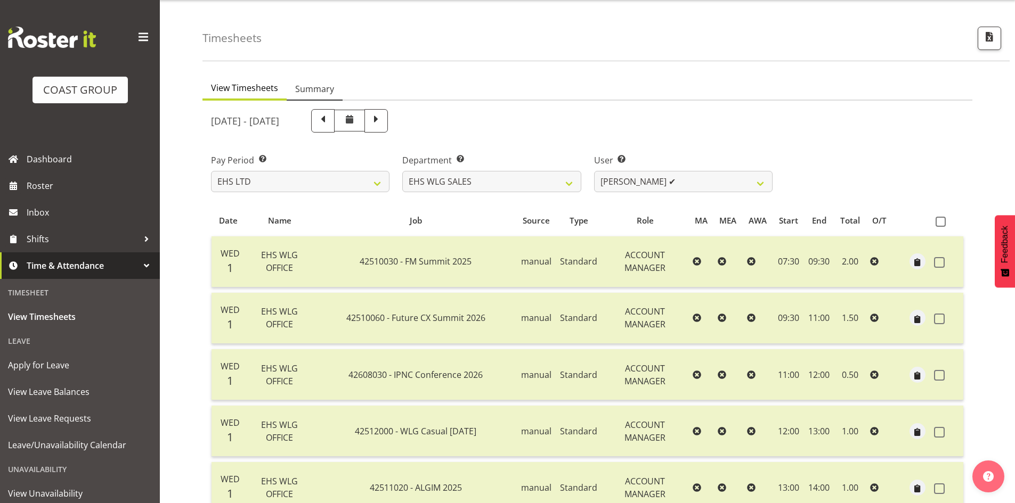
click at [317, 85] on span "Summary" at bounding box center [314, 89] width 39 height 13
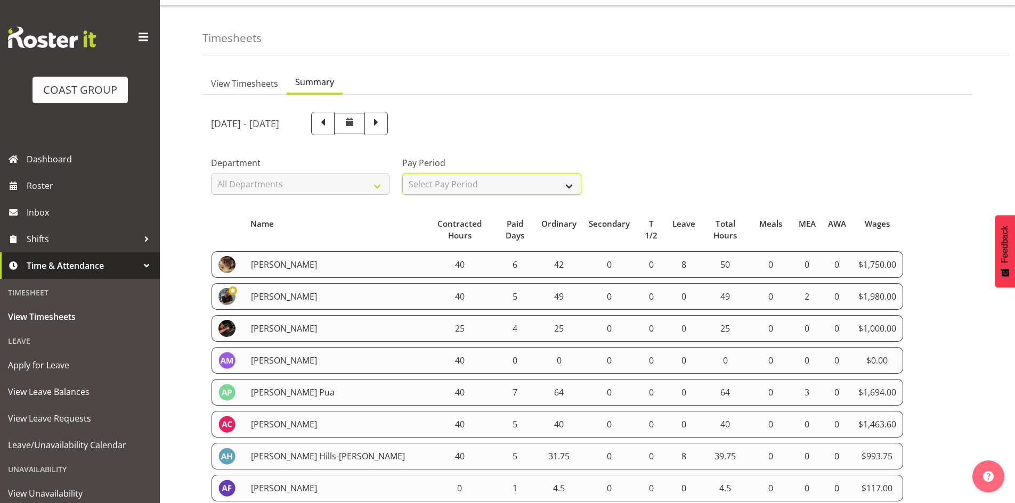
click at [517, 186] on select "Select Pay Period All Pay Periods SLP LTD EHS LTD DW LTD VEHICLES Carlton Event…" at bounding box center [491, 184] width 178 height 21
select select "7"
click at [402, 174] on select "Select Pay Period All Pay Periods SLP LTD EHS LTD DW LTD VEHICLES Carlton Event…" at bounding box center [491, 184] width 178 height 21
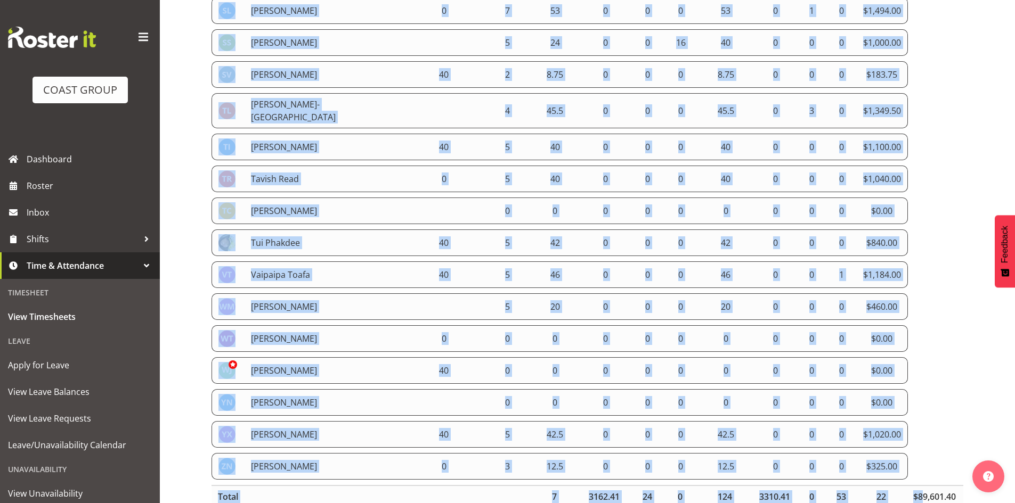
scroll to position [3040, 0]
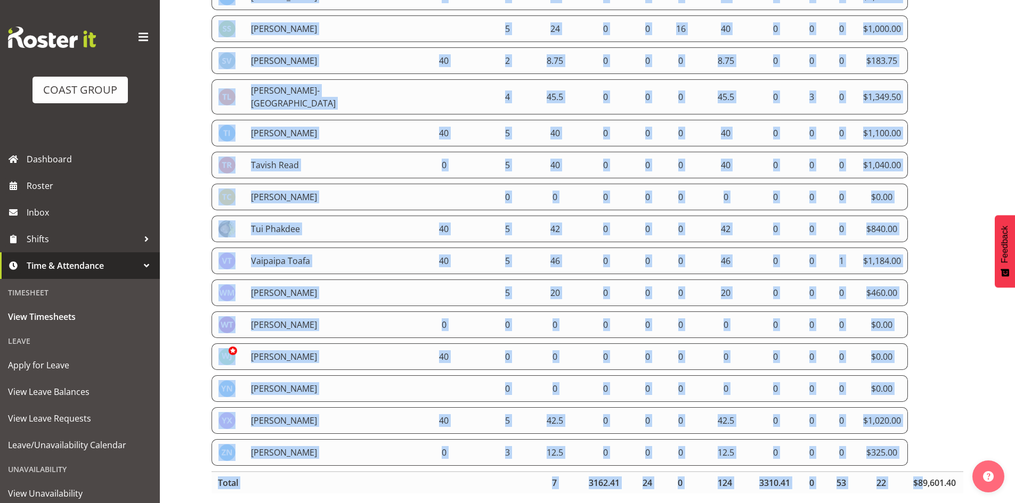
drag, startPoint x: 213, startPoint y: 148, endPoint x: 911, endPoint y: 435, distance: 755.4
copy tbody "[PERSON_NAME] 40 5 49 0 0 0 49 0 2 0 $1,980.00 [PERSON_NAME] 40 0 0 0 0 0 0 0 0…"
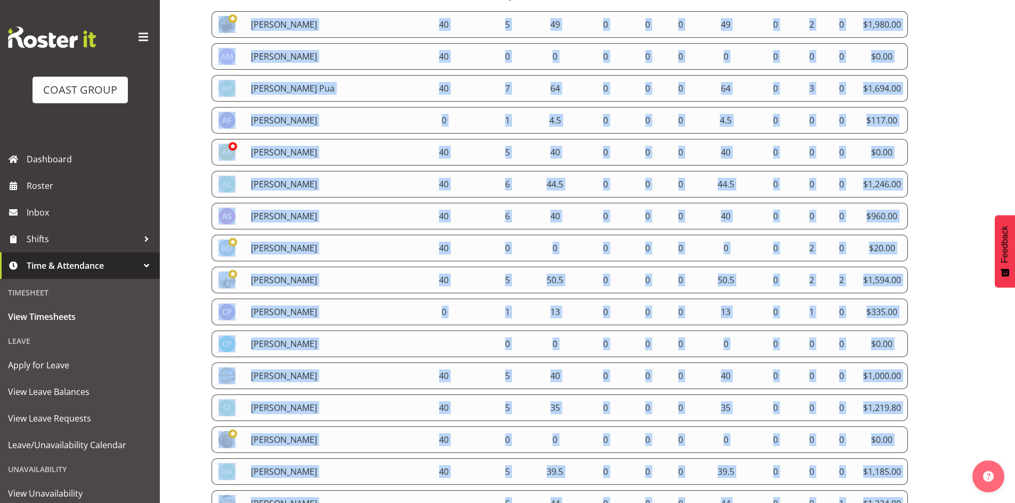
scroll to position [0, 0]
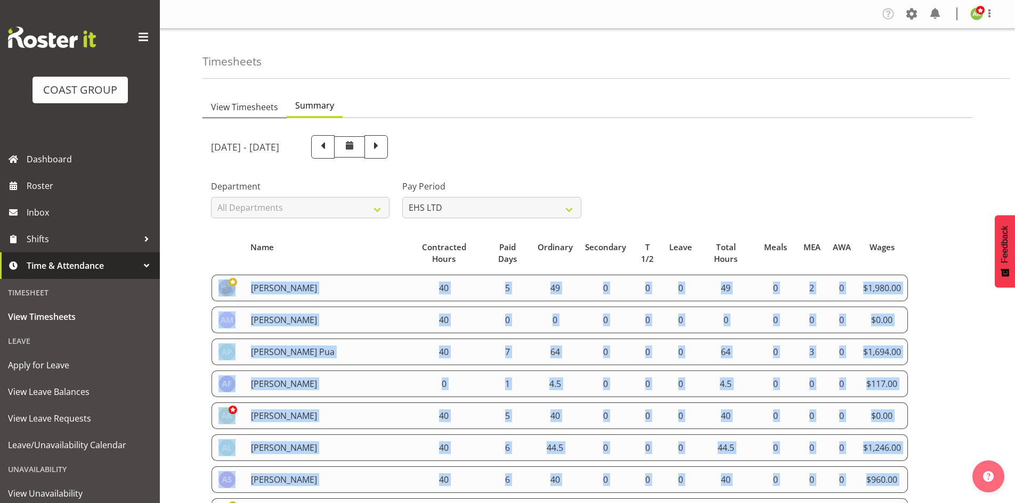
click at [255, 112] on span "View Timesheets" at bounding box center [244, 107] width 67 height 13
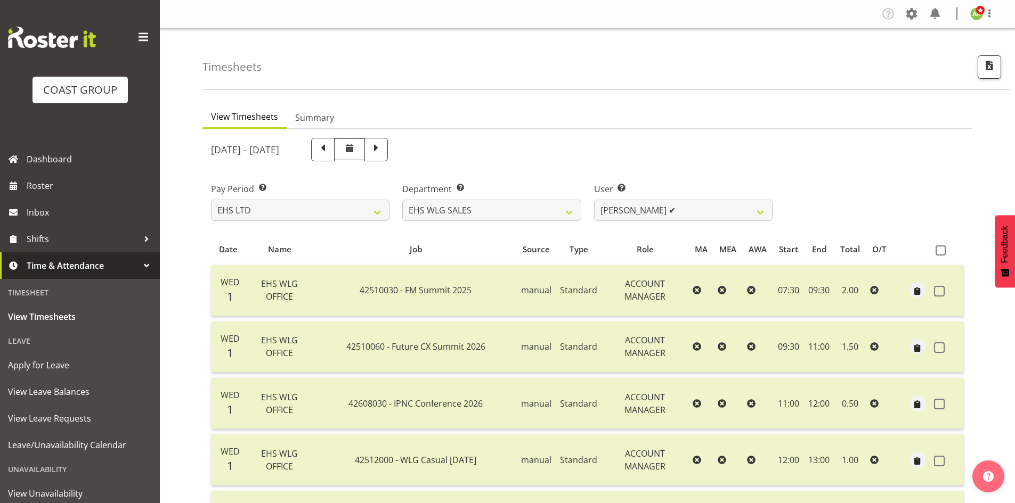
click at [518, 223] on div "Department Select which department you would like to view. EHS AKL ACCOUNTS EHS…" at bounding box center [491, 198] width 191 height 60
click at [516, 215] on select "EHS AKL ACCOUNTS EHS AKL CARPET EHS AKL D&B EHS AKL DESIGNER EHS AKL FURNITURE …" at bounding box center [491, 210] width 178 height 21
click at [402, 200] on select "EHS AKL ACCOUNTS EHS AKL CARPET EHS AKL D&B EHS AKL DESIGNER EHS AKL FURNITURE …" at bounding box center [491, 210] width 178 height 21
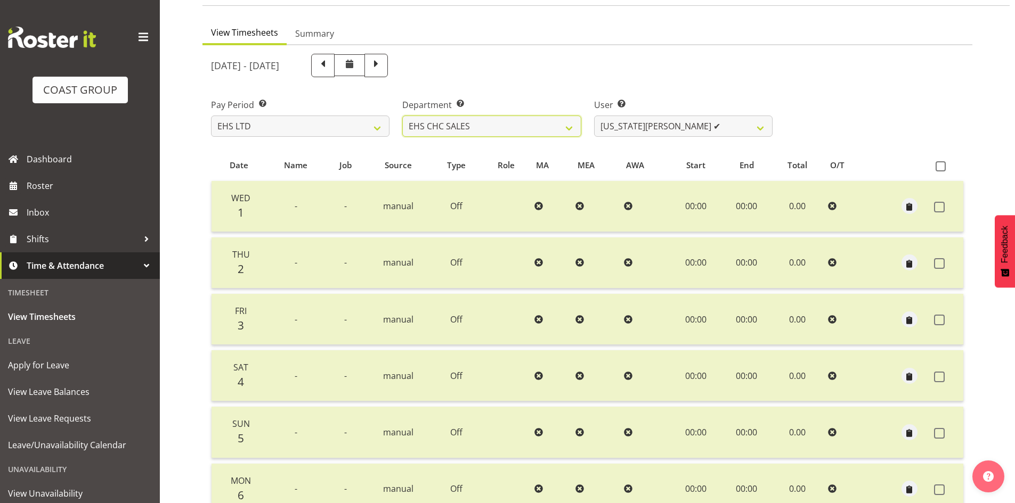
scroll to position [78, 0]
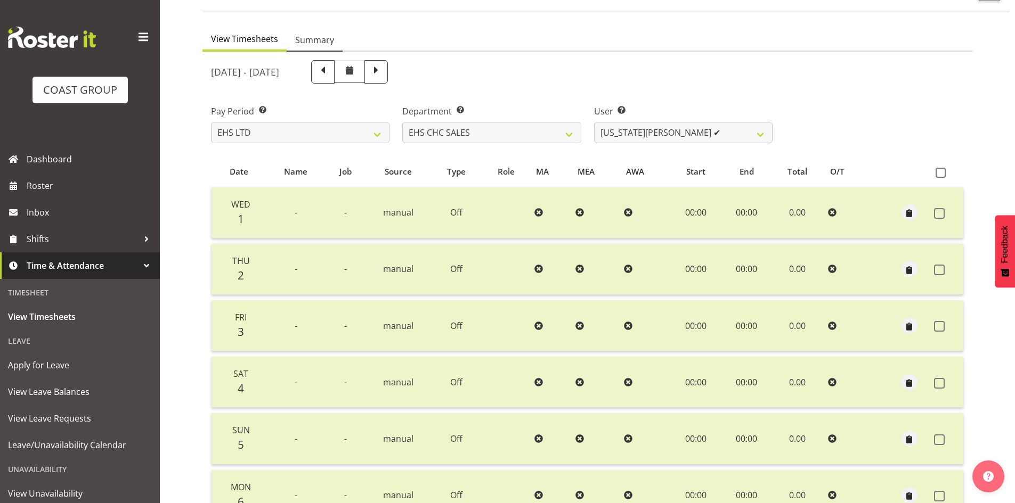
click at [323, 42] on span "Summary" at bounding box center [314, 40] width 39 height 13
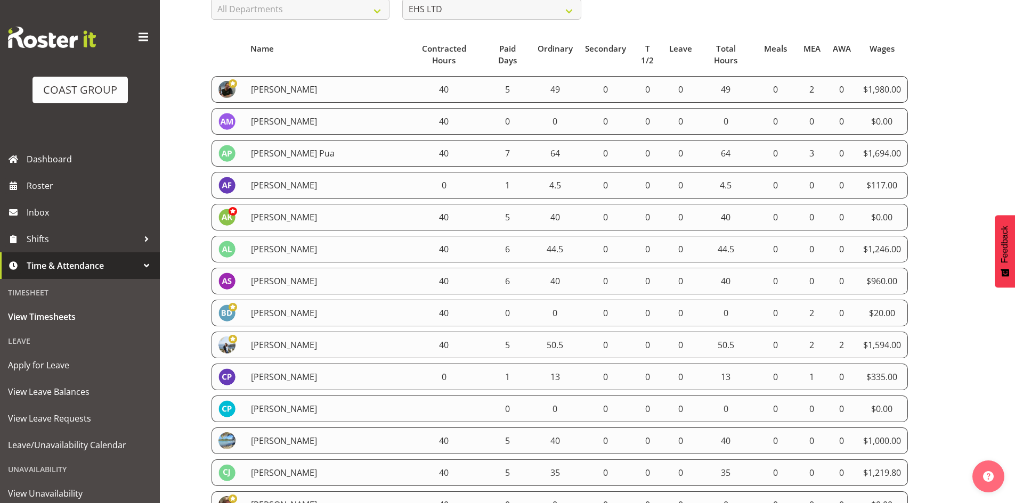
scroll to position [4, 0]
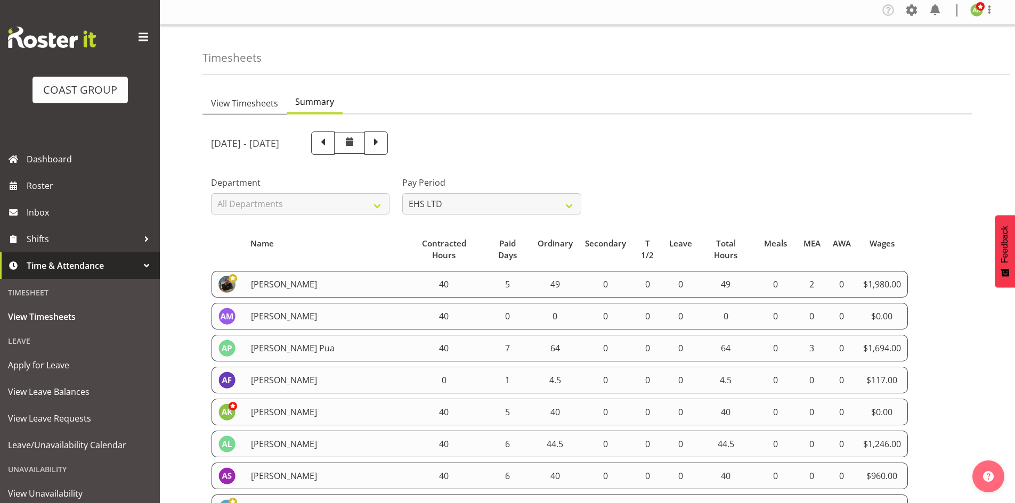
click at [254, 109] on span "View Timesheets" at bounding box center [244, 103] width 67 height 13
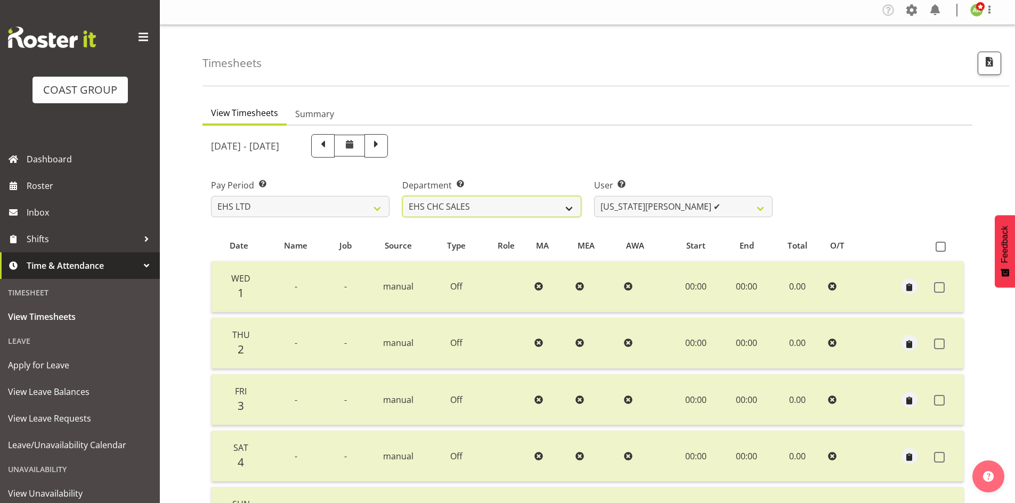
click at [564, 210] on select "EHS AKL ACCOUNTS EHS AKL CARPET EHS AKL D&B EHS AKL DESIGNER EHS AKL FURNITURE …" at bounding box center [491, 206] width 178 height 21
select select "39"
click at [402, 196] on select "EHS AKL ACCOUNTS EHS AKL CARPET EHS AKL D&B EHS AKL DESIGNER EHS AKL FURNITURE …" at bounding box center [491, 206] width 178 height 21
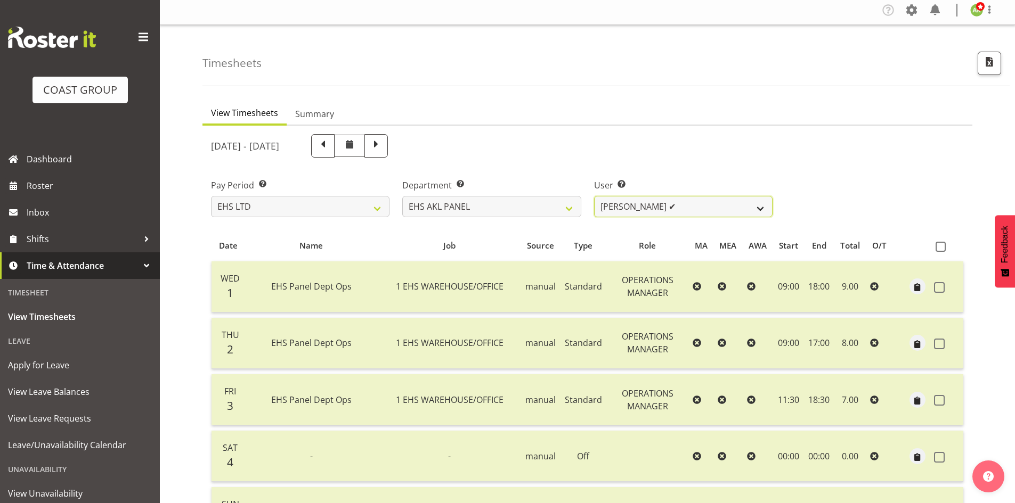
click at [664, 209] on select "[PERSON_NAME] ✔ [PERSON_NAME] ✔ [PERSON_NAME] ✔ [PERSON_NAME] ✔ [PERSON_NAME] ✔…" at bounding box center [683, 206] width 178 height 21
select select "11953"
click at [594, 196] on select "[PERSON_NAME] ✔ [PERSON_NAME] ✔ [PERSON_NAME] ✔ [PERSON_NAME] ✔ [PERSON_NAME] ✔…" at bounding box center [683, 206] width 178 height 21
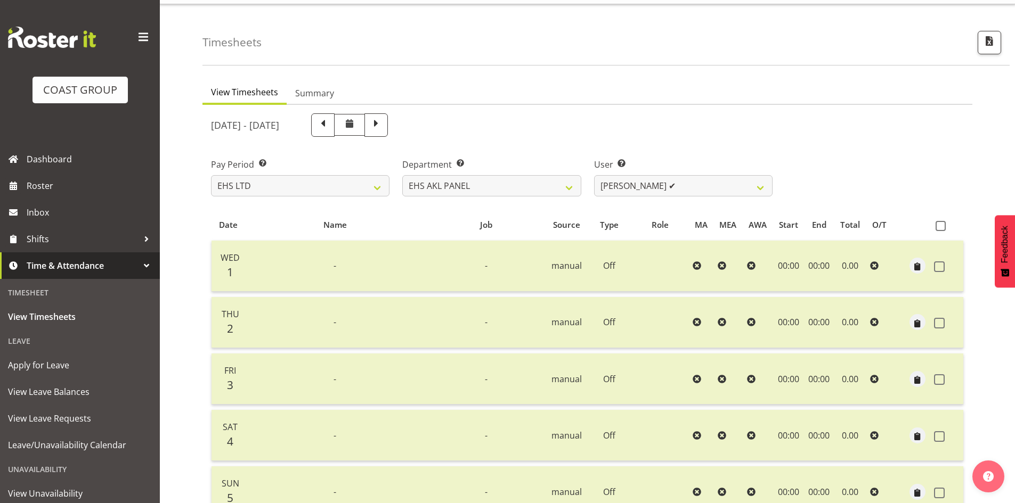
scroll to position [0, 0]
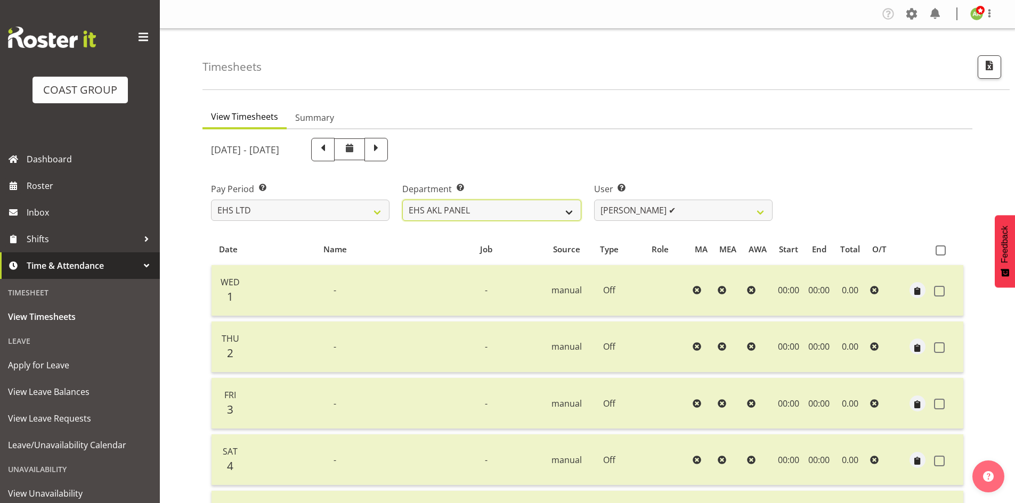
drag, startPoint x: 545, startPoint y: 204, endPoint x: 542, endPoint y: 209, distance: 6.1
click at [545, 204] on select "EHS AKL ACCOUNTS EHS AKL CARPET EHS AKL D&B EHS AKL DESIGNER EHS AKL FURNITURE …" at bounding box center [491, 210] width 178 height 21
select select "38"
click at [402, 200] on select "EHS AKL ACCOUNTS EHS AKL CARPET EHS AKL D&B EHS AKL DESIGNER EHS AKL FURNITURE …" at bounding box center [491, 210] width 178 height 21
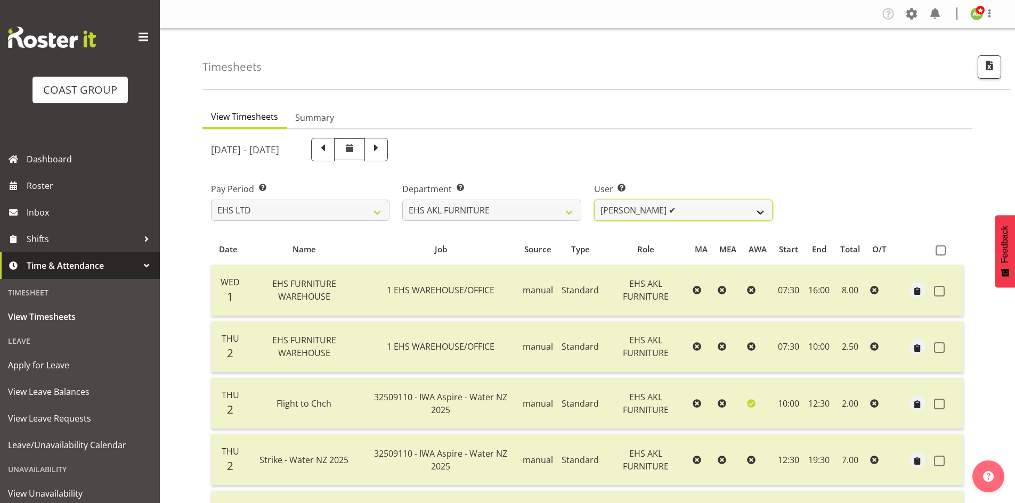
click at [684, 213] on select "[PERSON_NAME] ✔ [PERSON_NAME] ✔ [PERSON_NAME] ✔ [PERSON_NAME] ✔ [PERSON_NAME] ✔…" at bounding box center [683, 210] width 178 height 21
select select "8639"
click at [594, 200] on select "[PERSON_NAME] ✔ [PERSON_NAME] ✔ [PERSON_NAME] ✔ [PERSON_NAME] ✔ [PERSON_NAME] ✔…" at bounding box center [683, 210] width 178 height 21
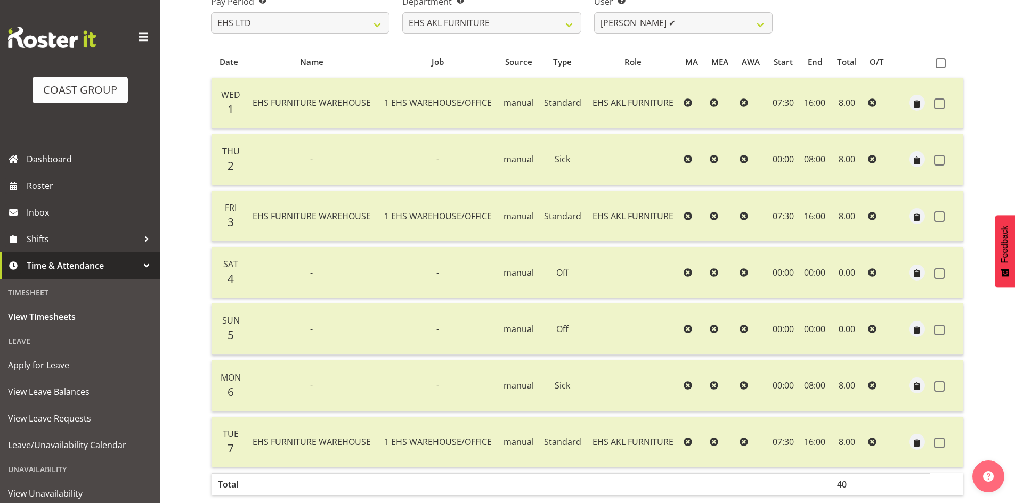
scroll to position [213, 0]
